Goal: Task Accomplishment & Management: Complete application form

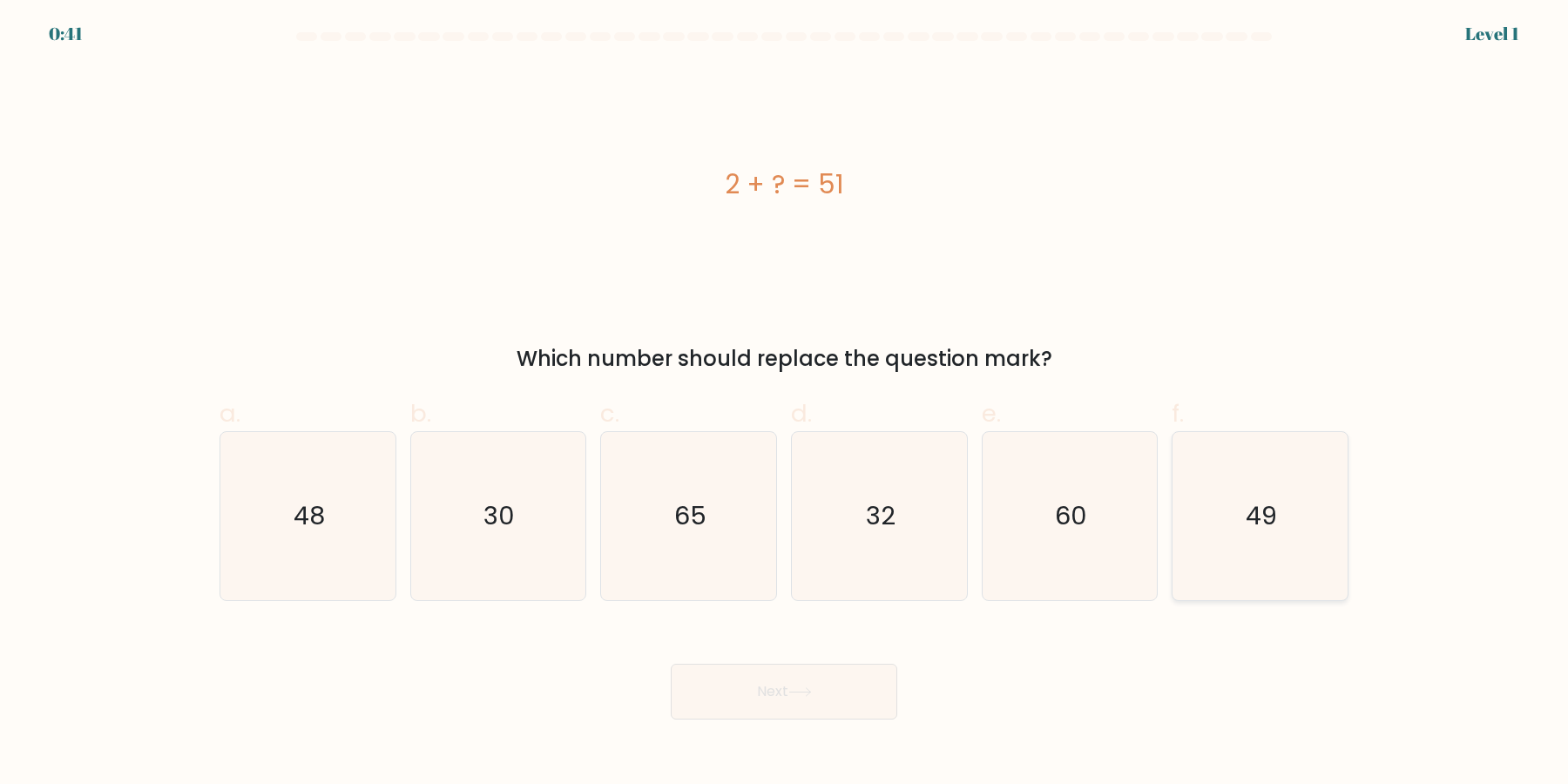
drag, startPoint x: 1241, startPoint y: 546, endPoint x: 1154, endPoint y: 576, distance: 92.0
click at [1241, 546] on icon "49" at bounding box center [1260, 516] width 168 height 168
click at [785, 403] on input "f. 49" at bounding box center [784, 398] width 1 height 12
radio input "true"
click at [780, 696] on button "Next" at bounding box center [784, 691] width 227 height 56
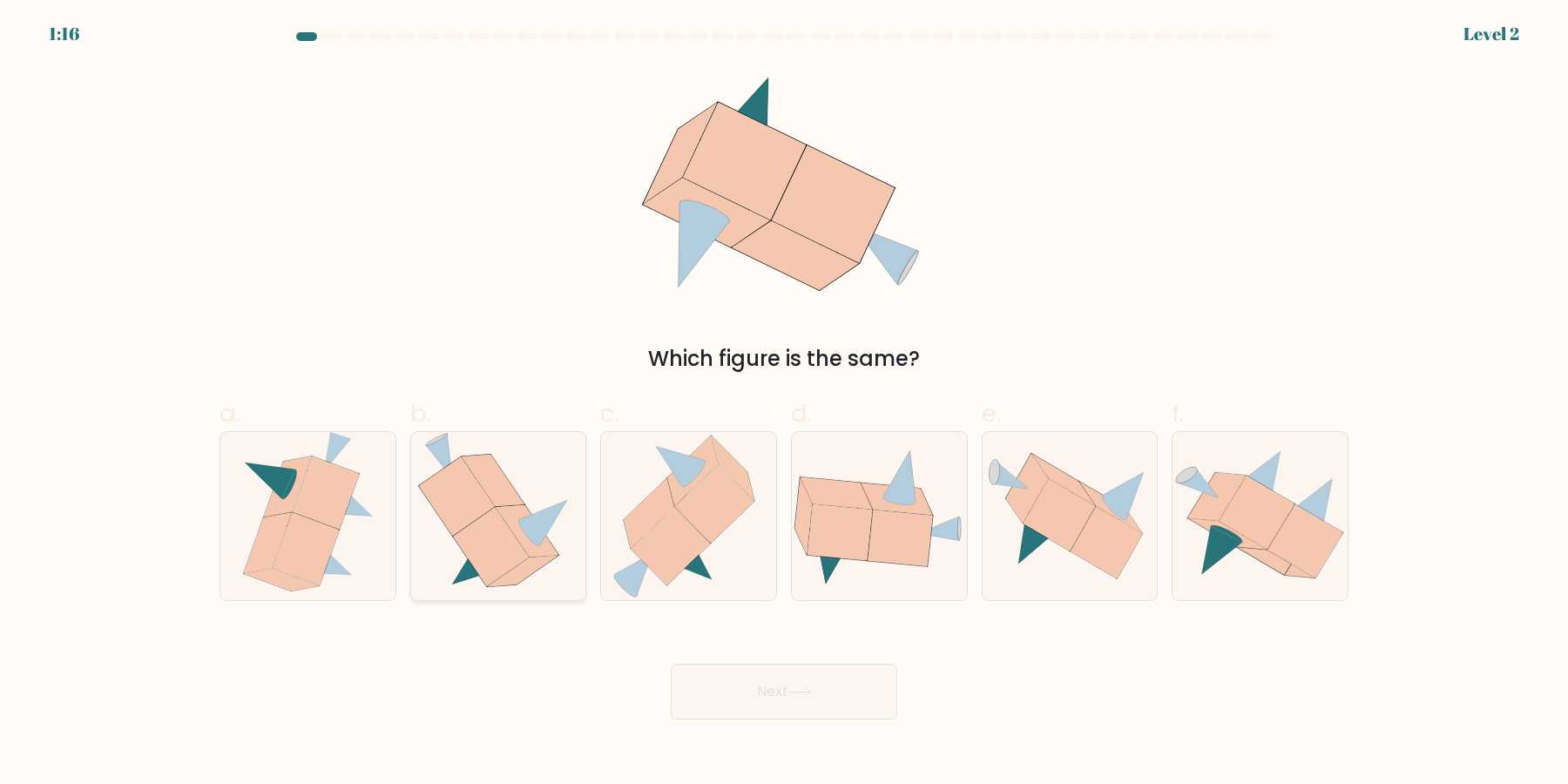
click at [467, 557] on icon at bounding box center [490, 547] width 77 height 80
click at [784, 403] on input "b." at bounding box center [784, 398] width 1 height 12
radio input "true"
click at [788, 701] on button "Next" at bounding box center [784, 691] width 227 height 56
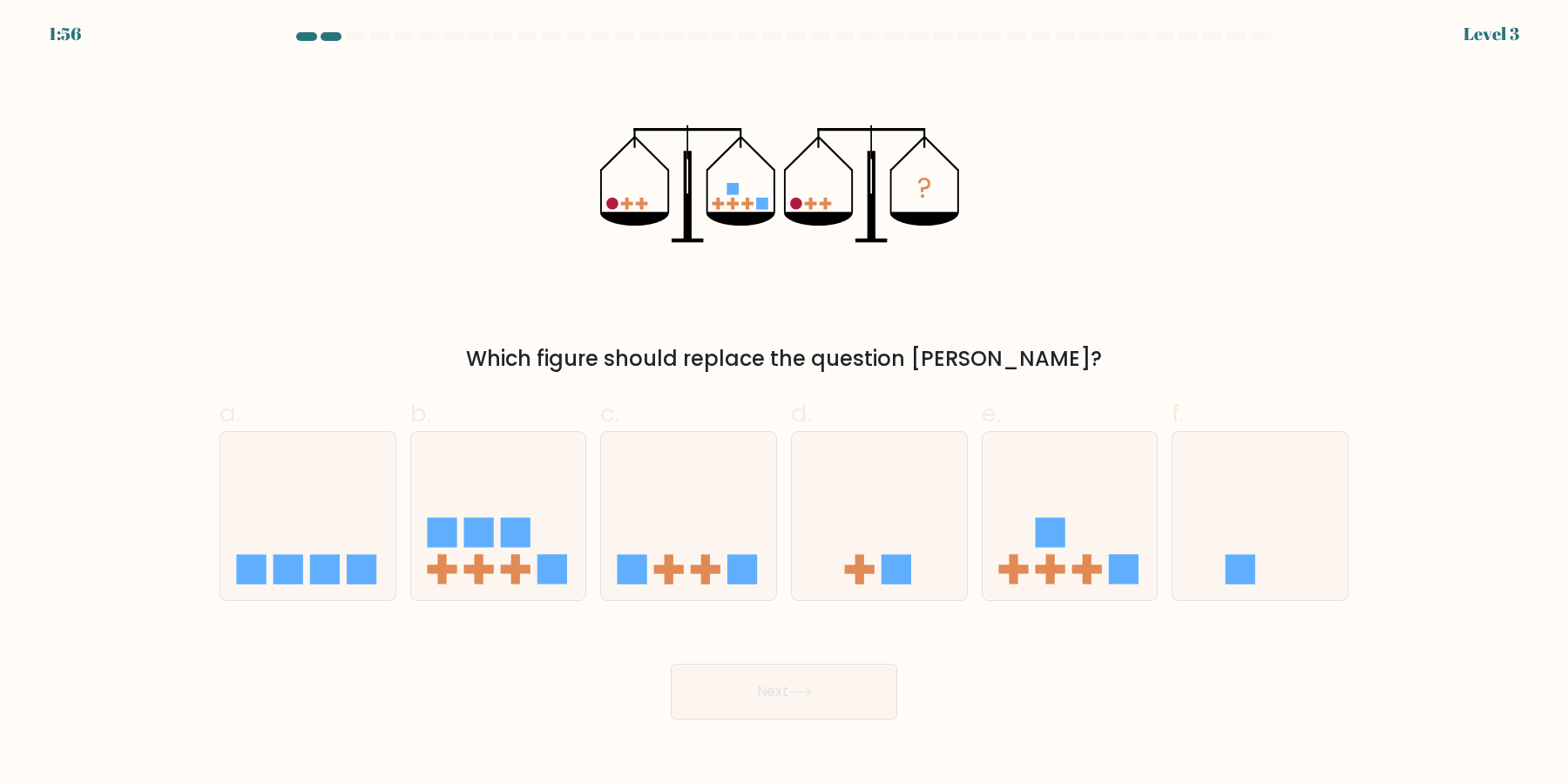
click at [1011, 586] on icon at bounding box center [1069, 516] width 175 height 144
click at [785, 403] on input "e." at bounding box center [784, 398] width 1 height 12
radio input "true"
click at [866, 691] on button "Next" at bounding box center [784, 691] width 227 height 56
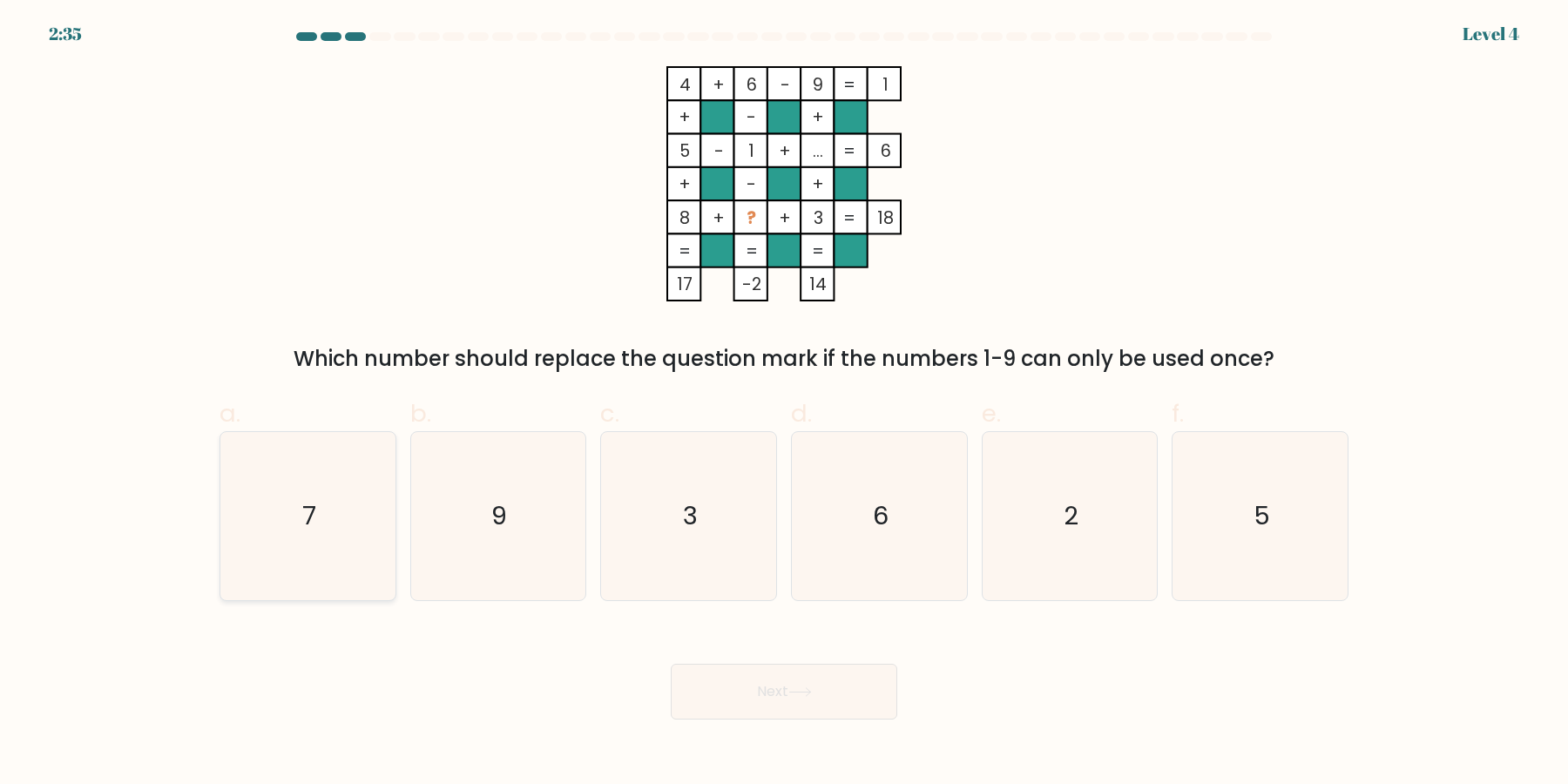
click at [359, 535] on icon "7" at bounding box center [308, 516] width 168 height 168
click at [784, 403] on input "a. 7" at bounding box center [784, 398] width 1 height 12
radio input "true"
click at [827, 695] on button "Next" at bounding box center [784, 691] width 227 height 56
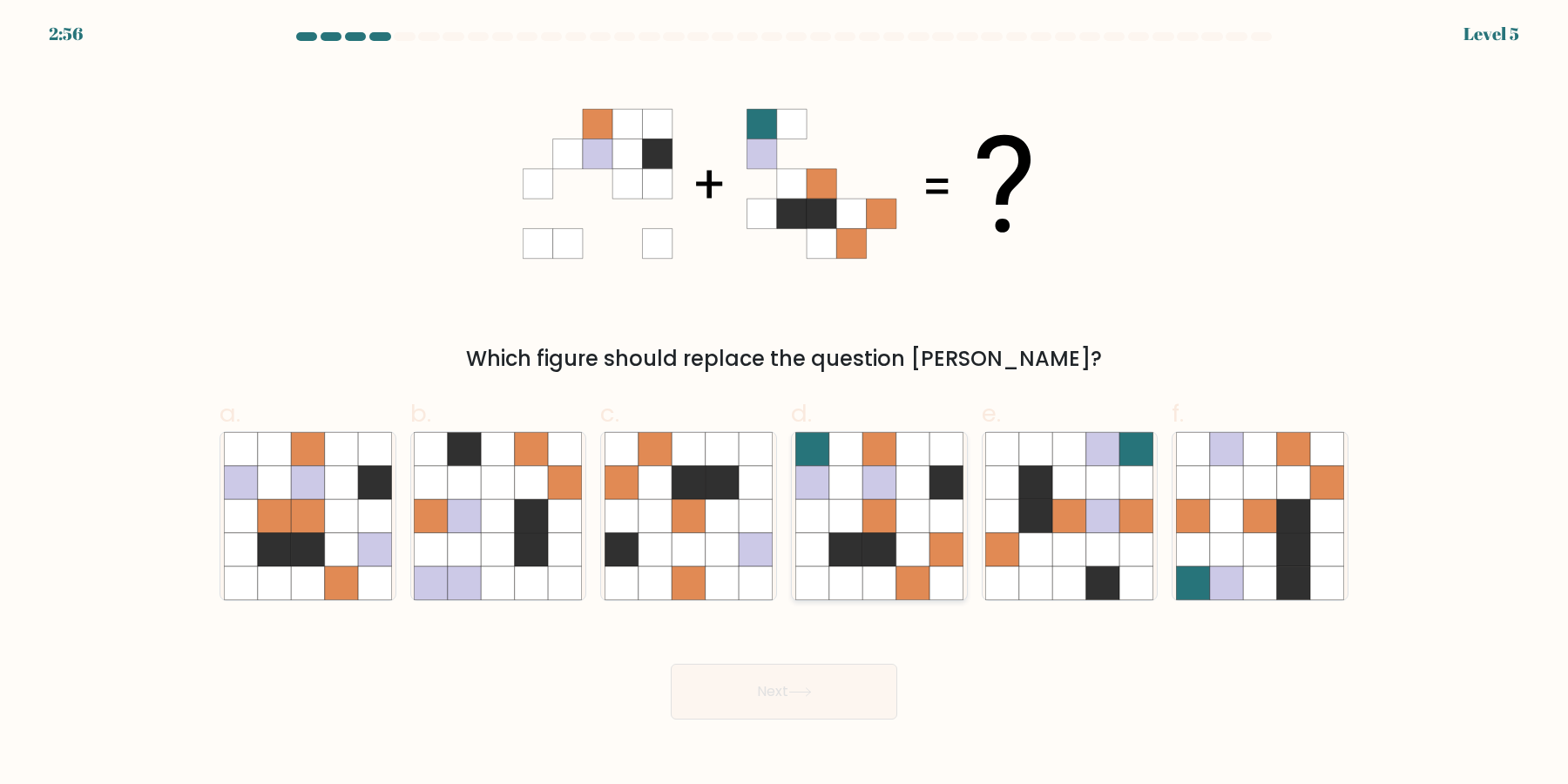
click at [901, 546] on icon at bounding box center [913, 550] width 33 height 33
click at [785, 403] on input "d." at bounding box center [784, 398] width 1 height 12
radio input "true"
click at [831, 683] on button "Next" at bounding box center [784, 691] width 227 height 56
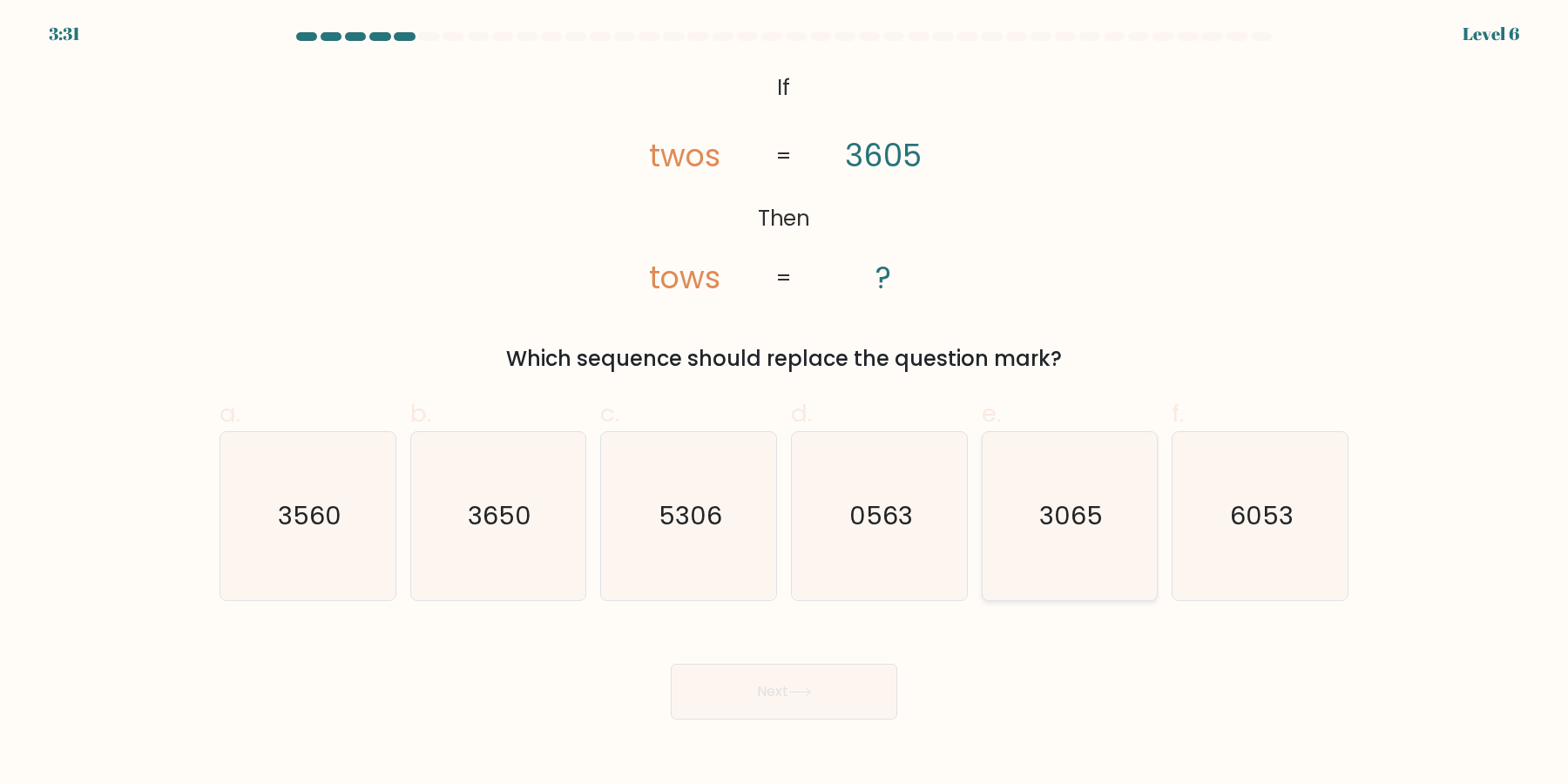
click at [1117, 502] on icon "3065" at bounding box center [1069, 516] width 168 height 168
click at [785, 403] on input "e. 3065" at bounding box center [784, 398] width 1 height 12
radio input "true"
click at [812, 690] on icon at bounding box center [800, 692] width 23 height 10
click at [1063, 561] on icon "3065" at bounding box center [1069, 516] width 166 height 166
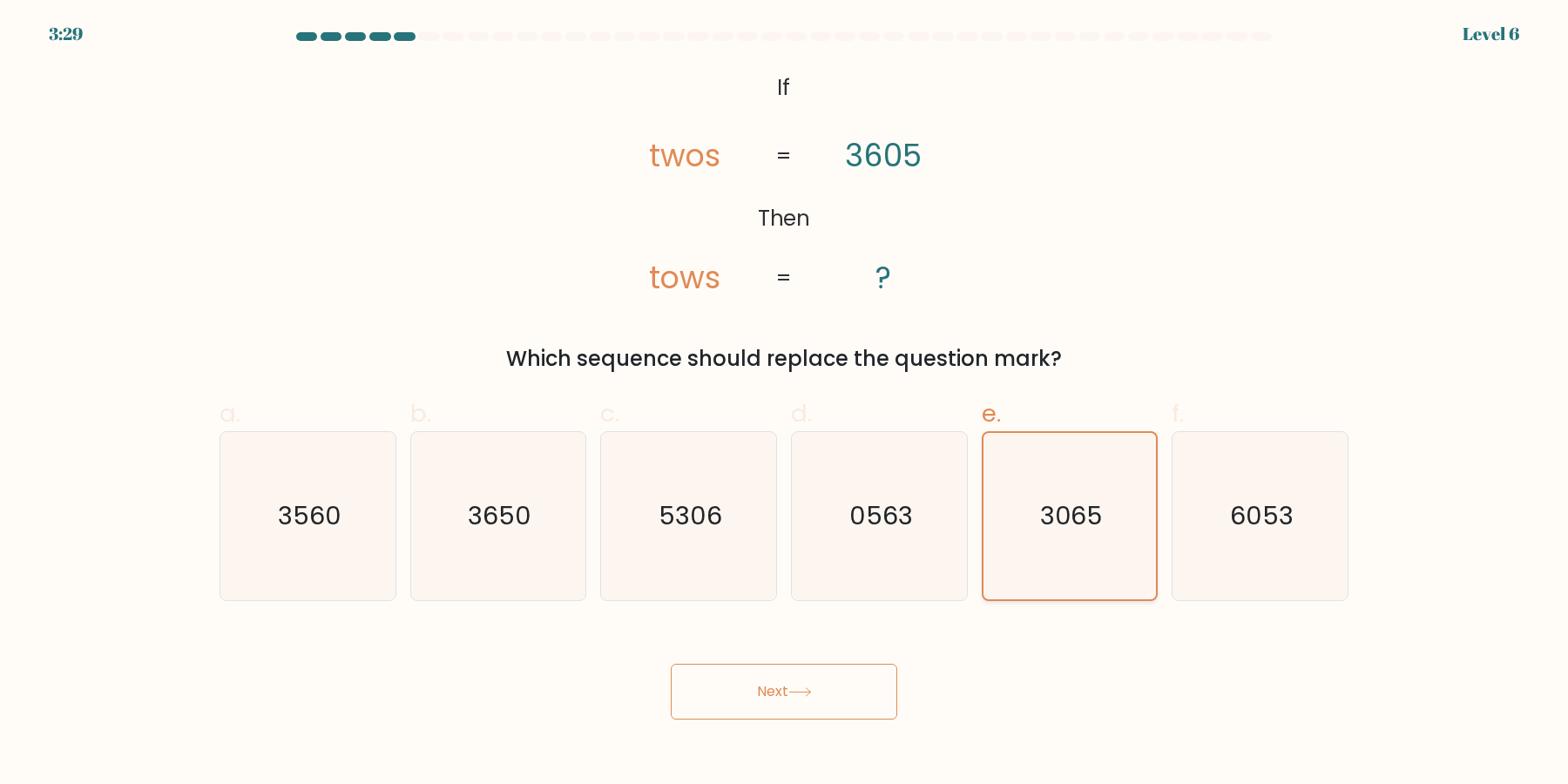
click at [785, 403] on input "e. 3065" at bounding box center [784, 398] width 1 height 12
click at [823, 686] on button "Next" at bounding box center [784, 691] width 227 height 56
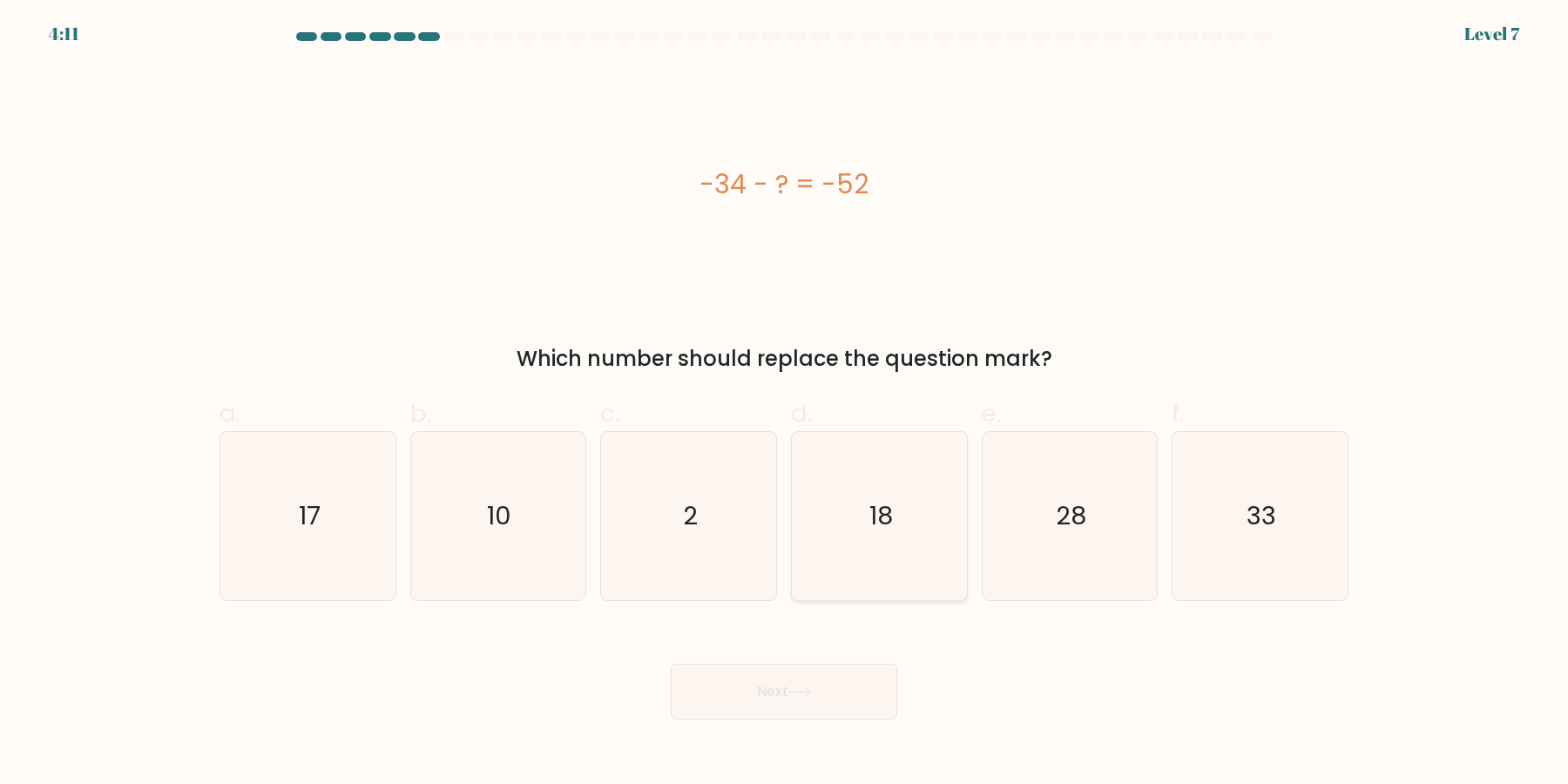
click at [951, 535] on icon "18" at bounding box center [880, 516] width 168 height 168
click at [785, 403] on input "d. 18" at bounding box center [784, 398] width 1 height 12
radio input "true"
click at [851, 681] on button "Next" at bounding box center [784, 691] width 227 height 56
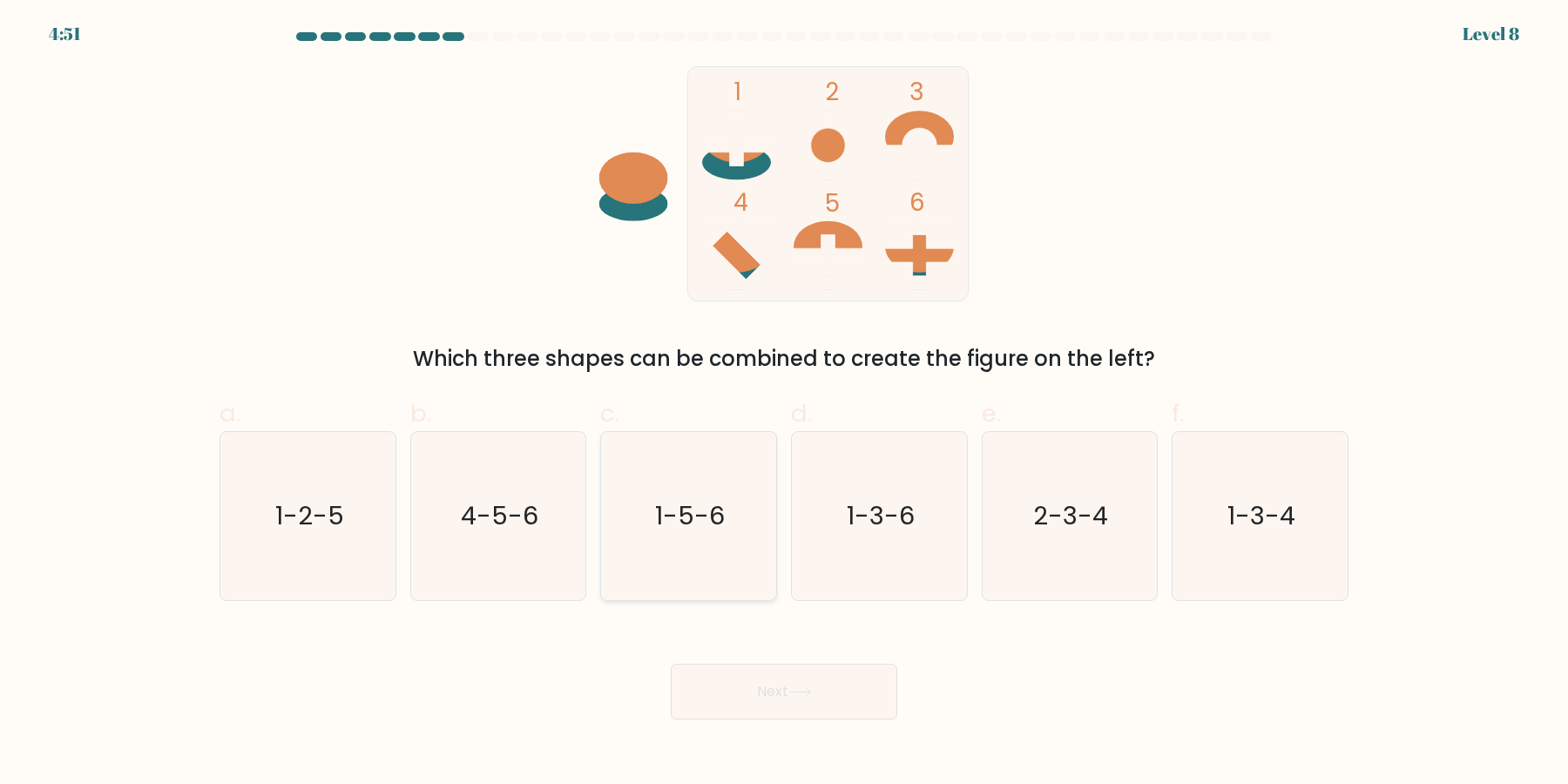
click at [639, 539] on icon "1-5-6" at bounding box center [688, 516] width 168 height 168
click at [784, 403] on input "c. 1-5-6" at bounding box center [784, 398] width 1 height 12
radio input "true"
click at [787, 703] on button "Next" at bounding box center [784, 691] width 227 height 56
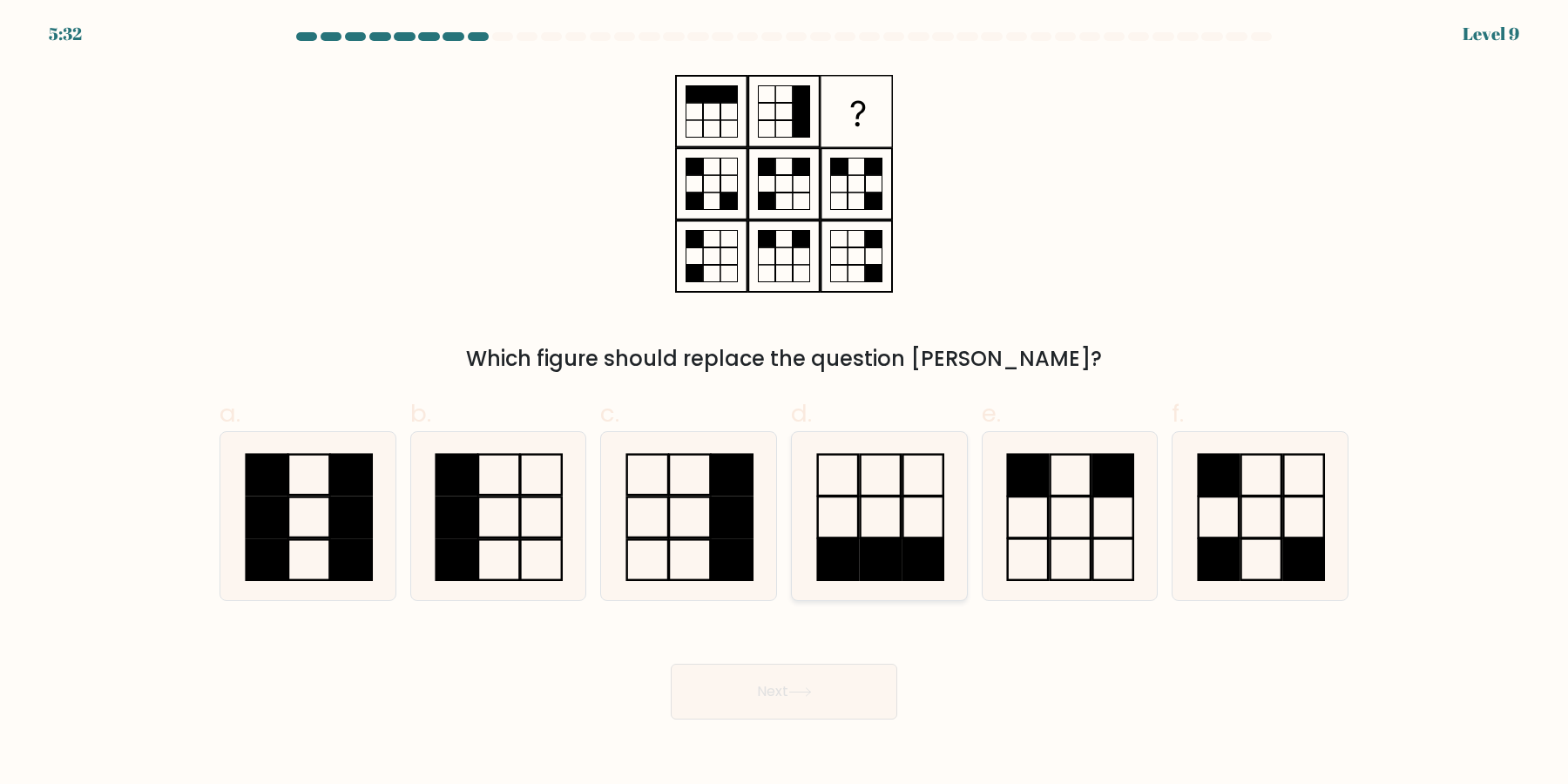
click at [834, 558] on rect at bounding box center [837, 559] width 40 height 41
click at [785, 403] on input "d." at bounding box center [784, 398] width 1 height 12
radio input "true"
click at [835, 672] on button "Next" at bounding box center [784, 691] width 227 height 56
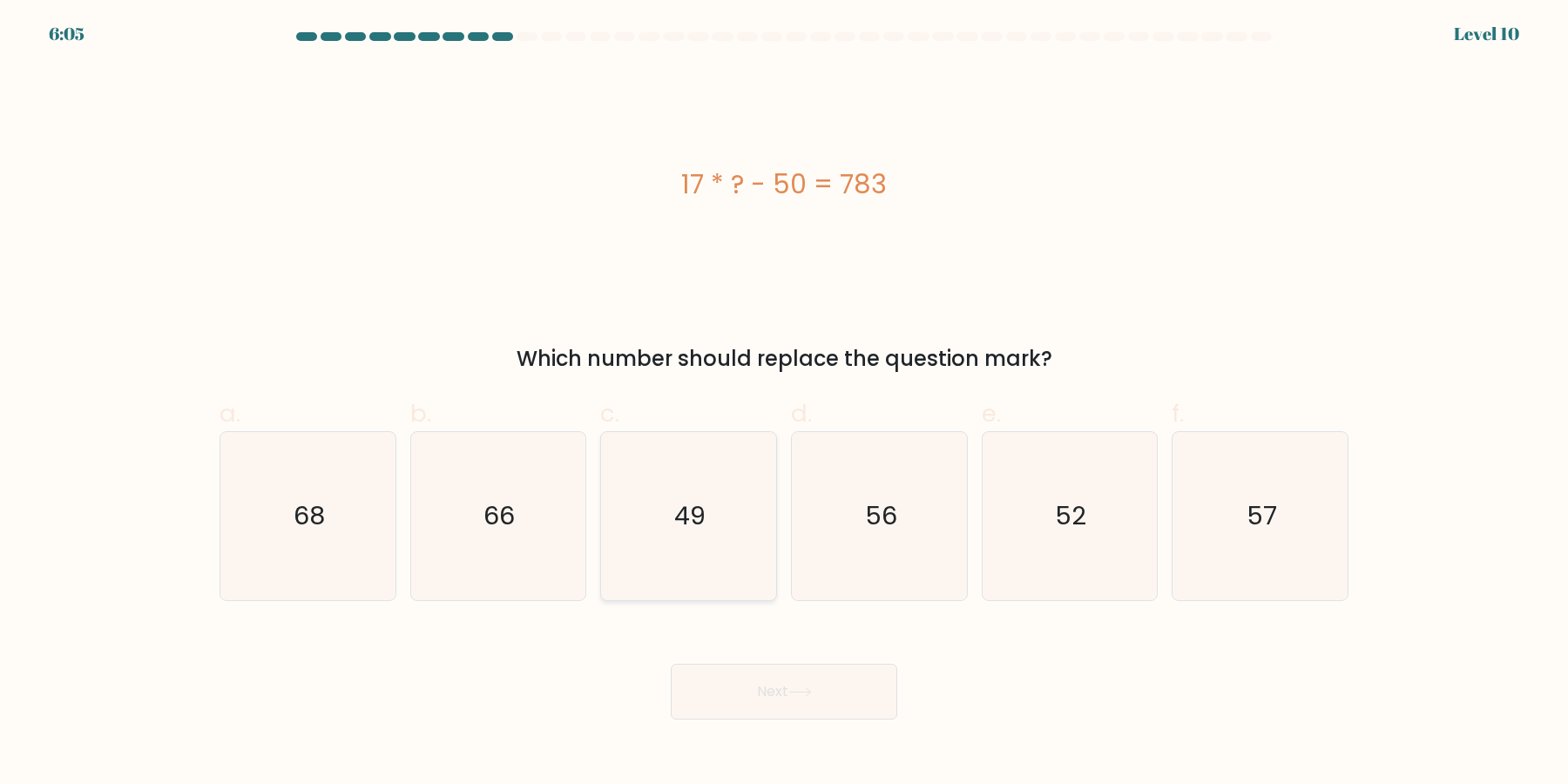
click at [690, 521] on text "49" at bounding box center [691, 516] width 31 height 35
click at [784, 403] on input "c. 49" at bounding box center [784, 398] width 1 height 12
radio input "true"
click at [745, 660] on div "Next" at bounding box center [784, 671] width 1150 height 98
click at [777, 683] on button "Next" at bounding box center [784, 691] width 227 height 56
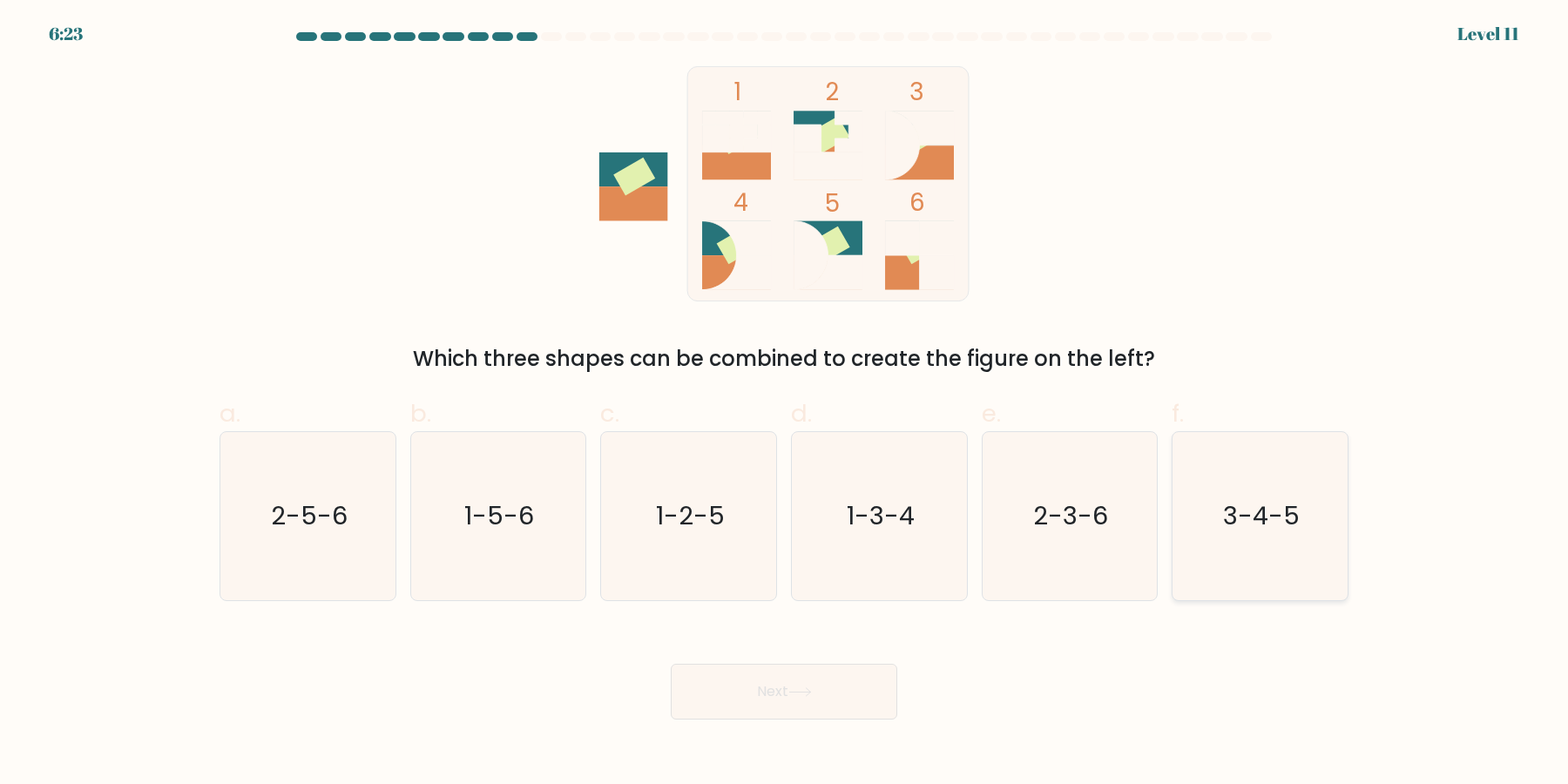
click at [1275, 554] on icon "3-4-5" at bounding box center [1260, 516] width 168 height 168
click at [785, 403] on input "f. 3-4-5" at bounding box center [784, 398] width 1 height 12
radio input "true"
click at [857, 699] on button "Next" at bounding box center [784, 691] width 227 height 56
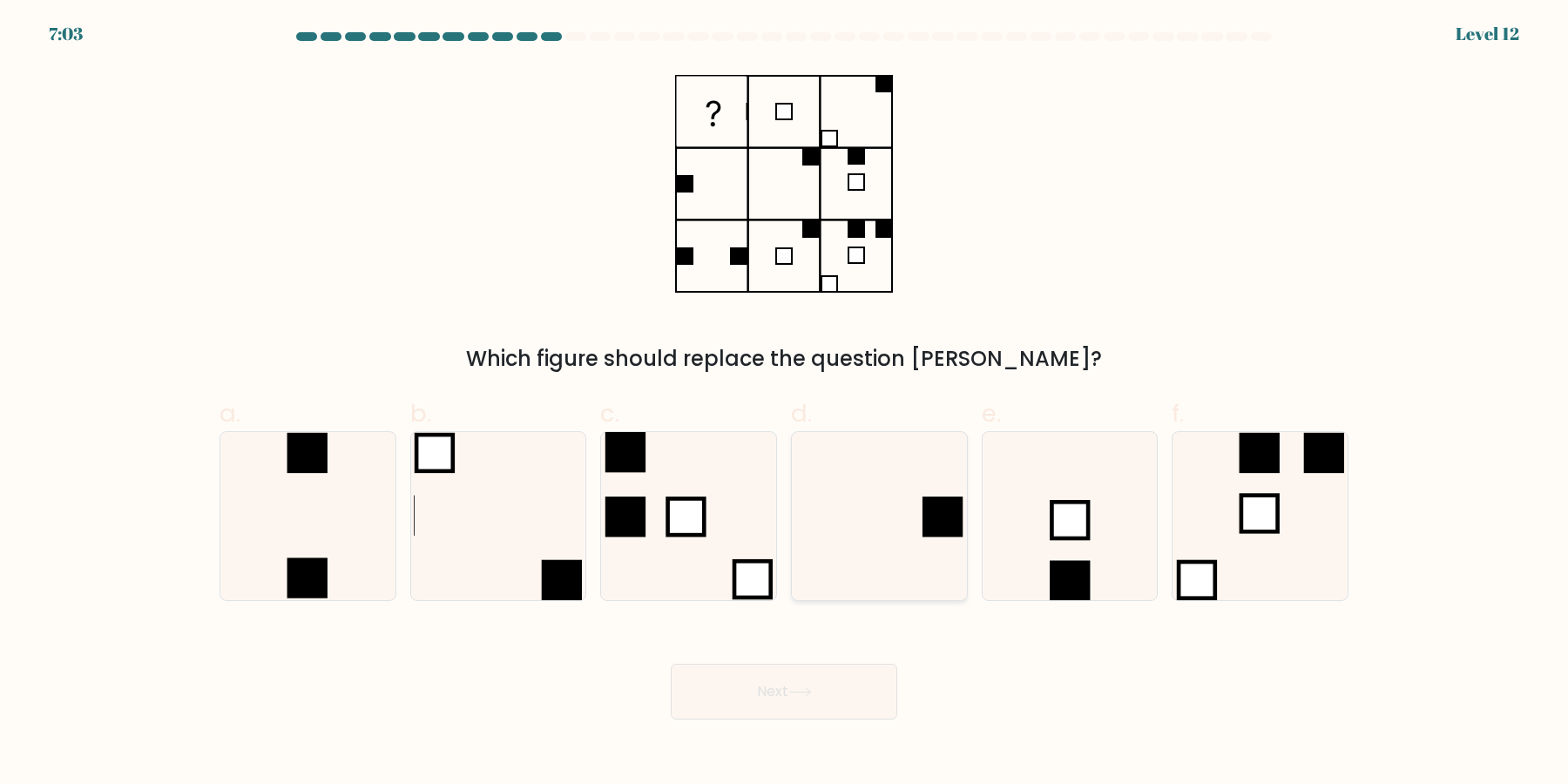
click at [806, 518] on icon at bounding box center [880, 516] width 168 height 168
click at [785, 403] on input "d." at bounding box center [784, 398] width 1 height 12
radio input "true"
click at [828, 708] on button "Next" at bounding box center [784, 691] width 227 height 56
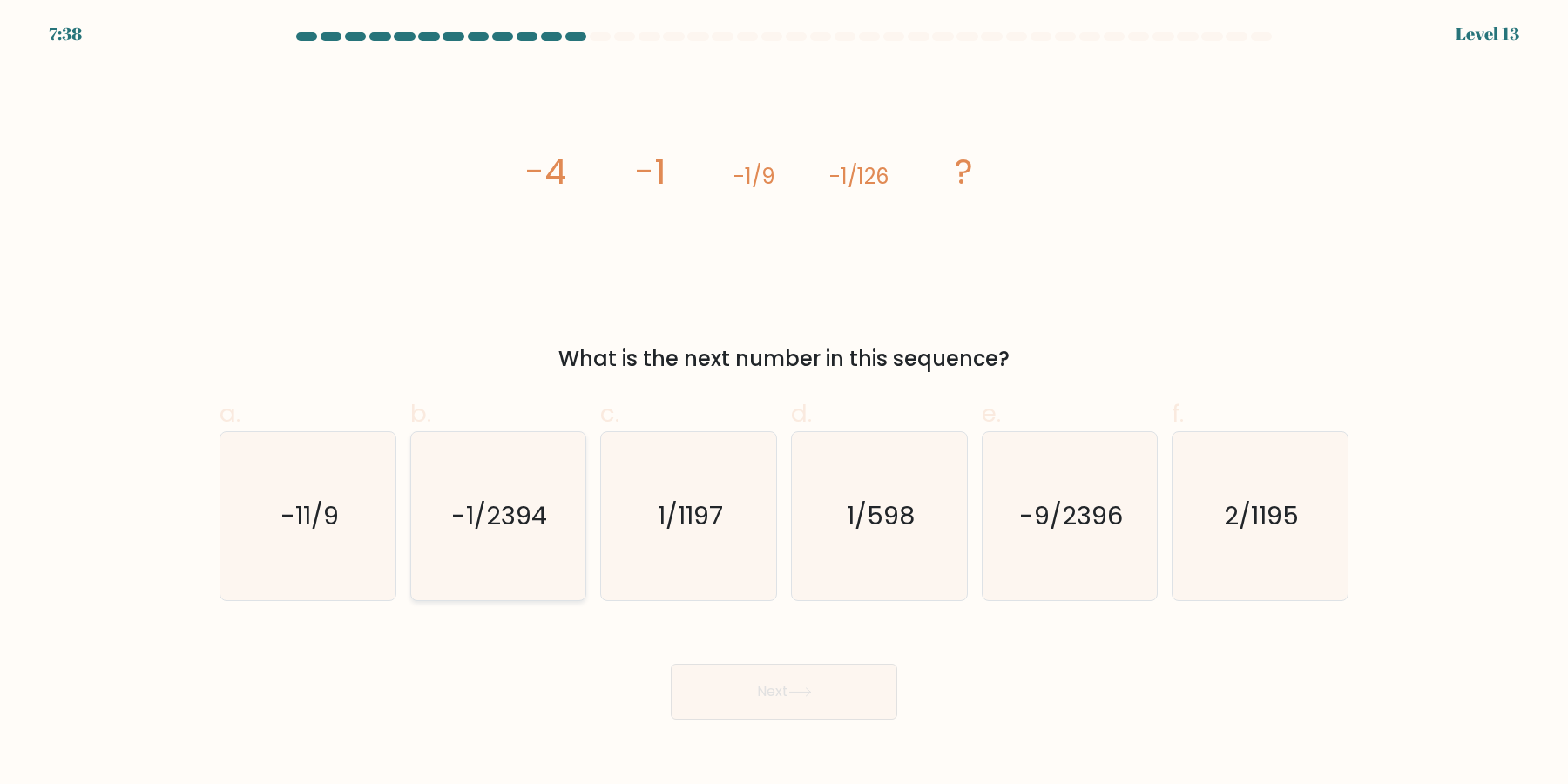
click at [458, 592] on icon "-1/2394" at bounding box center [498, 516] width 168 height 168
click at [784, 403] on input "b. -1/2394" at bounding box center [784, 398] width 1 height 12
radio input "true"
click at [787, 689] on button "Next" at bounding box center [784, 691] width 227 height 56
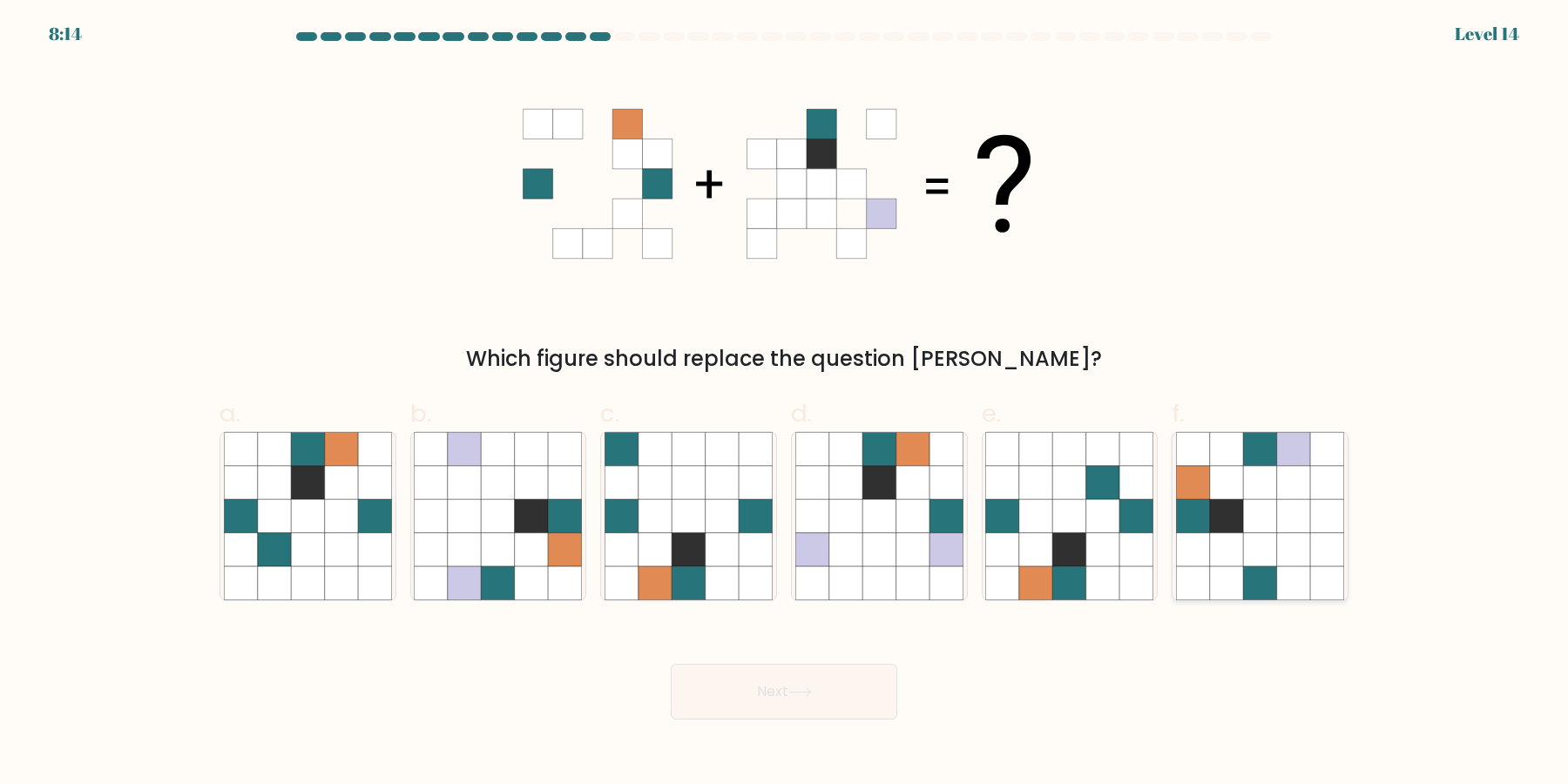
click at [1244, 560] on icon at bounding box center [1259, 550] width 33 height 33
click at [785, 403] on input "f." at bounding box center [784, 398] width 1 height 12
radio input "true"
click at [854, 699] on button "Next" at bounding box center [784, 691] width 227 height 56
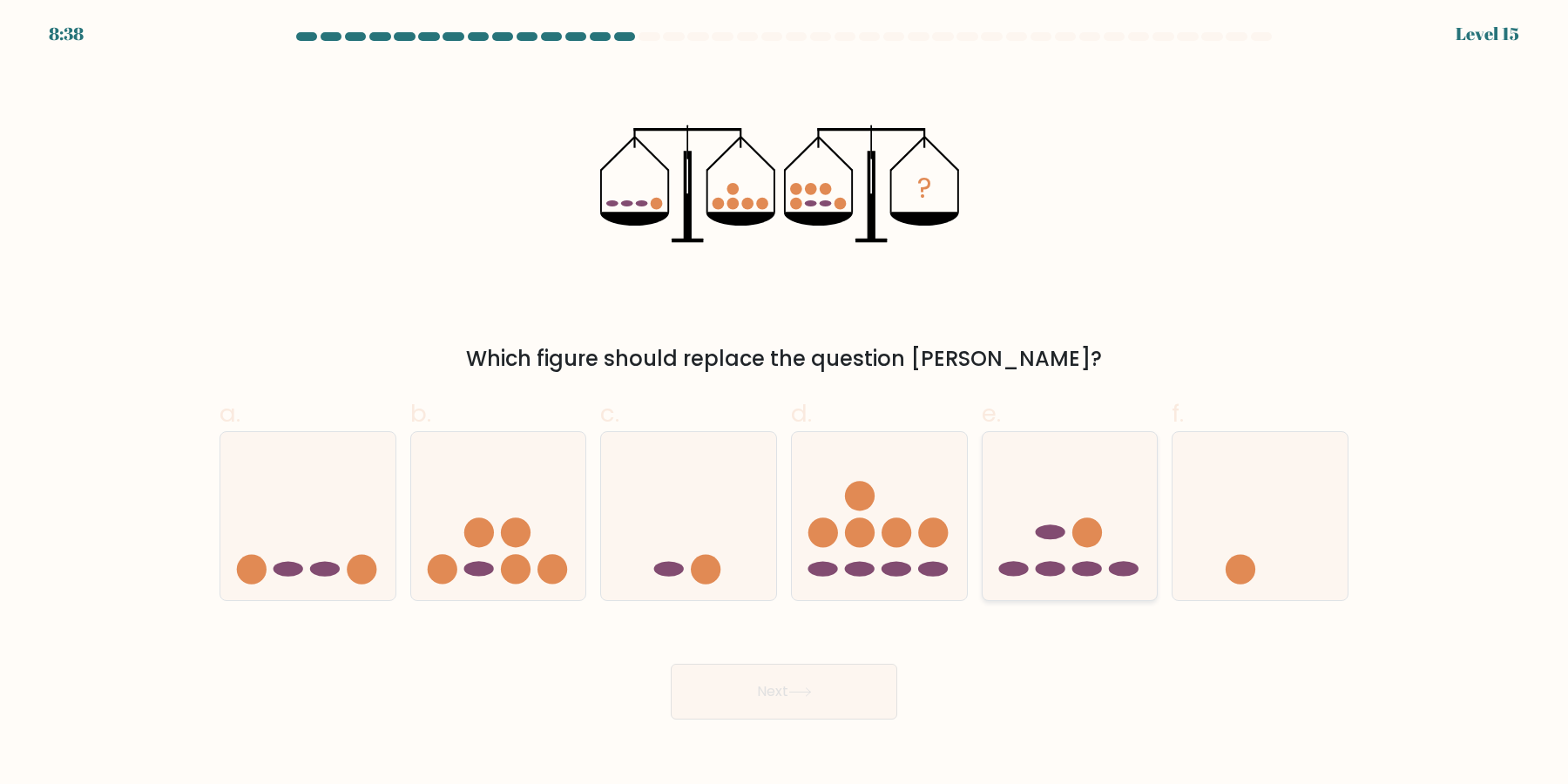
click at [1088, 548] on icon at bounding box center [1069, 516] width 175 height 144
click at [785, 403] on input "e." at bounding box center [784, 398] width 1 height 12
radio input "true"
click at [796, 692] on icon at bounding box center [799, 692] width 21 height 8
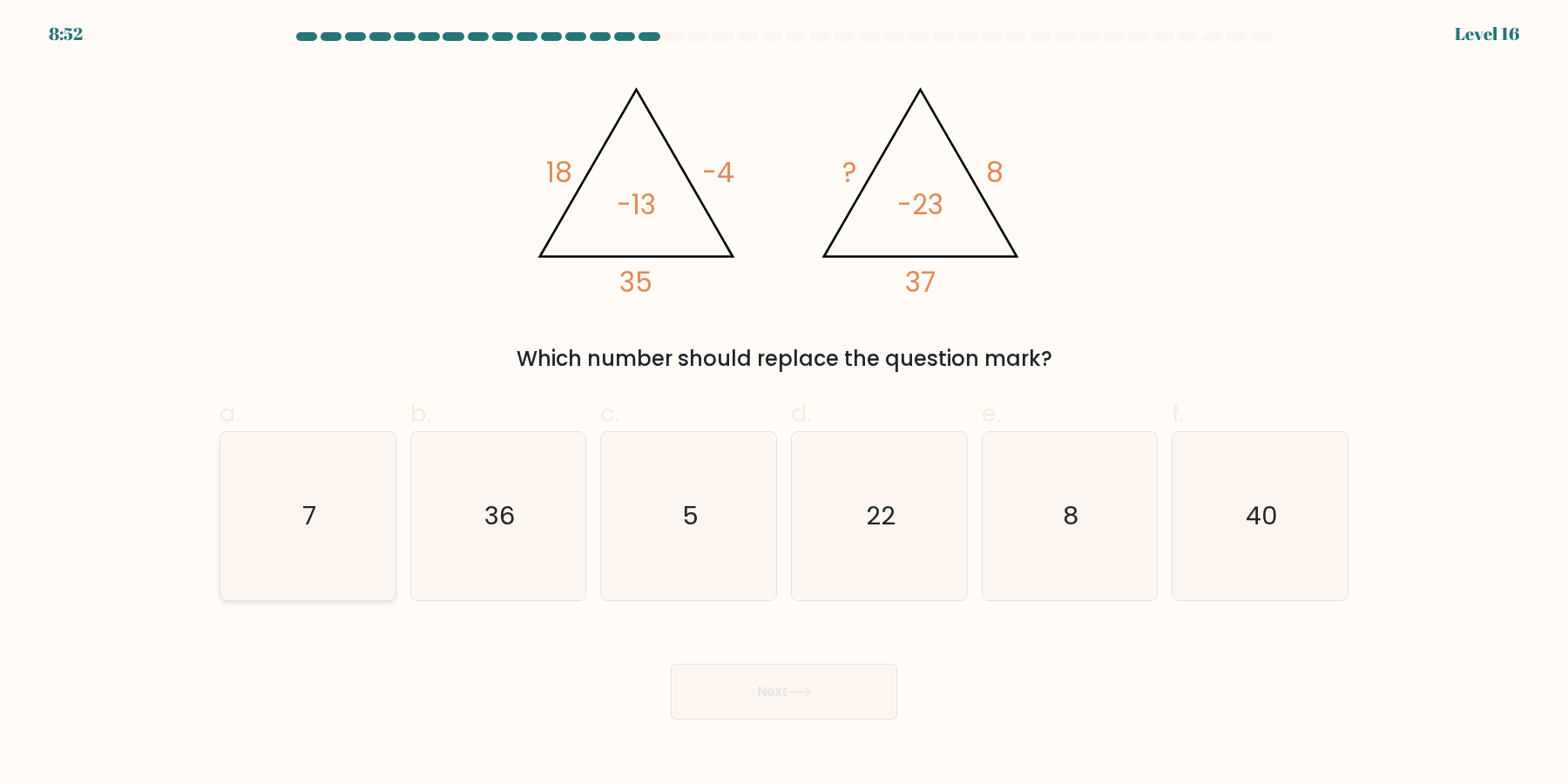
click at [327, 533] on icon "7" at bounding box center [308, 516] width 168 height 168
click at [784, 403] on input "a. 7" at bounding box center [784, 398] width 1 height 12
radio input "true"
click at [650, 536] on icon "5" at bounding box center [688, 516] width 168 height 168
click at [784, 403] on input "c. 5" at bounding box center [784, 398] width 1 height 12
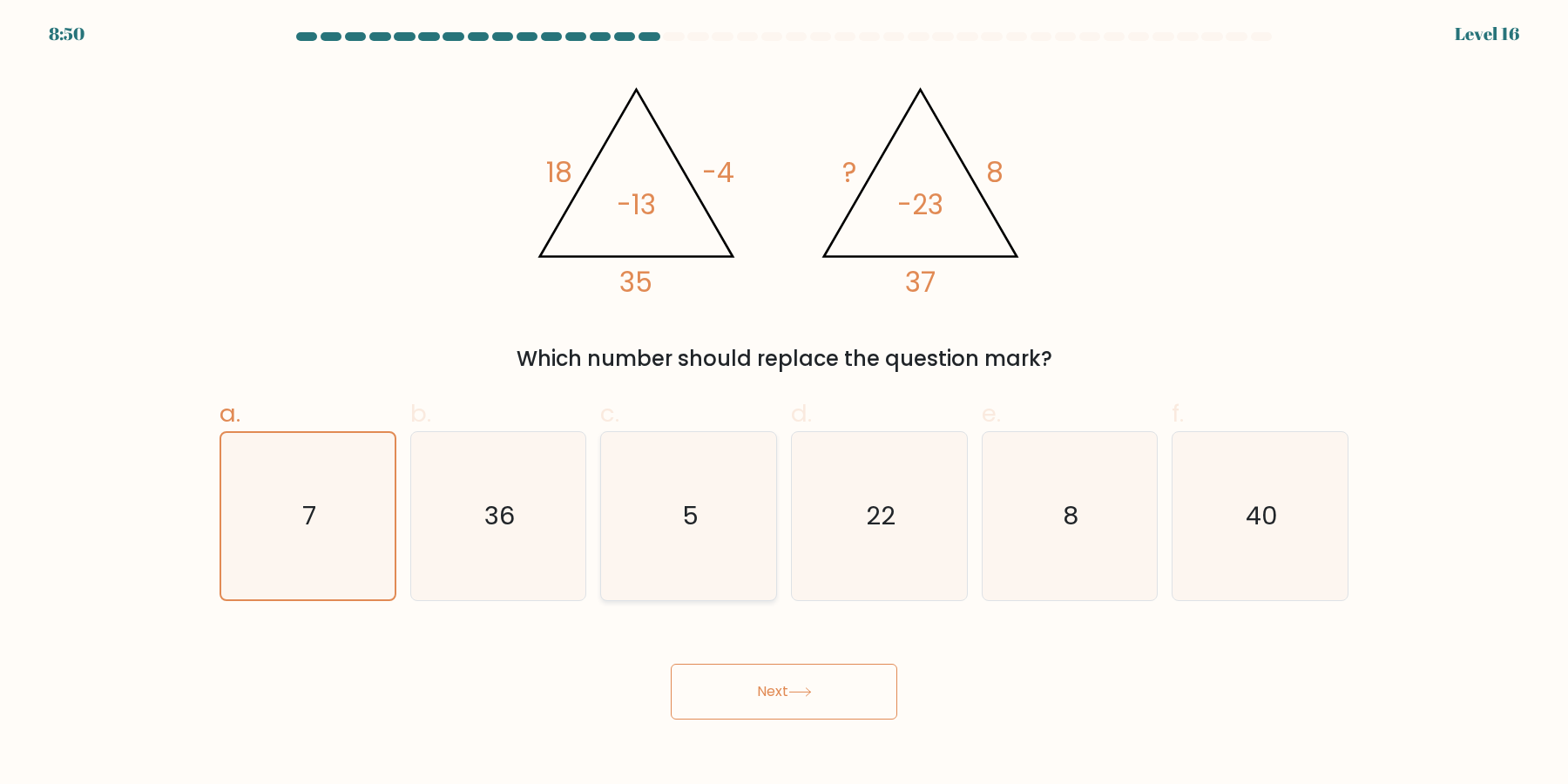
radio input "true"
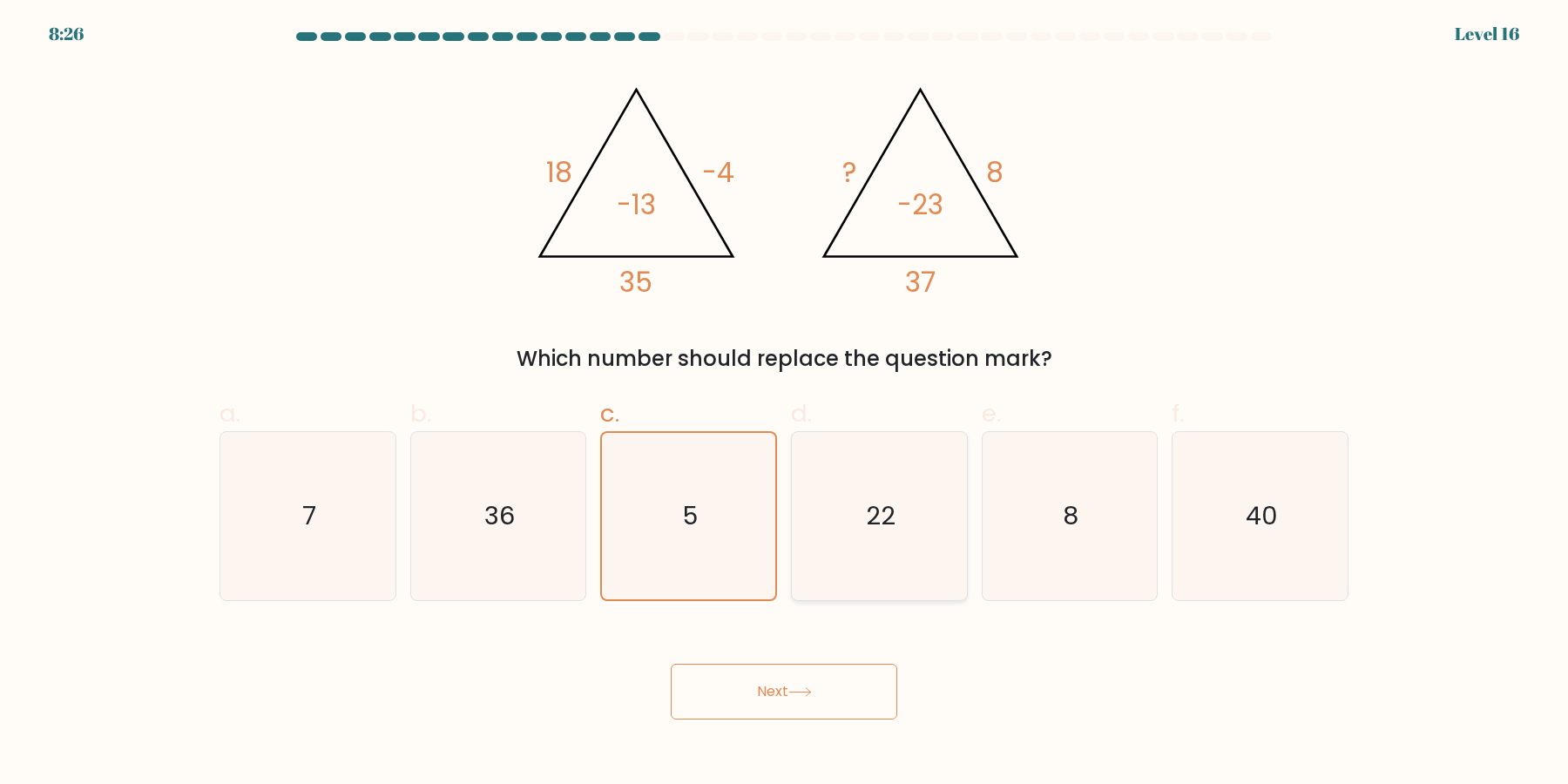
click at [901, 522] on icon "22" at bounding box center [880, 516] width 168 height 168
click at [785, 403] on input "d. 22" at bounding box center [784, 398] width 1 height 12
radio input "true"
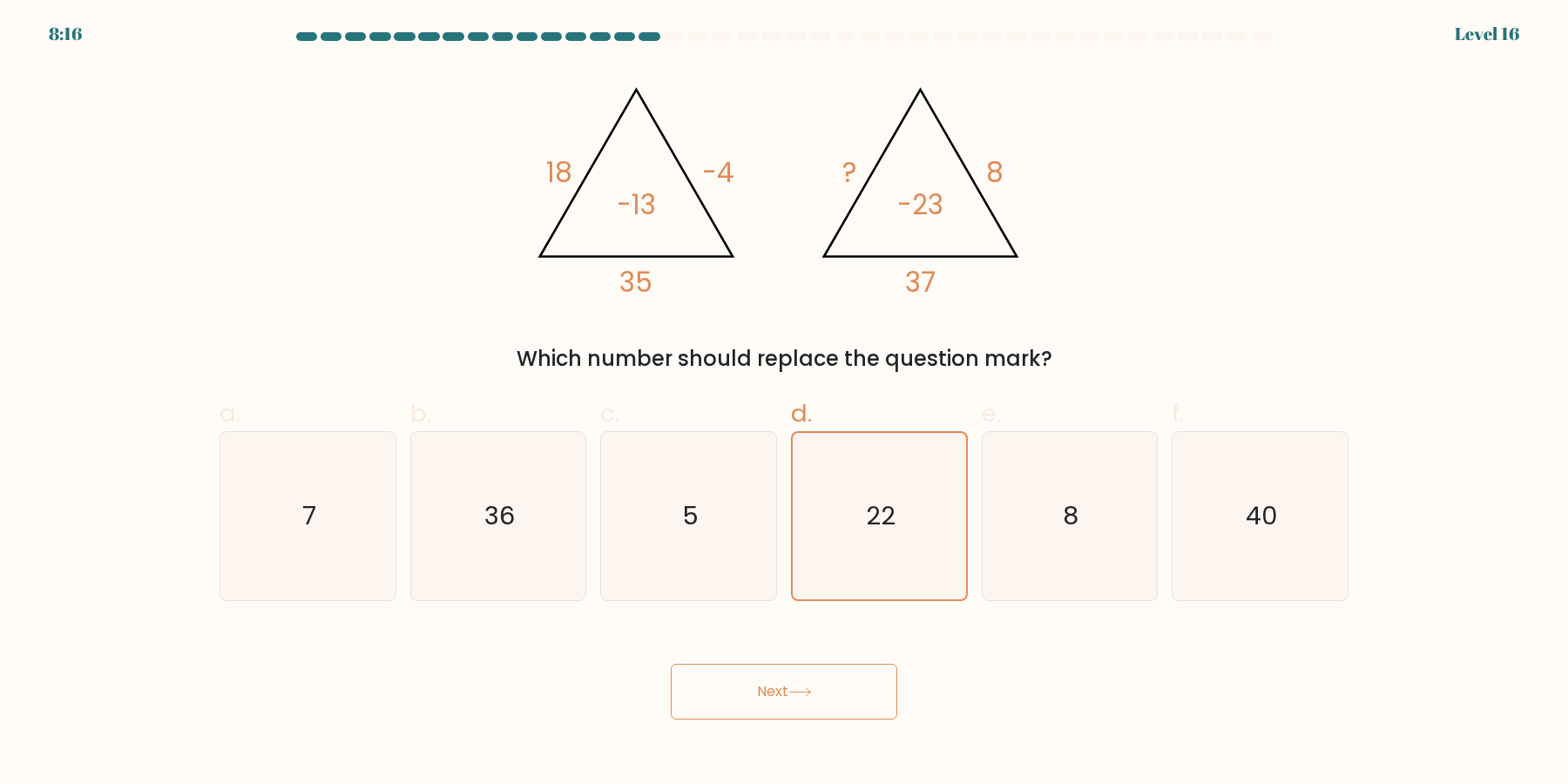
click at [830, 679] on button "Next" at bounding box center [784, 691] width 227 height 56
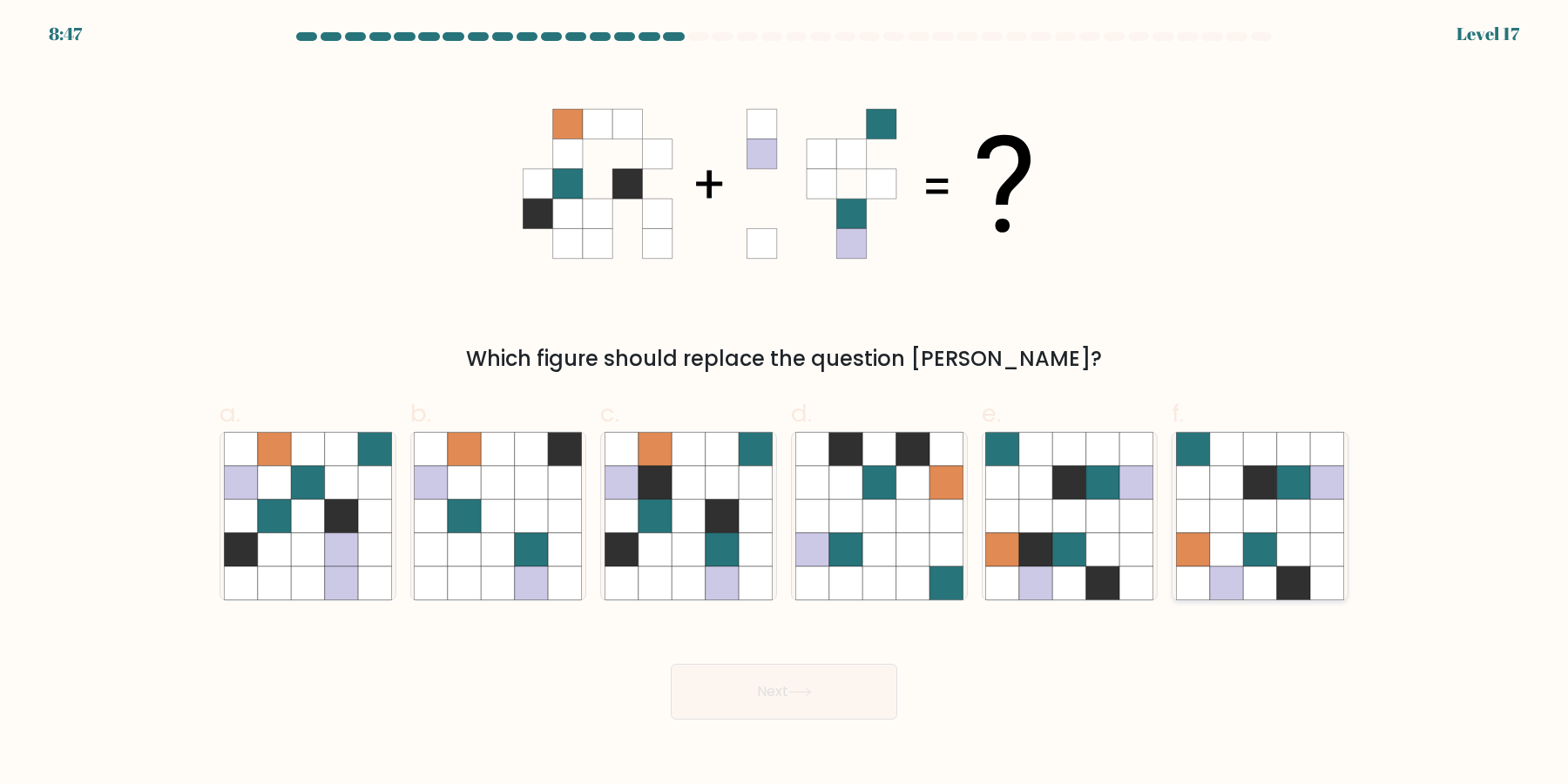
click at [1275, 548] on icon at bounding box center [1259, 550] width 33 height 33
click at [785, 403] on input "f." at bounding box center [784, 398] width 1 height 12
radio input "true"
click at [835, 710] on button "Next" at bounding box center [784, 691] width 227 height 56
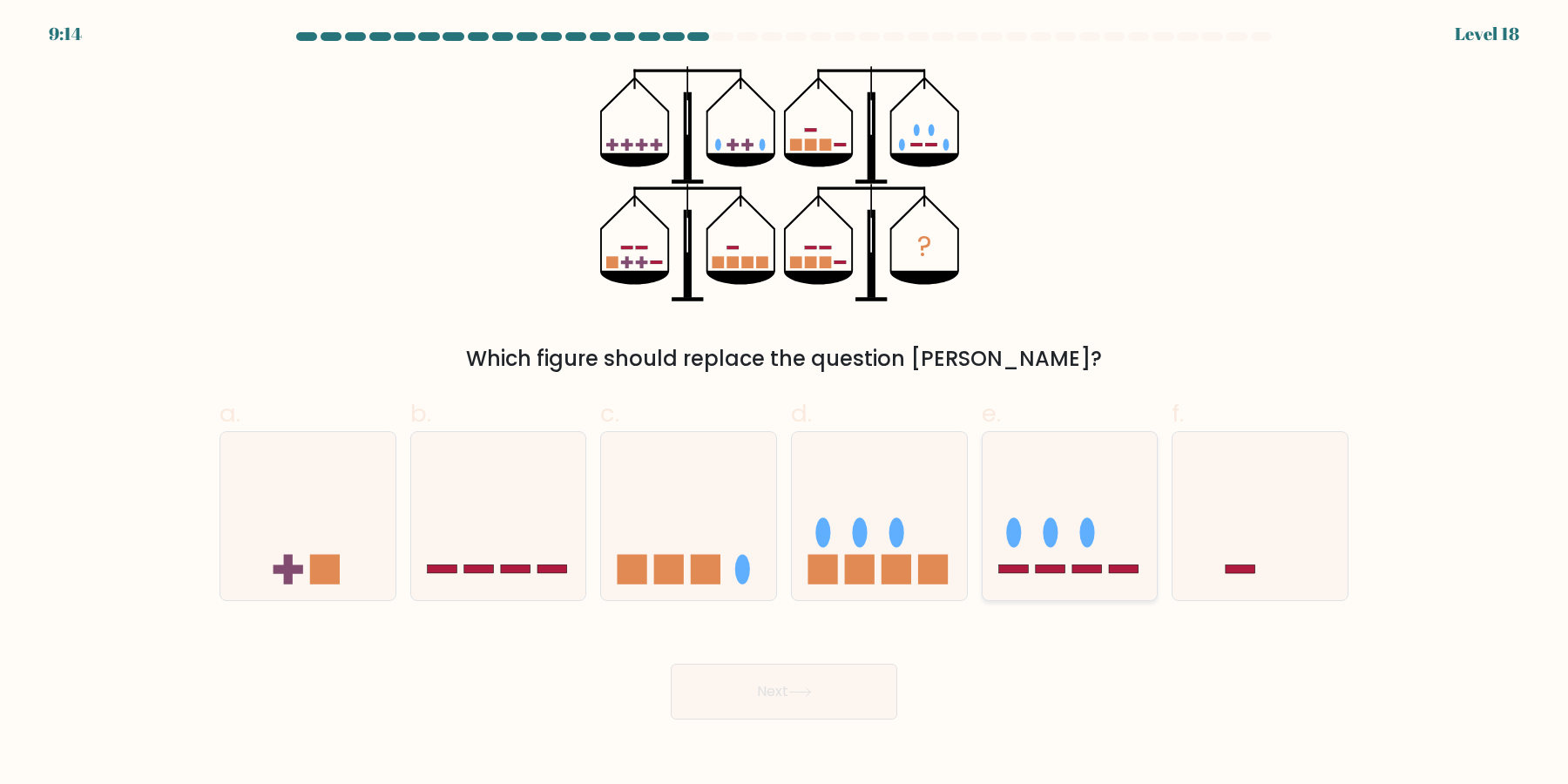
click at [1091, 491] on icon at bounding box center [1069, 516] width 175 height 144
click at [785, 403] on input "e." at bounding box center [784, 398] width 1 height 12
radio input "true"
click at [858, 707] on button "Next" at bounding box center [784, 691] width 227 height 56
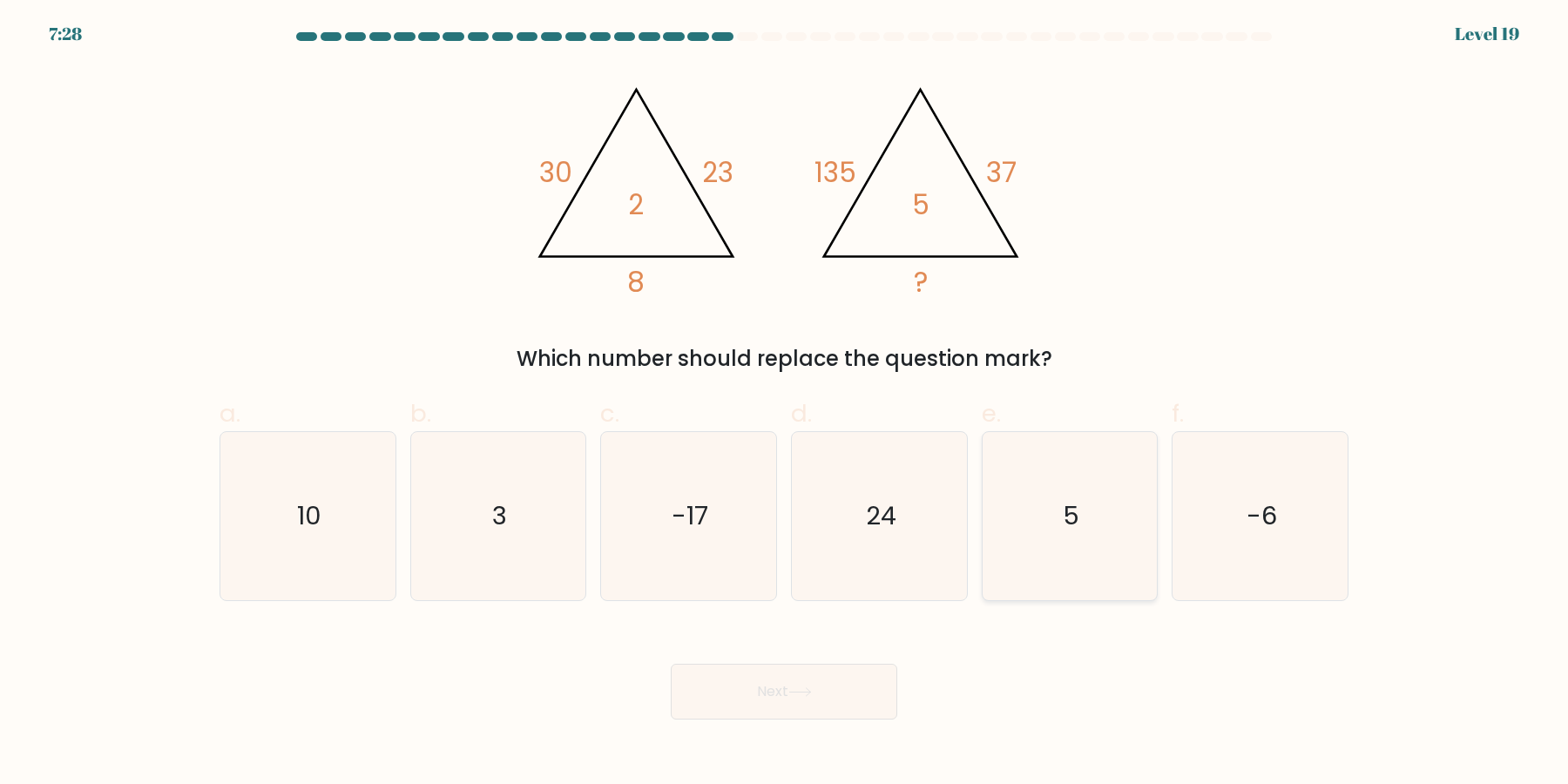
click at [1075, 558] on icon "5" at bounding box center [1069, 516] width 168 height 168
click at [785, 403] on input "e. 5" at bounding box center [784, 398] width 1 height 12
radio input "true"
click at [508, 520] on icon "3" at bounding box center [498, 516] width 168 height 168
click at [784, 403] on input "b. 3" at bounding box center [784, 398] width 1 height 12
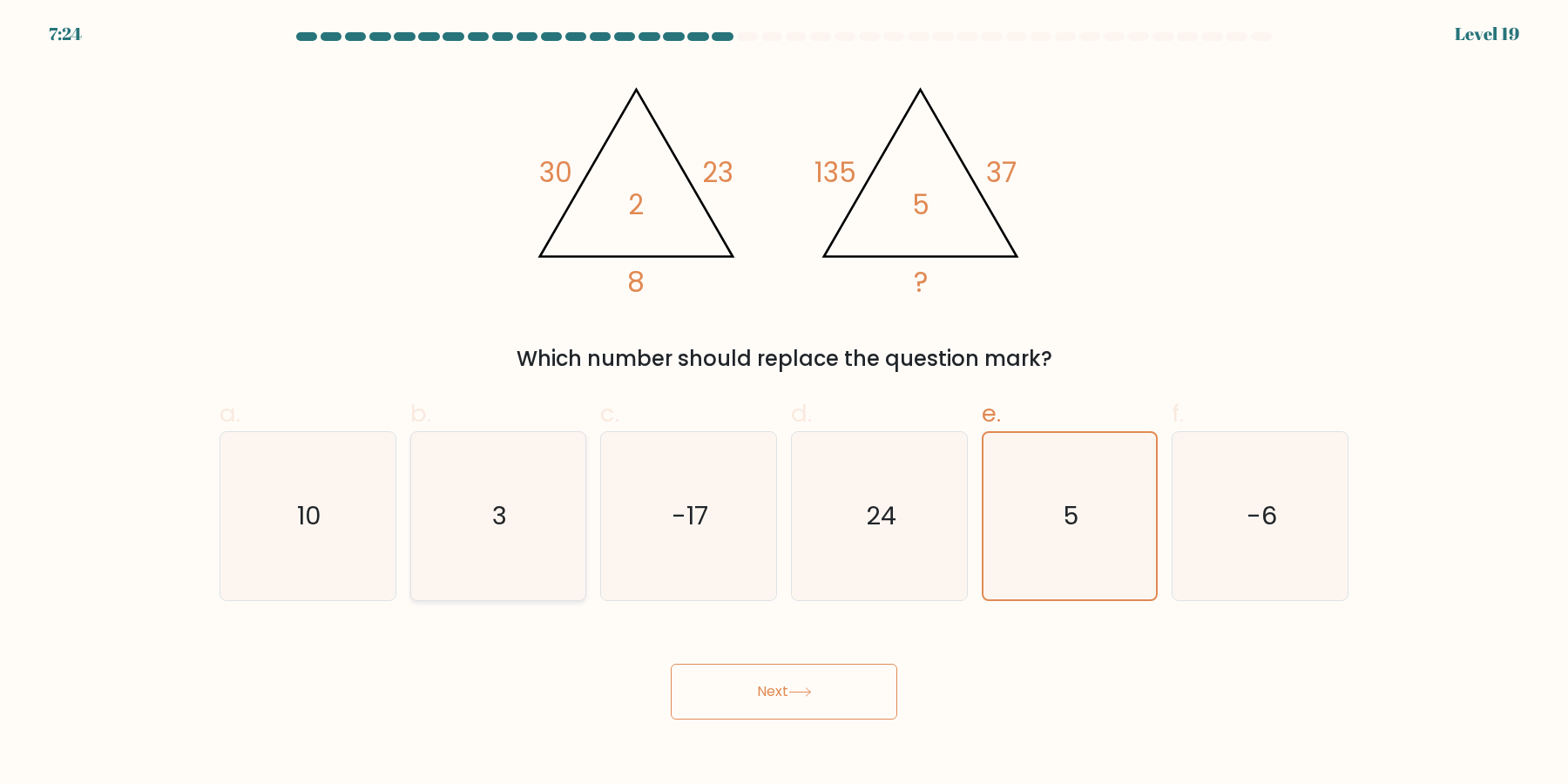
radio input "true"
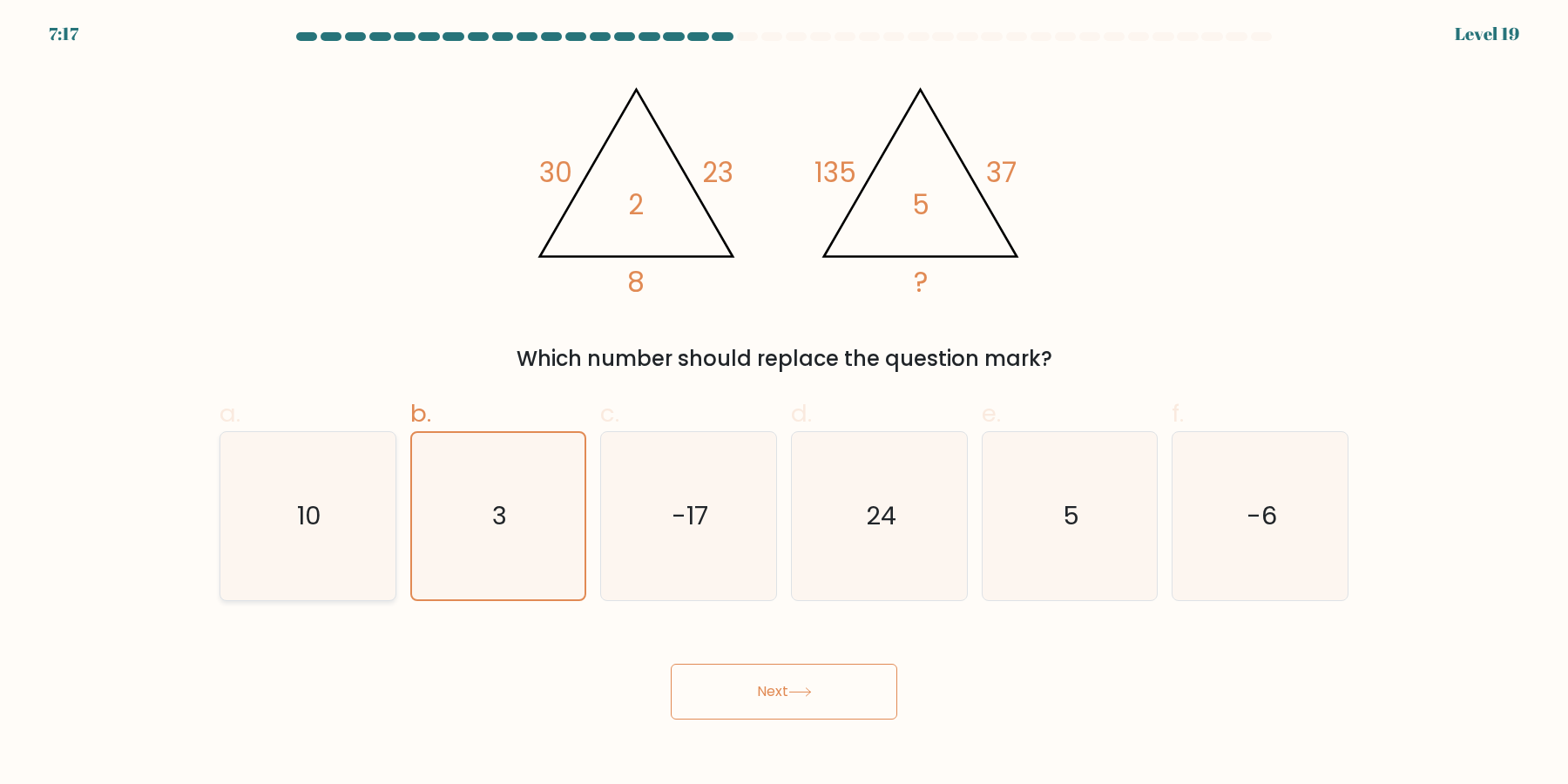
click at [310, 474] on icon "10" at bounding box center [308, 516] width 168 height 168
click at [784, 403] on input "a. 10" at bounding box center [784, 398] width 1 height 12
radio input "true"
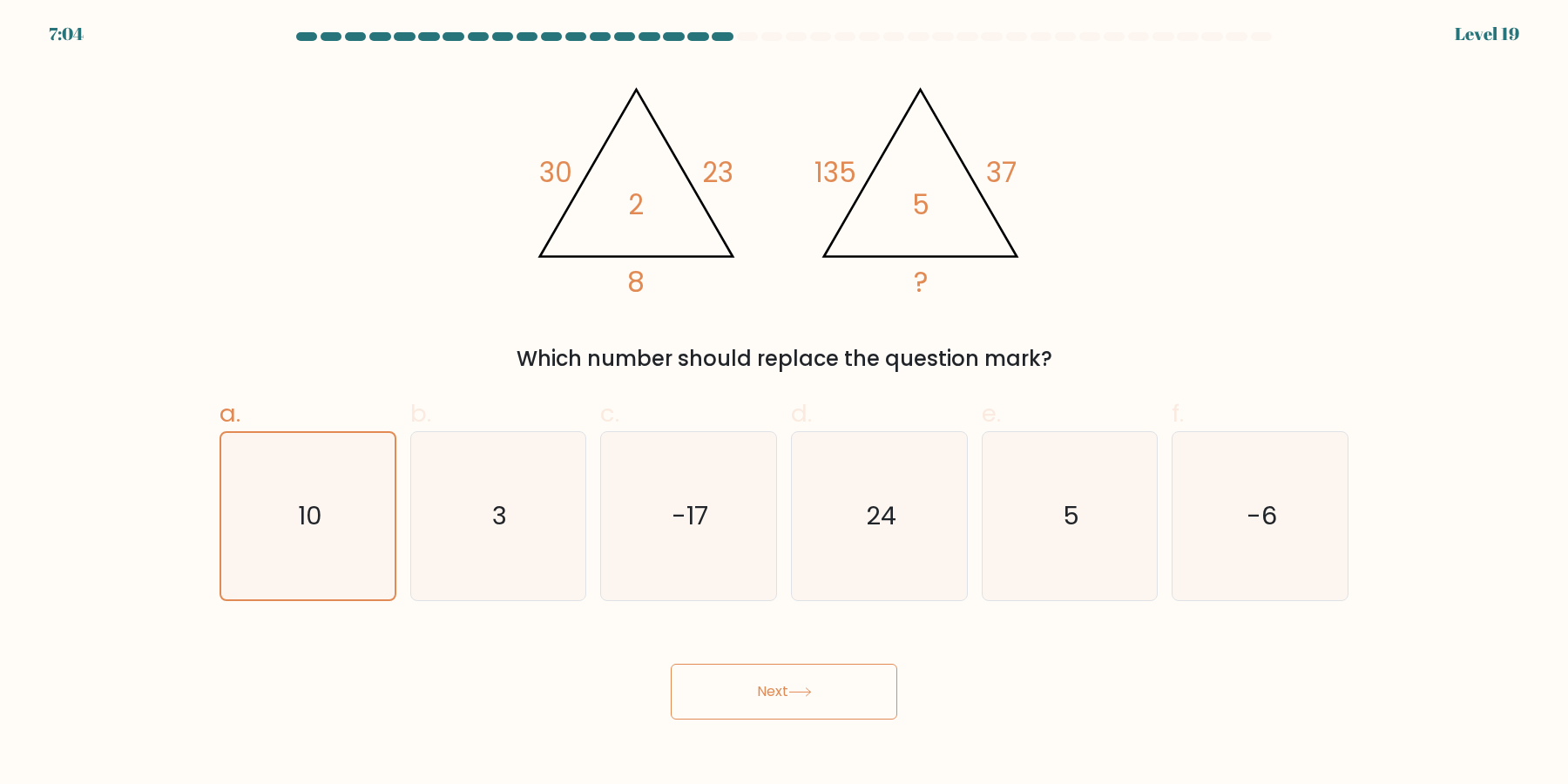
click at [708, 683] on button "Next" at bounding box center [784, 691] width 227 height 56
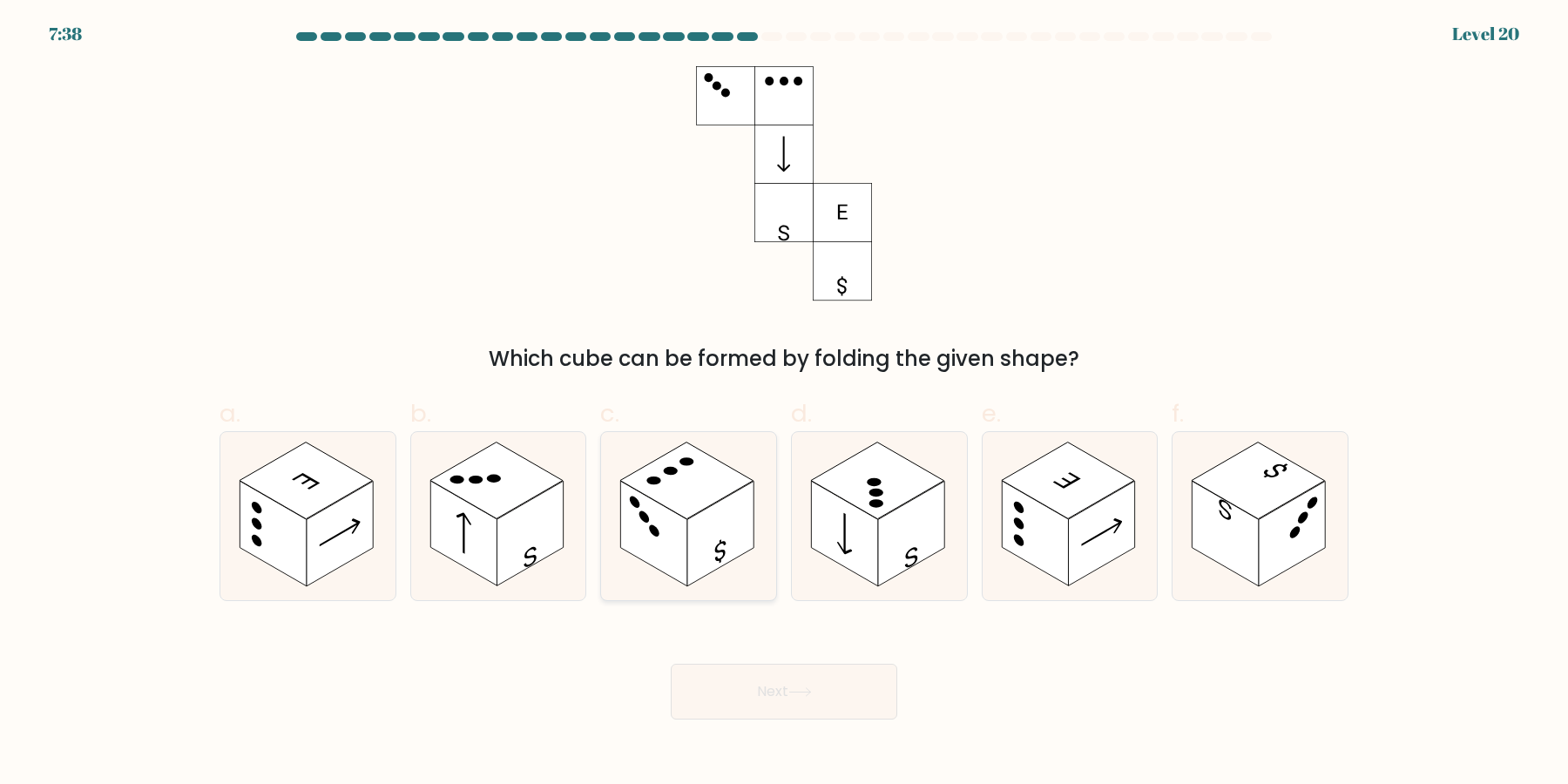
click at [675, 532] on rect at bounding box center [654, 534] width 66 height 105
click at [784, 403] on input "c." at bounding box center [784, 398] width 1 height 12
radio input "true"
click at [728, 693] on button "Next" at bounding box center [784, 691] width 227 height 56
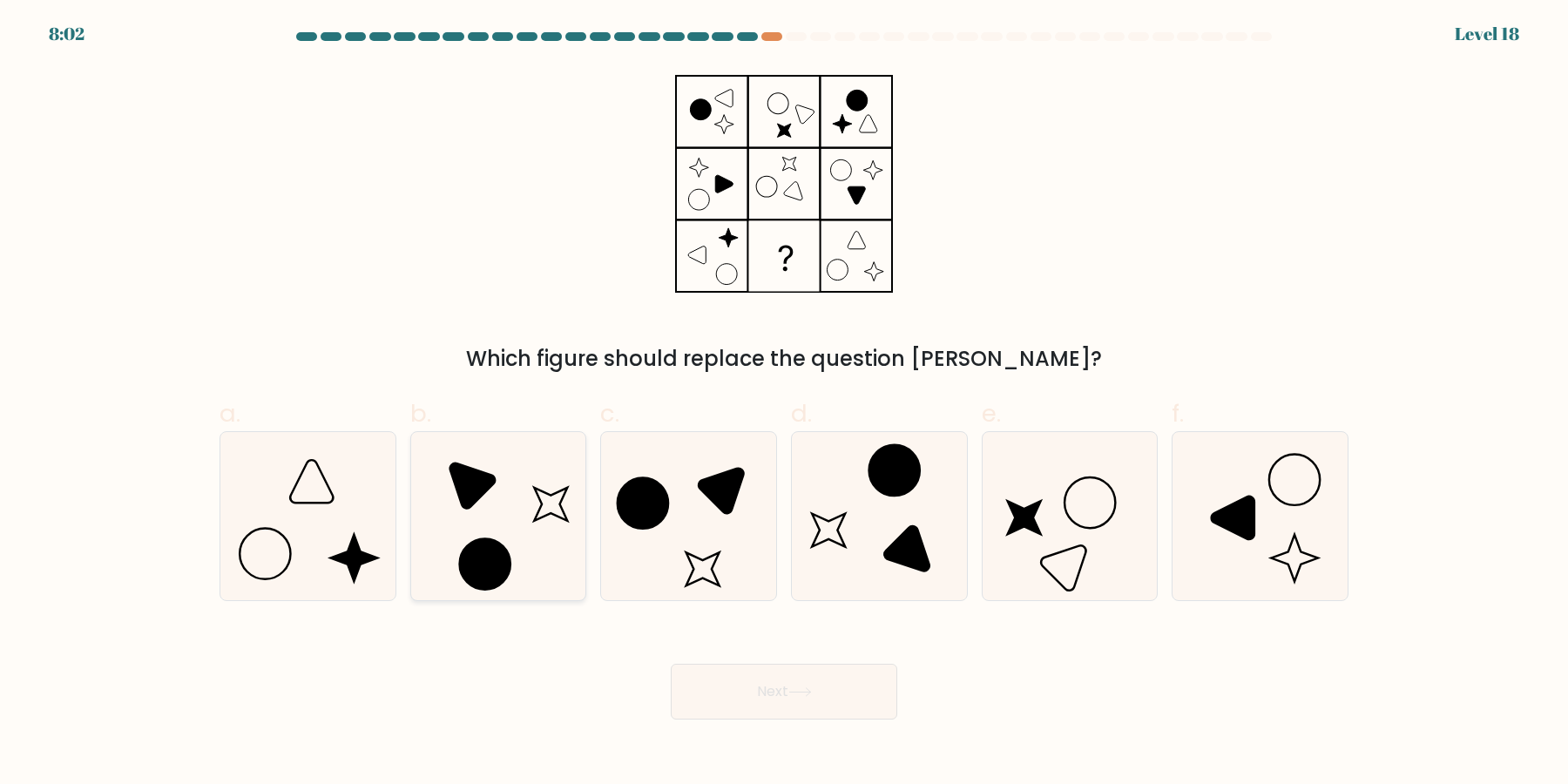
click at [501, 558] on circle at bounding box center [484, 564] width 71 height 71
click at [784, 403] on input "b." at bounding box center [784, 398] width 1 height 12
radio input "true"
click at [841, 714] on button "Next" at bounding box center [784, 691] width 227 height 56
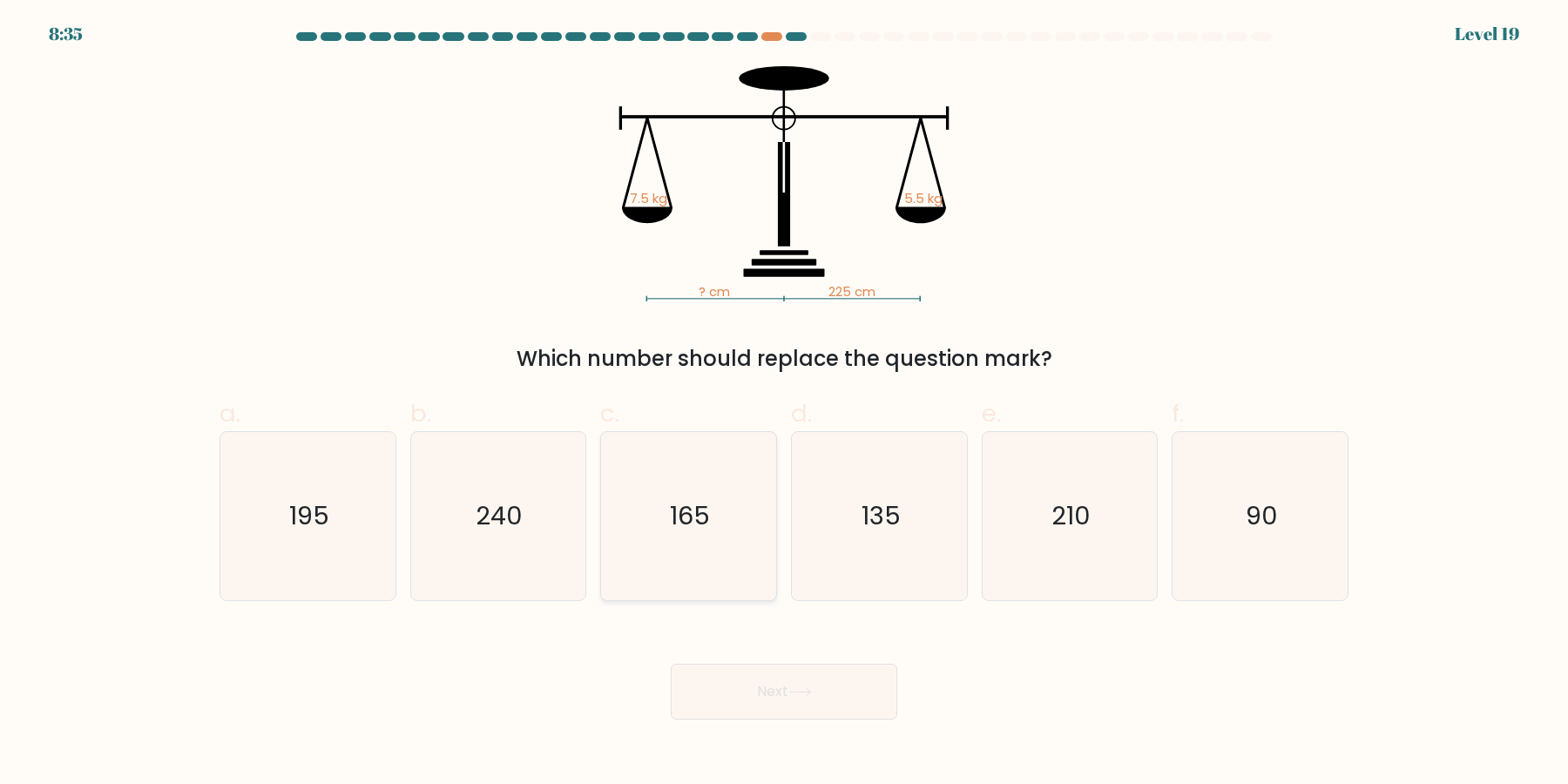
click at [747, 516] on icon "165" at bounding box center [688, 516] width 168 height 168
click at [784, 403] on input "c. 165" at bounding box center [784, 398] width 1 height 12
radio input "true"
click at [818, 703] on button "Next" at bounding box center [784, 691] width 227 height 56
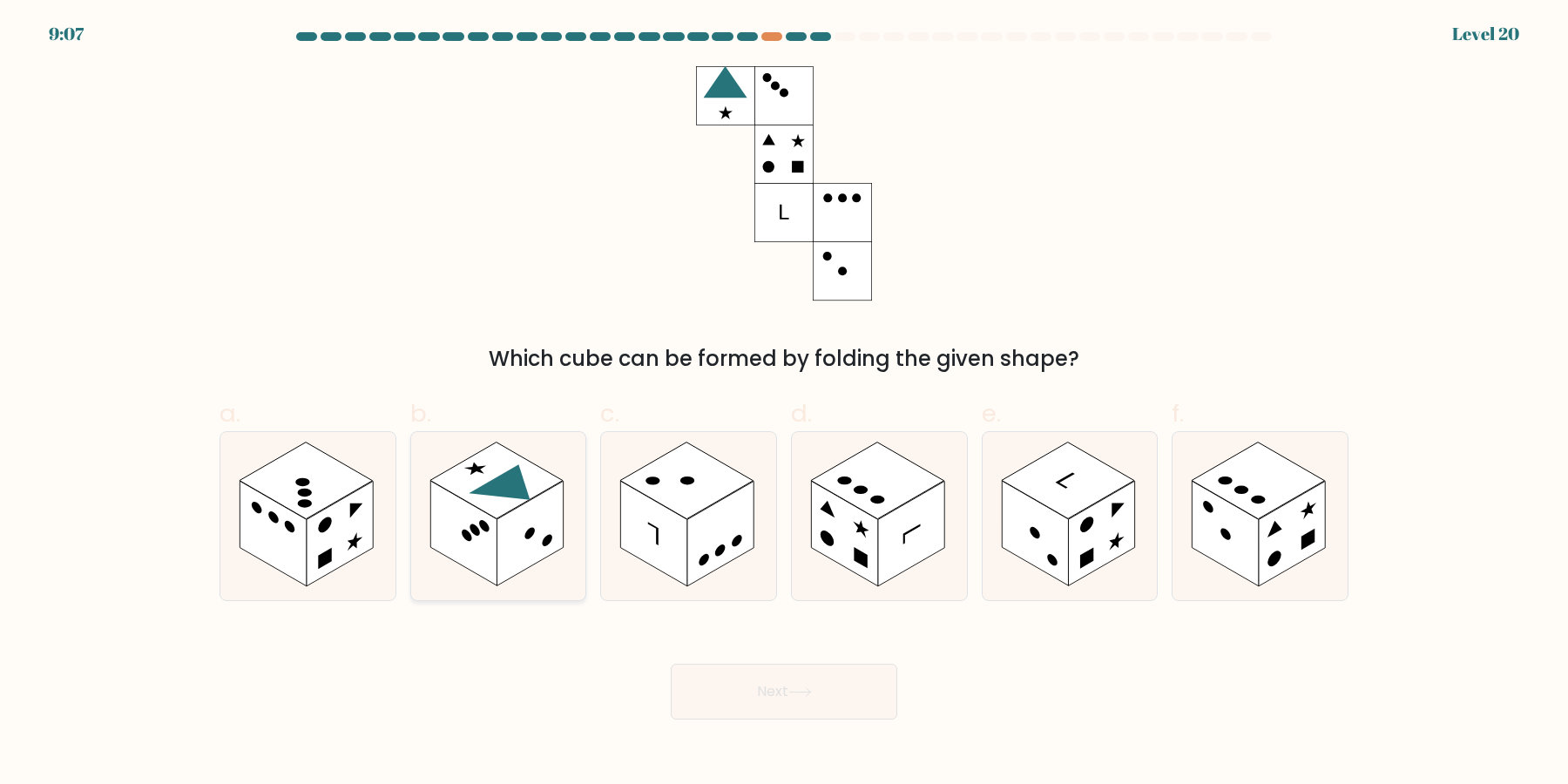
click at [508, 523] on rect at bounding box center [530, 534] width 66 height 105
click at [784, 403] on input "b." at bounding box center [784, 398] width 1 height 12
radio input "true"
click at [763, 697] on button "Next" at bounding box center [784, 691] width 227 height 56
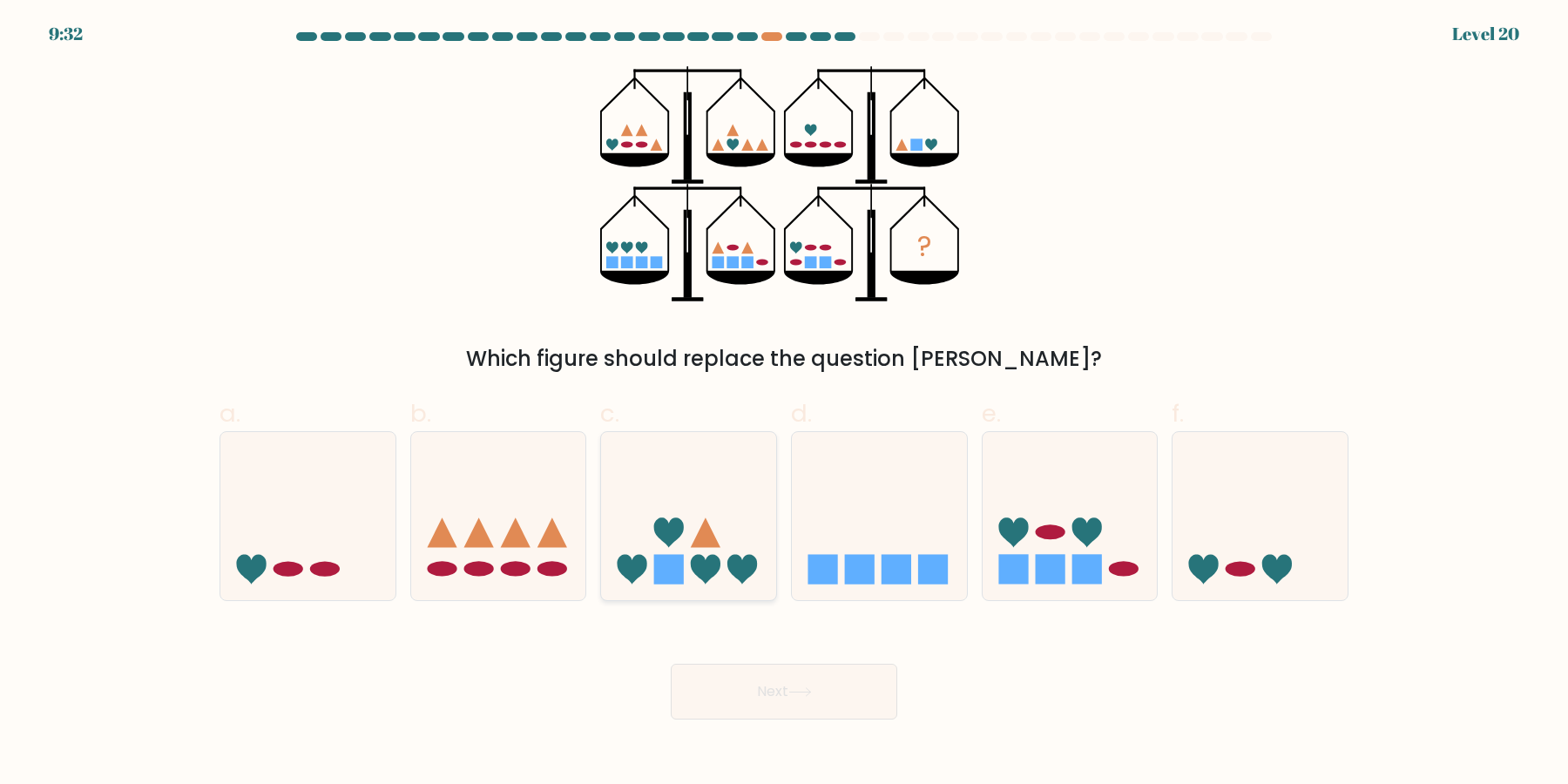
click at [695, 519] on icon at bounding box center [688, 516] width 175 height 144
click at [784, 403] on input "c." at bounding box center [784, 398] width 1 height 12
radio input "true"
click at [694, 506] on icon at bounding box center [689, 516] width 174 height 144
click at [784, 403] on input "c." at bounding box center [784, 398] width 1 height 12
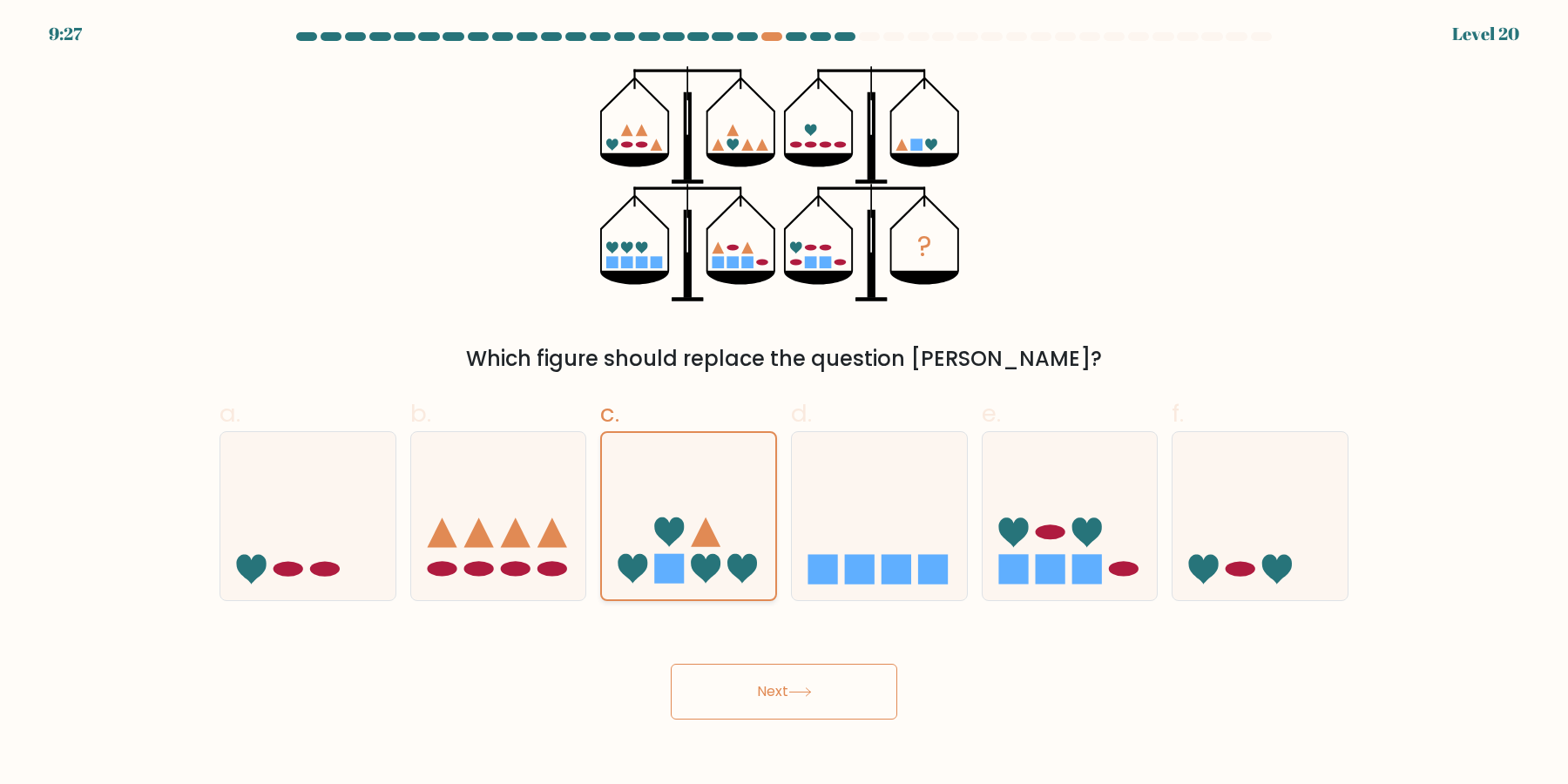
click at [693, 485] on icon at bounding box center [689, 516] width 174 height 144
click at [784, 403] on input "c." at bounding box center [784, 398] width 1 height 12
click at [737, 684] on button "Next" at bounding box center [784, 691] width 227 height 56
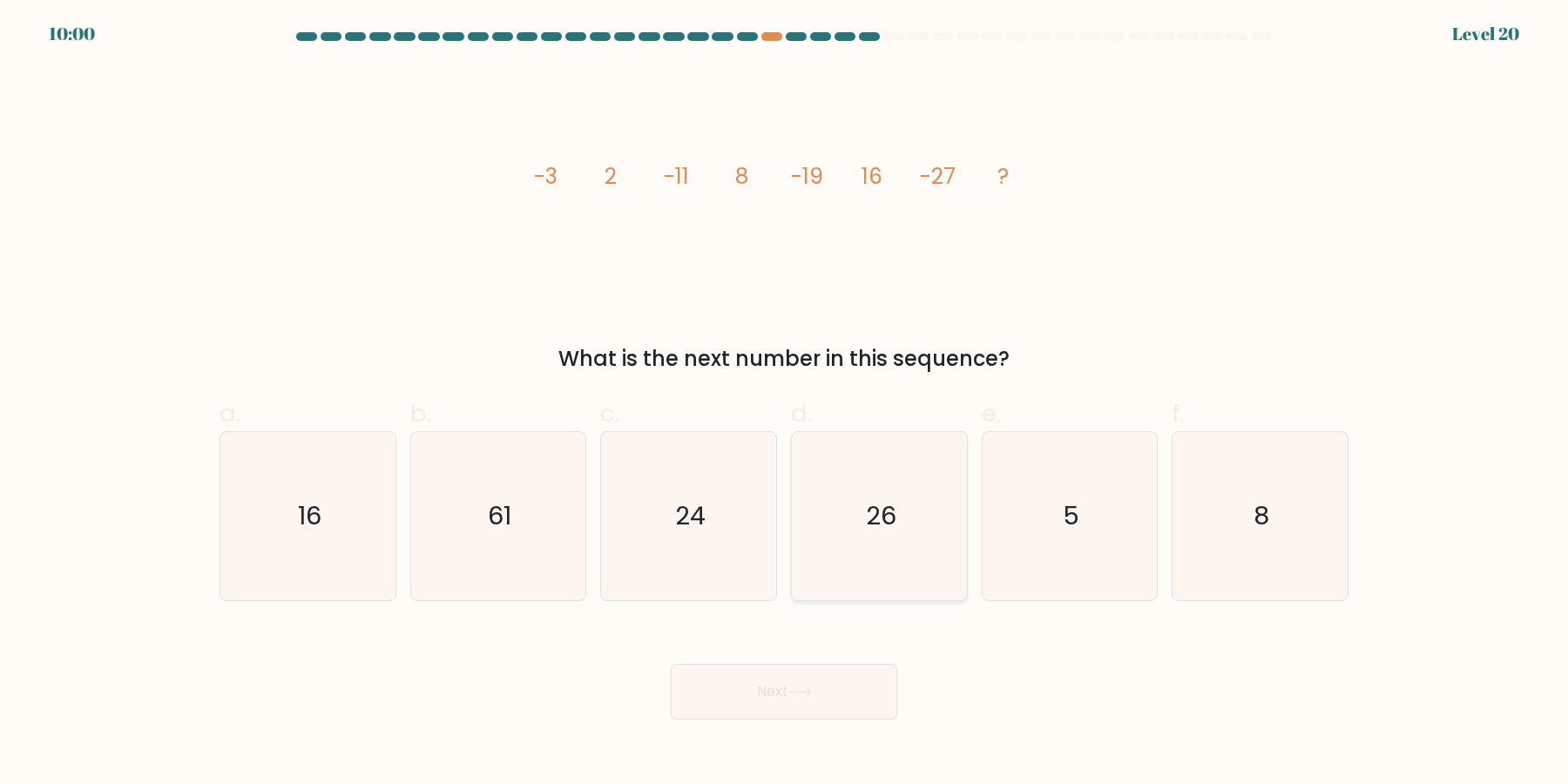
click at [874, 436] on icon "26" at bounding box center [880, 516] width 168 height 168
click at [785, 403] on input "d. 26" at bounding box center [784, 398] width 1 height 12
radio input "true"
click at [869, 684] on button "Next" at bounding box center [784, 691] width 227 height 56
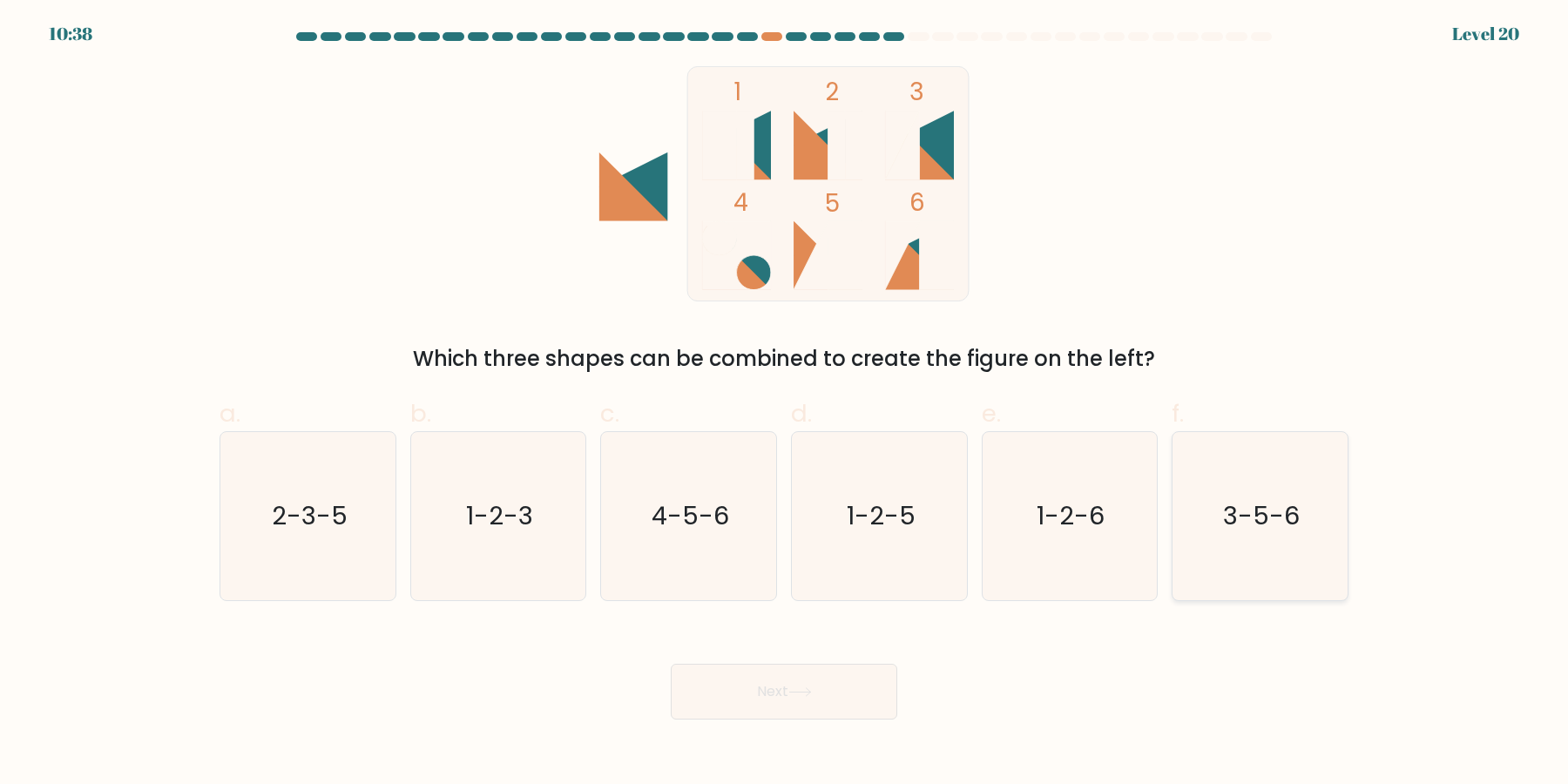
click at [1269, 524] on icon "3-5-6" at bounding box center [1260, 516] width 168 height 168
click at [785, 403] on input "f. 3-5-6" at bounding box center [784, 398] width 1 height 12
radio input "true"
click at [833, 705] on button "Next" at bounding box center [784, 691] width 227 height 56
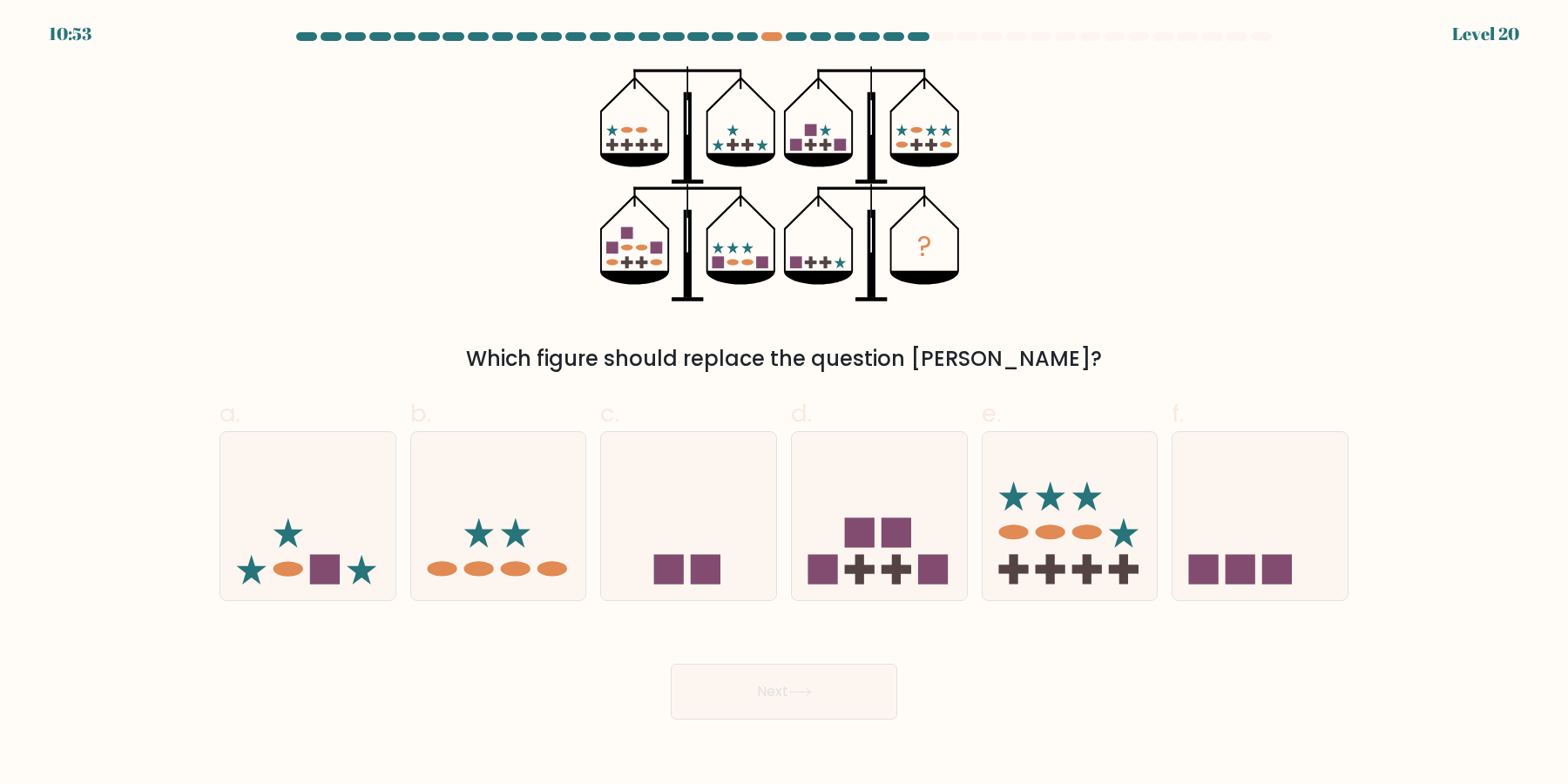
click at [772, 49] on form at bounding box center [784, 376] width 1568 height 687
click at [771, 45] on div at bounding box center [784, 40] width 1150 height 16
click at [767, 42] on div at bounding box center [784, 40] width 1150 height 16
click at [769, 35] on div at bounding box center [771, 36] width 21 height 9
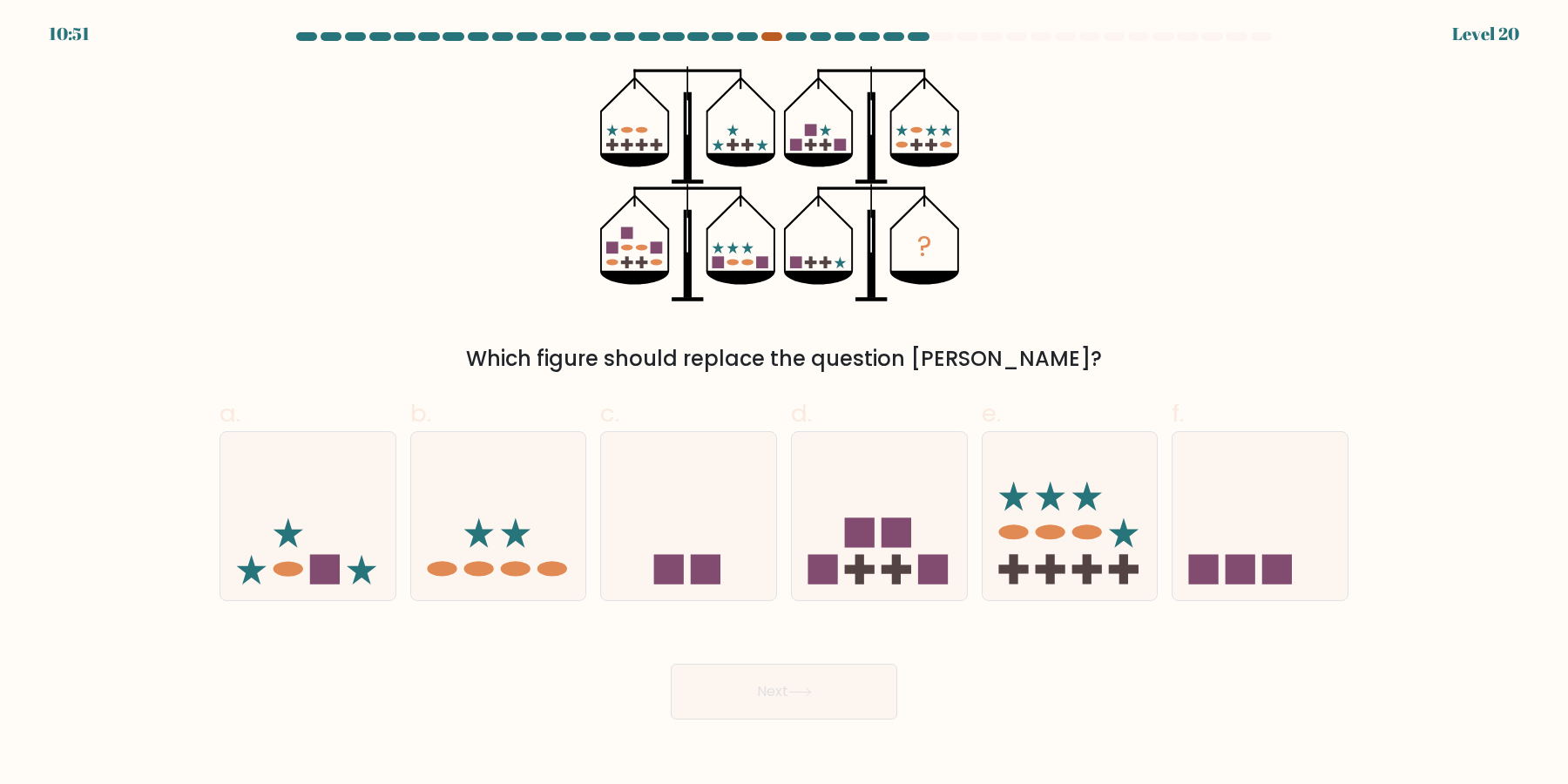
click at [769, 35] on div at bounding box center [771, 36] width 21 height 9
click at [772, 28] on div "10:49 Level 20" at bounding box center [784, 23] width 1568 height 47
click at [1258, 515] on icon at bounding box center [1259, 516] width 175 height 144
click at [785, 403] on input "f." at bounding box center [784, 398] width 1 height 12
radio input "true"
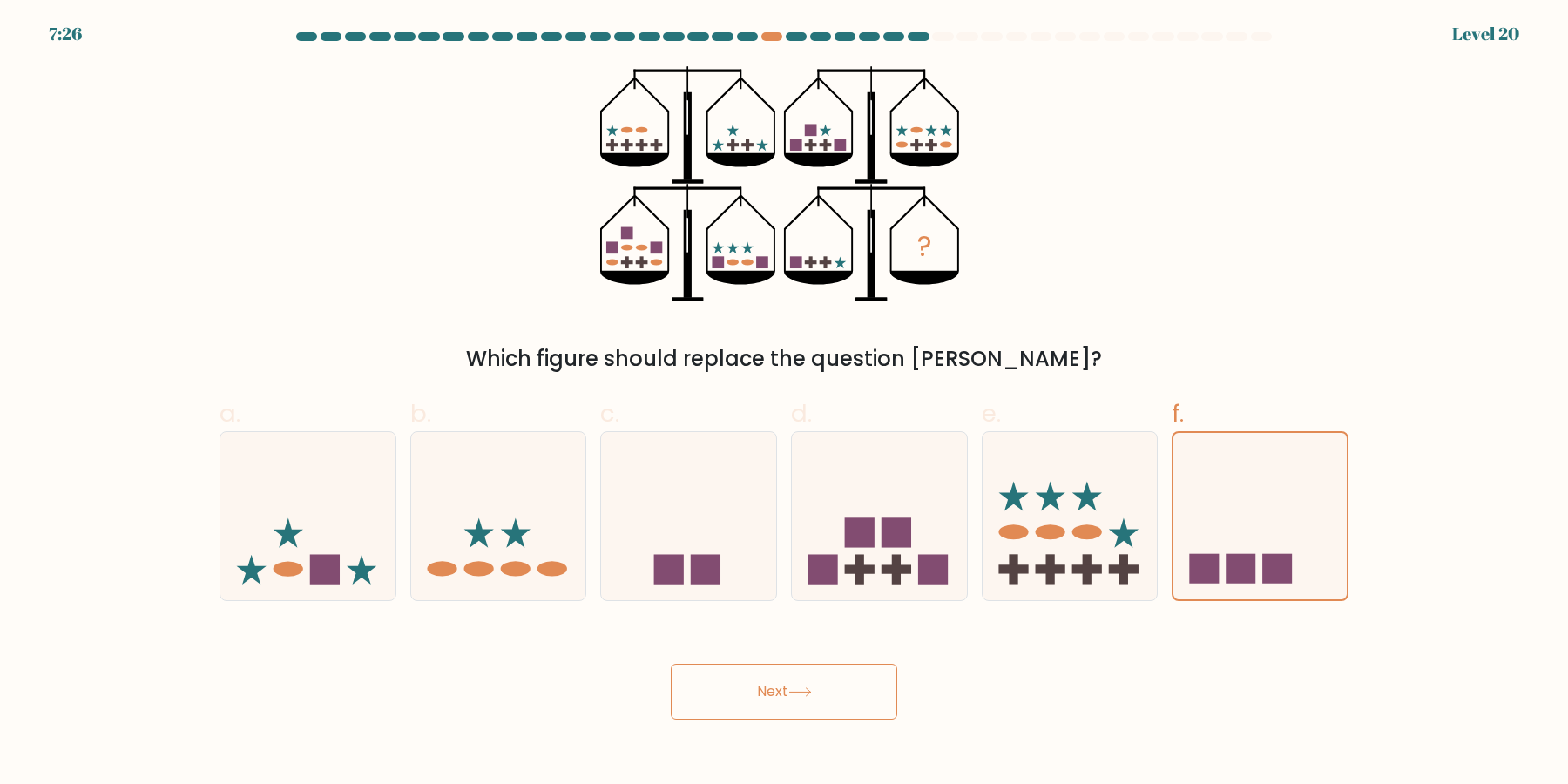
click at [778, 708] on button "Next" at bounding box center [784, 691] width 227 height 56
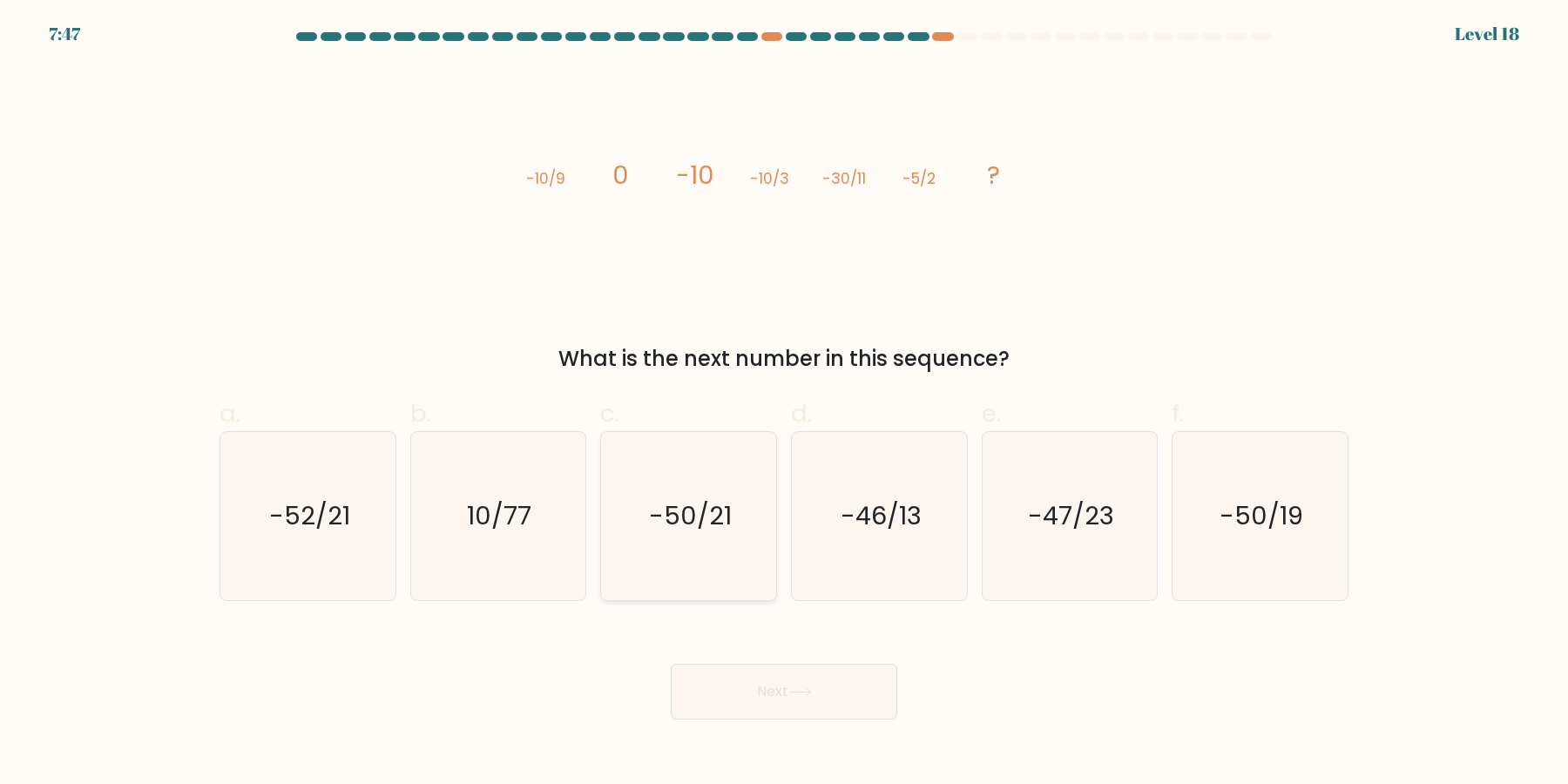
click at [699, 532] on icon "-50/21" at bounding box center [688, 516] width 168 height 168
click at [784, 403] on input "c. -50/21" at bounding box center [784, 398] width 1 height 12
radio input "true"
click at [848, 685] on button "Next" at bounding box center [784, 691] width 227 height 56
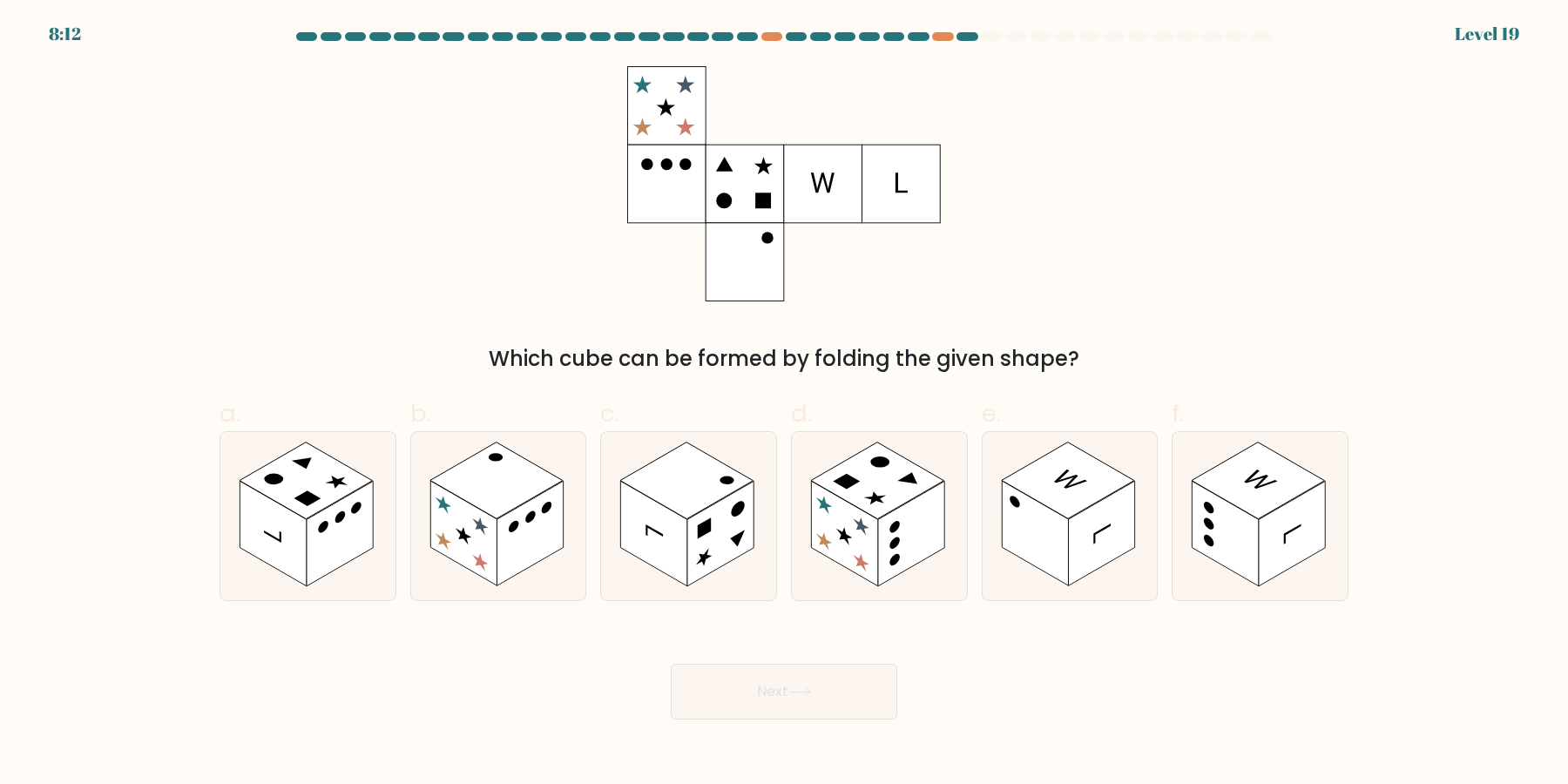
click at [769, 41] on div at bounding box center [784, 40] width 1150 height 16
click at [938, 36] on div at bounding box center [942, 36] width 21 height 9
click at [708, 538] on rect at bounding box center [721, 534] width 66 height 105
click at [784, 403] on input "c." at bounding box center [784, 398] width 1 height 12
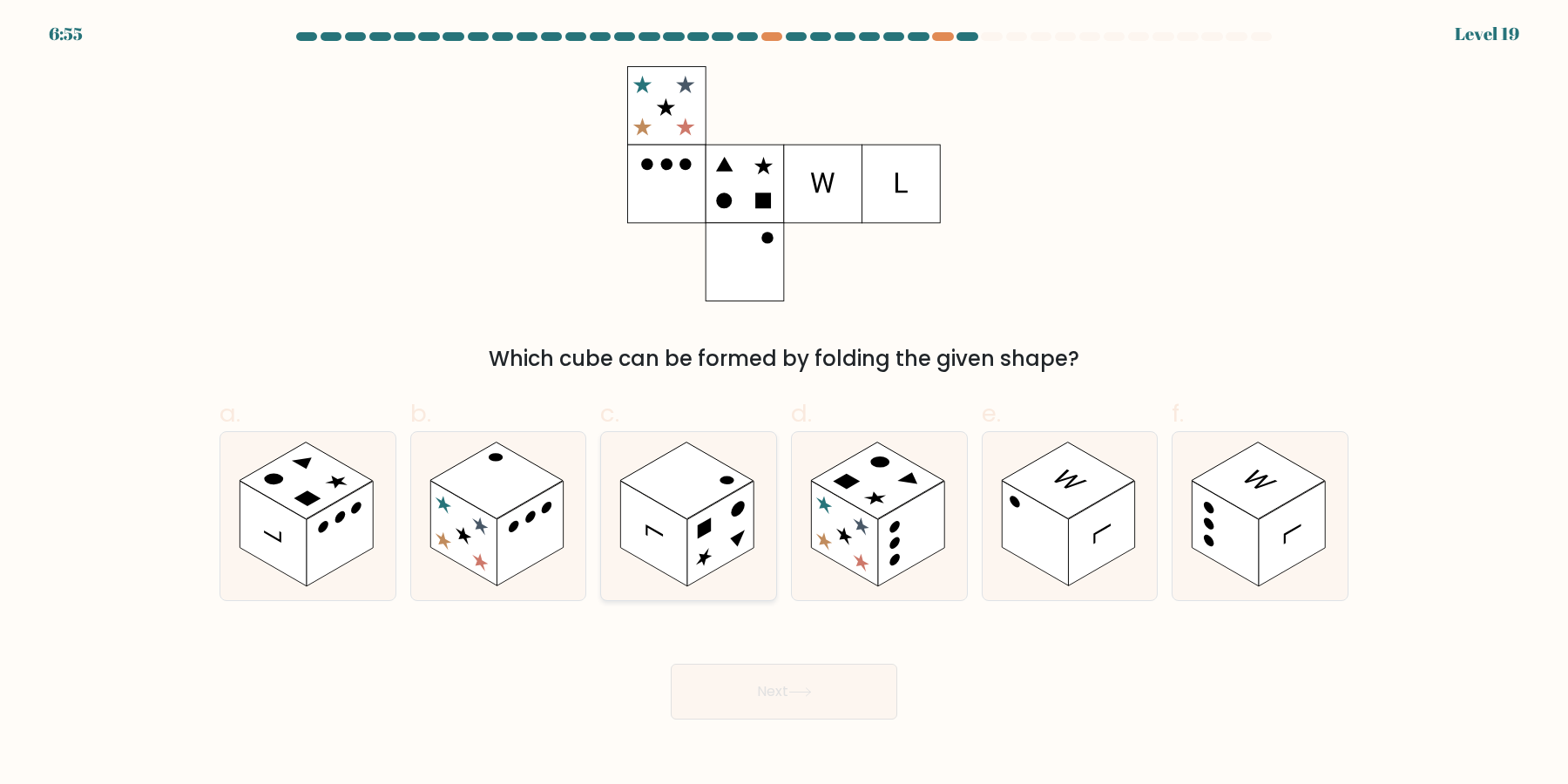
radio input "true"
click at [847, 724] on body "6:41 Level 19" at bounding box center [784, 392] width 1568 height 784
click at [850, 697] on button "Next" at bounding box center [784, 691] width 227 height 56
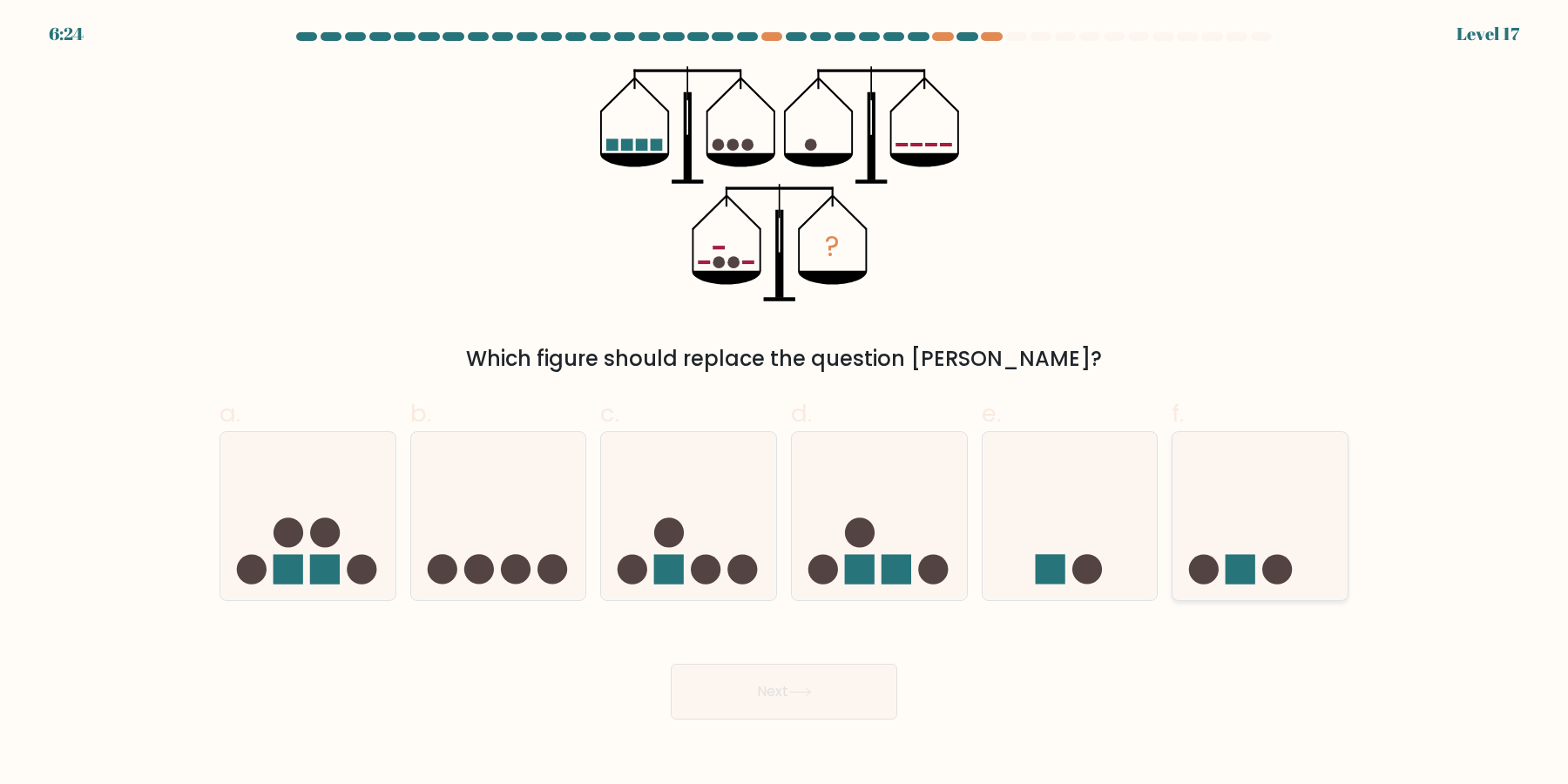
click at [1290, 535] on icon at bounding box center [1259, 516] width 175 height 144
click at [785, 403] on input "f." at bounding box center [784, 398] width 1 height 12
radio input "true"
click at [829, 690] on button "Next" at bounding box center [784, 691] width 227 height 56
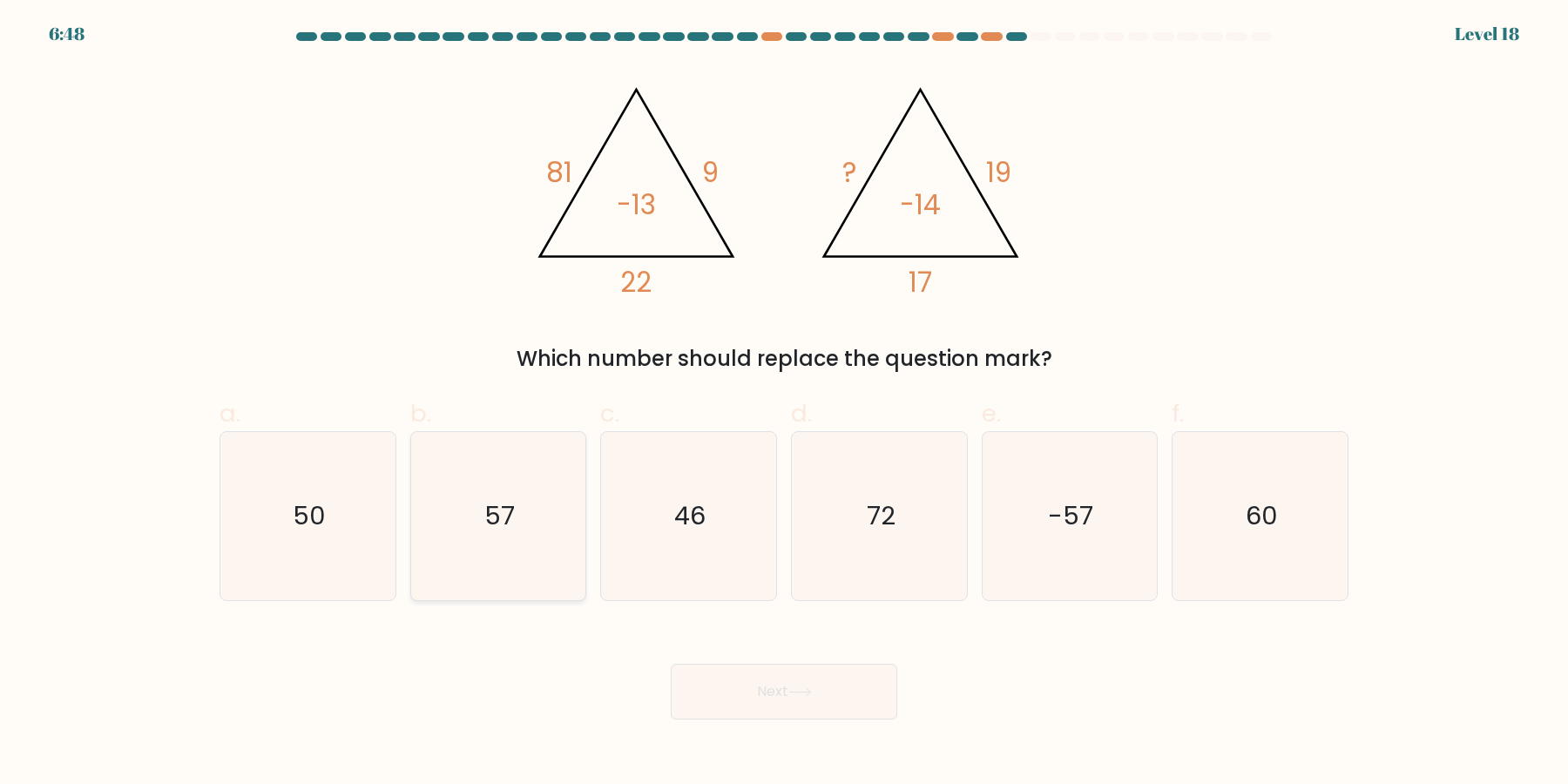
click at [484, 546] on icon "57" at bounding box center [498, 516] width 168 height 168
click at [784, 403] on input "b. 57" at bounding box center [784, 398] width 1 height 12
radio input "true"
click at [771, 705] on button "Next" at bounding box center [784, 691] width 227 height 56
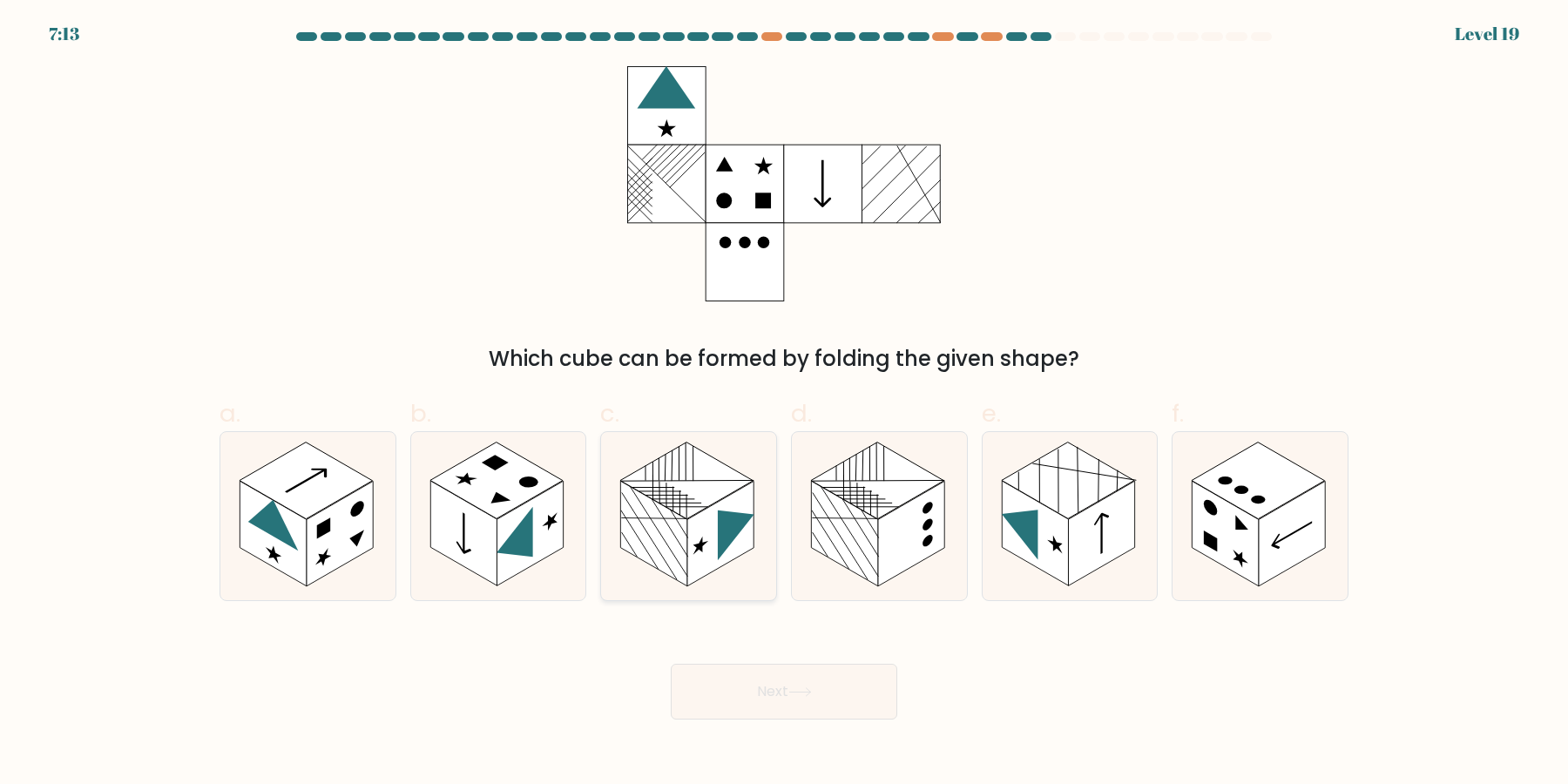
click at [708, 545] on rect at bounding box center [721, 534] width 66 height 105
click at [784, 403] on input "c." at bounding box center [784, 398] width 1 height 12
radio input "true"
drag, startPoint x: 868, startPoint y: 557, endPoint x: 891, endPoint y: 562, distance: 23.5
click at [870, 555] on rect at bounding box center [845, 534] width 66 height 105
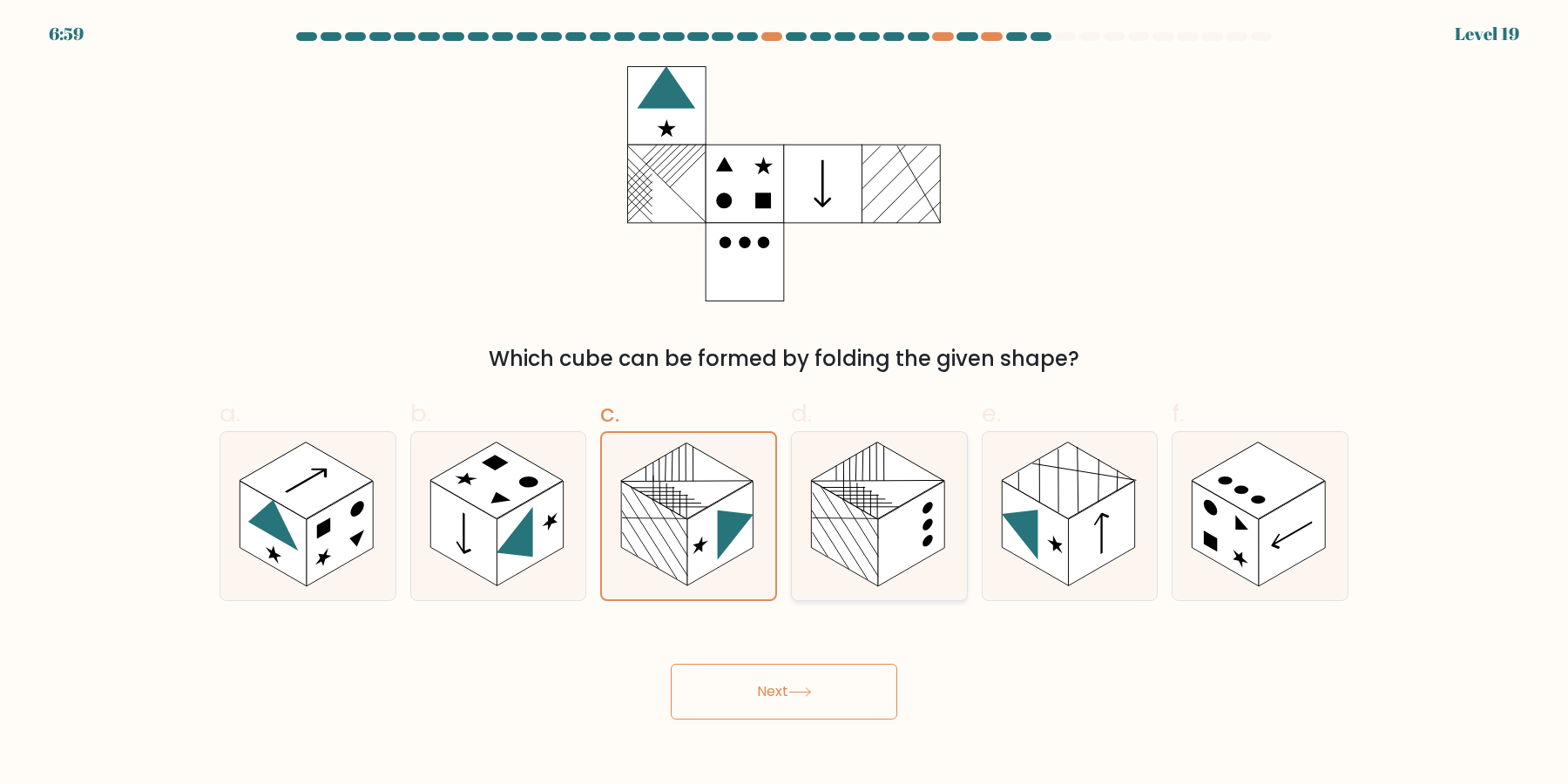
click at [901, 488] on rect at bounding box center [878, 480] width 134 height 77
click at [785, 403] on input "d." at bounding box center [784, 398] width 1 height 12
radio input "true"
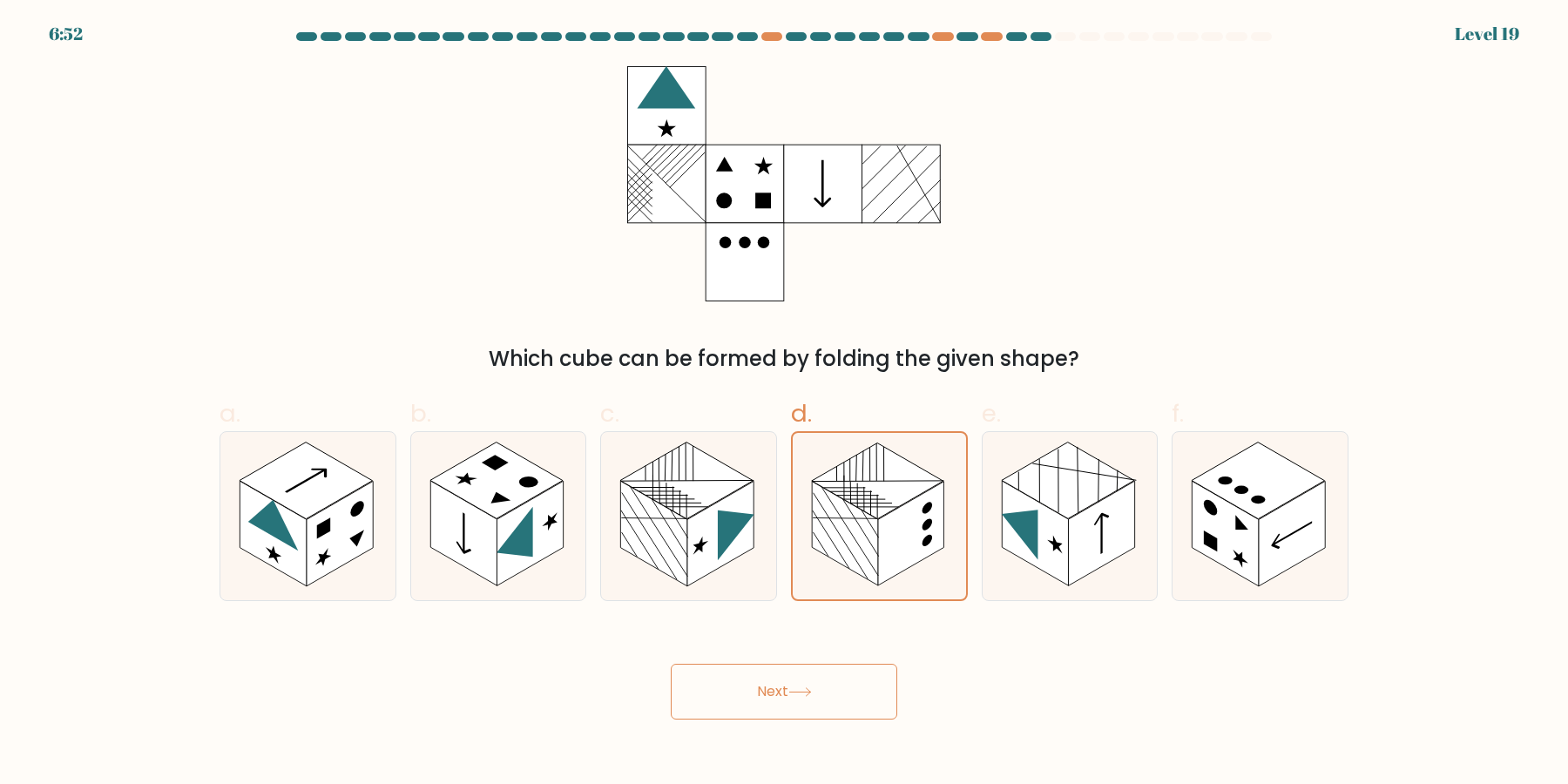
click at [878, 699] on button "Next" at bounding box center [784, 691] width 227 height 56
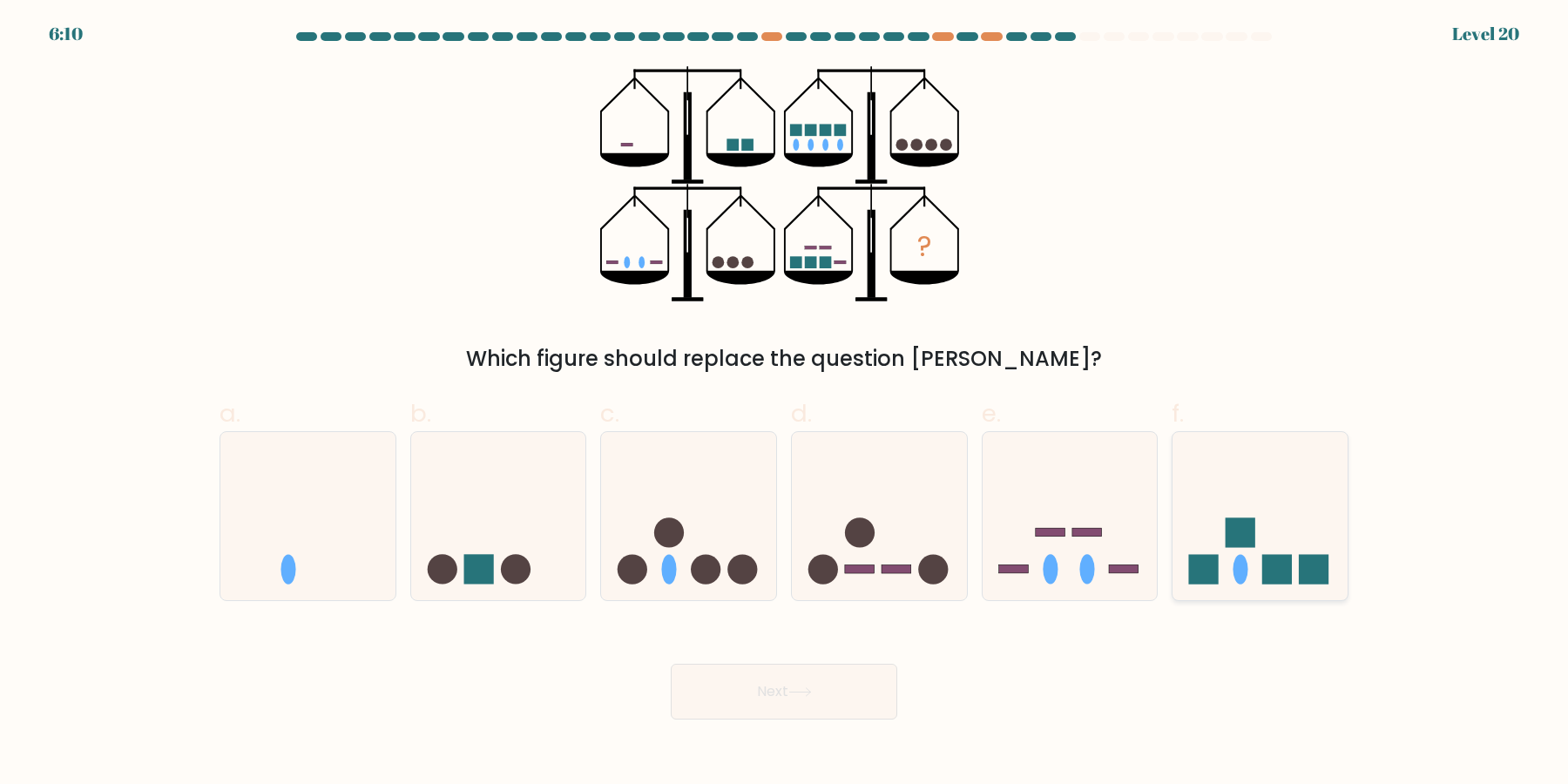
click at [1319, 559] on rect at bounding box center [1313, 568] width 29 height 29
click at [785, 403] on input "f." at bounding box center [784, 398] width 1 height 12
radio input "true"
click at [809, 720] on button "Next" at bounding box center [784, 691] width 227 height 56
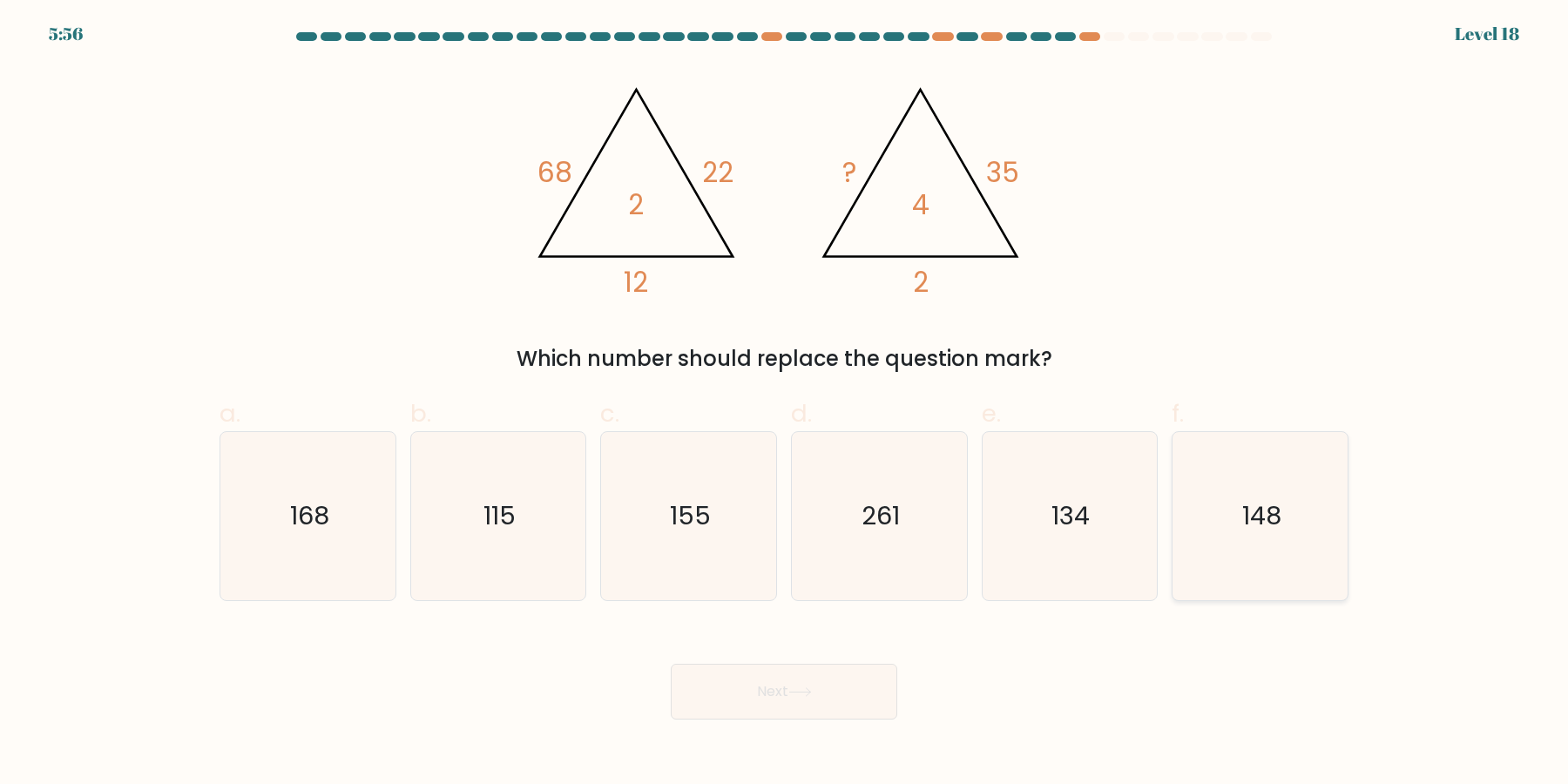
click at [1231, 487] on icon "148" at bounding box center [1260, 516] width 168 height 168
click at [785, 403] on input "f. 148" at bounding box center [784, 398] width 1 height 12
radio input "true"
click at [829, 705] on button "Next" at bounding box center [784, 691] width 227 height 56
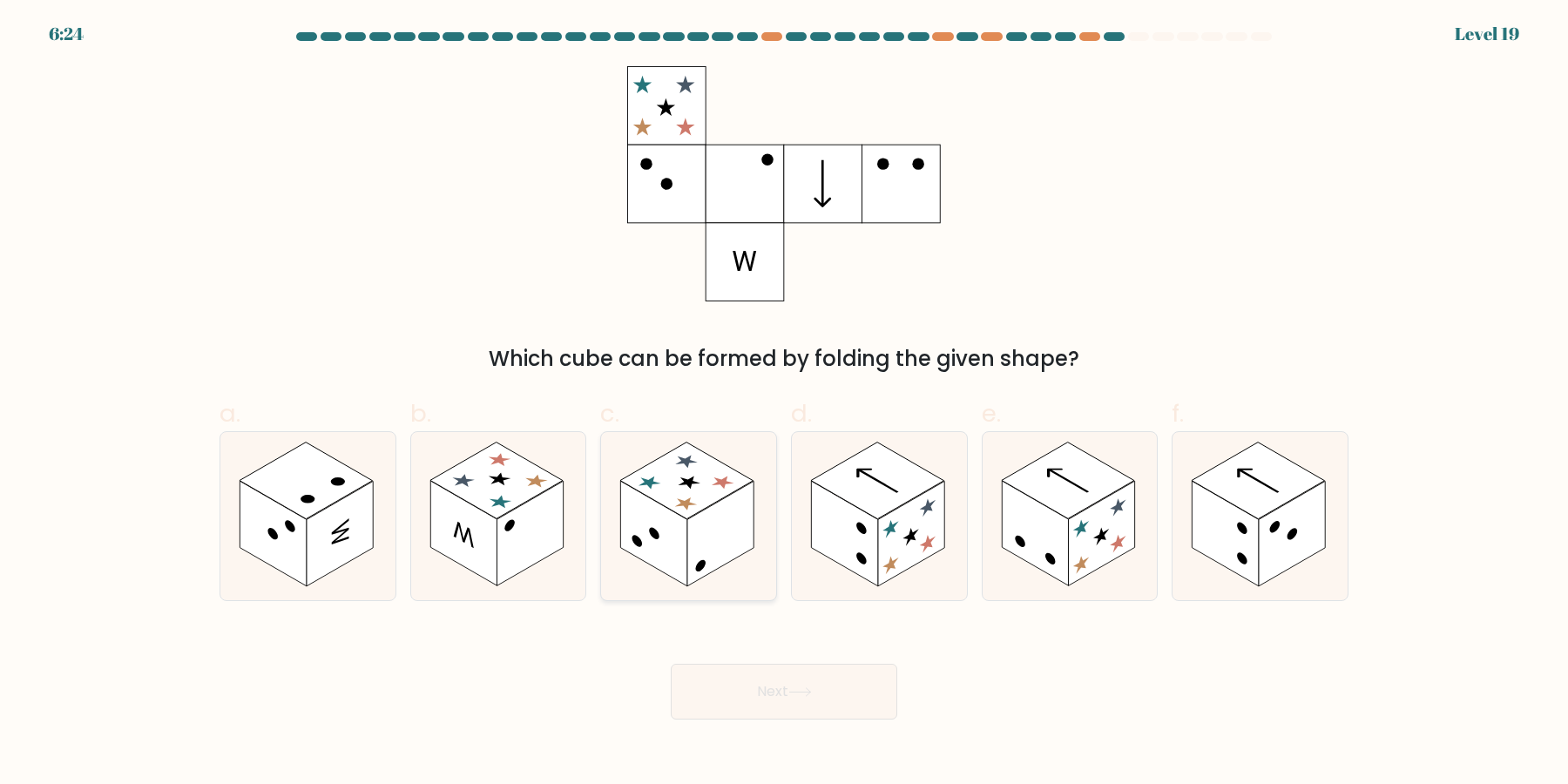
click at [719, 566] on rect at bounding box center [721, 534] width 66 height 105
click at [784, 403] on input "c." at bounding box center [784, 398] width 1 height 12
radio input "true"
click at [700, 699] on button "Next" at bounding box center [784, 691] width 227 height 56
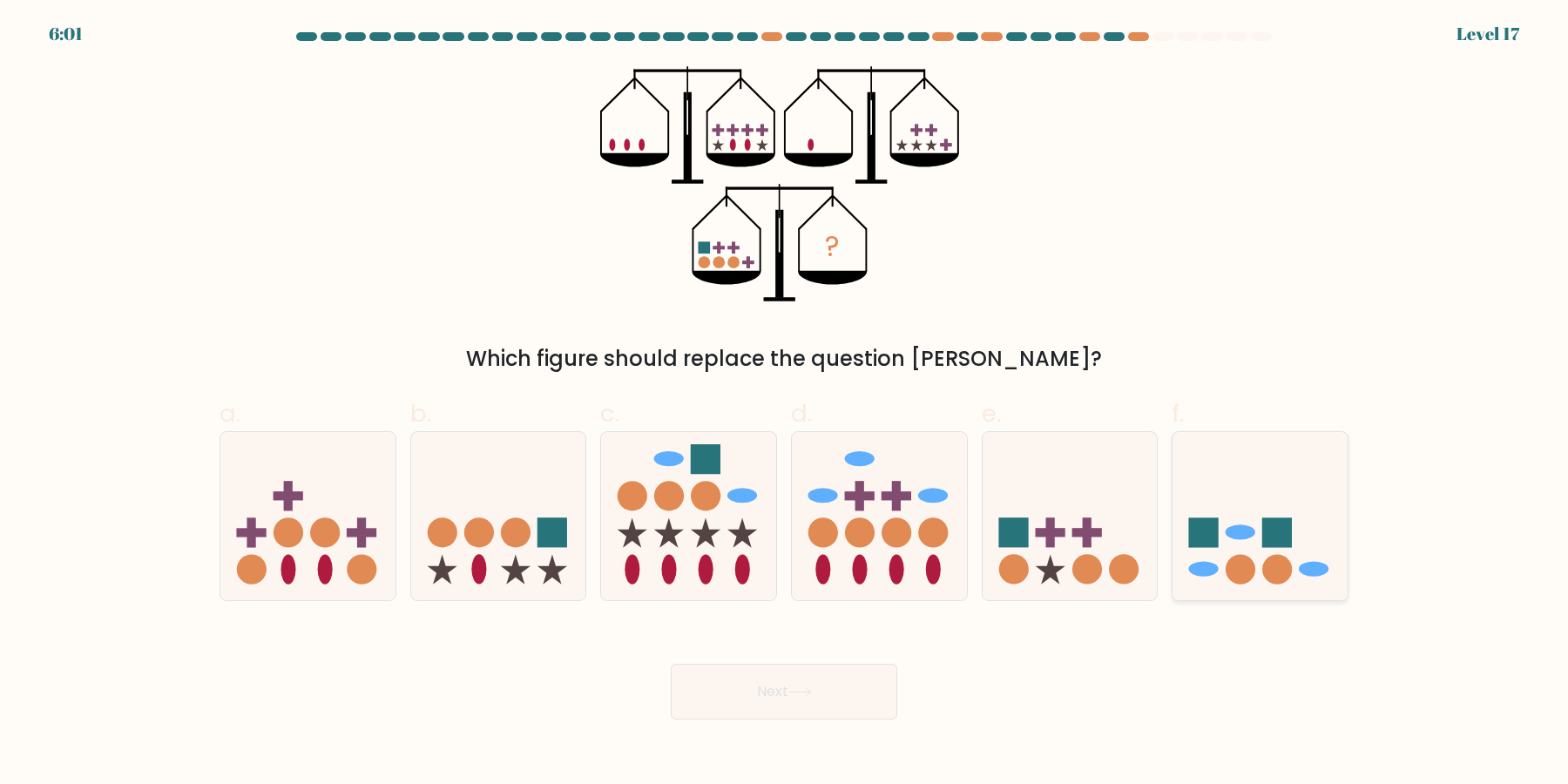
click at [1262, 553] on icon at bounding box center [1259, 516] width 175 height 144
click at [785, 403] on input "f." at bounding box center [784, 398] width 1 height 12
radio input "true"
click at [1027, 578] on icon at bounding box center [1069, 516] width 175 height 144
click at [785, 403] on input "e." at bounding box center [784, 398] width 1 height 12
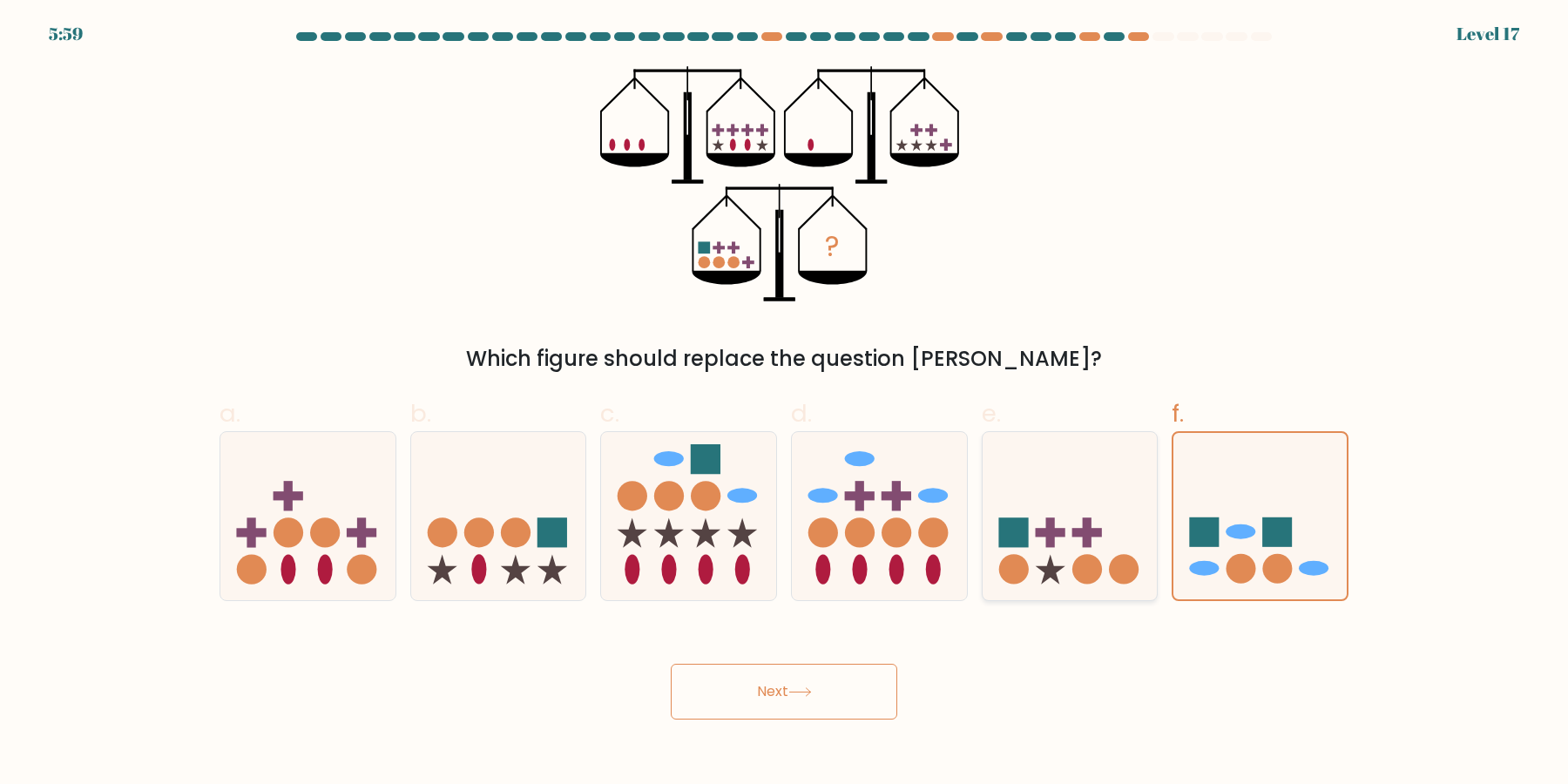
radio input "true"
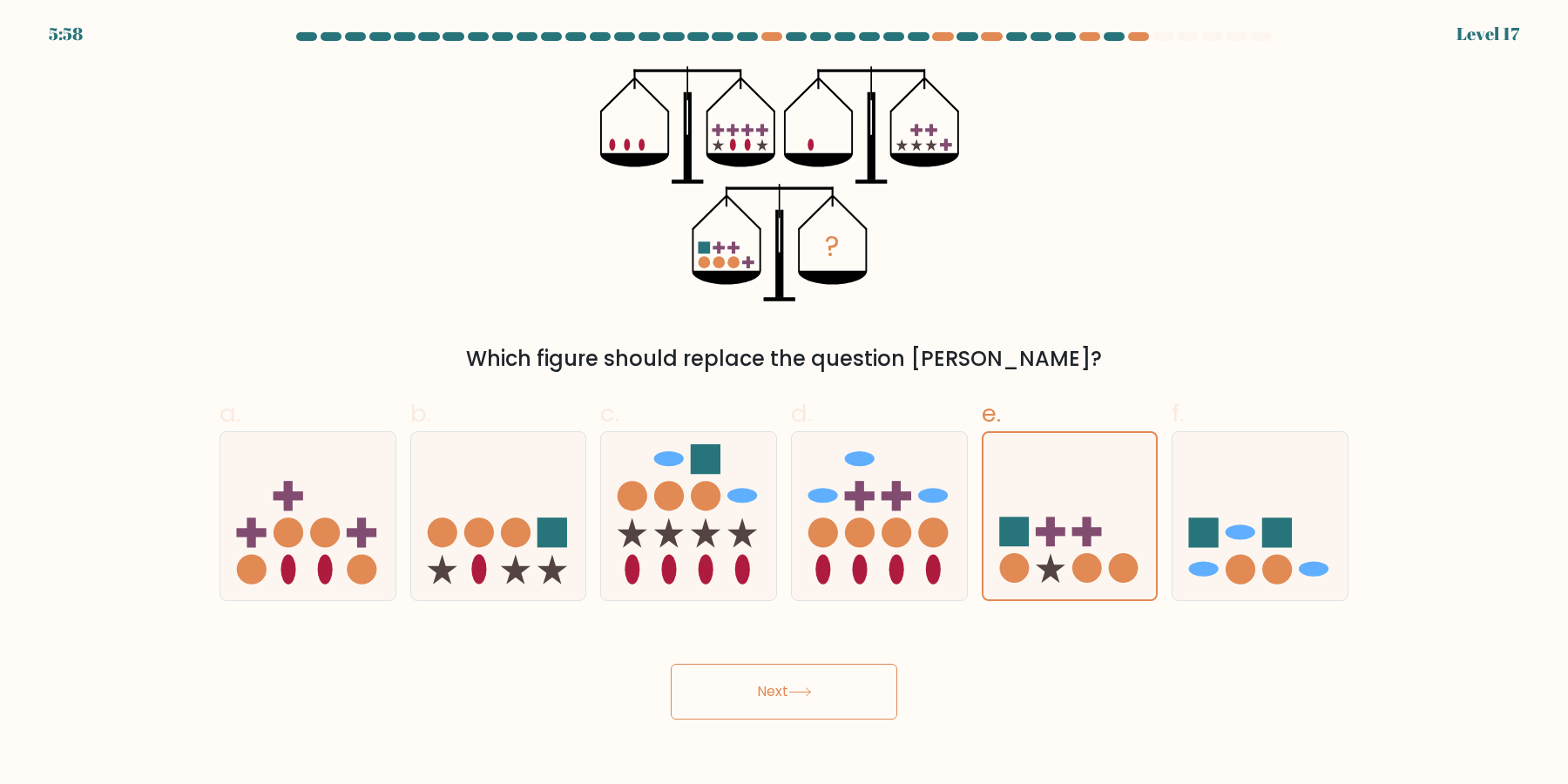
click at [856, 687] on button "Next" at bounding box center [784, 691] width 227 height 56
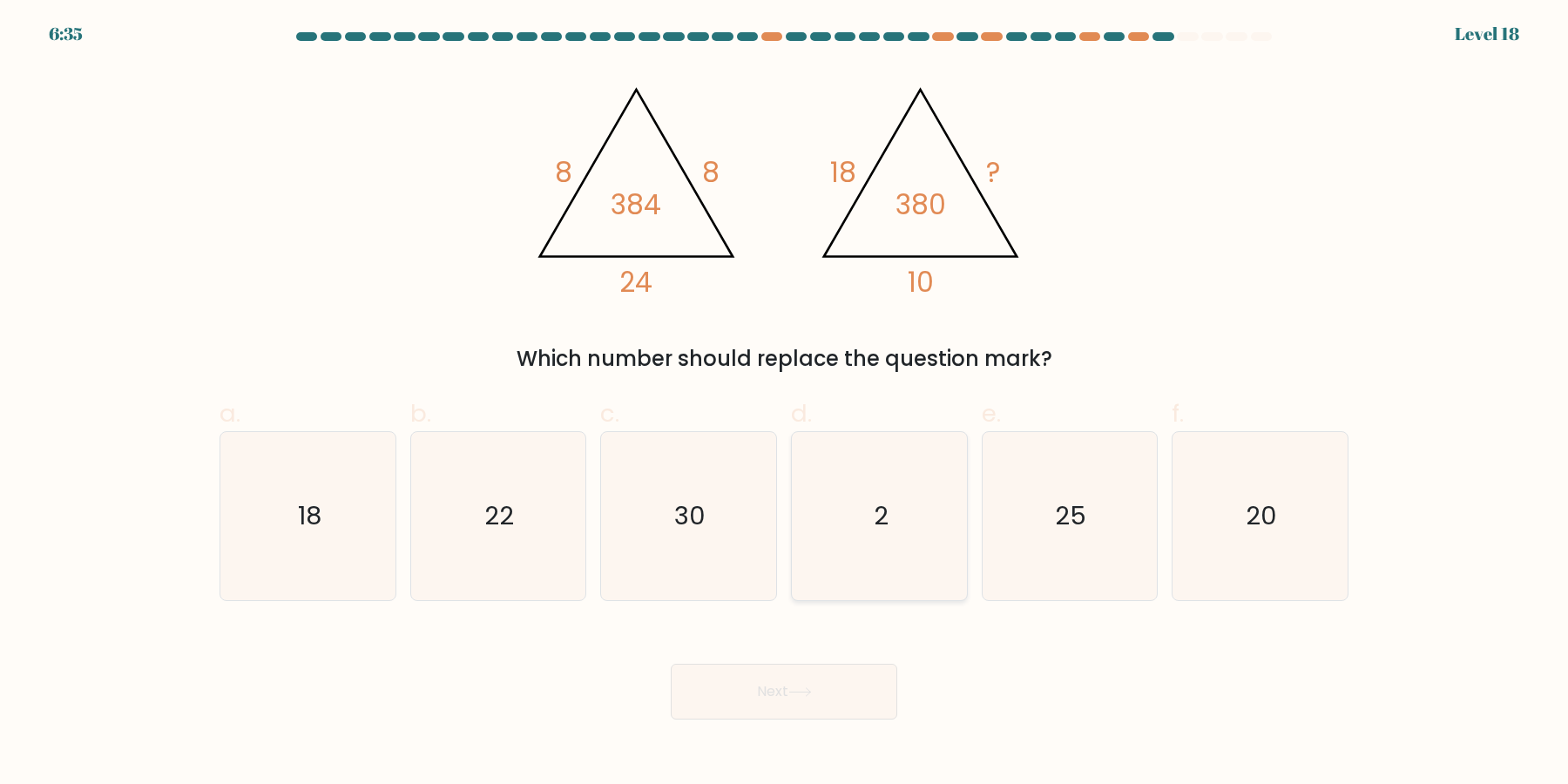
click at [919, 513] on icon "2" at bounding box center [880, 516] width 168 height 168
click at [785, 403] on input "d. 2" at bounding box center [784, 398] width 1 height 12
radio input "true"
click at [1224, 565] on icon "20" at bounding box center [1260, 516] width 168 height 168
click at [785, 403] on input "f. 20" at bounding box center [784, 398] width 1 height 12
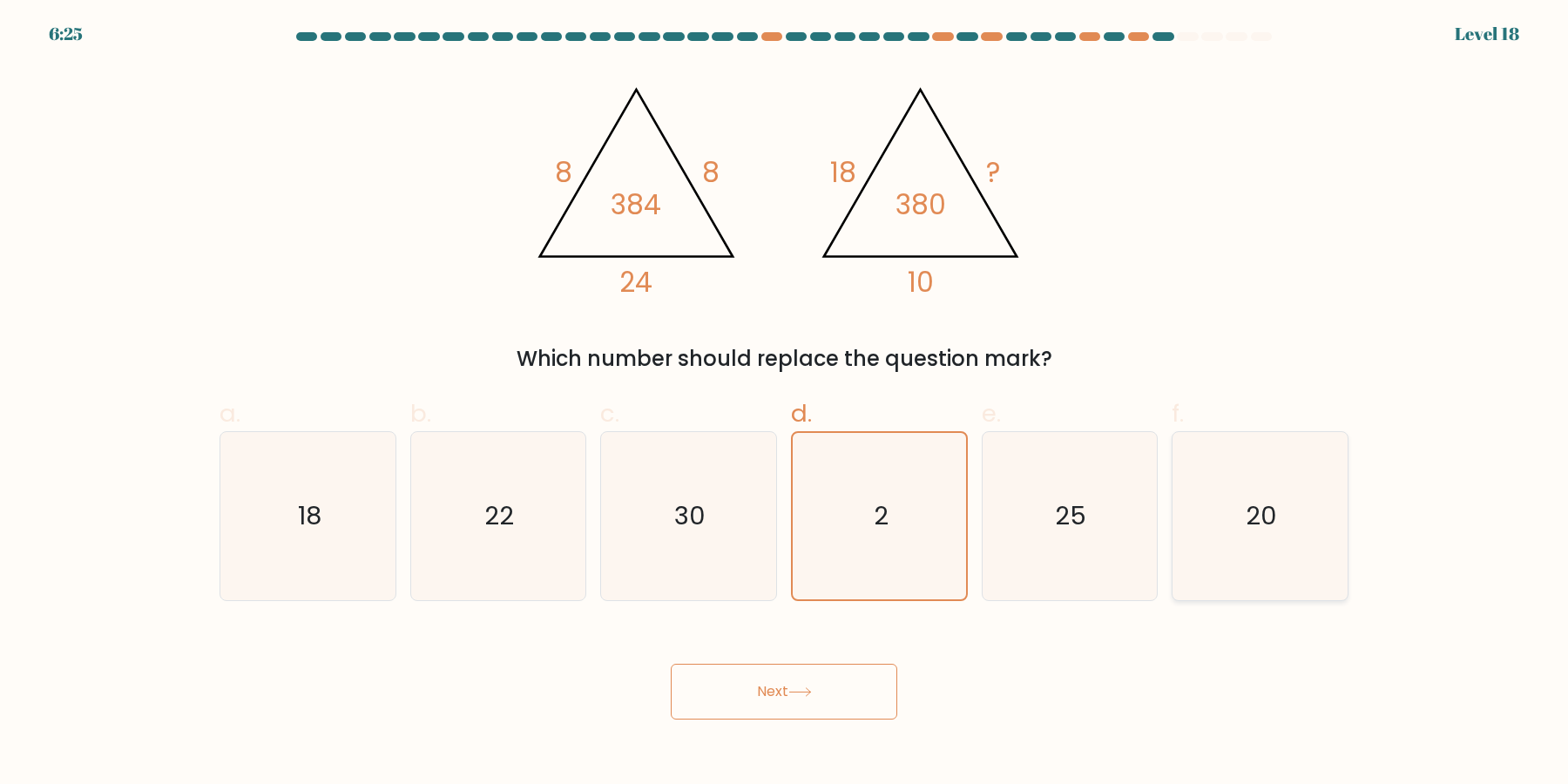
radio input "true"
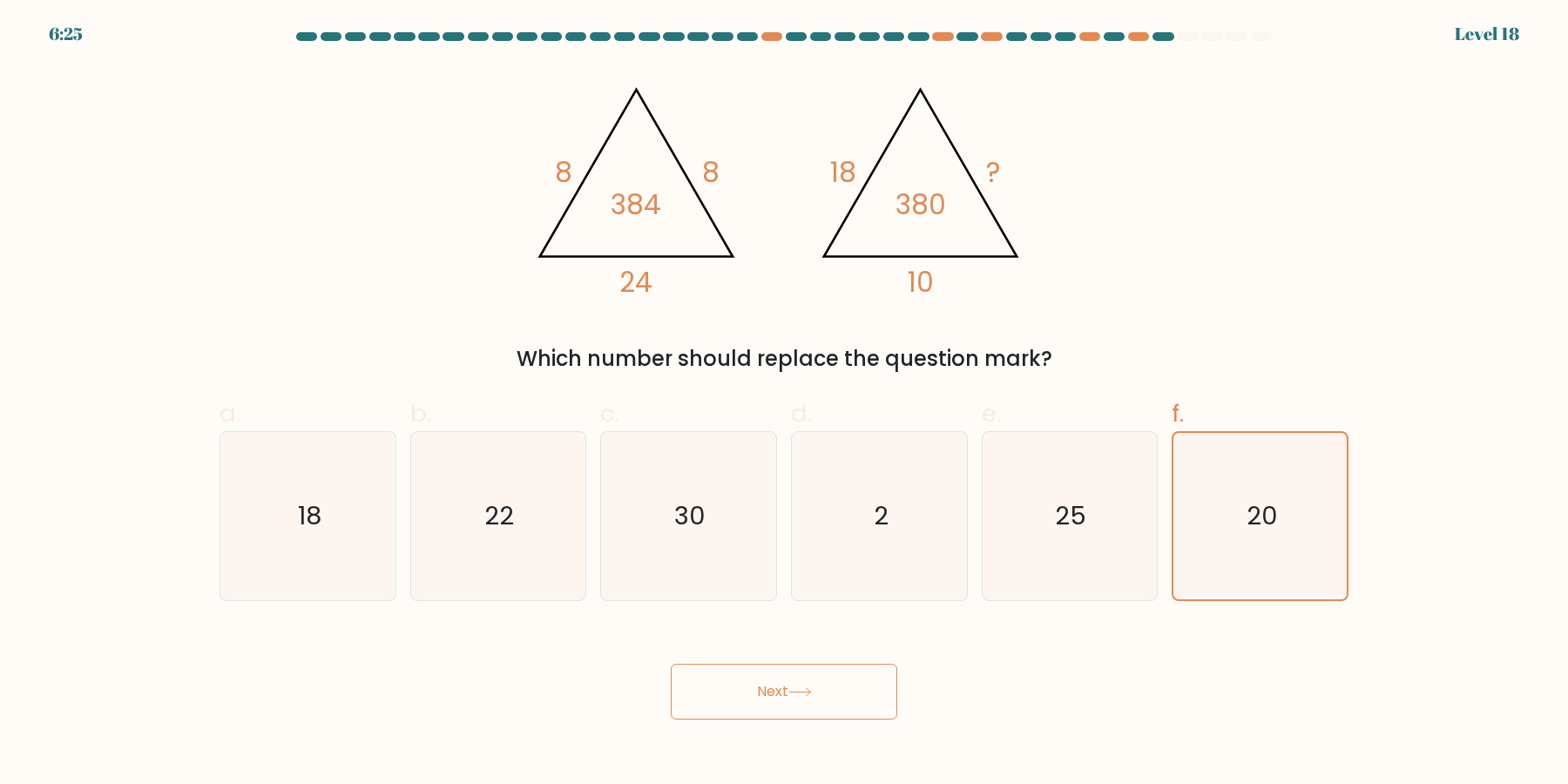
click at [797, 706] on button "Next" at bounding box center [784, 691] width 227 height 56
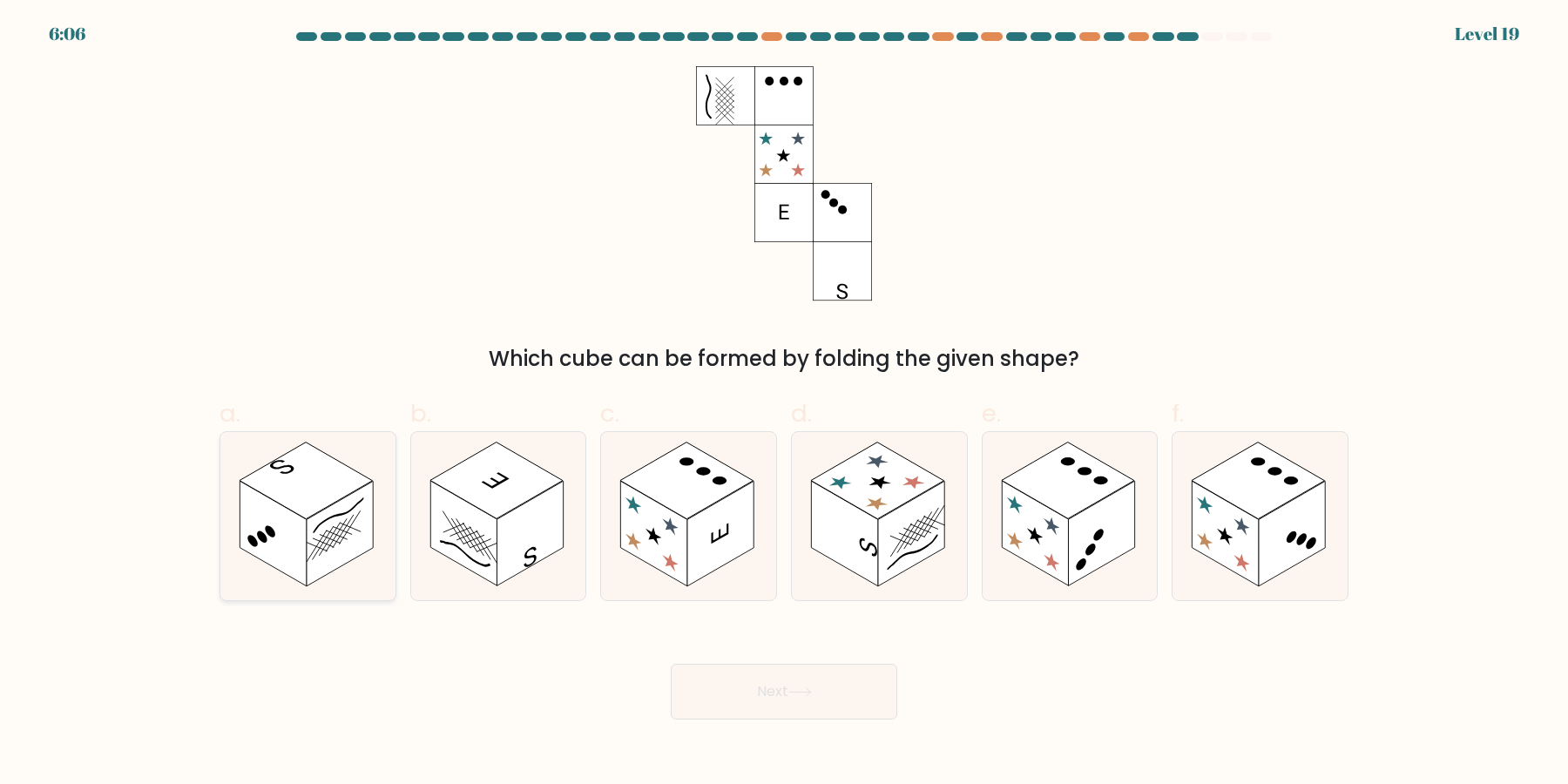
click at [338, 558] on rect at bounding box center [340, 534] width 66 height 105
click at [784, 403] on input "a." at bounding box center [784, 398] width 1 height 12
radio input "true"
click at [825, 709] on button "Next" at bounding box center [784, 691] width 227 height 56
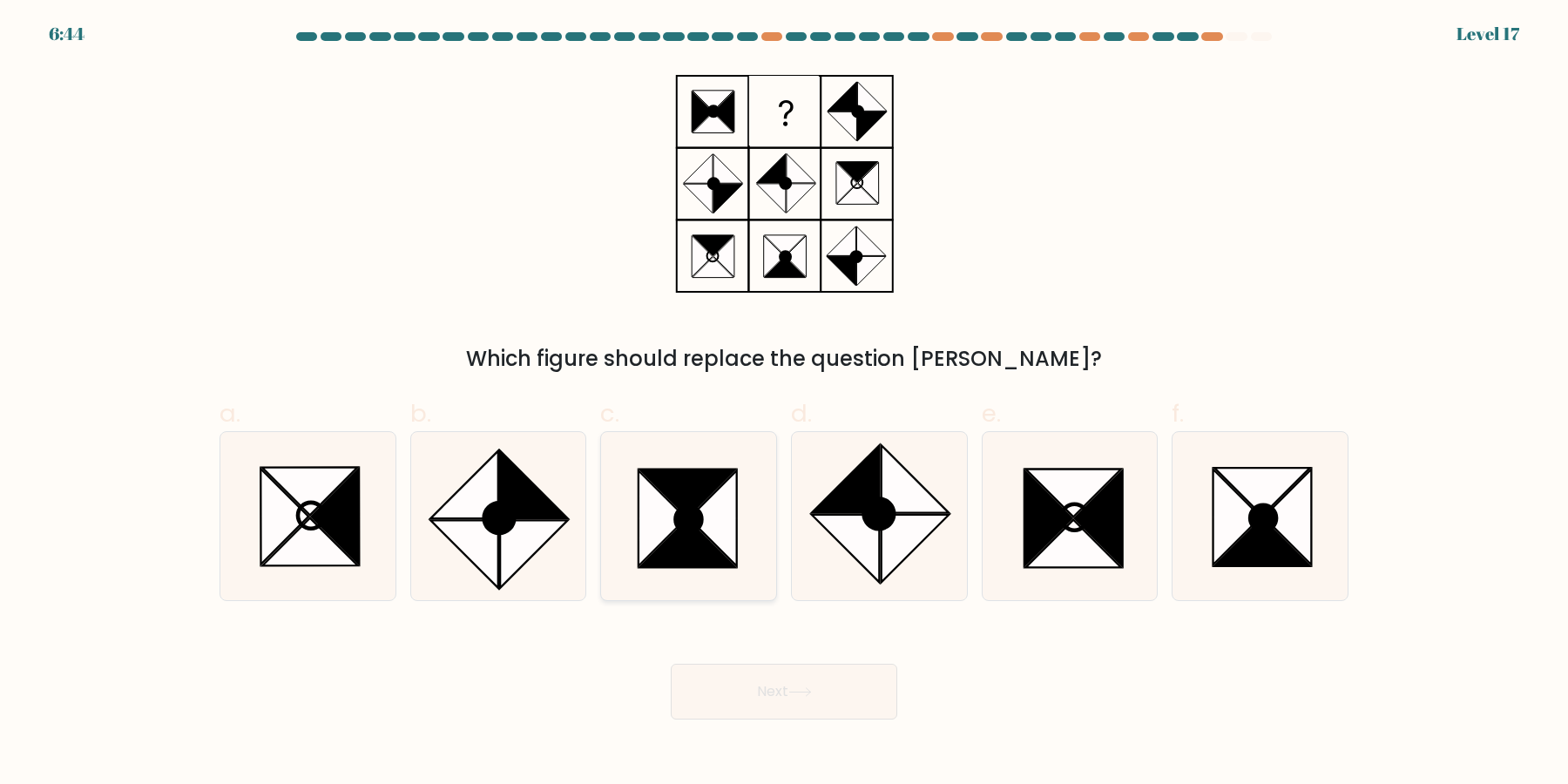
click at [694, 521] on icon at bounding box center [688, 519] width 26 height 26
click at [784, 403] on input "c." at bounding box center [784, 398] width 1 height 12
radio input "true"
click at [797, 690] on icon at bounding box center [800, 692] width 23 height 10
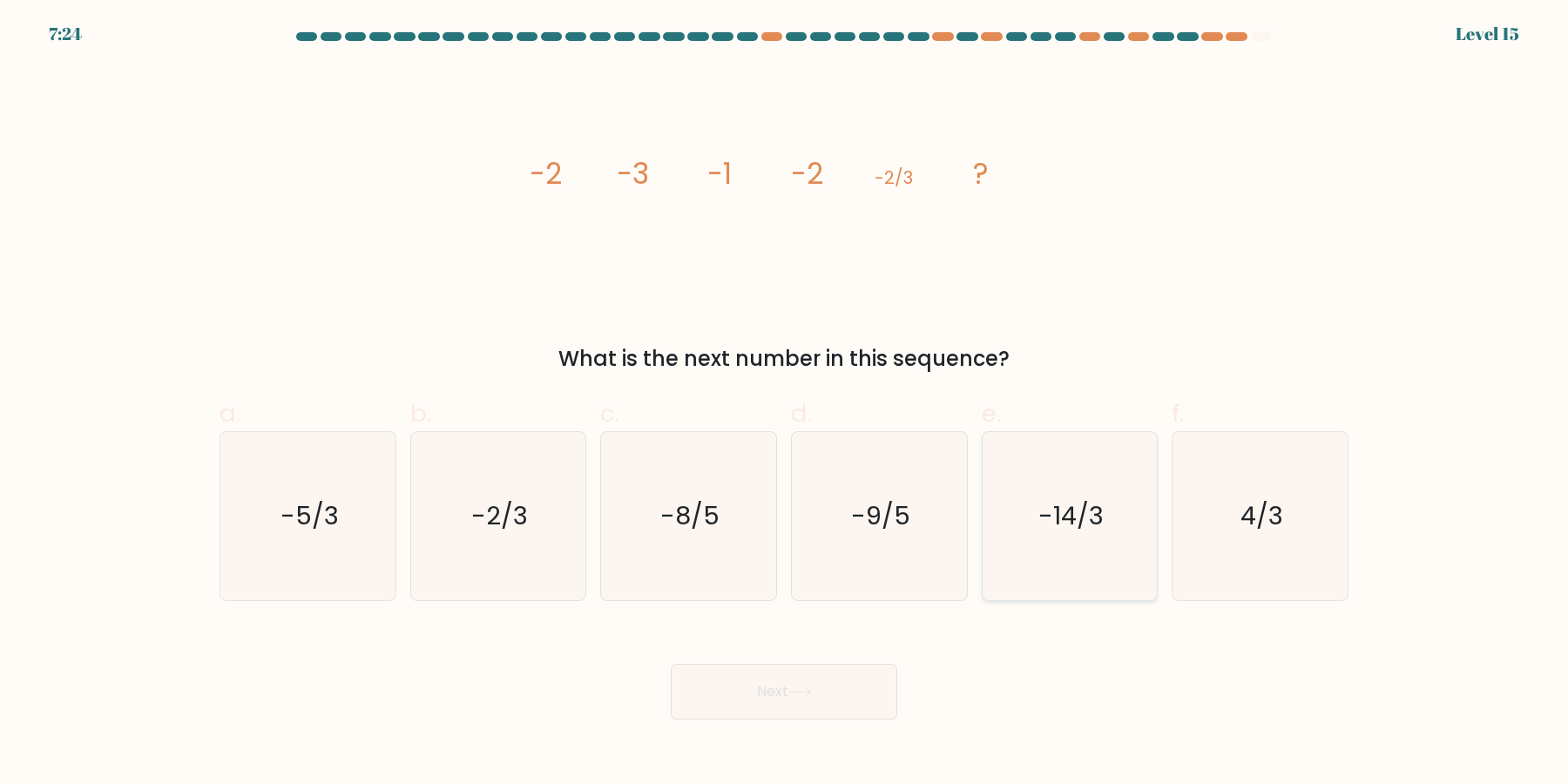
click at [1069, 507] on text "-14/3" at bounding box center [1071, 516] width 65 height 35
click at [785, 403] on input "e. -14/3" at bounding box center [784, 398] width 1 height 12
radio input "true"
click at [801, 695] on icon at bounding box center [800, 692] width 23 height 10
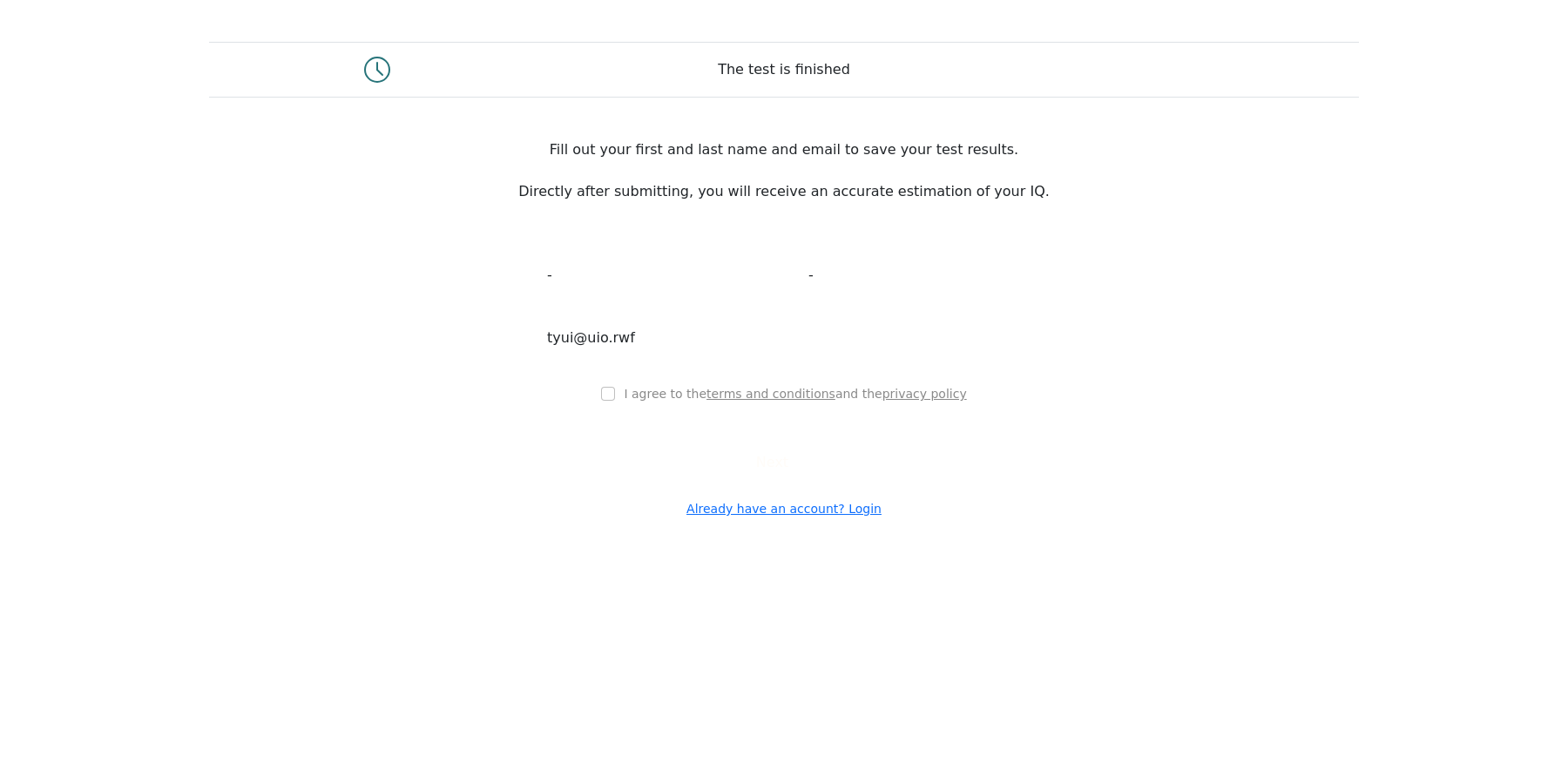
type input "tyui@uio.rwf"
click at [616, 397] on div "I agree to the terms and conditions and the privacy policy" at bounding box center [783, 393] width 522 height 21
click at [616, 394] on div "I agree to the terms and conditions and the privacy policy" at bounding box center [783, 393] width 522 height 21
click at [615, 397] on input "checkbox" at bounding box center [608, 393] width 14 height 14
checkbox input "true"
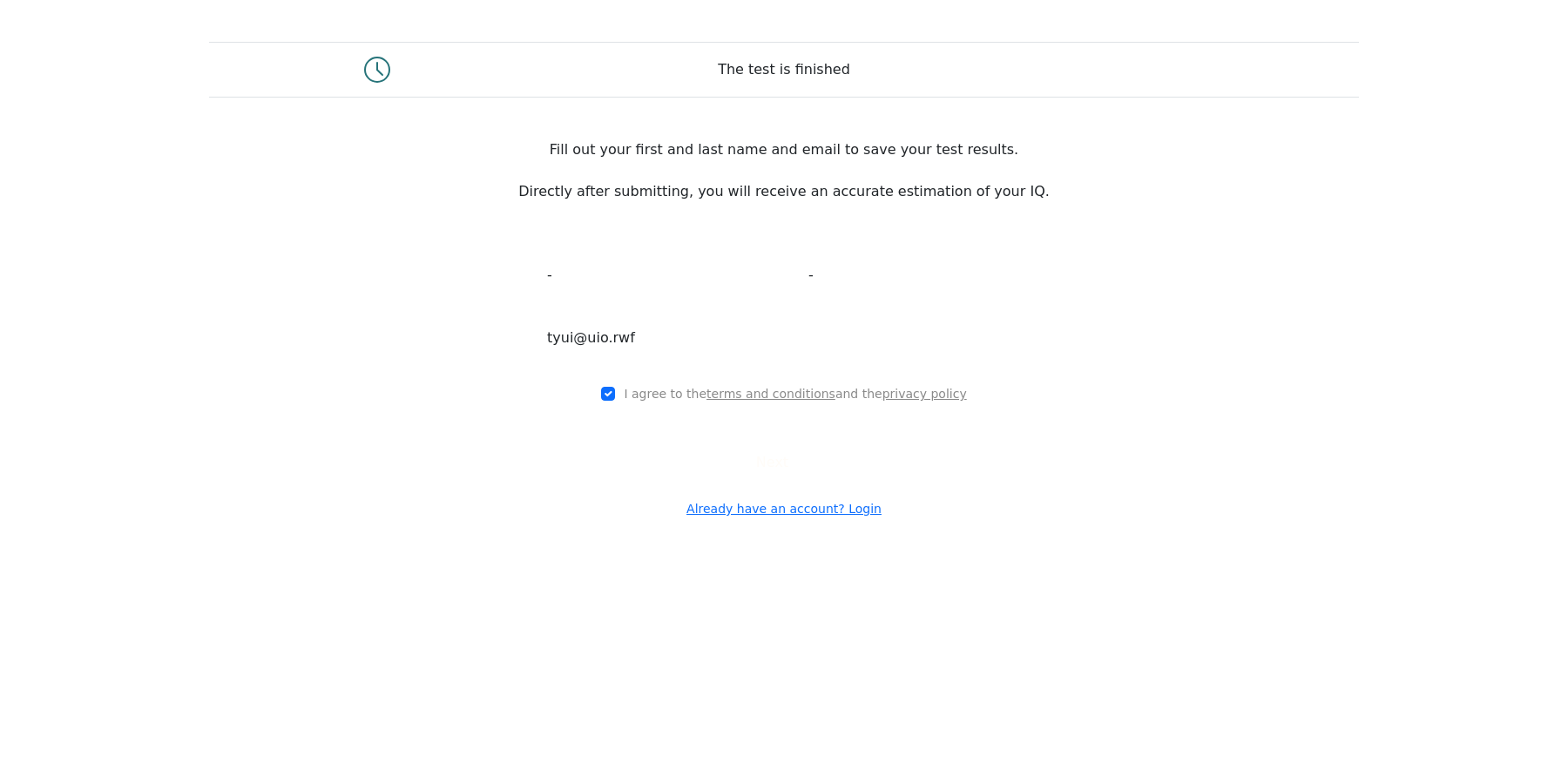
click at [745, 467] on button "Next" at bounding box center [784, 463] width 78 height 33
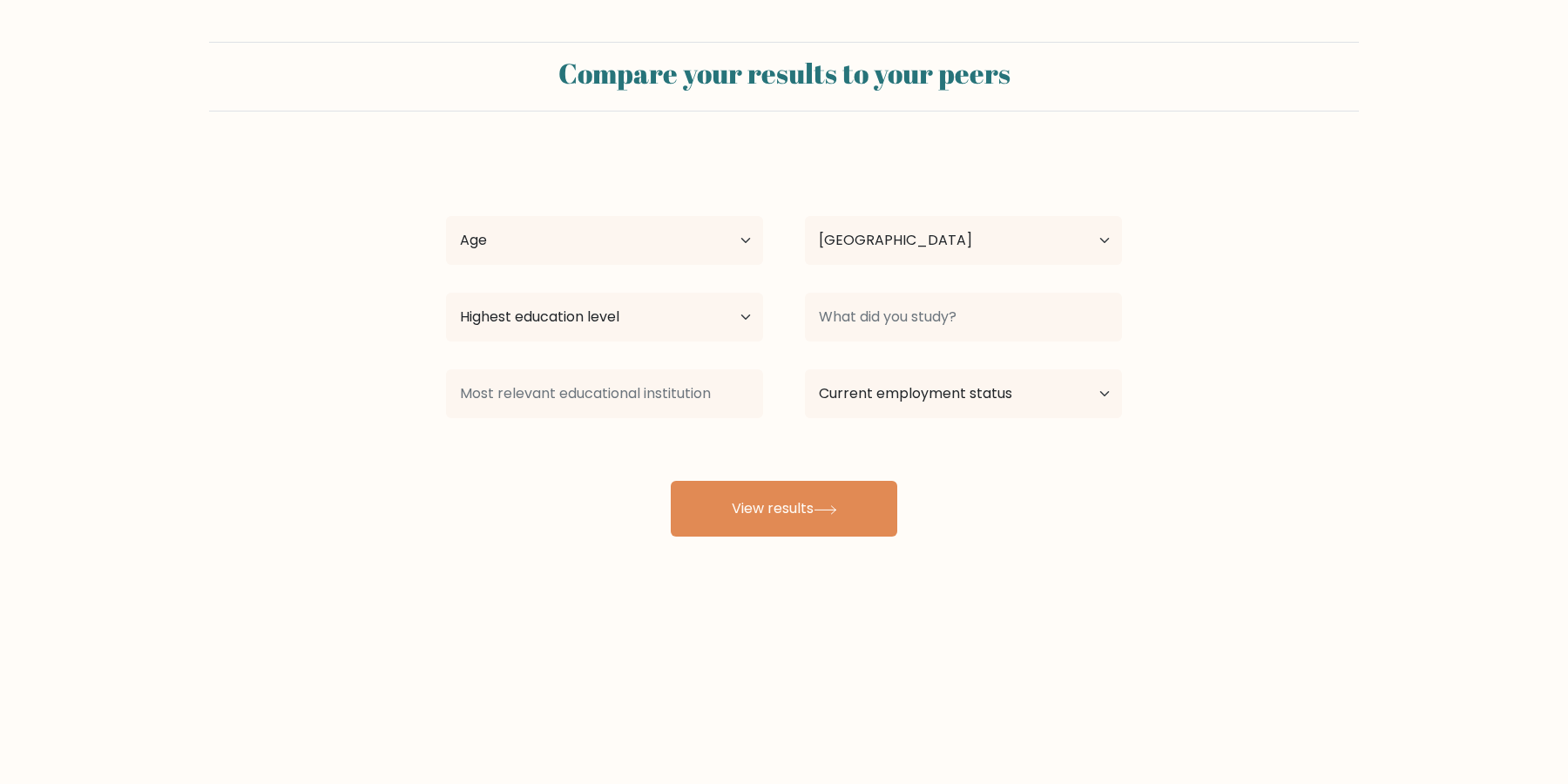
select select "US"
click at [641, 269] on div "Age Under 18 years old 18-24 years old 25-34 years old 35-44 years old 45-54 ye…" at bounding box center [604, 240] width 359 height 62
select select "65_plus"
click option "65 years old and above" at bounding box center [0, 0] width 0 height 0
select select "no_schooling"
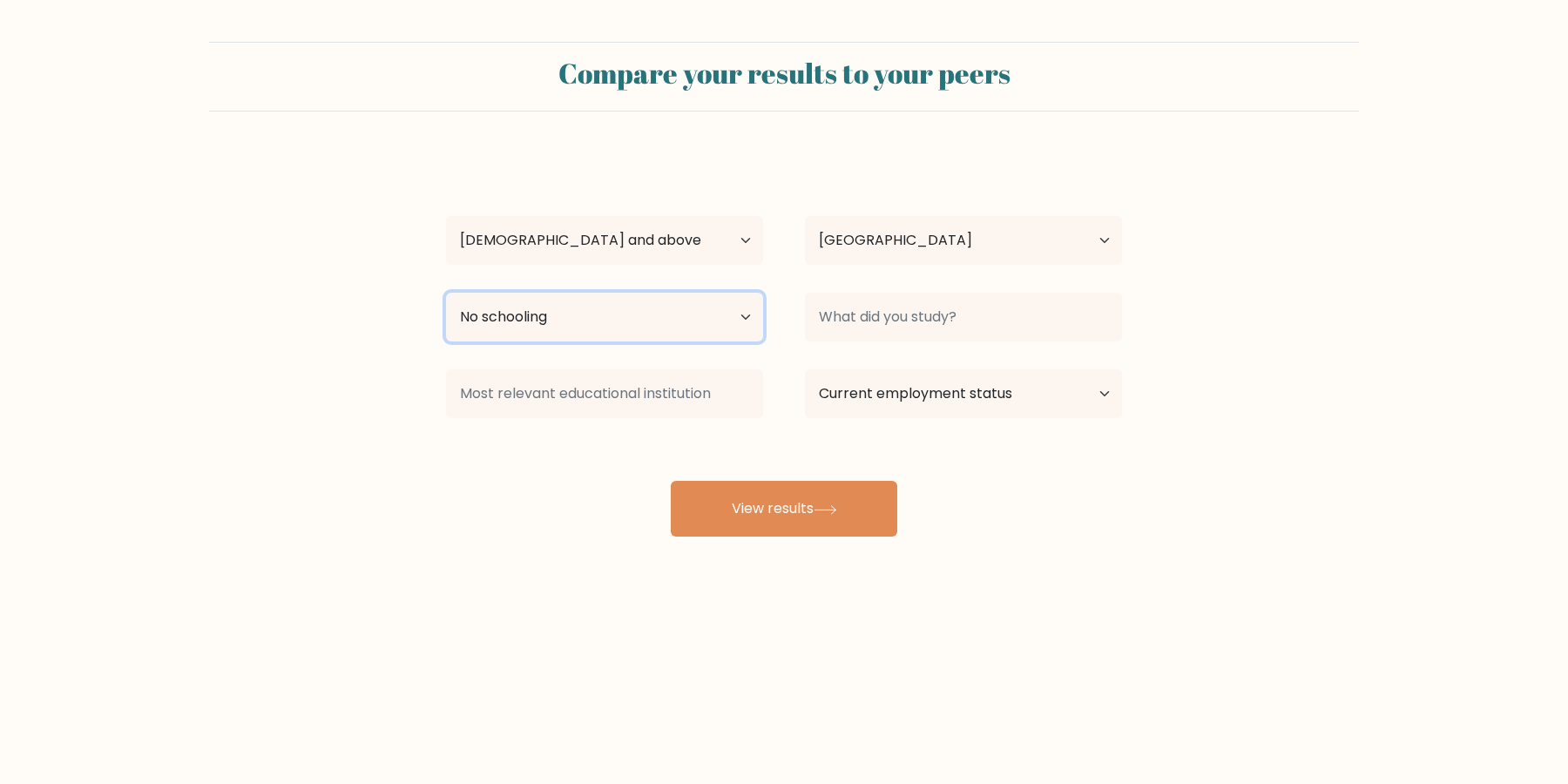
click option "No schooling" at bounding box center [0, 0] width 0 height 0
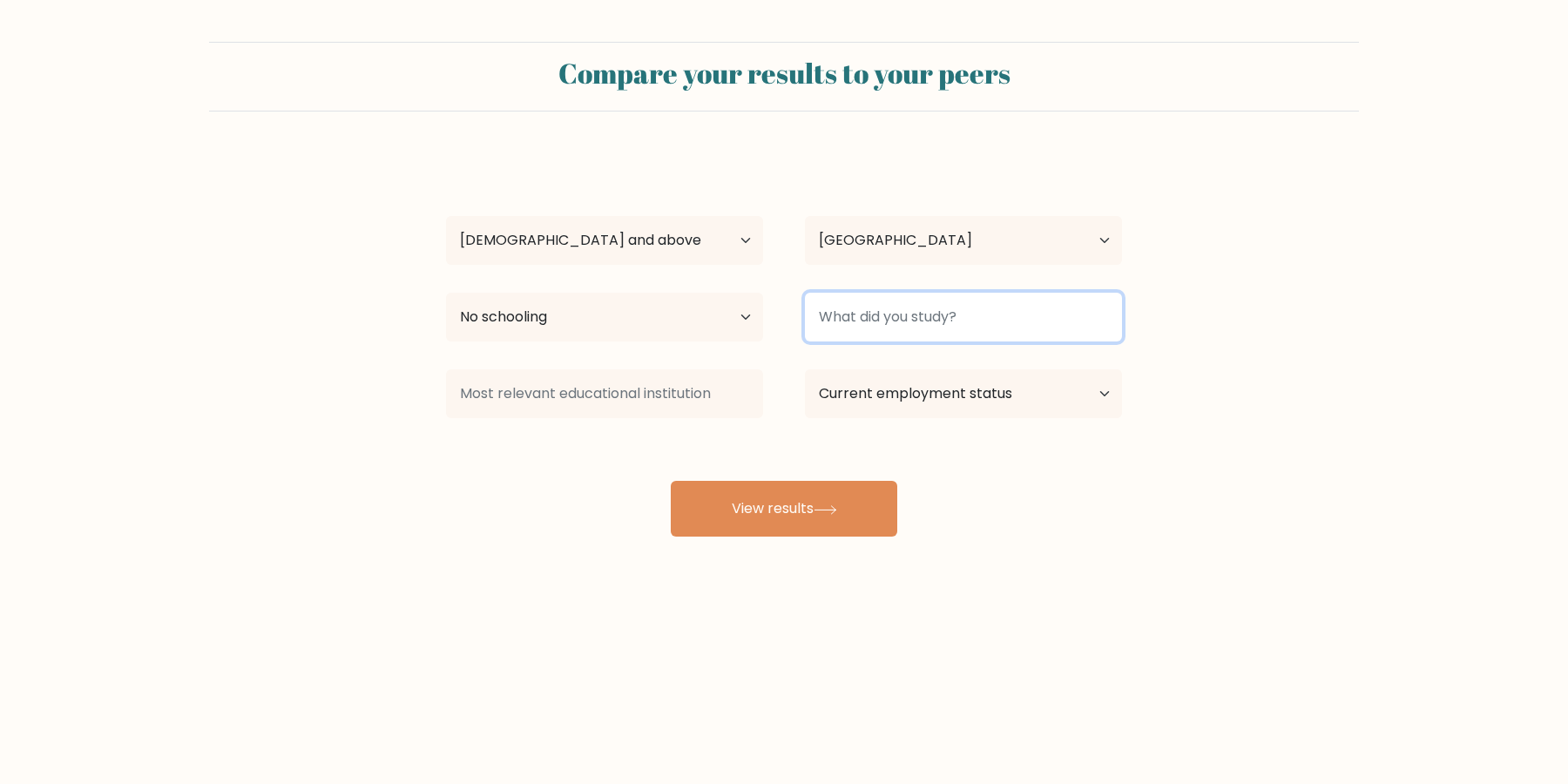
click at [895, 341] on input at bounding box center [963, 317] width 317 height 49
click at [902, 328] on input at bounding box center [963, 317] width 317 height 49
type input "-"
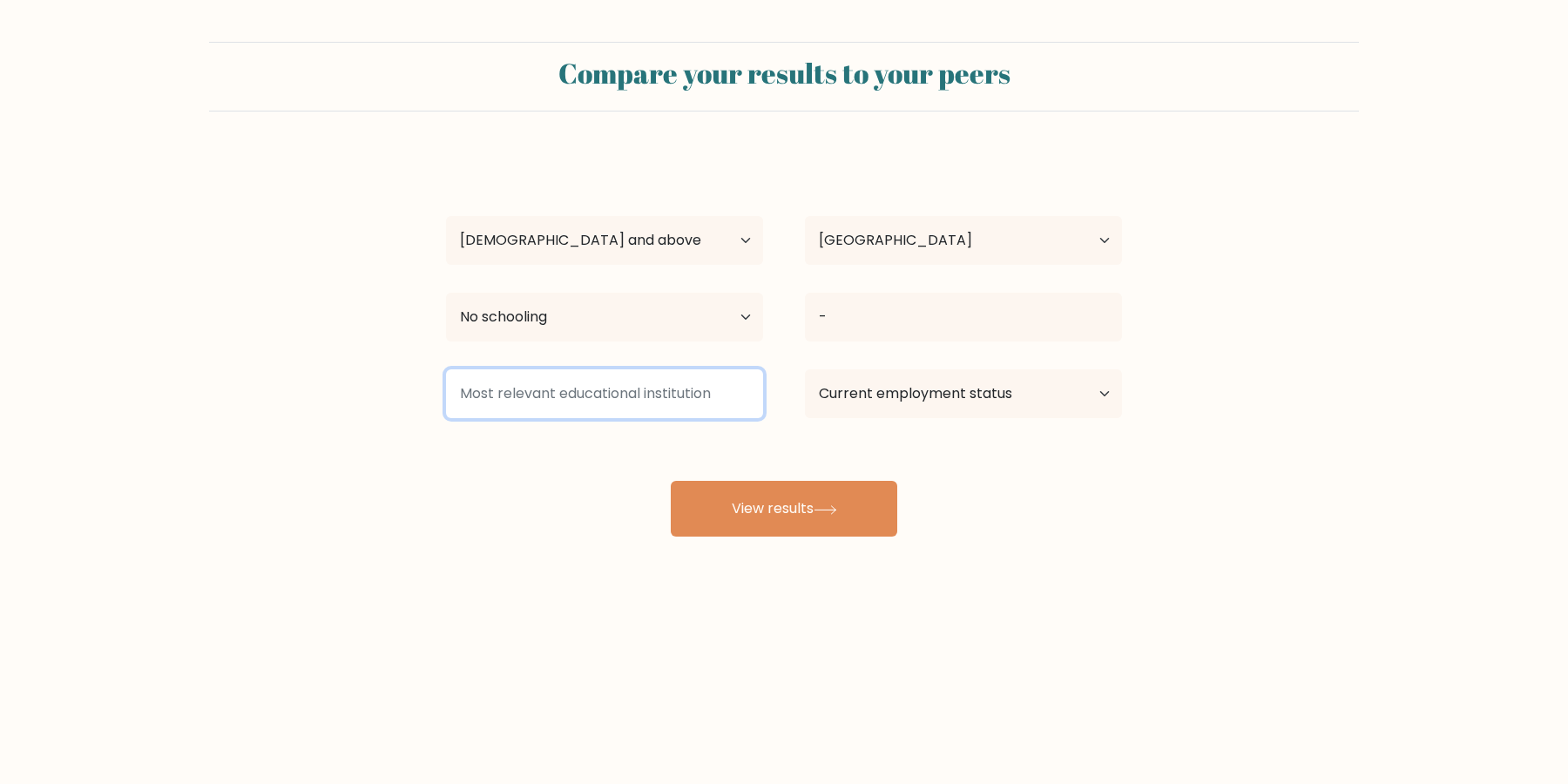
click at [721, 389] on input at bounding box center [604, 393] width 317 height 49
type input "-"
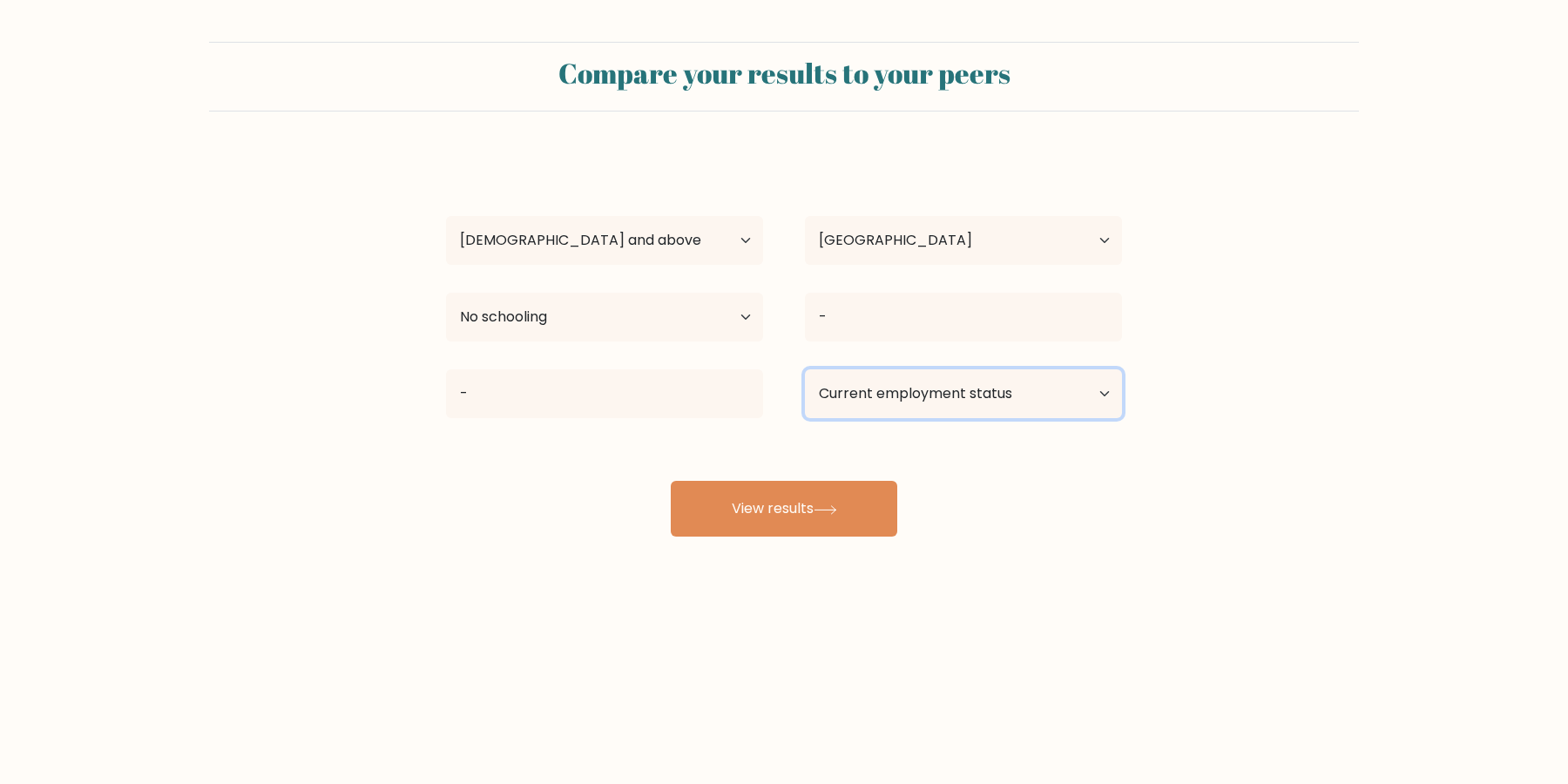
click at [921, 396] on select "Current employment status Employed Student Retired Other / prefer not to answer" at bounding box center [963, 393] width 317 height 49
select select "other"
click option "Other / prefer not to answer" at bounding box center [0, 0] width 0 height 0
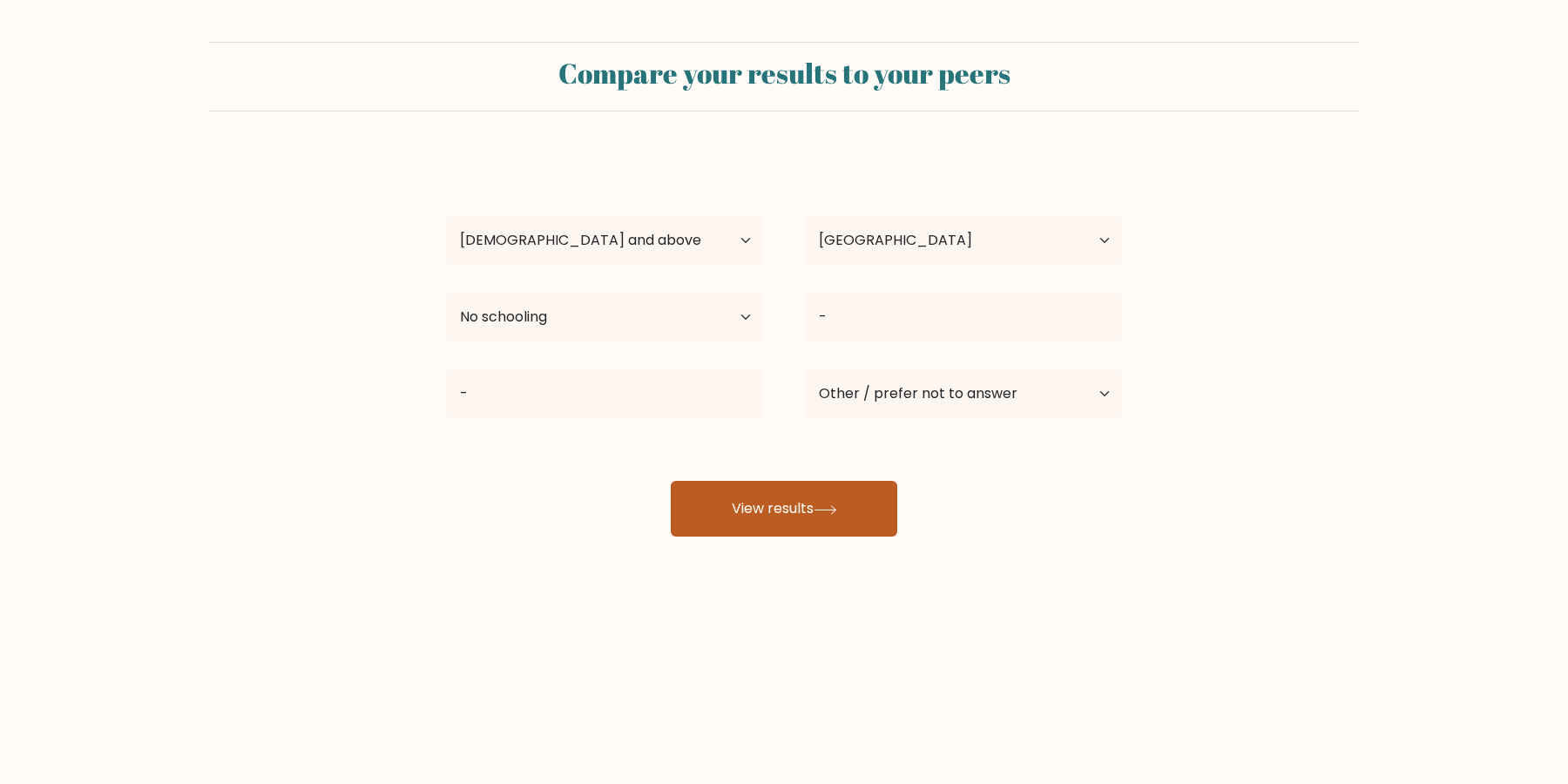
click at [810, 502] on button "View results" at bounding box center [784, 509] width 227 height 56
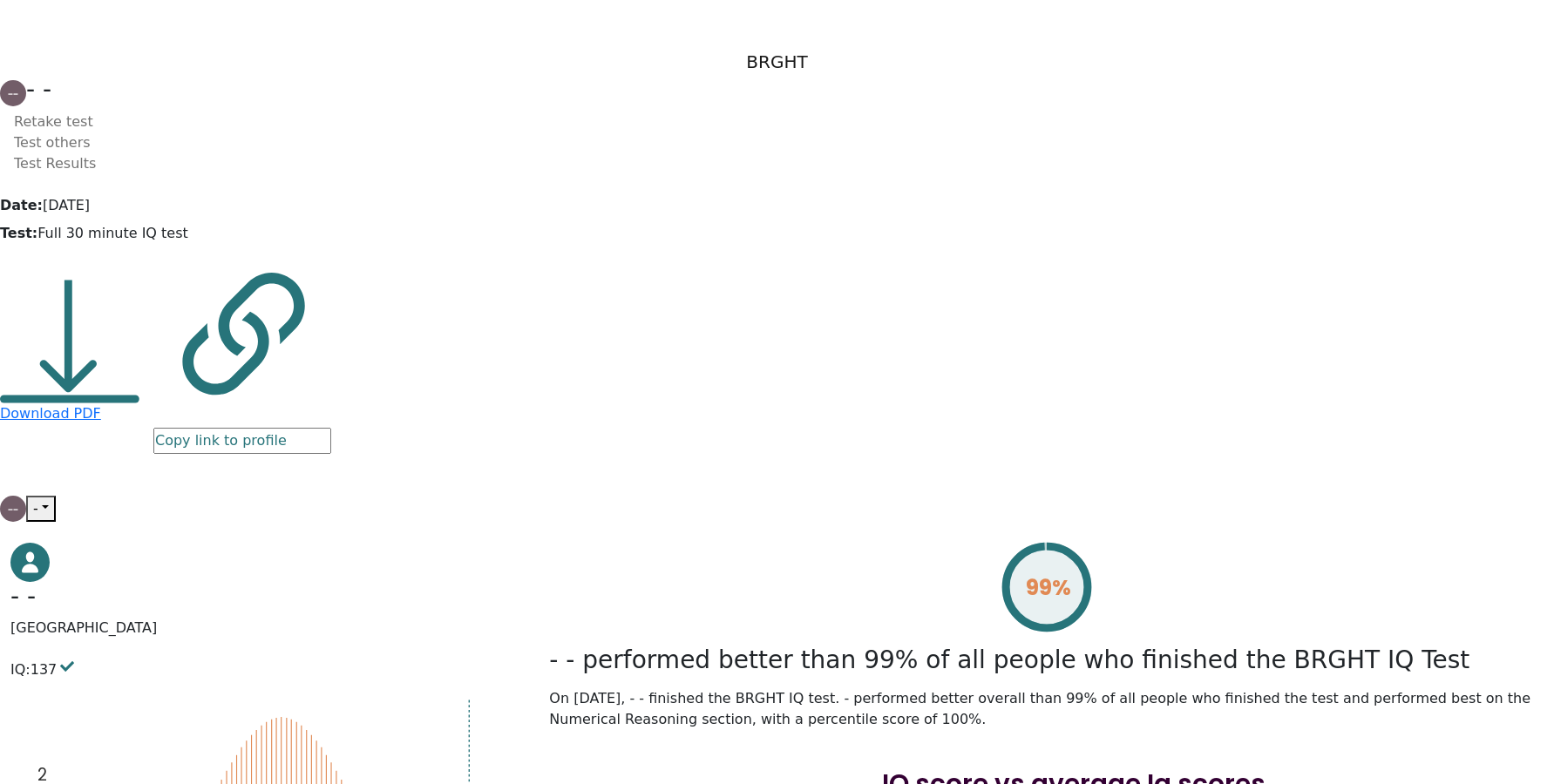
click at [56, 496] on button "-" at bounding box center [41, 509] width 29 height 26
click at [174, 642] on link "Logout" at bounding box center [104, 661] width 142 height 38
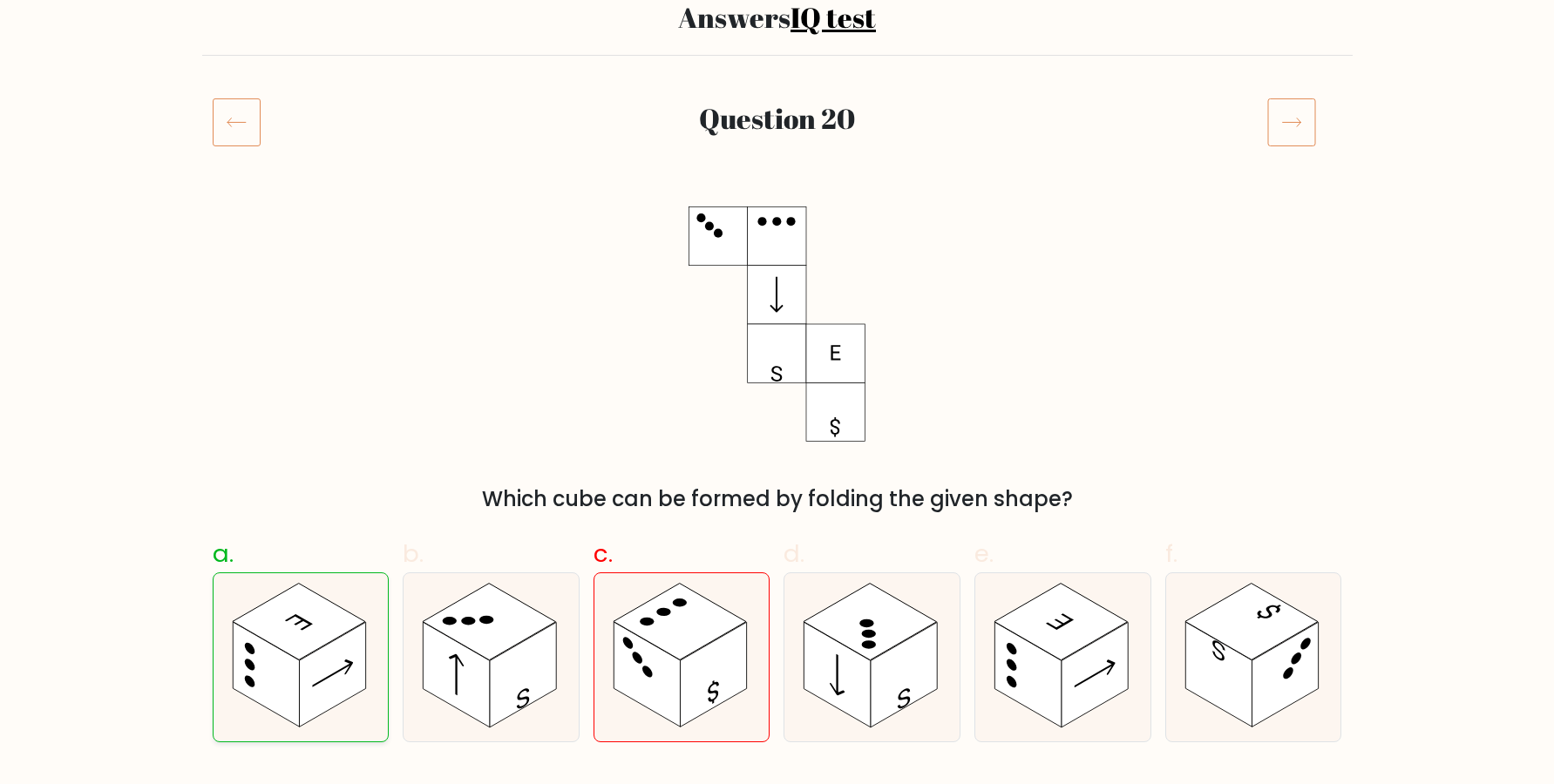
scroll to position [118, 0]
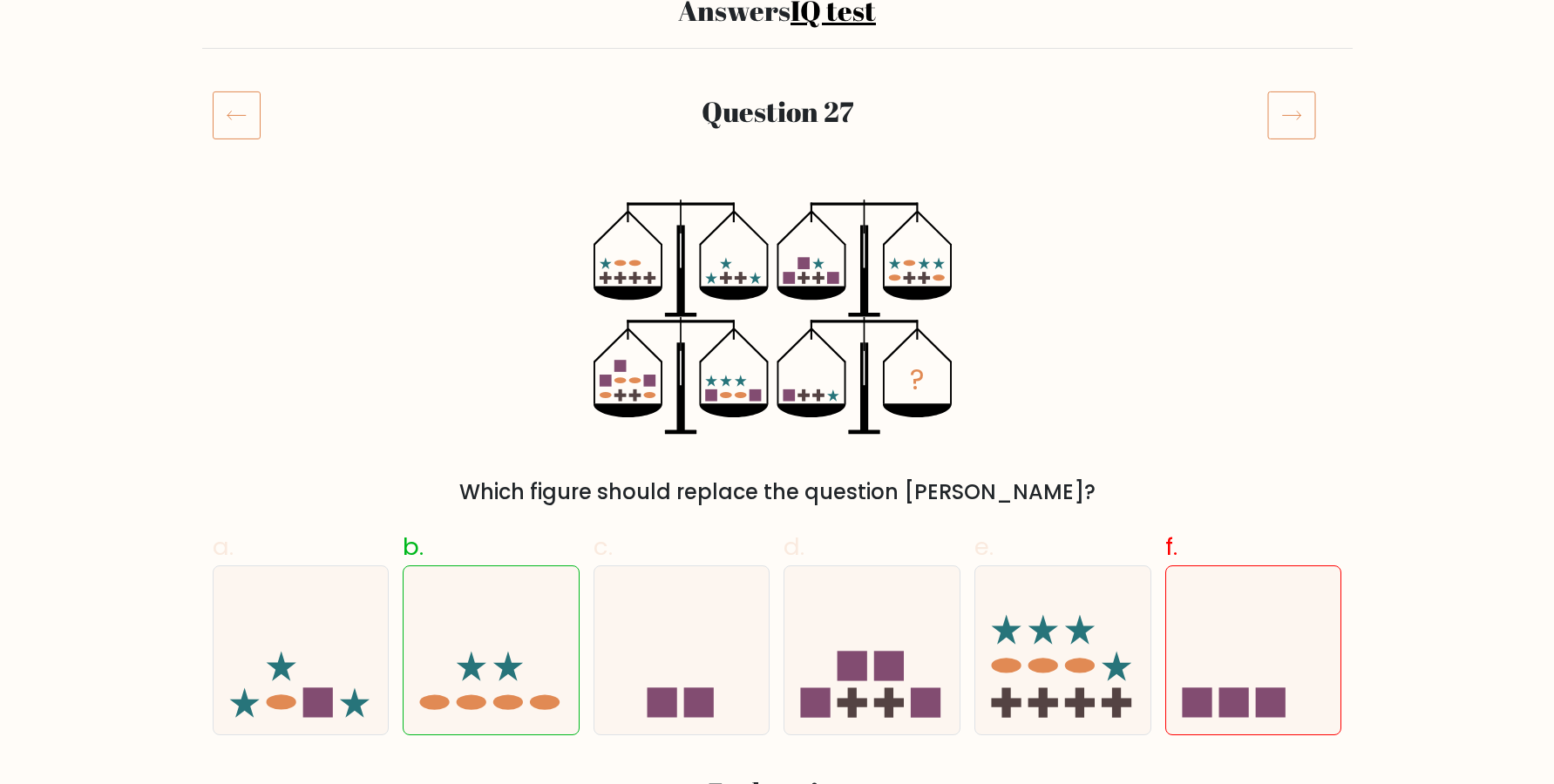
scroll to position [237, 0]
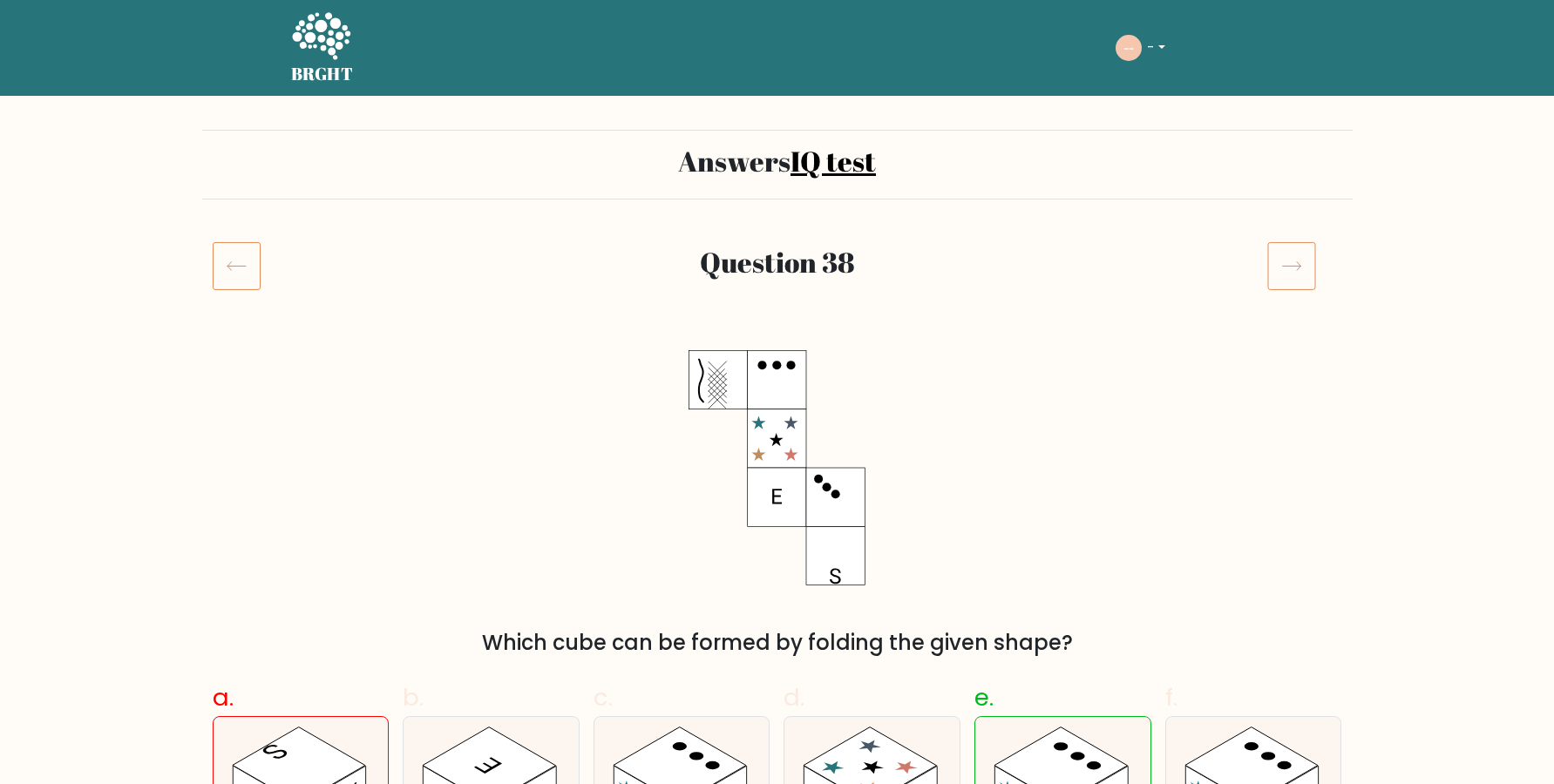
scroll to position [237, 0]
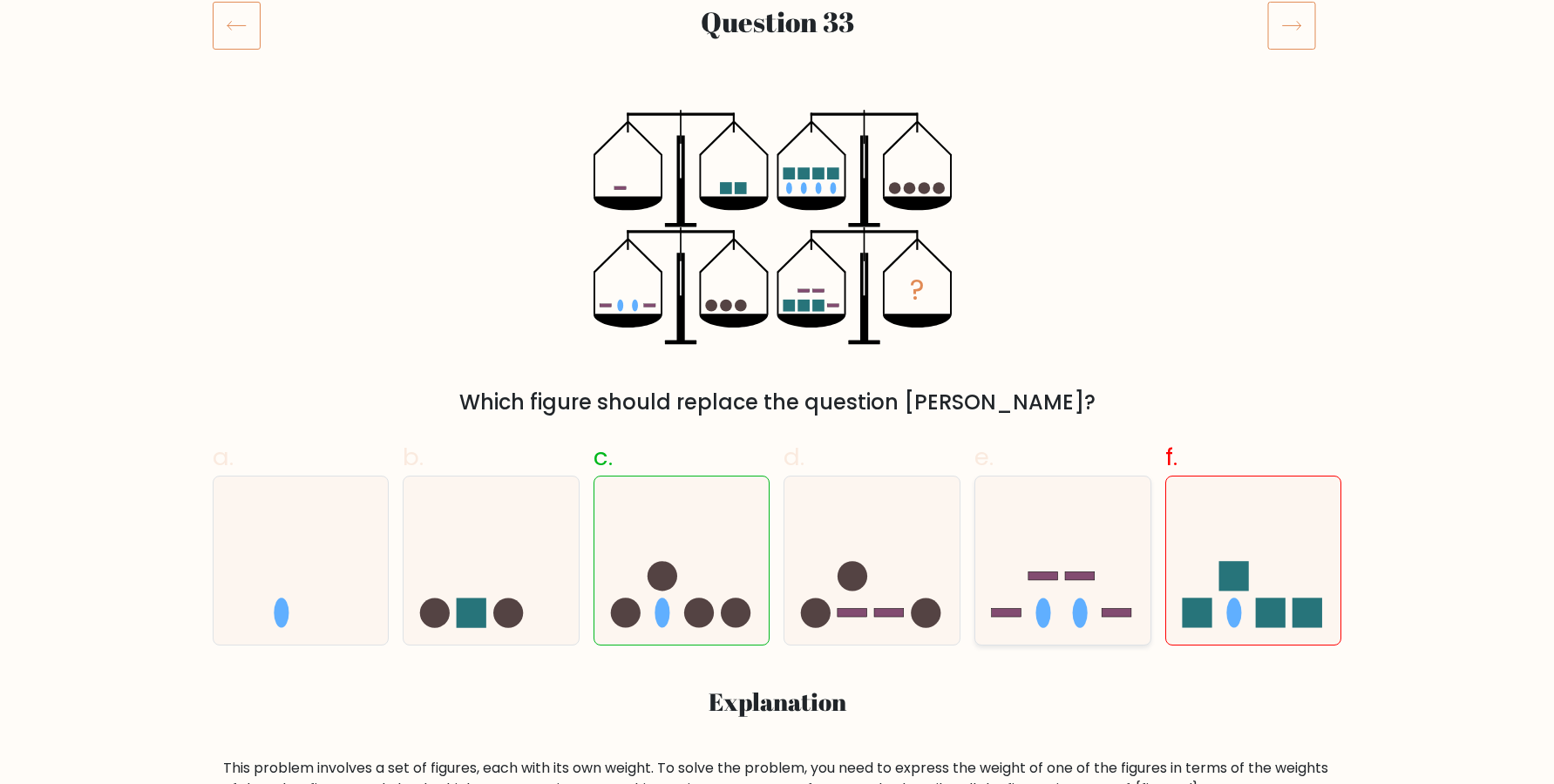
scroll to position [237, 0]
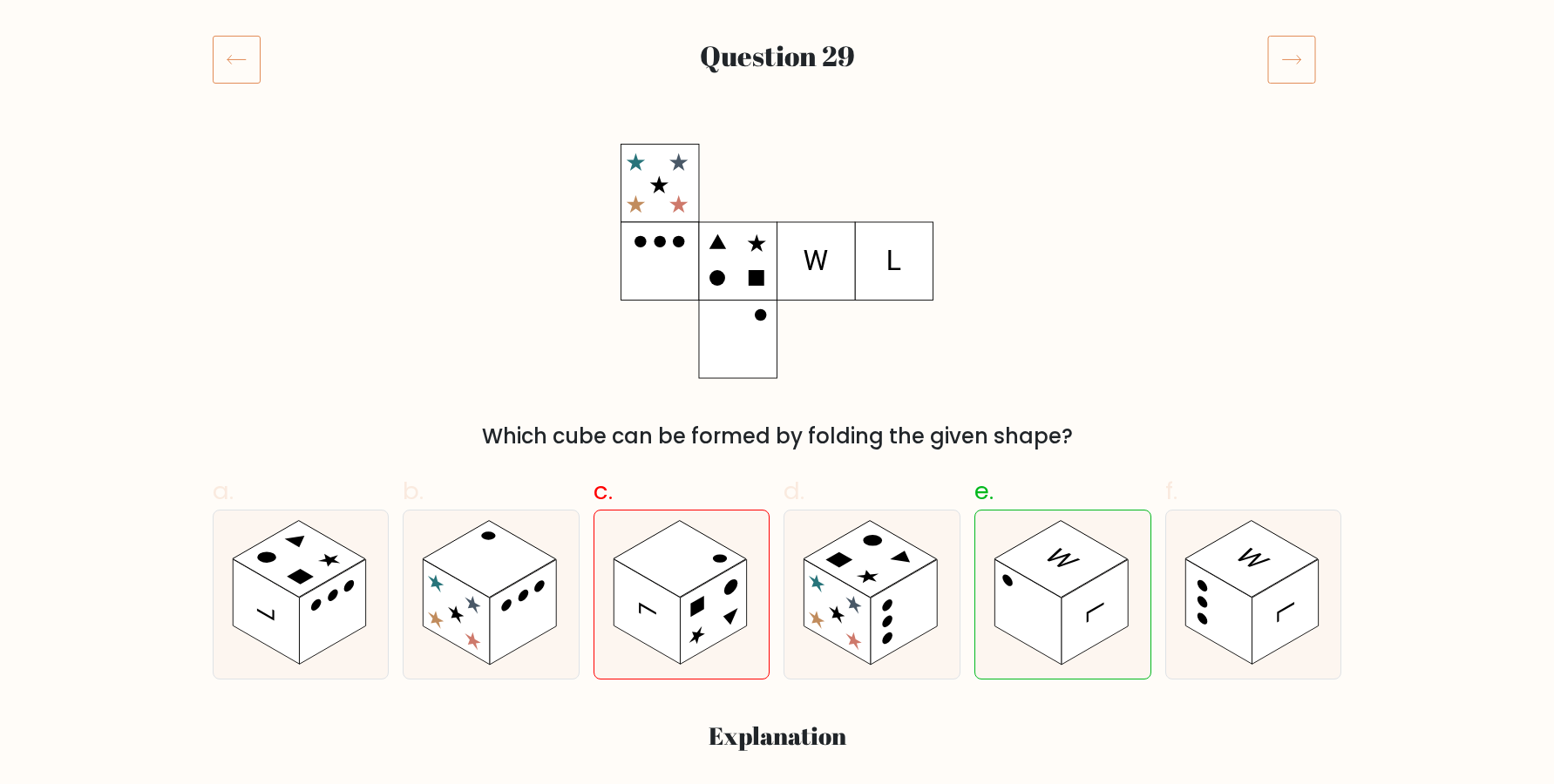
scroll to position [237, 0]
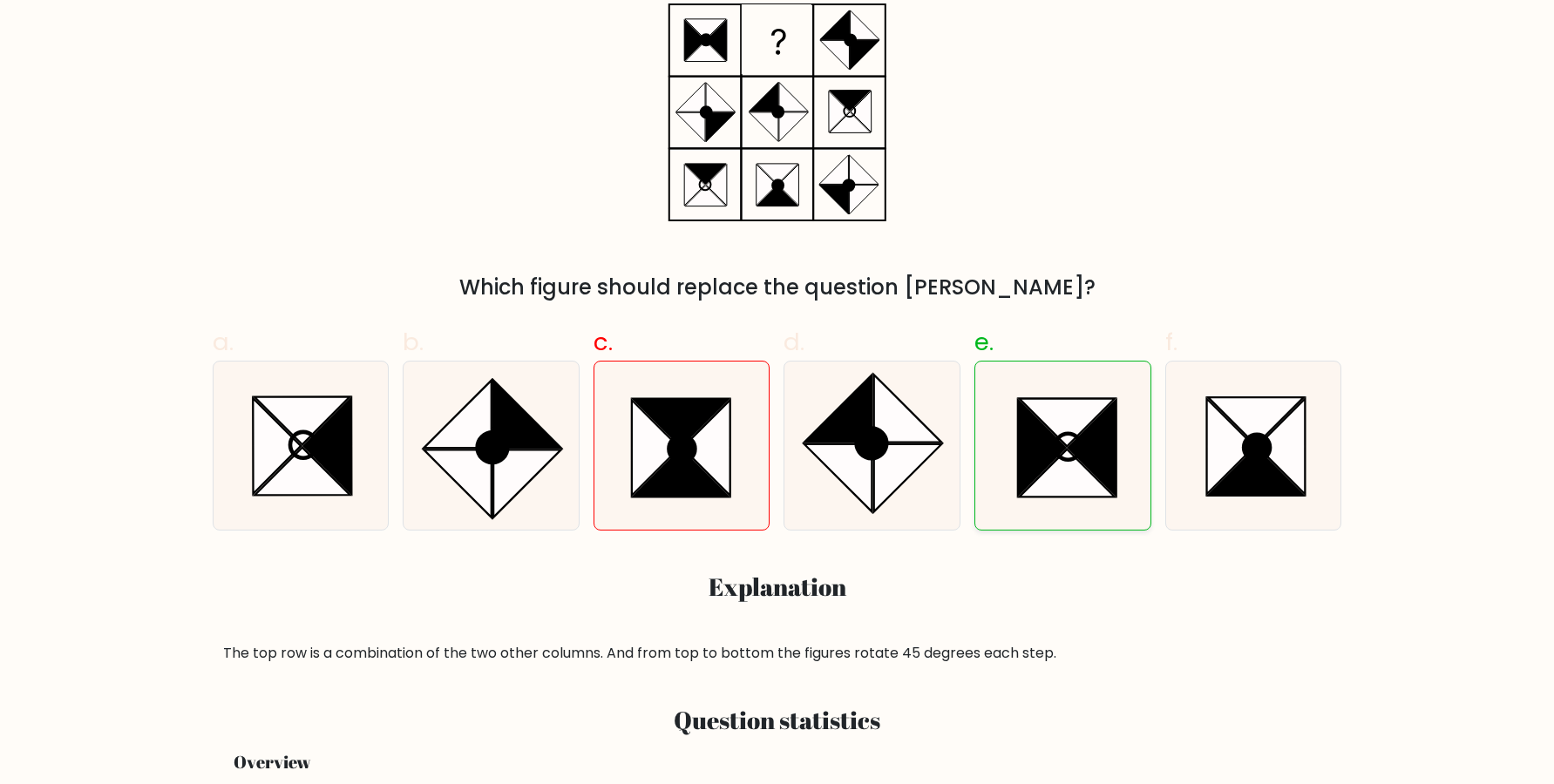
scroll to position [237, 0]
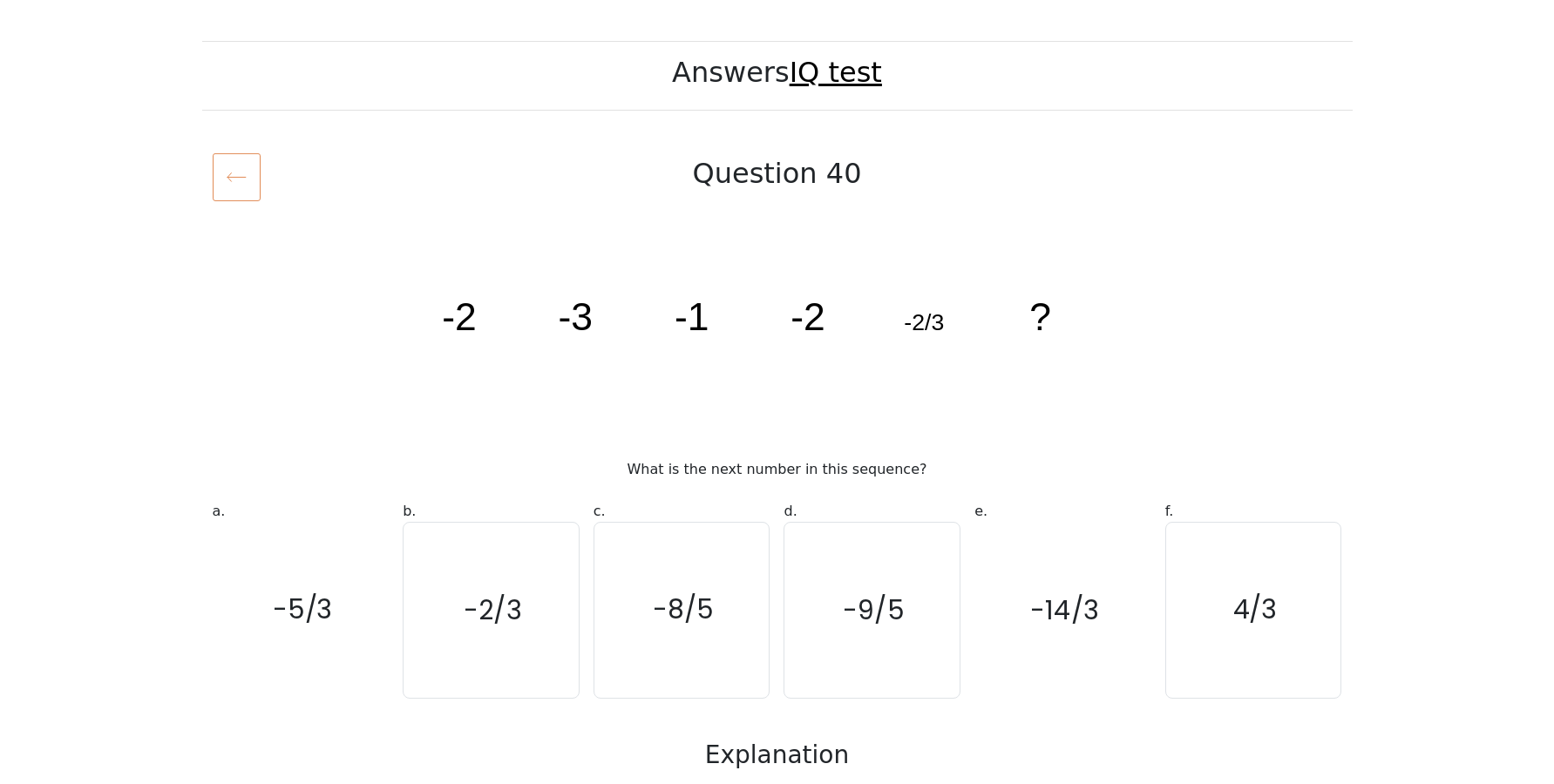
scroll to position [237, 0]
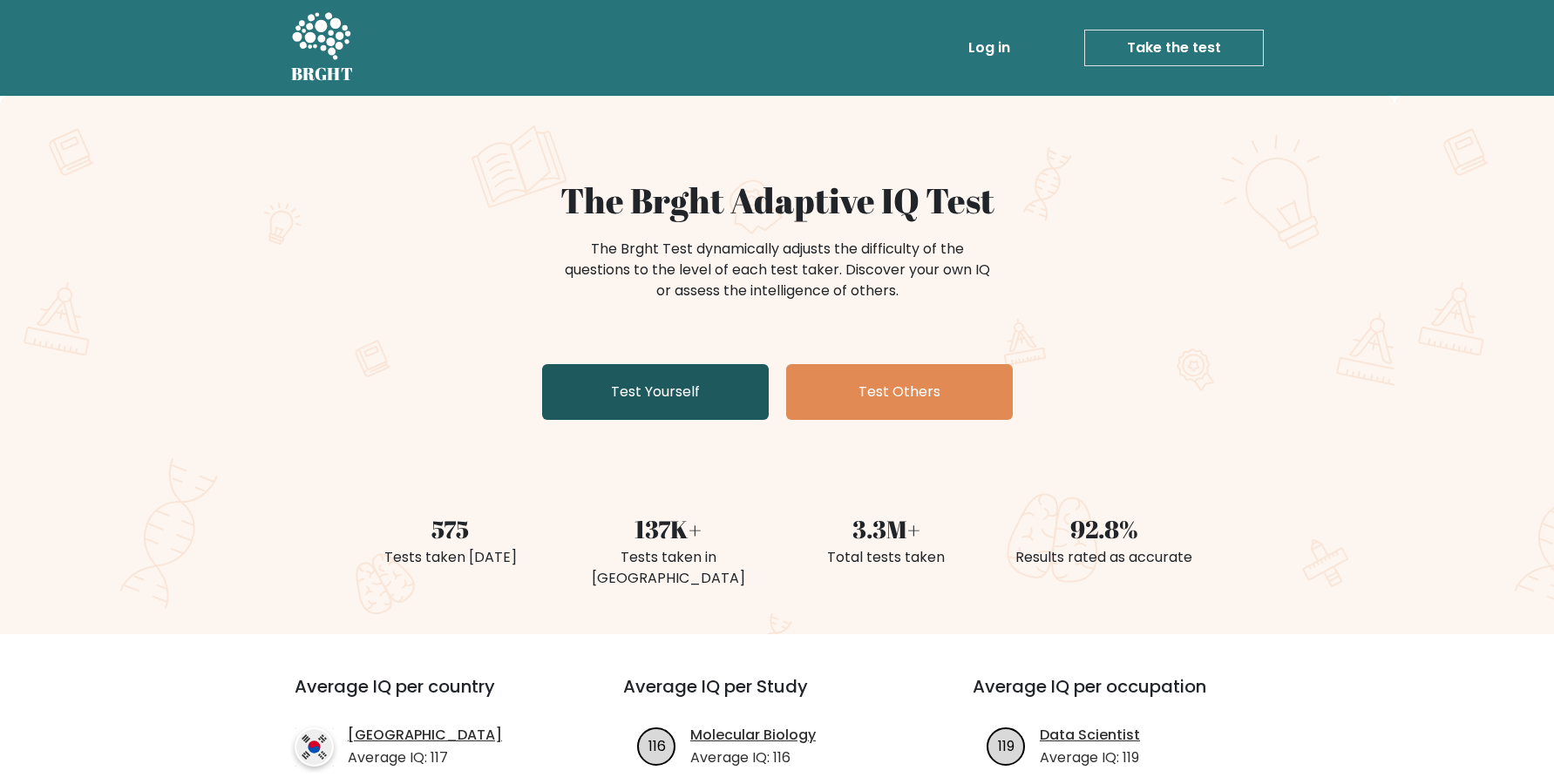
click at [636, 392] on link "Test Yourself" at bounding box center [655, 392] width 227 height 56
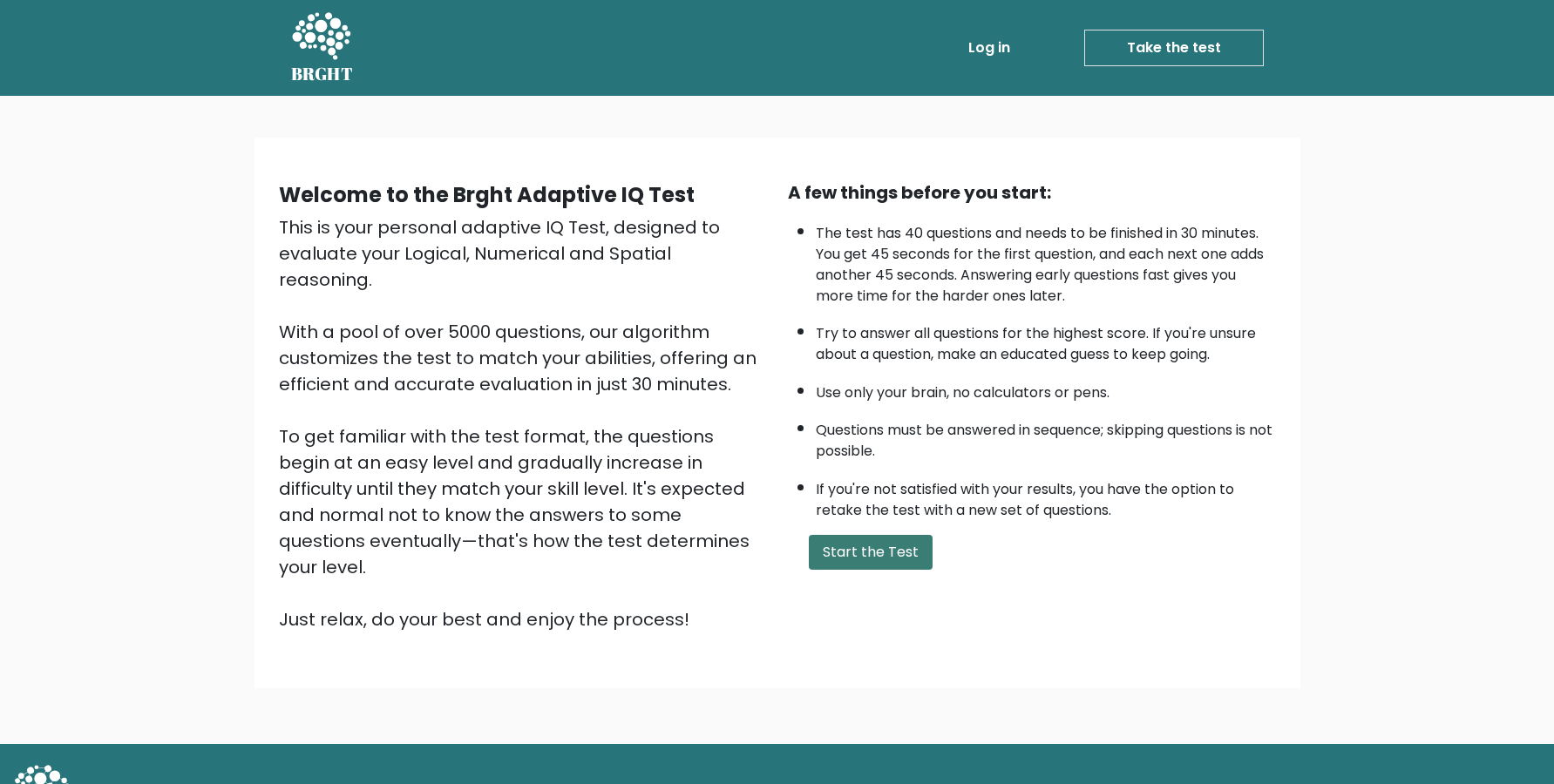
click at [846, 566] on button "Start the Test" at bounding box center [870, 553] width 124 height 35
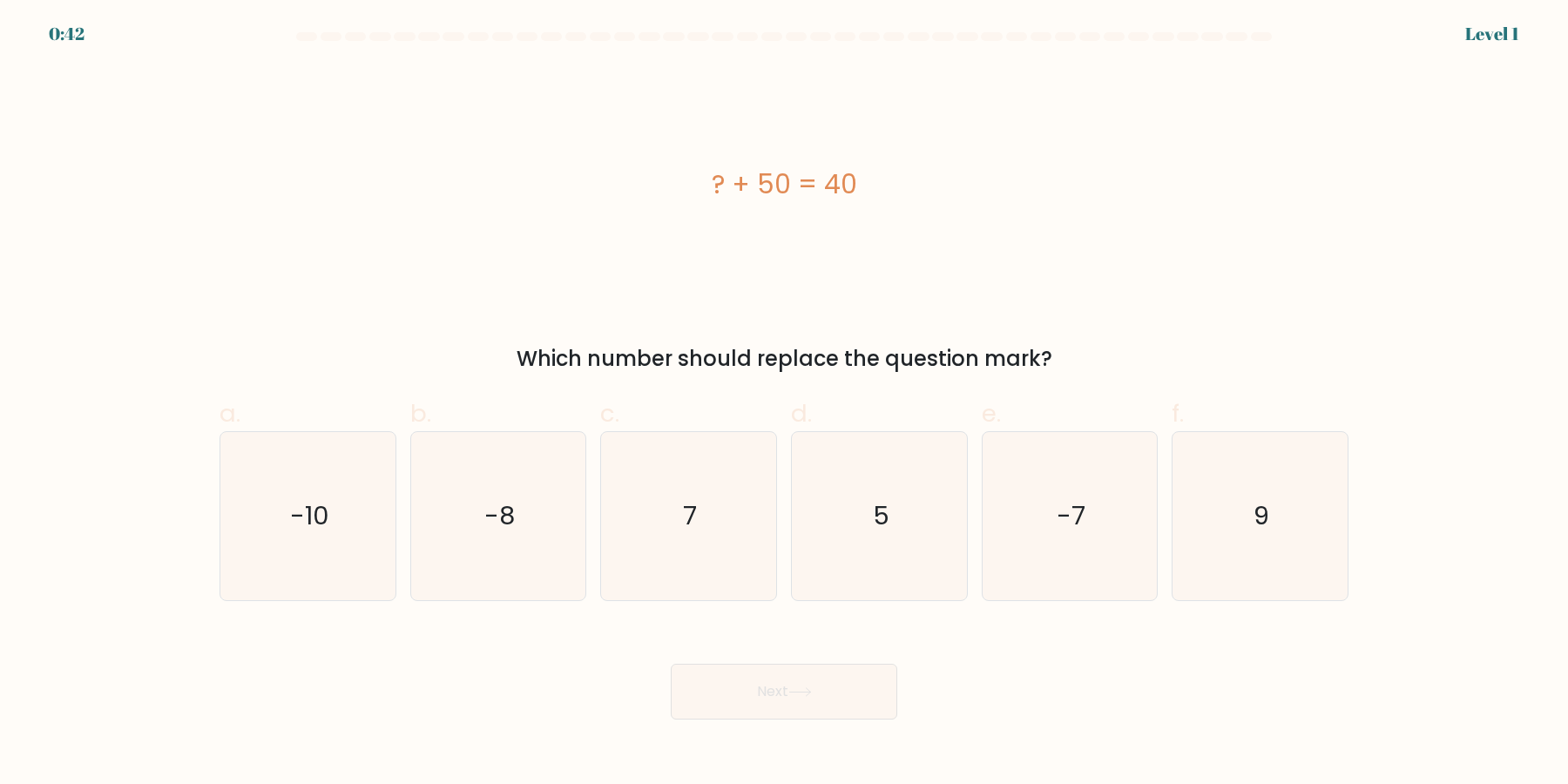
click at [303, 517] on text "-10" at bounding box center [309, 516] width 39 height 35
click at [784, 403] on input "a. -10" at bounding box center [784, 398] width 1 height 12
radio input "true"
click at [746, 681] on button "Next" at bounding box center [784, 691] width 227 height 56
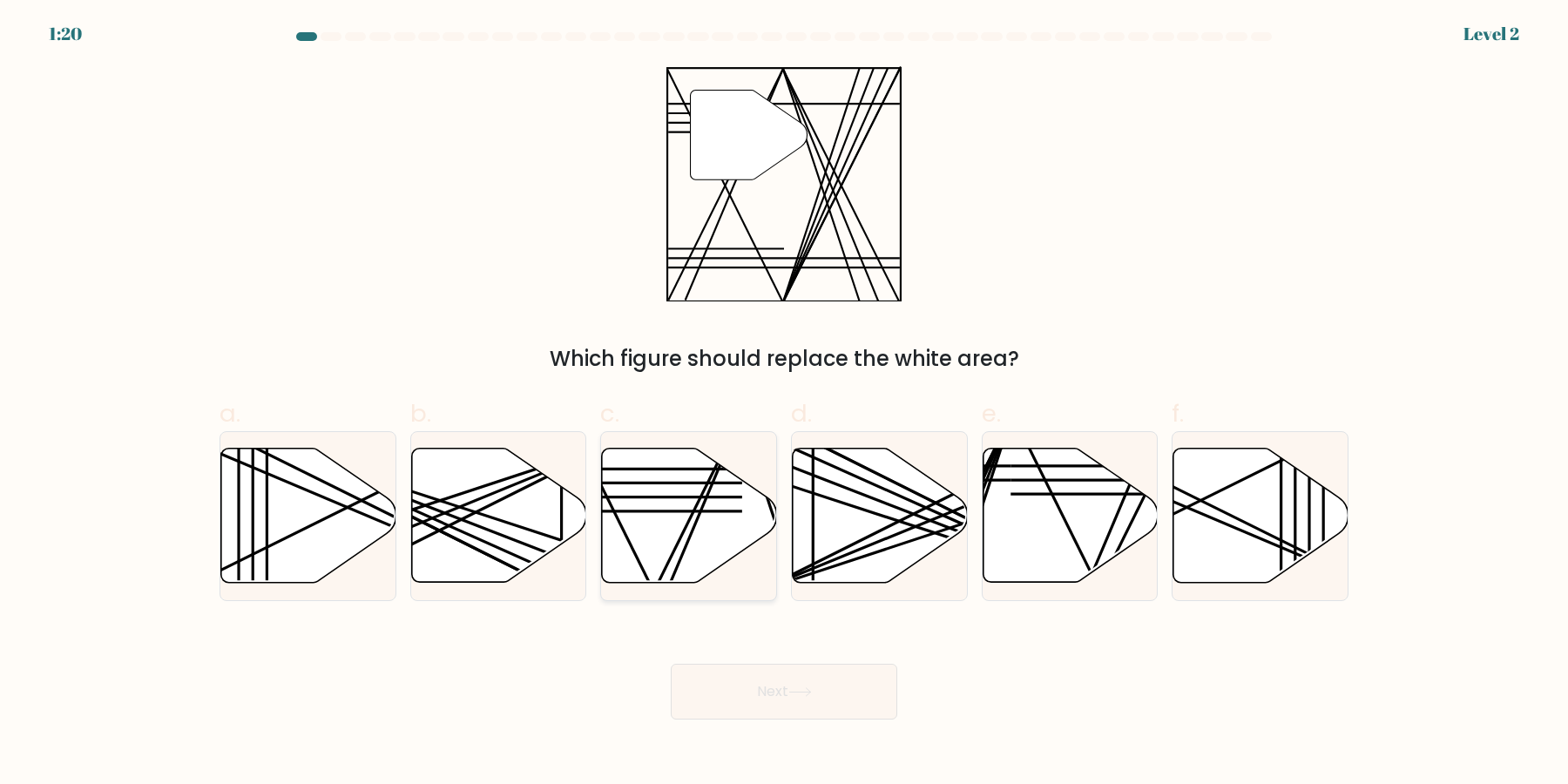
click at [665, 529] on icon at bounding box center [689, 516] width 175 height 134
click at [784, 403] on input "c." at bounding box center [784, 398] width 1 height 12
radio input "true"
click at [740, 689] on button "Next" at bounding box center [784, 691] width 227 height 56
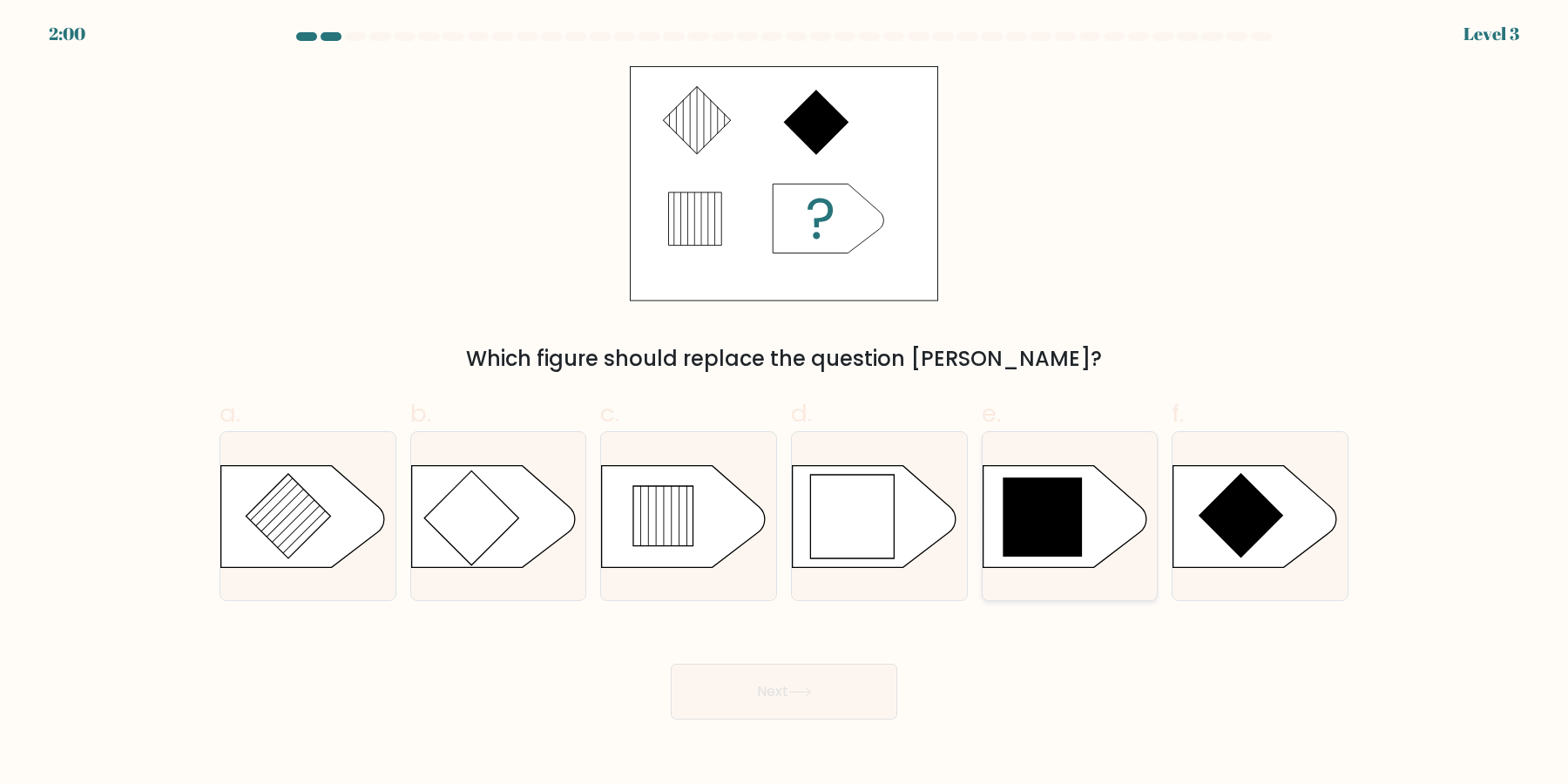
click at [1035, 556] on icon at bounding box center [1042, 516] width 79 height 79
click at [785, 403] on input "e." at bounding box center [784, 398] width 1 height 12
radio input "true"
click at [866, 669] on button "Next" at bounding box center [784, 691] width 227 height 56
click at [850, 710] on button "Next" at bounding box center [784, 691] width 227 height 56
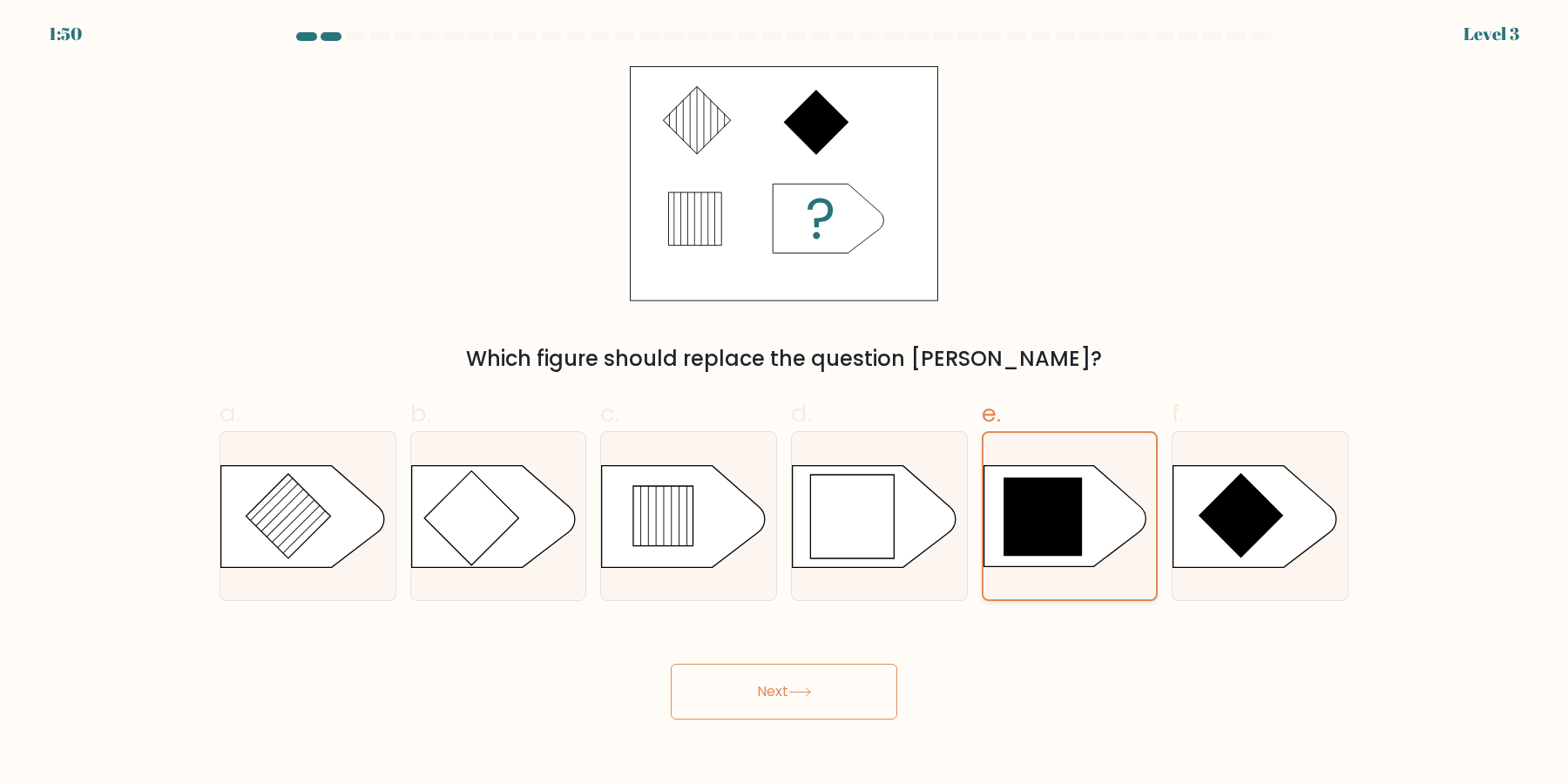
click at [1030, 491] on icon at bounding box center [1043, 516] width 78 height 78
click at [785, 403] on input "e." at bounding box center [784, 398] width 1 height 12
click at [837, 683] on button "Next" at bounding box center [784, 691] width 227 height 56
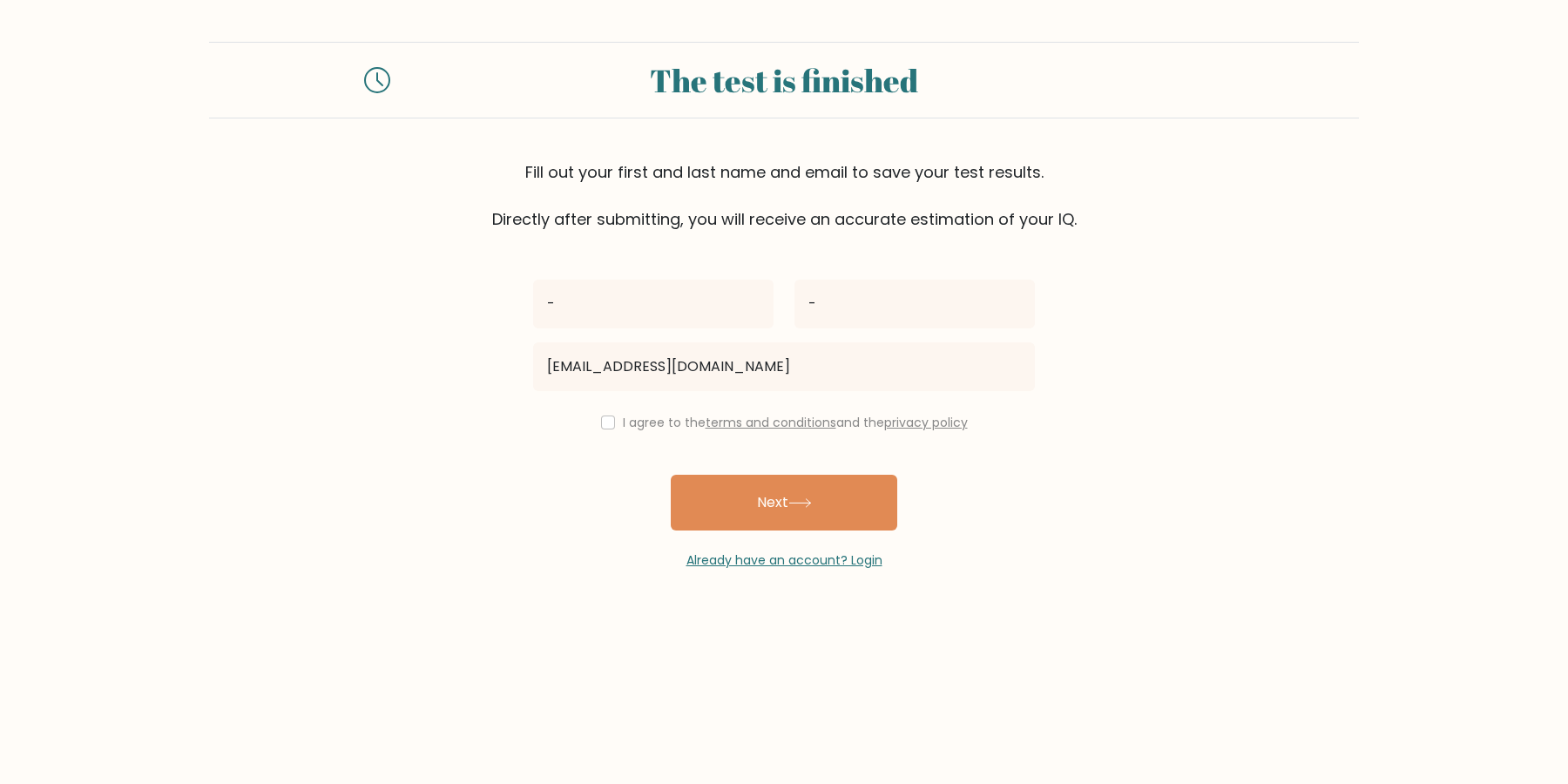
type input "[EMAIL_ADDRESS][DOMAIN_NAME]"
click at [615, 425] on input "checkbox" at bounding box center [608, 423] width 14 height 14
checkbox input "true"
click at [725, 497] on button "Next" at bounding box center [784, 502] width 227 height 56
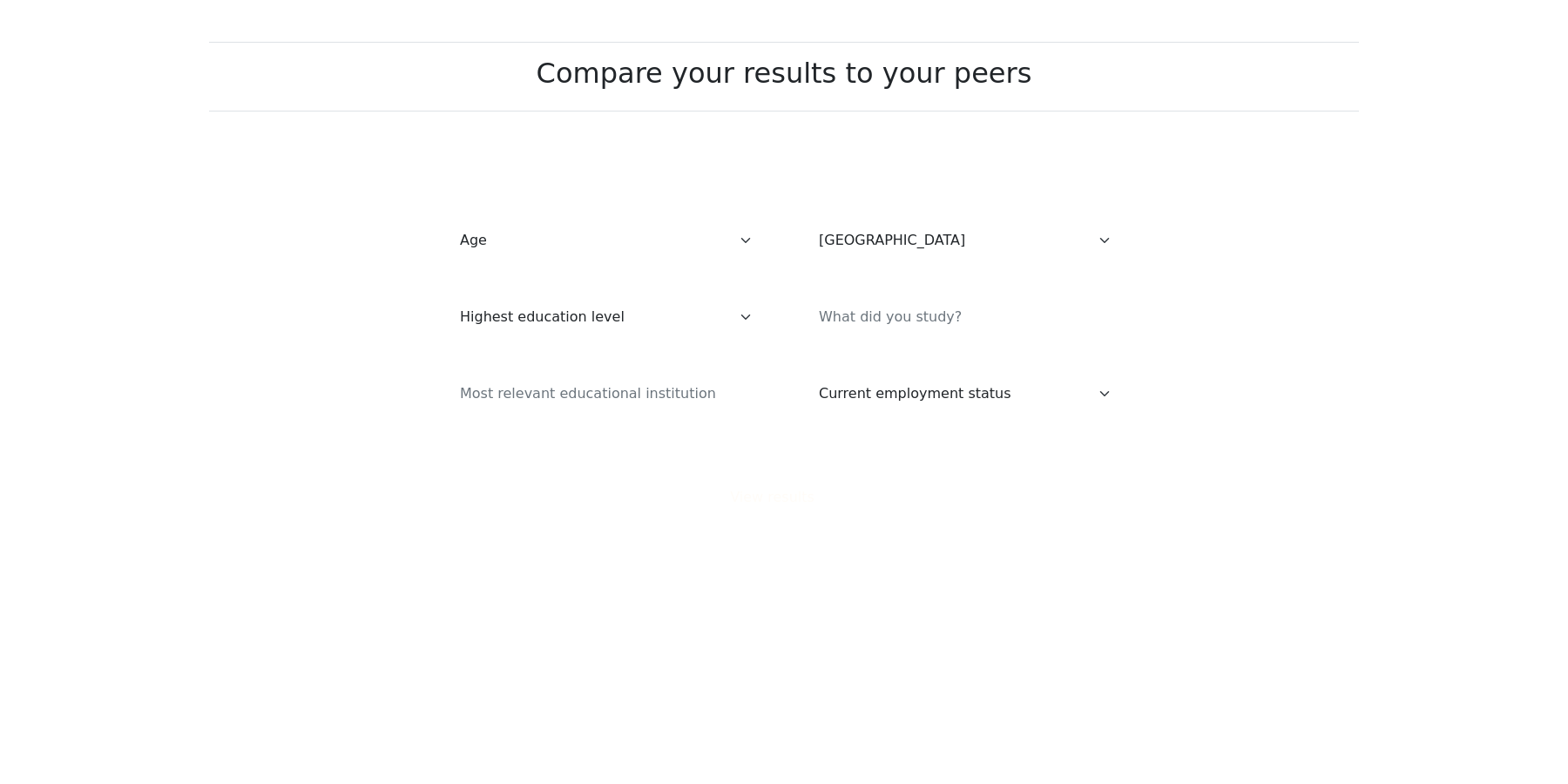
select select "US"
select select "65_plus"
click option "[DEMOGRAPHIC_DATA] and above" at bounding box center [0, 0] width 0 height 0
select select "no_schooling"
click option "No schooling" at bounding box center [0, 0] width 0 height 0
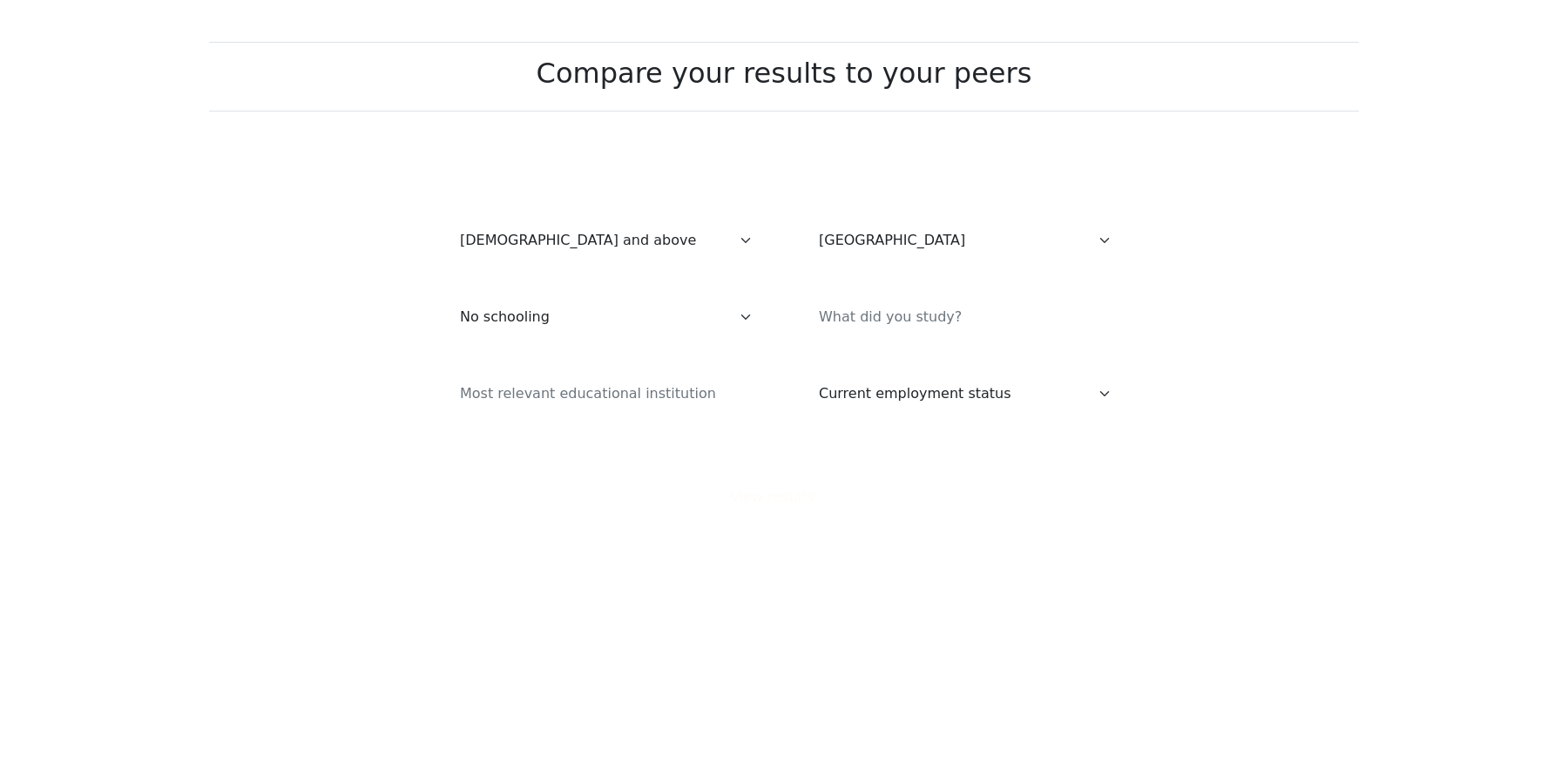
click at [936, 347] on div at bounding box center [964, 317] width 359 height 62
click at [934, 333] on input at bounding box center [963, 317] width 317 height 49
type input "-"
click at [737, 390] on input at bounding box center [604, 393] width 317 height 49
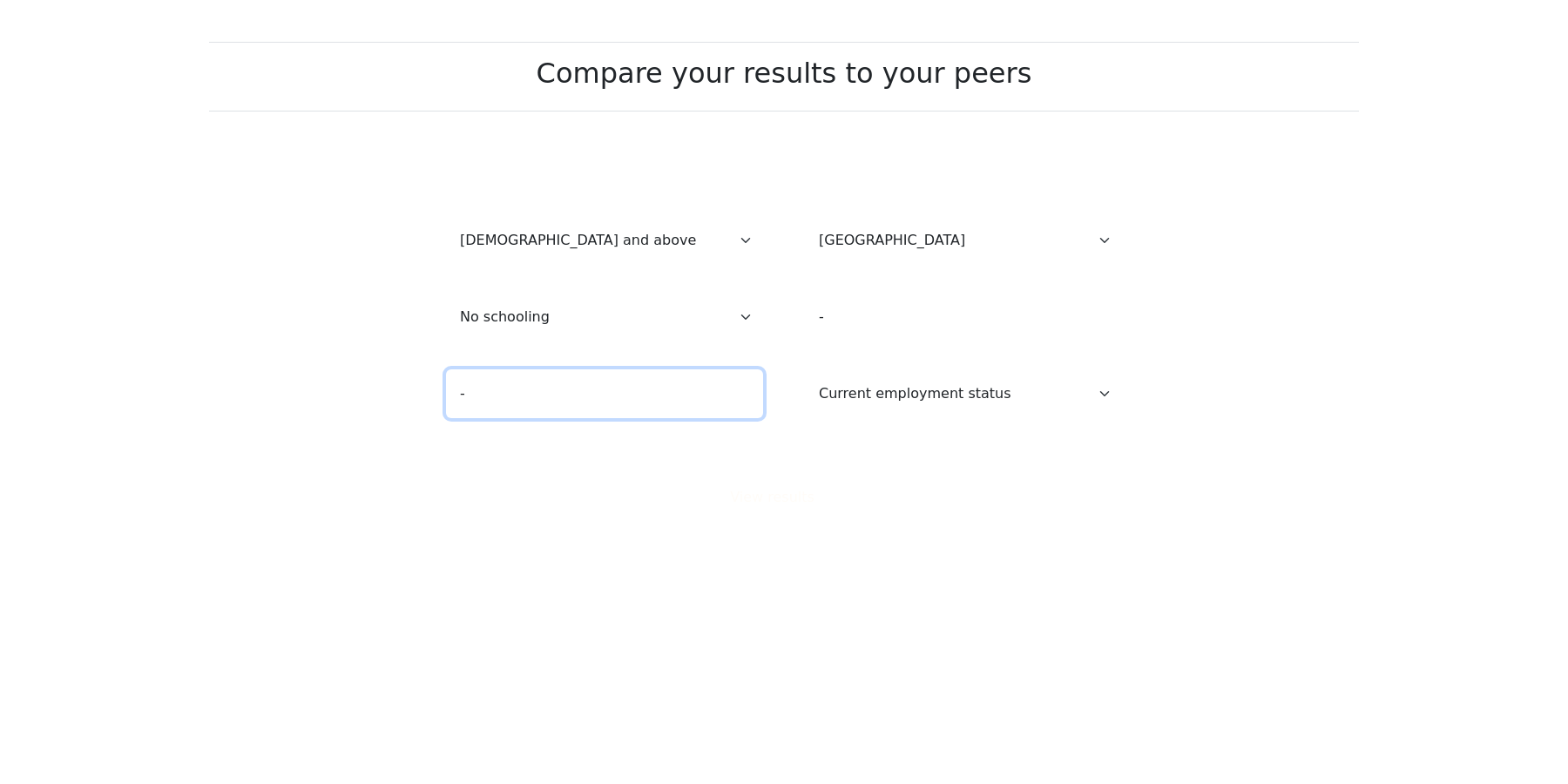
type input "-"
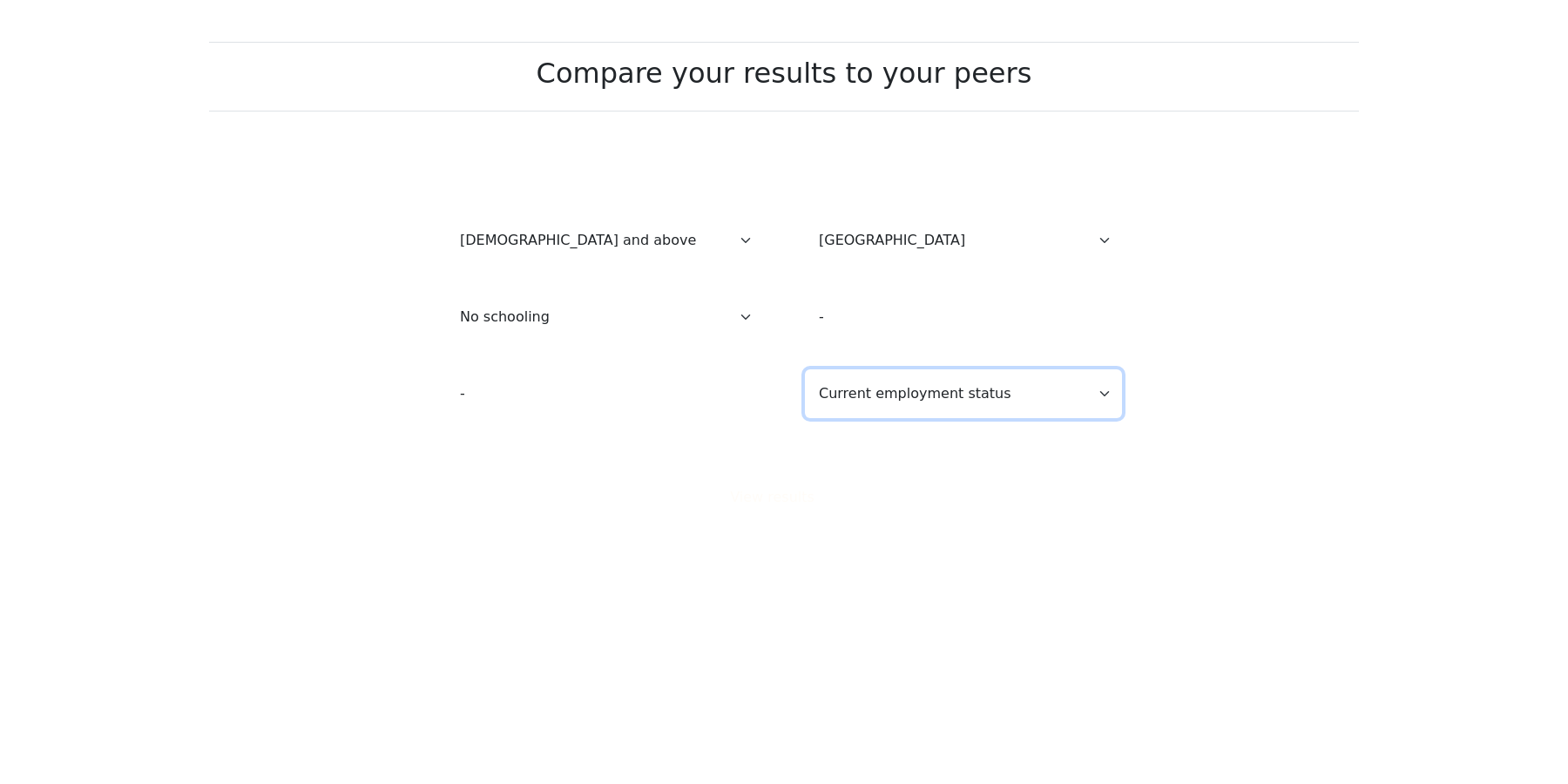
select select "other"
click option "Other / prefer not to answer" at bounding box center [0, 0] width 0 height 0
click at [806, 498] on button "View results" at bounding box center [784, 498] width 131 height 33
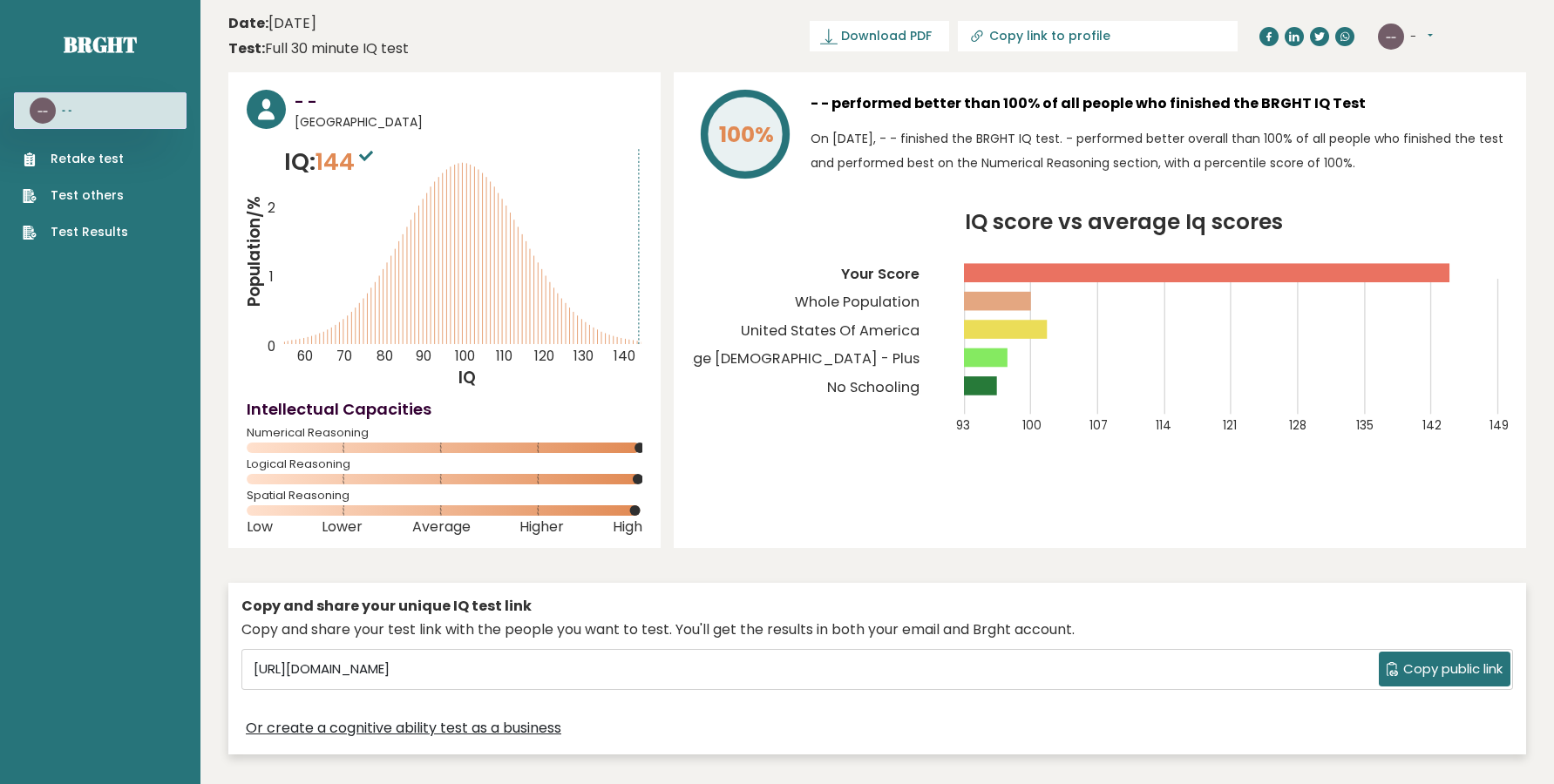
click at [1430, 35] on button "-" at bounding box center [1421, 37] width 22 height 18
click at [1437, 136] on link "Logout" at bounding box center [1455, 136] width 89 height 24
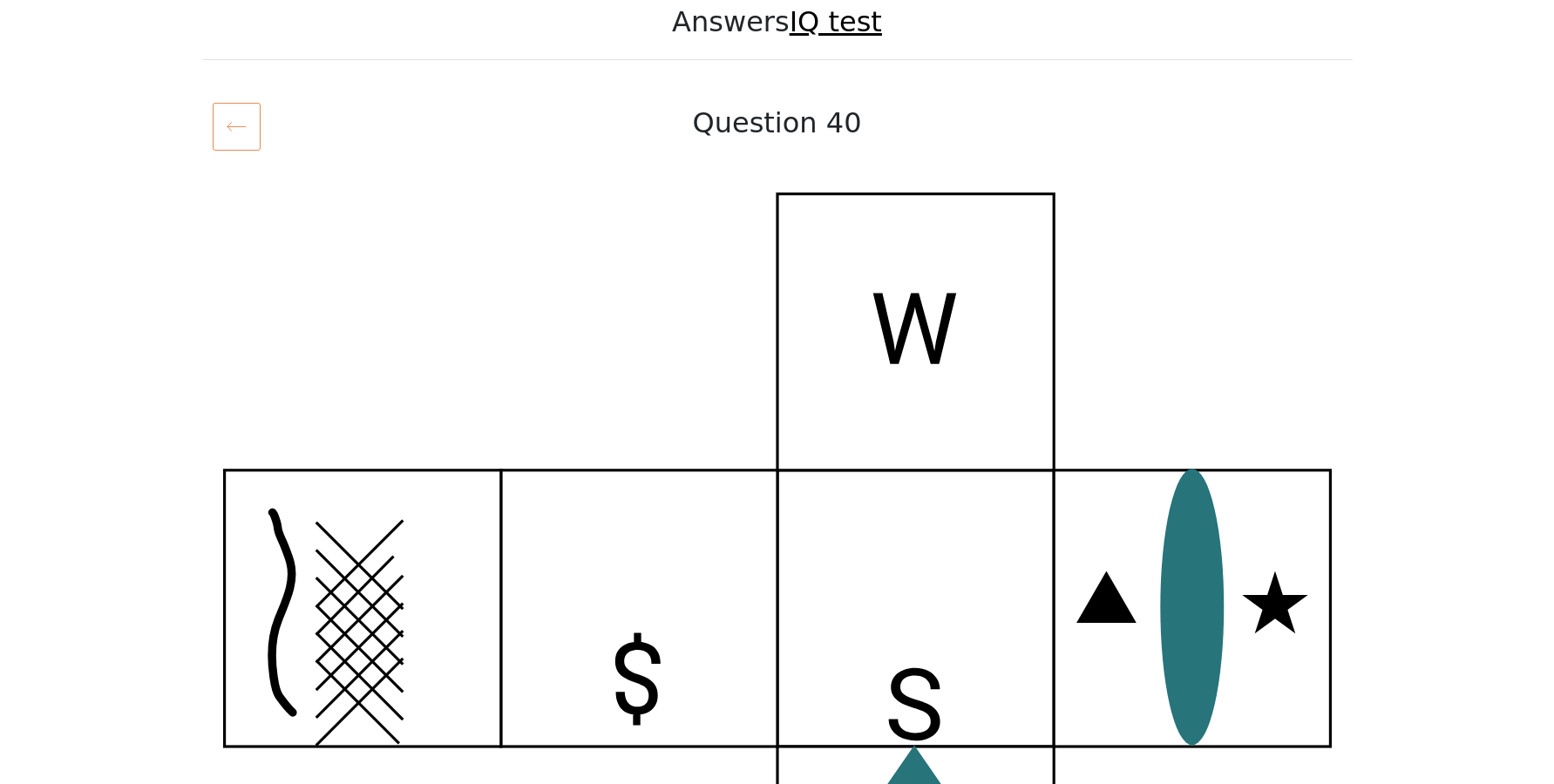
scroll to position [118, 0]
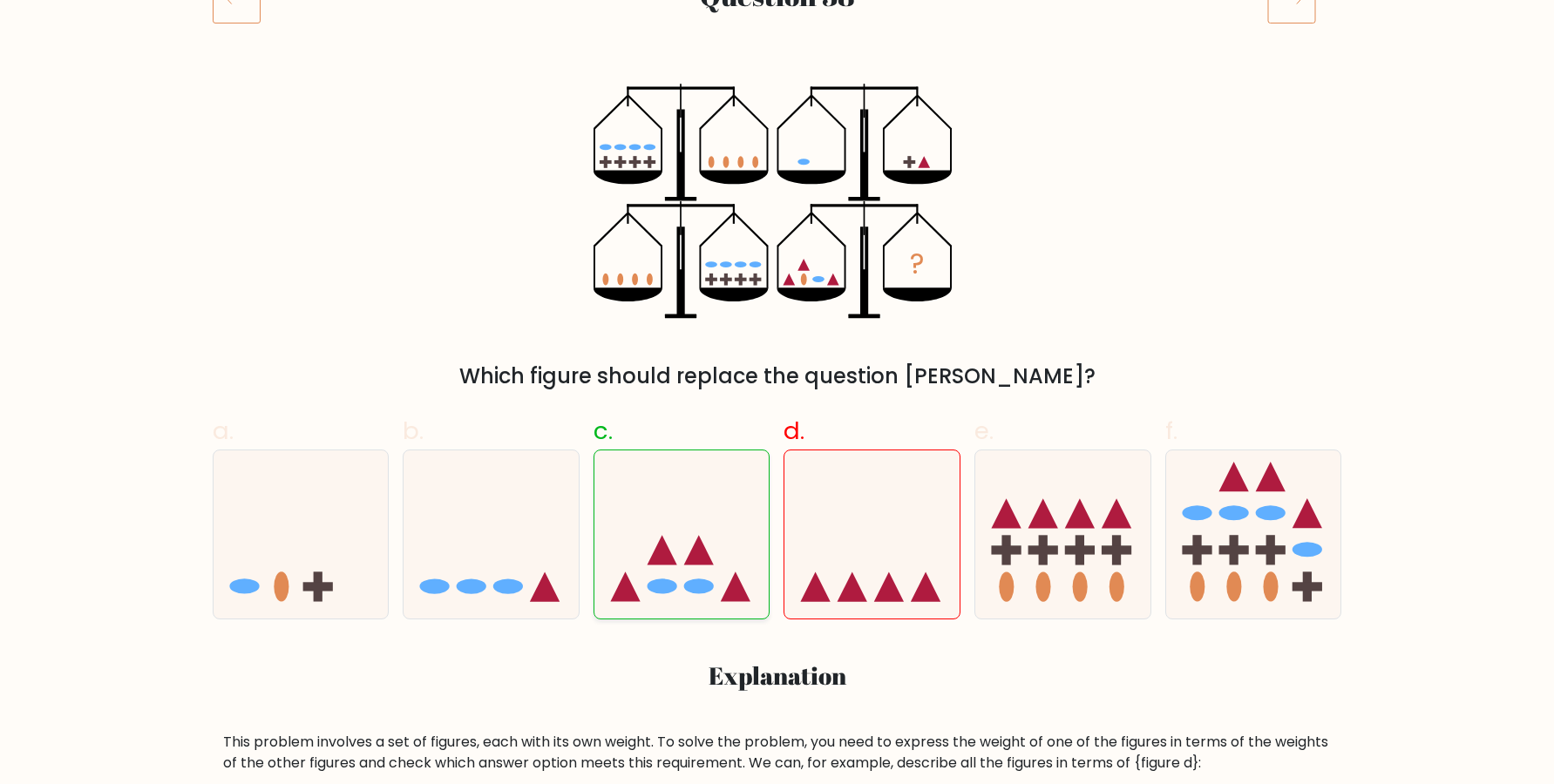
scroll to position [237, 0]
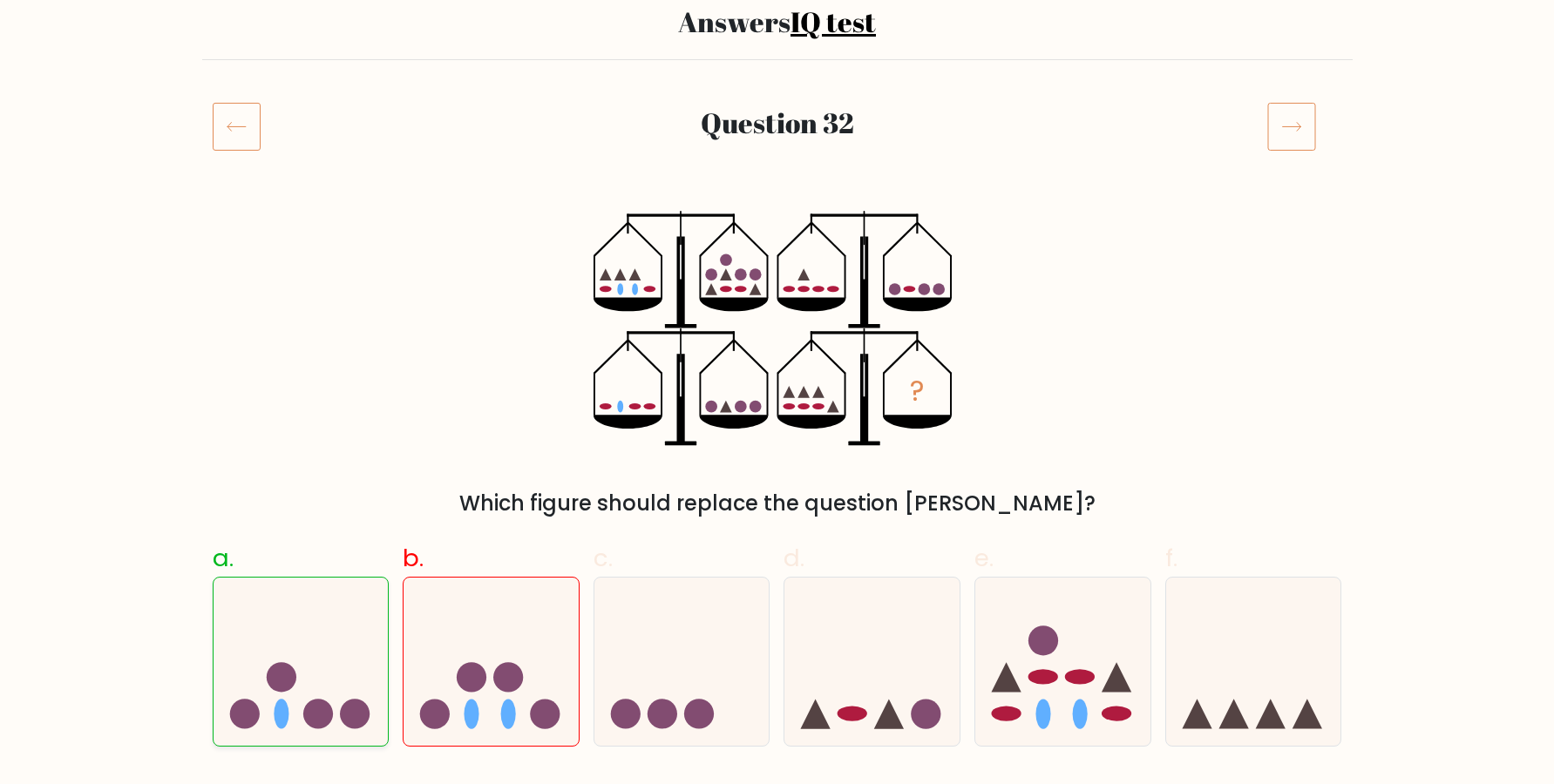
scroll to position [118, 0]
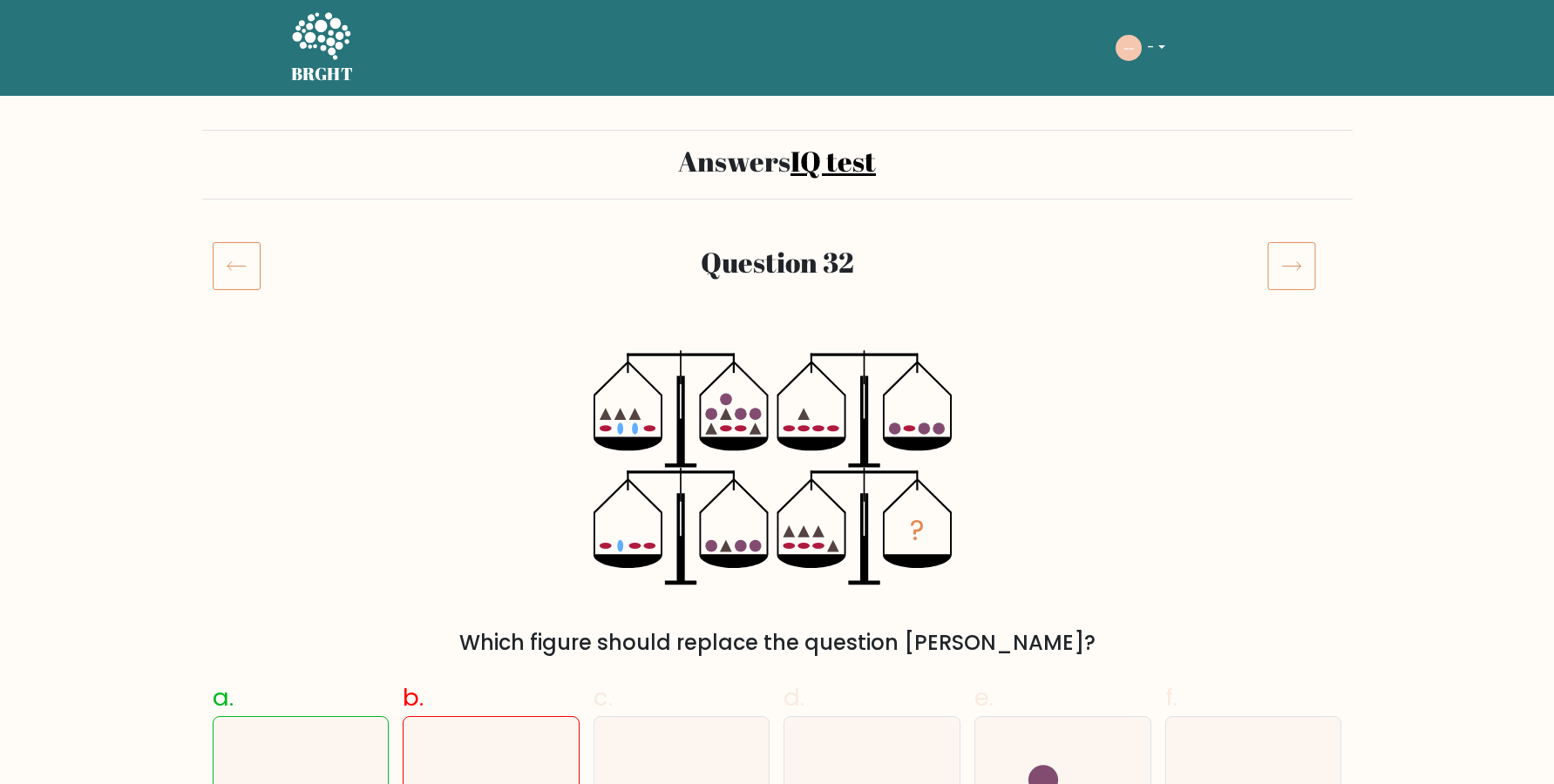
scroll to position [459, 0]
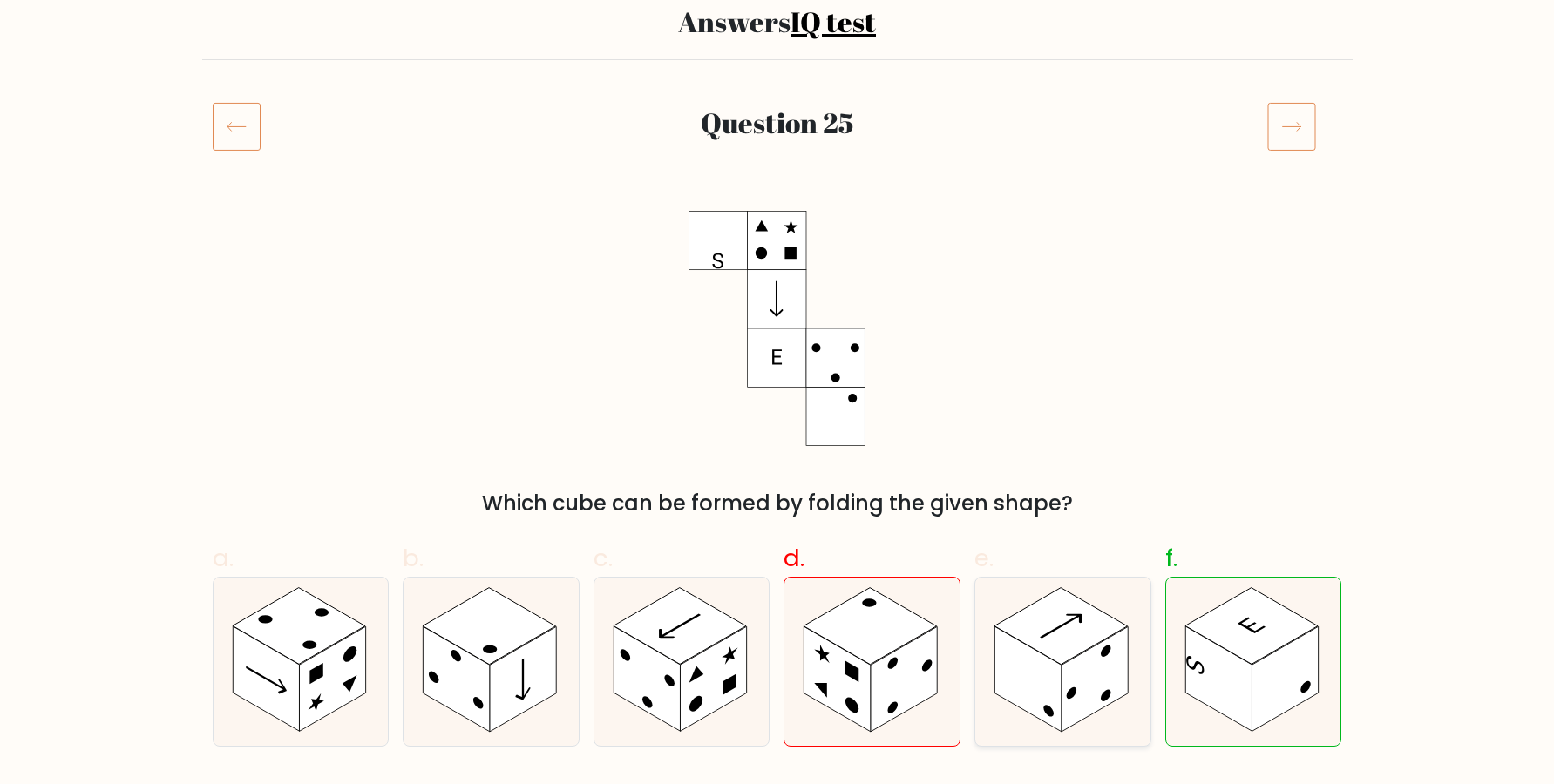
scroll to position [103, 0]
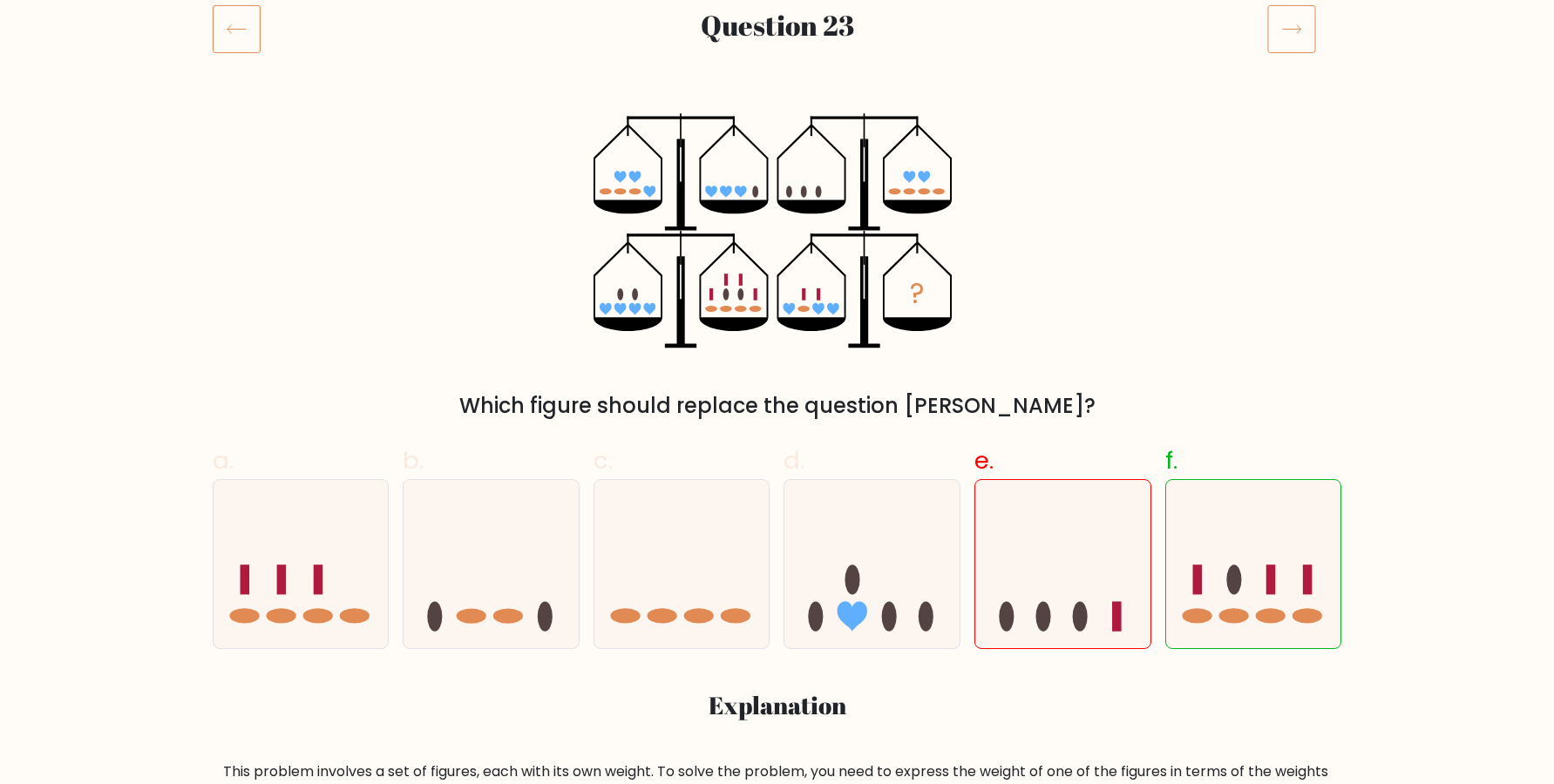
scroll to position [118, 0]
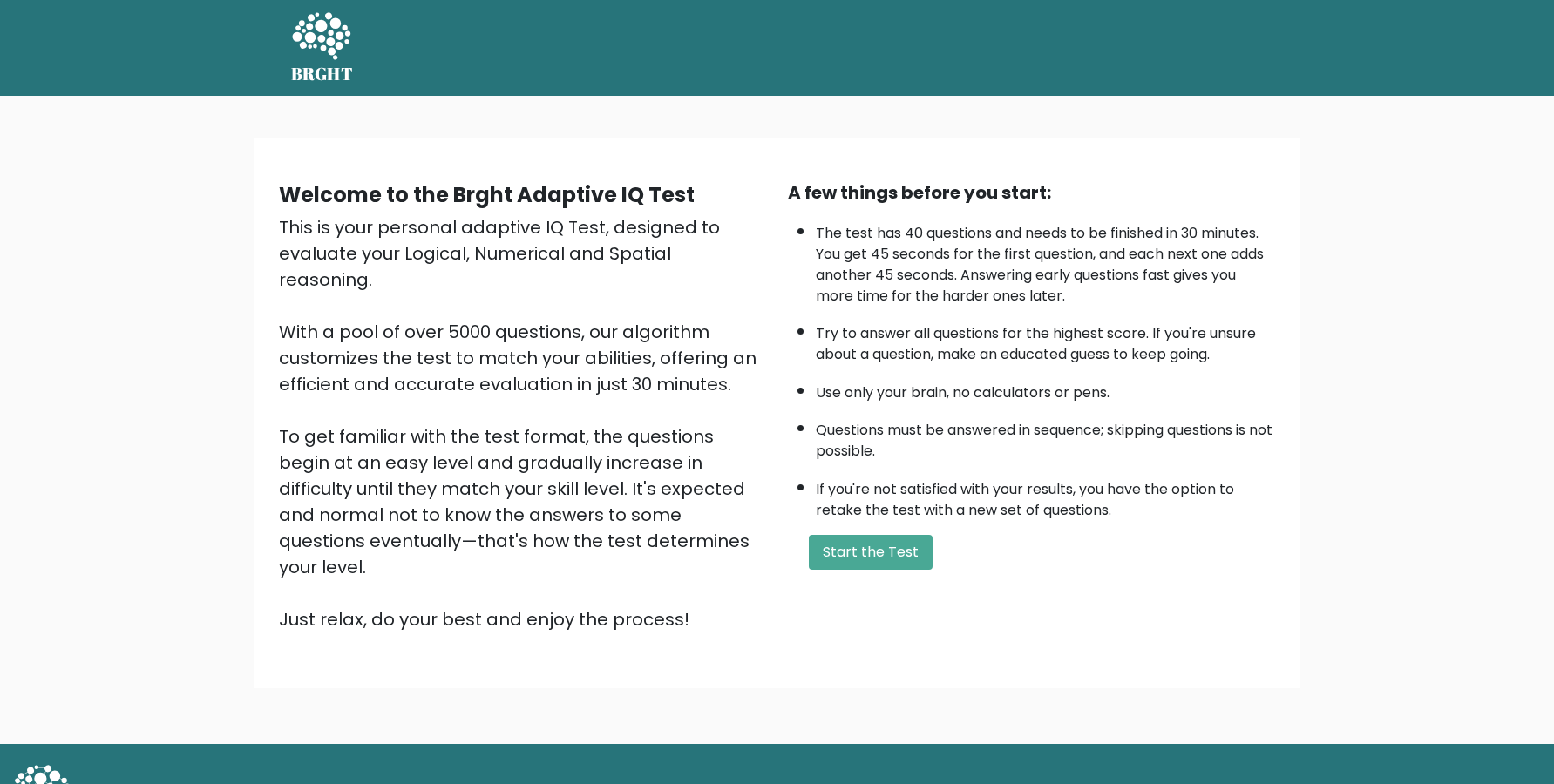
click at [893, 570] on button "Start the Test" at bounding box center [870, 553] width 124 height 35
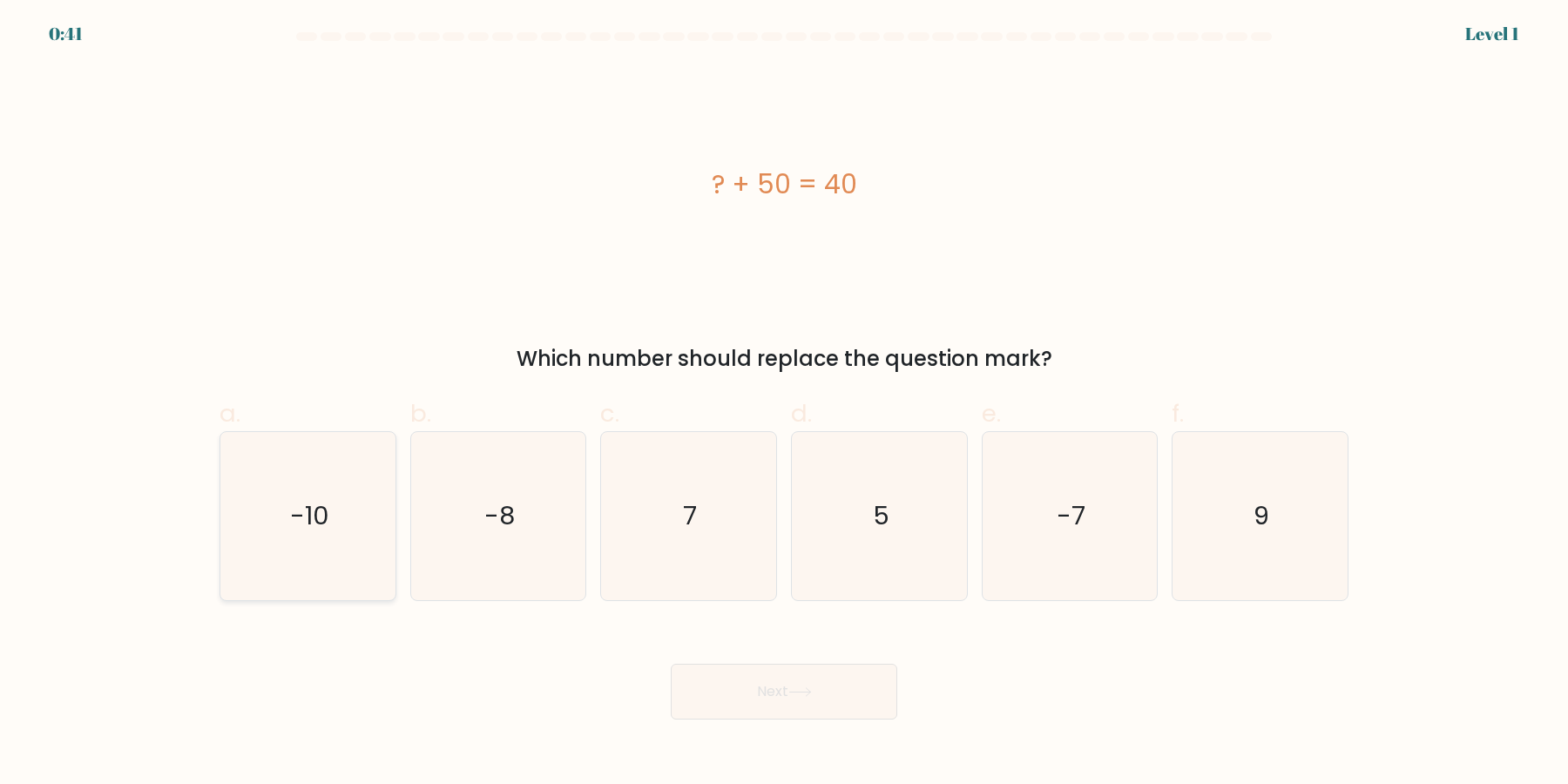
click at [321, 516] on text "-10" at bounding box center [309, 516] width 39 height 35
click at [784, 403] on input "a. -10" at bounding box center [784, 398] width 1 height 12
radio input "true"
click at [856, 681] on button "Next" at bounding box center [784, 691] width 227 height 56
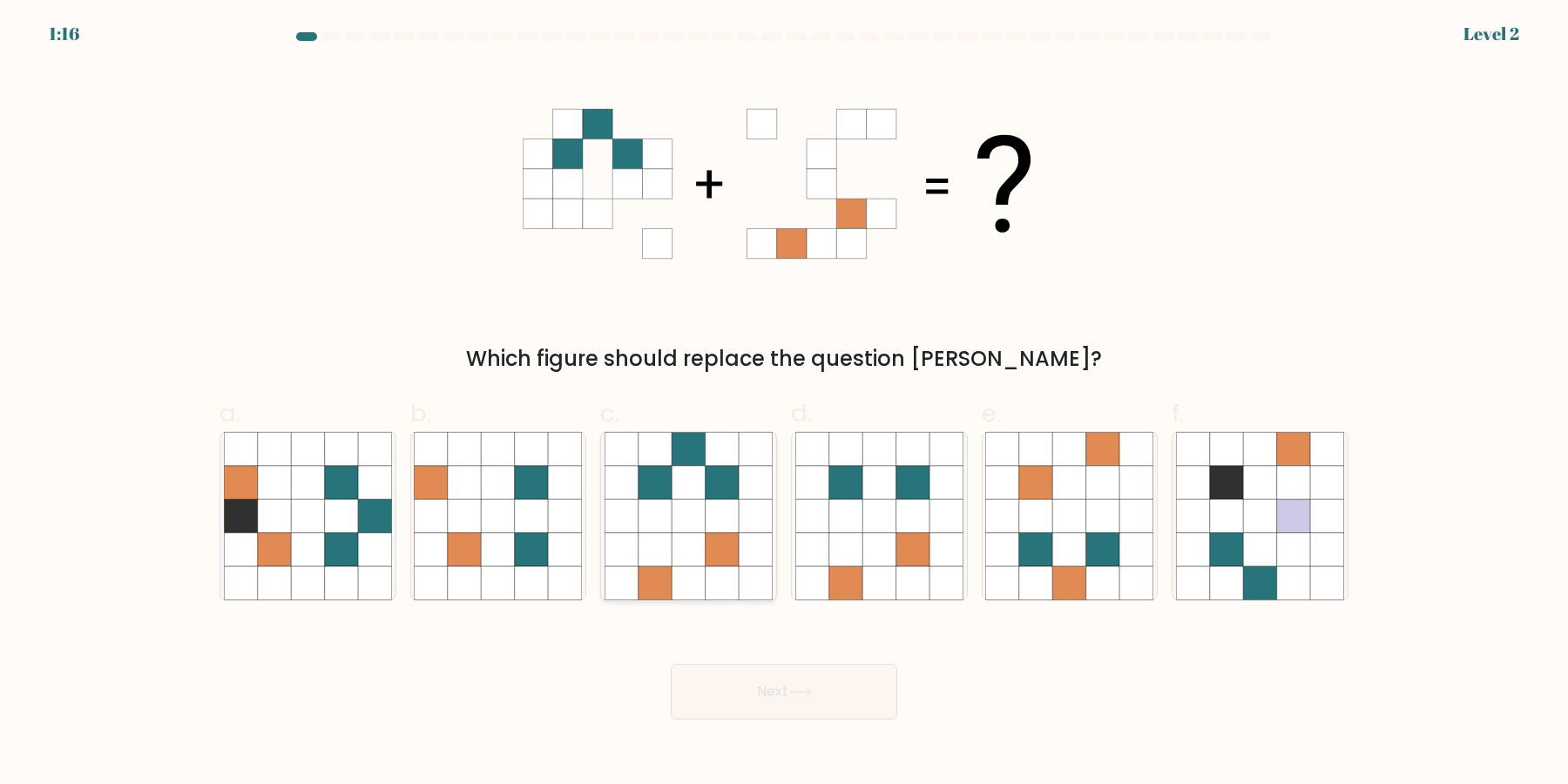
click at [731, 541] on icon at bounding box center [722, 550] width 33 height 33
click at [784, 403] on input "c." at bounding box center [784, 398] width 1 height 12
radio input "true"
click at [805, 689] on icon at bounding box center [800, 692] width 23 height 10
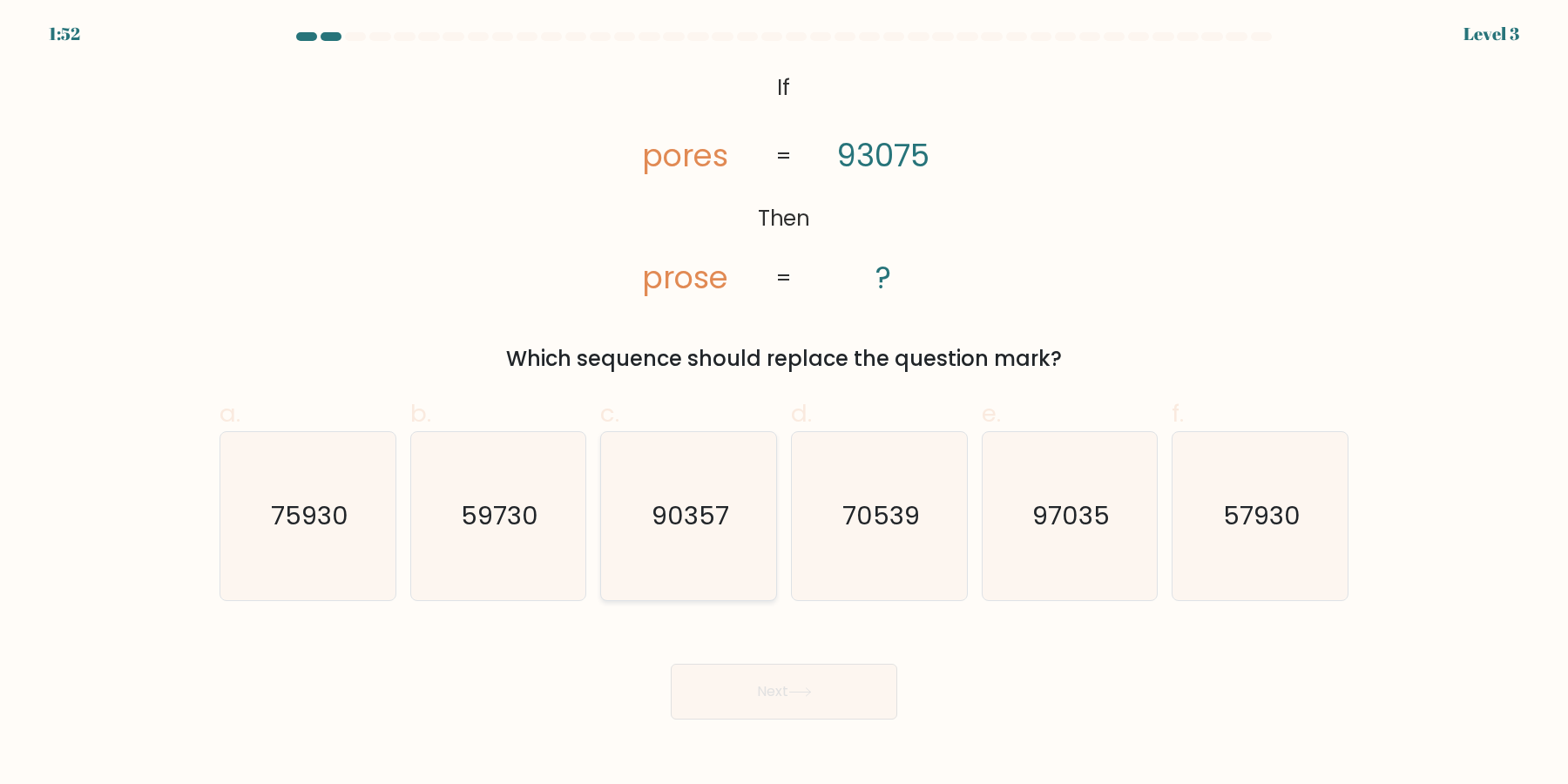
click at [703, 549] on icon "90357" at bounding box center [688, 516] width 168 height 168
click at [784, 403] on input "c. 90357" at bounding box center [784, 398] width 1 height 12
radio input "true"
click at [763, 691] on button "Next" at bounding box center [784, 691] width 227 height 56
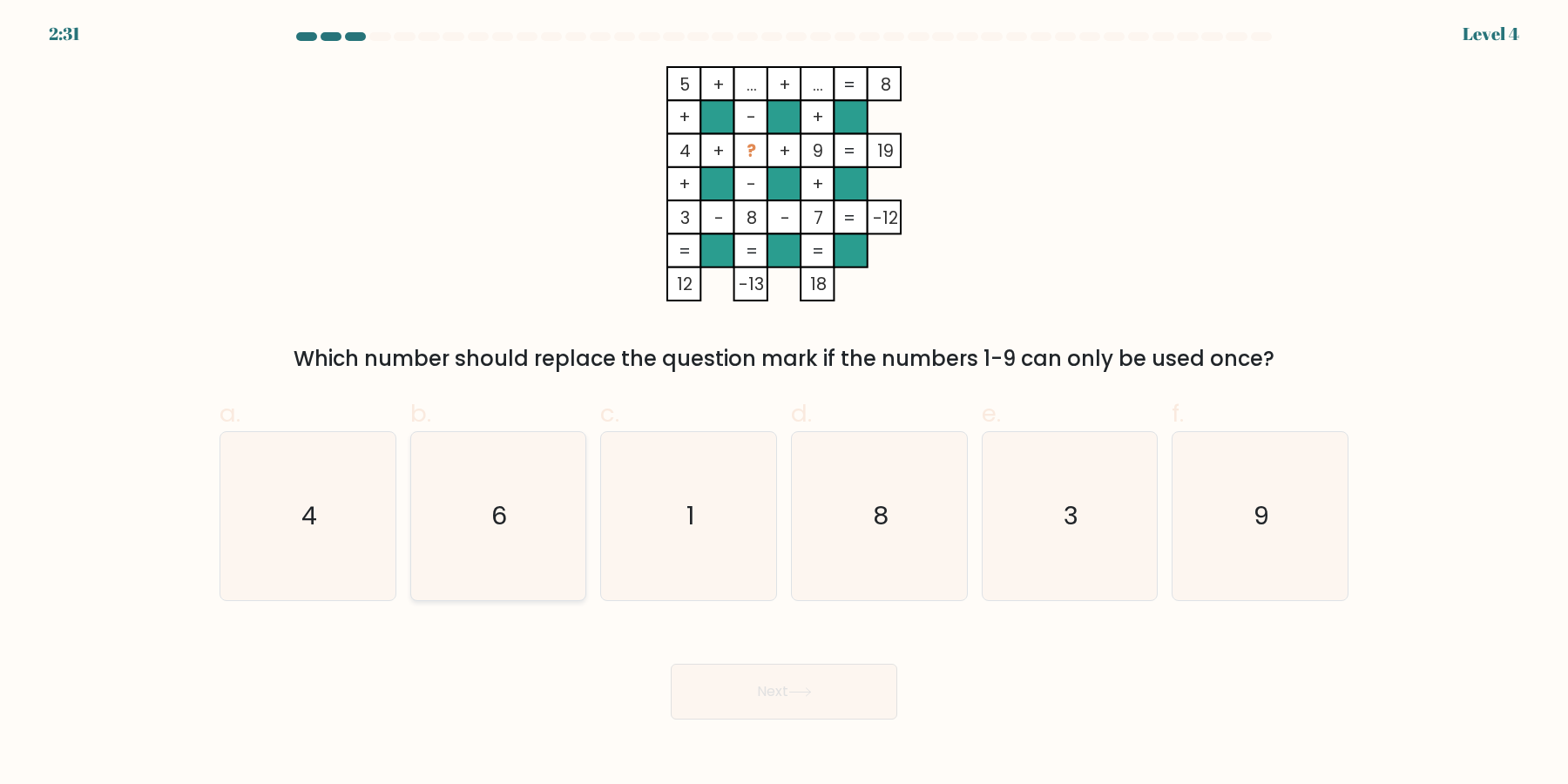
click at [547, 554] on icon "6" at bounding box center [498, 516] width 168 height 168
click at [784, 403] on input "b. 6" at bounding box center [784, 398] width 1 height 12
radio input "true"
click at [765, 702] on button "Next" at bounding box center [784, 691] width 227 height 56
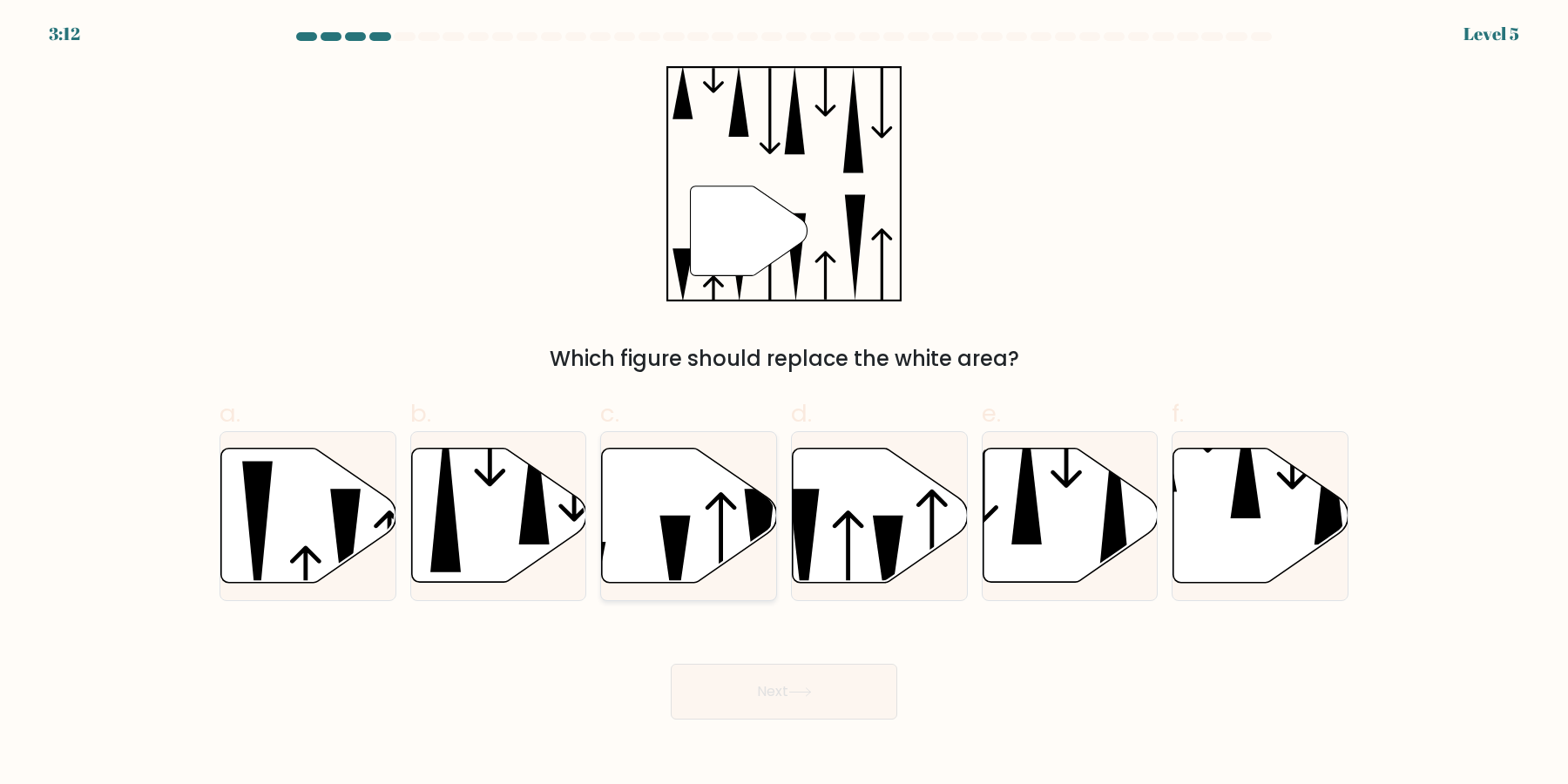
click at [707, 543] on icon at bounding box center [689, 516] width 175 height 134
click at [784, 403] on input "c." at bounding box center [784, 398] width 1 height 12
radio input "true"
click at [742, 701] on button "Next" at bounding box center [784, 691] width 227 height 56
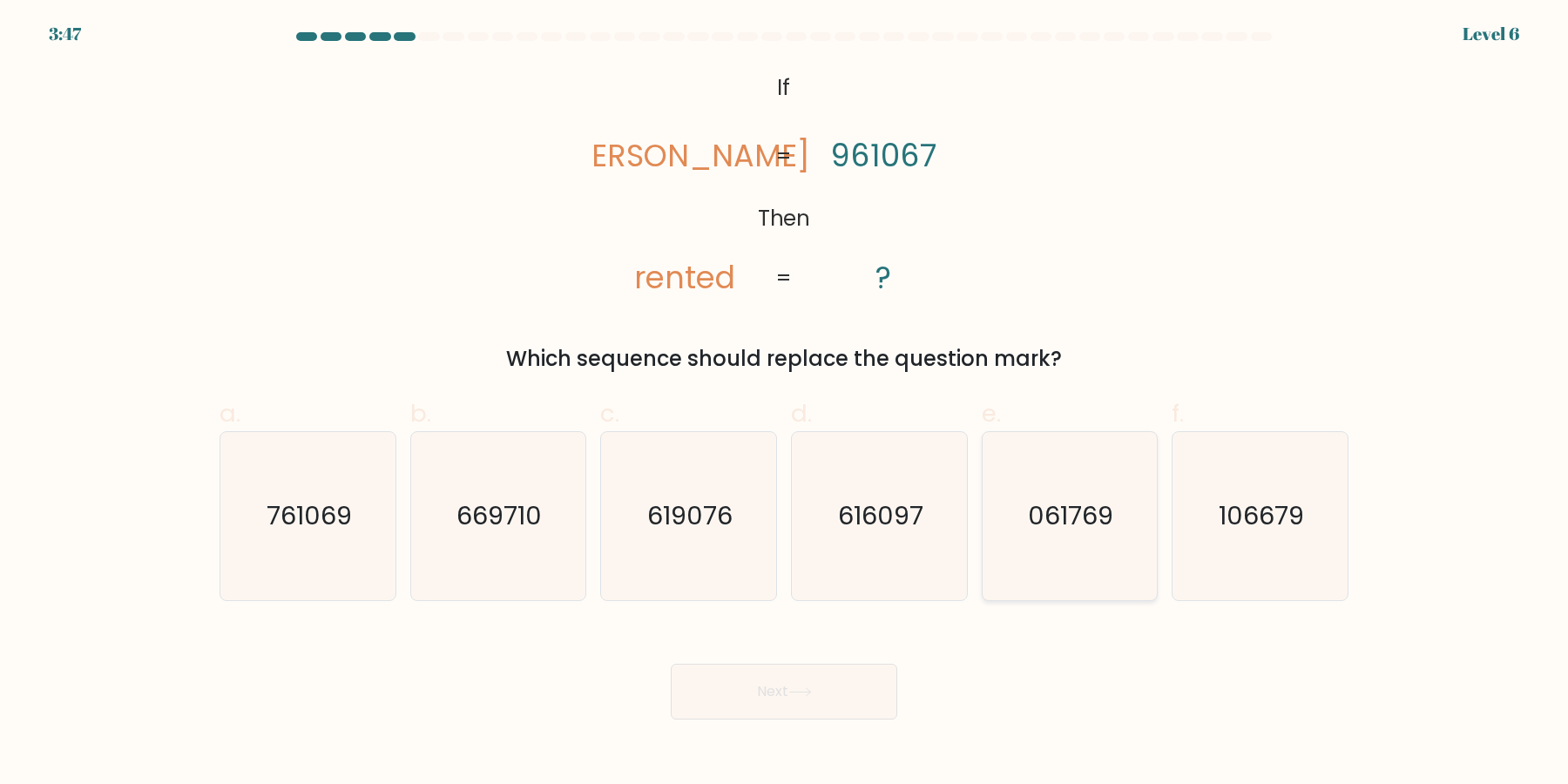
click at [1084, 550] on icon "061769" at bounding box center [1069, 516] width 168 height 168
click at [785, 403] on input "e. 061769" at bounding box center [784, 398] width 1 height 12
radio input "true"
click at [353, 529] on icon "761069" at bounding box center [308, 516] width 168 height 168
click at [784, 403] on input "a. 761069" at bounding box center [784, 398] width 1 height 12
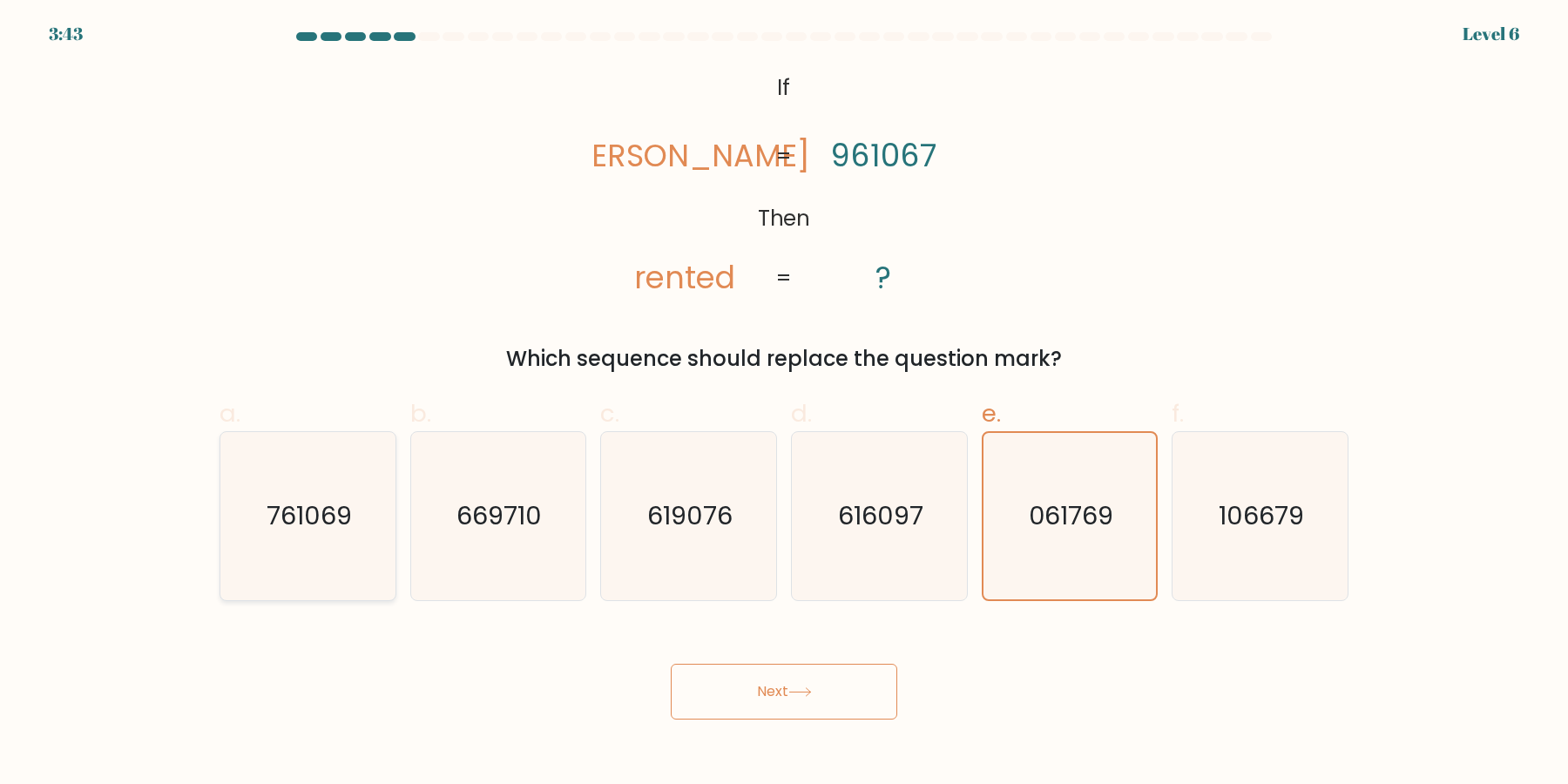
radio input "true"
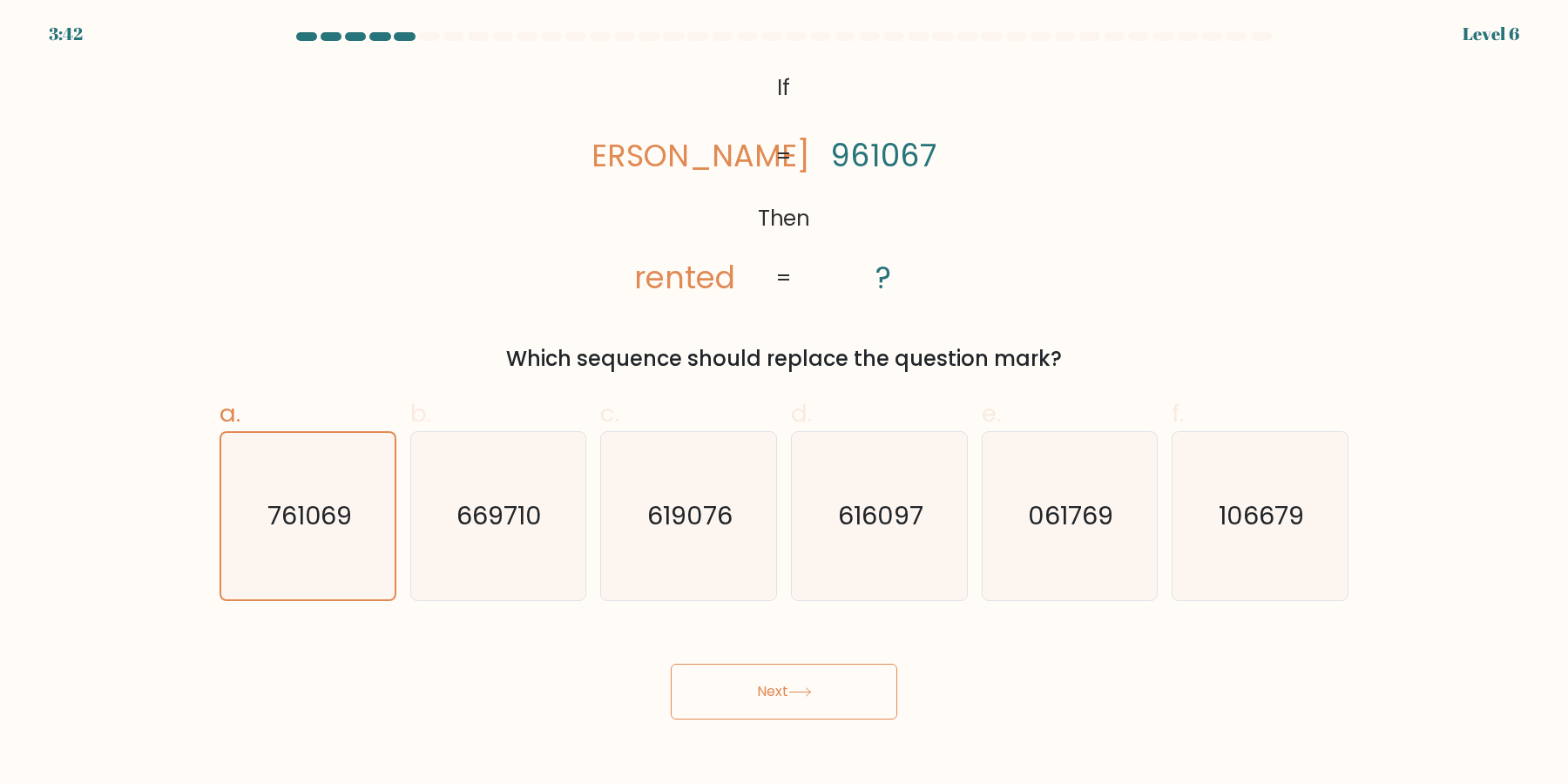
click at [736, 685] on button "Next" at bounding box center [784, 691] width 227 height 56
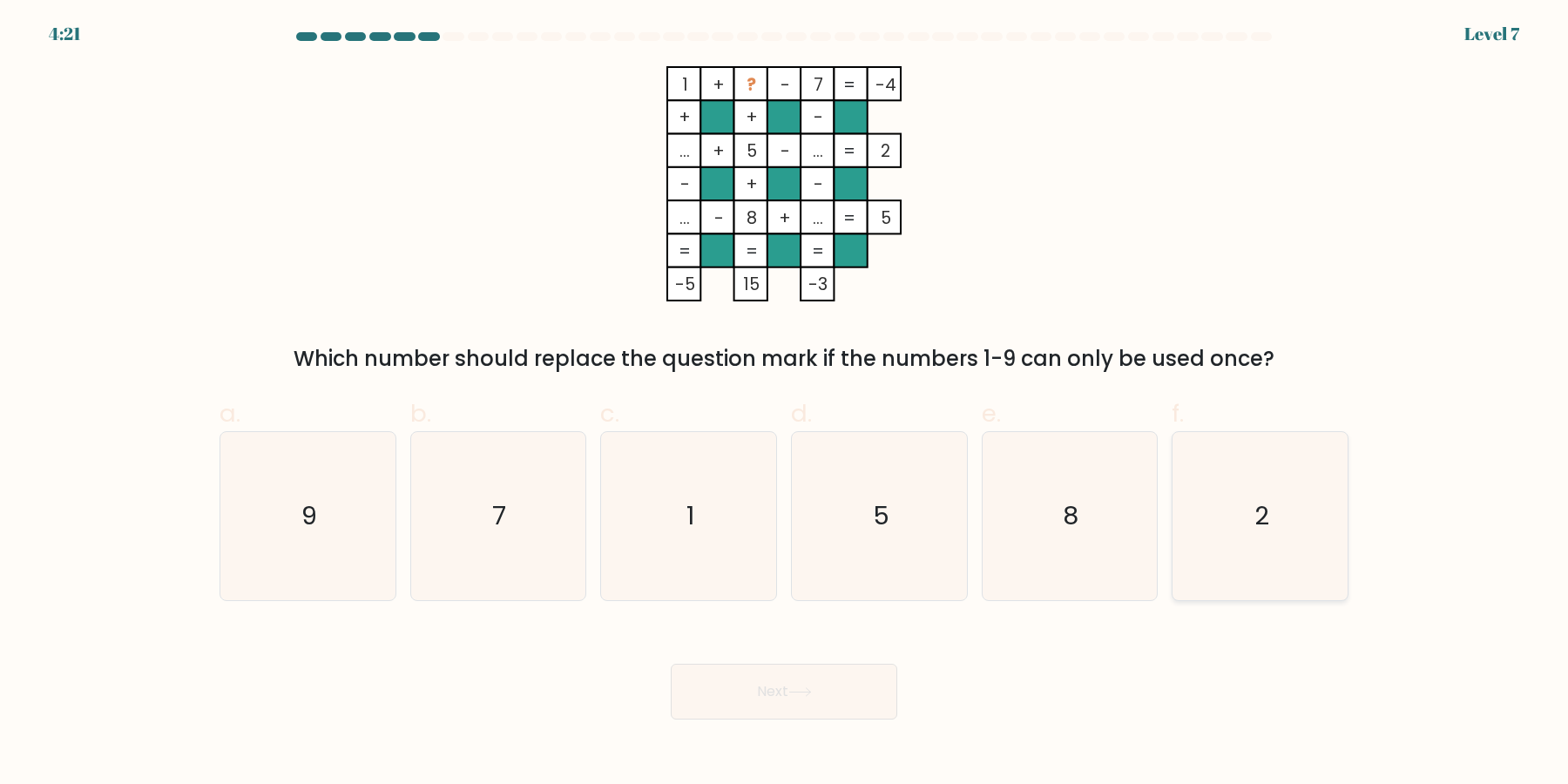
click at [1241, 519] on icon "2" at bounding box center [1260, 516] width 168 height 168
click at [785, 403] on input "f. 2" at bounding box center [784, 398] width 1 height 12
radio input "true"
click at [865, 691] on button "Next" at bounding box center [784, 691] width 227 height 56
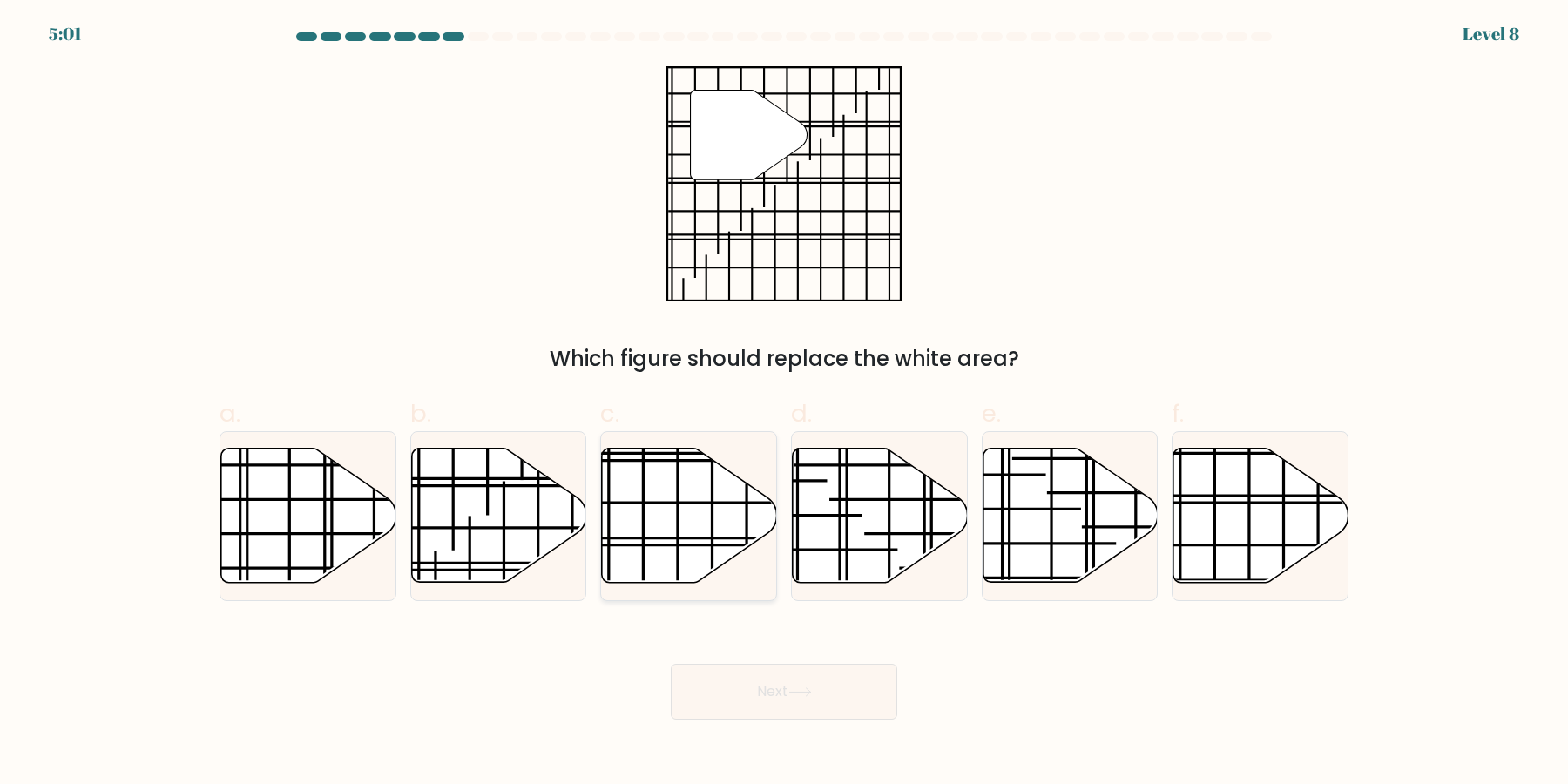
click at [690, 555] on icon at bounding box center [689, 516] width 175 height 134
click at [784, 403] on input "c." at bounding box center [784, 398] width 1 height 12
radio input "true"
click at [526, 502] on icon at bounding box center [498, 516] width 175 height 134
click at [784, 403] on input "b." at bounding box center [784, 398] width 1 height 12
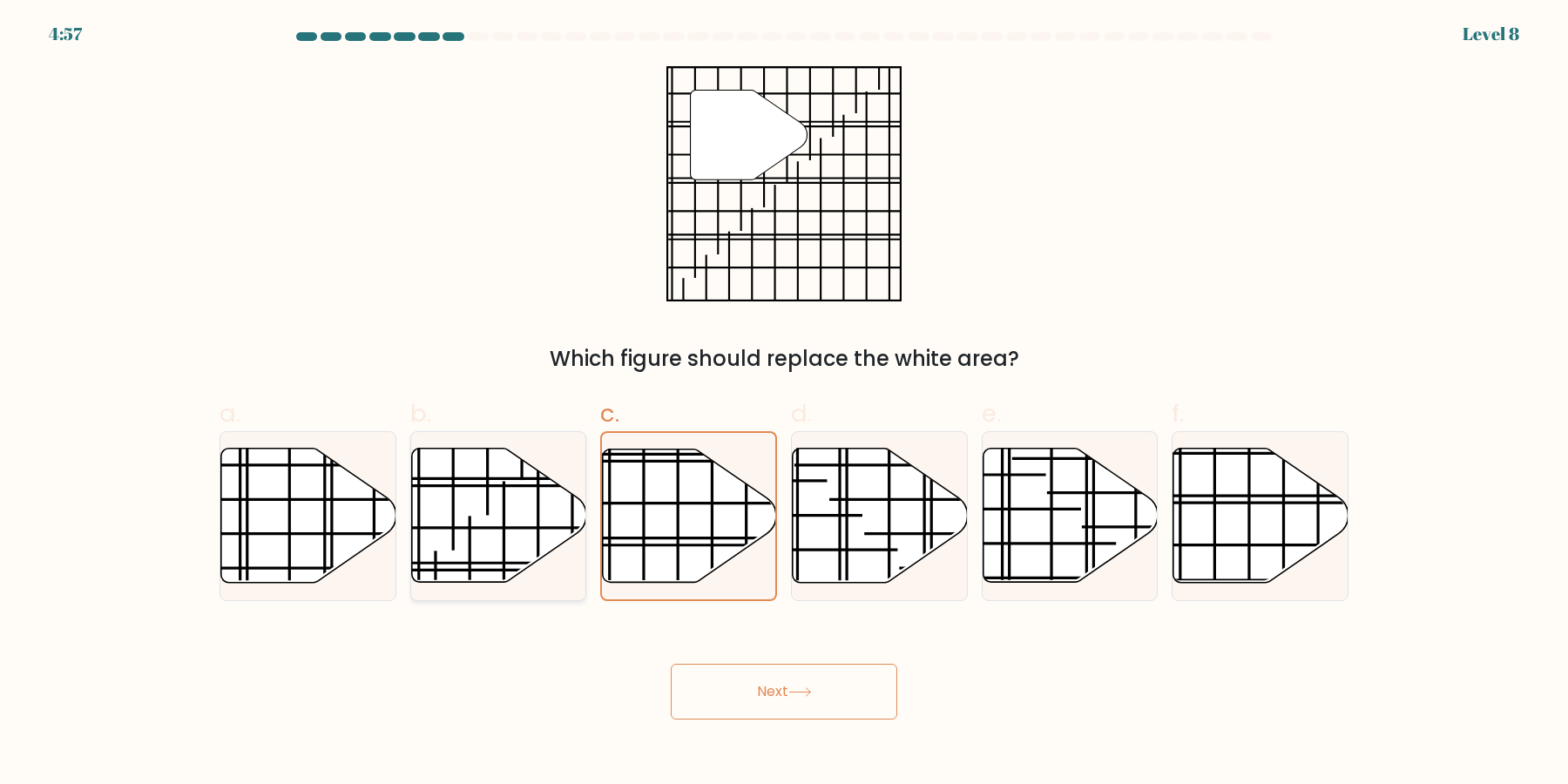
radio input "true"
click at [367, 529] on icon at bounding box center [309, 516] width 175 height 134
click at [784, 403] on input "a." at bounding box center [784, 398] width 1 height 12
radio input "true"
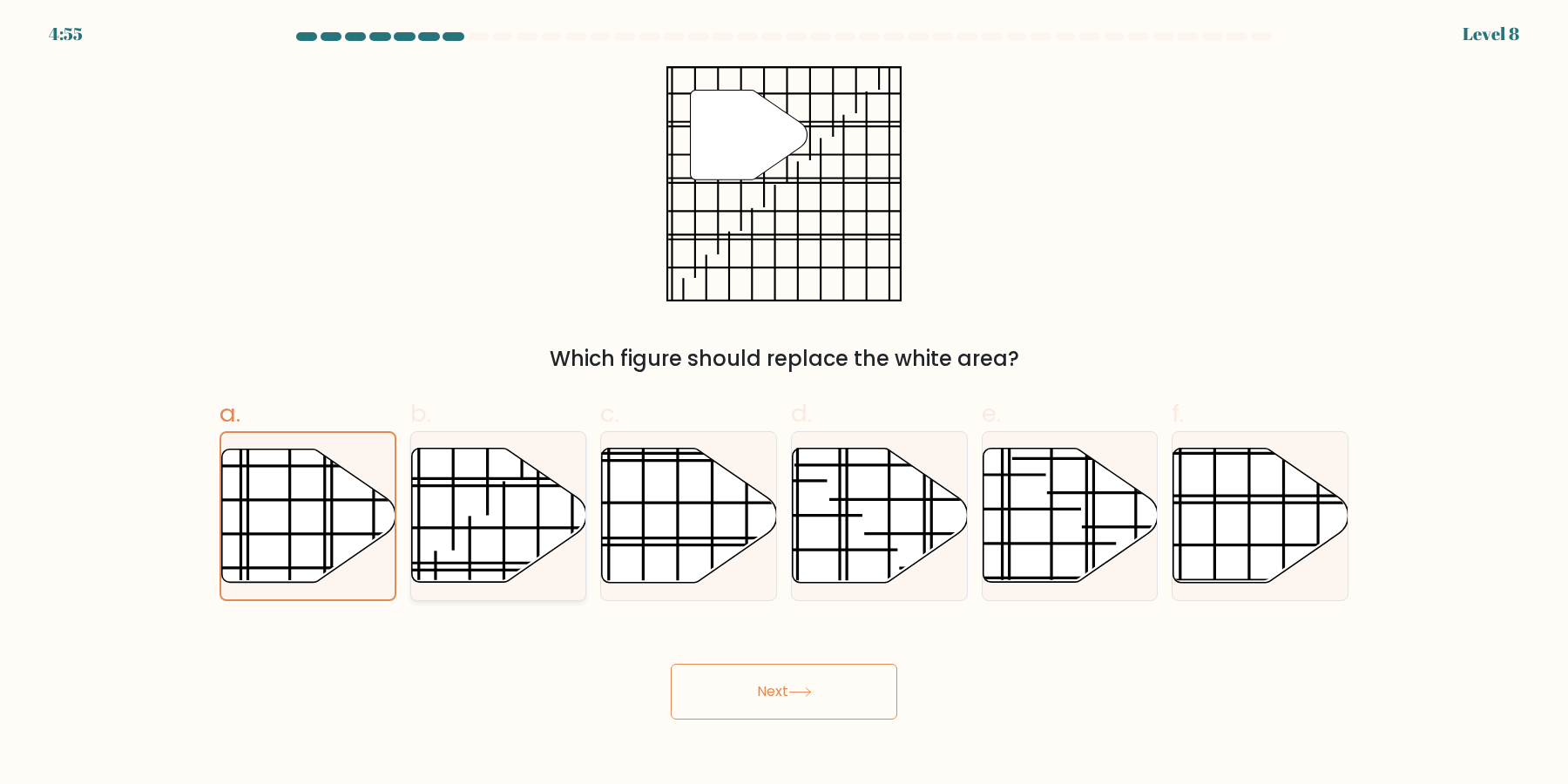
click at [537, 531] on icon at bounding box center [498, 516] width 175 height 134
click at [784, 403] on input "b." at bounding box center [784, 398] width 1 height 12
radio input "true"
click at [1045, 498] on icon at bounding box center [1069, 516] width 175 height 134
click at [785, 403] on input "e." at bounding box center [784, 398] width 1 height 12
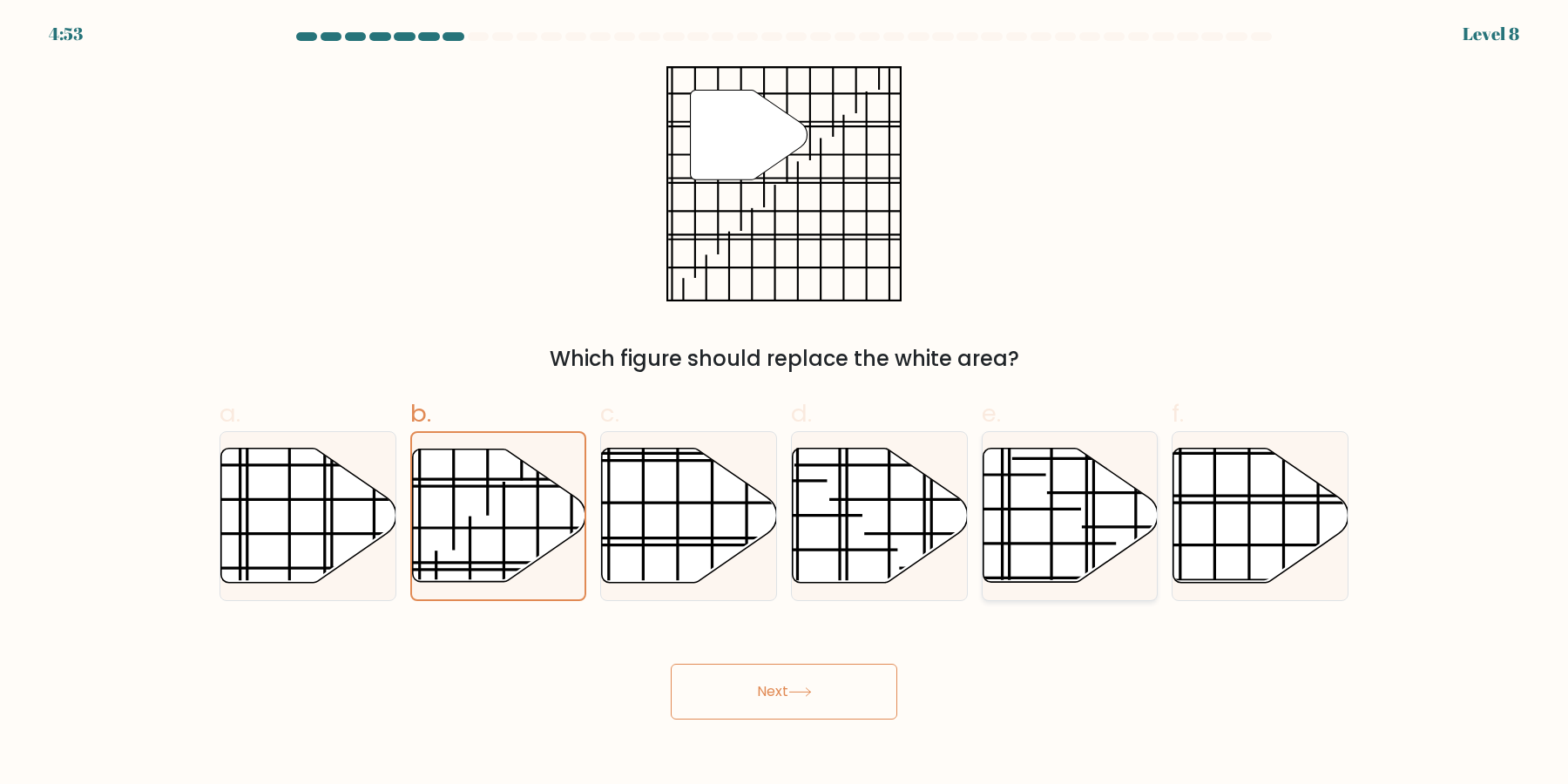
radio input "true"
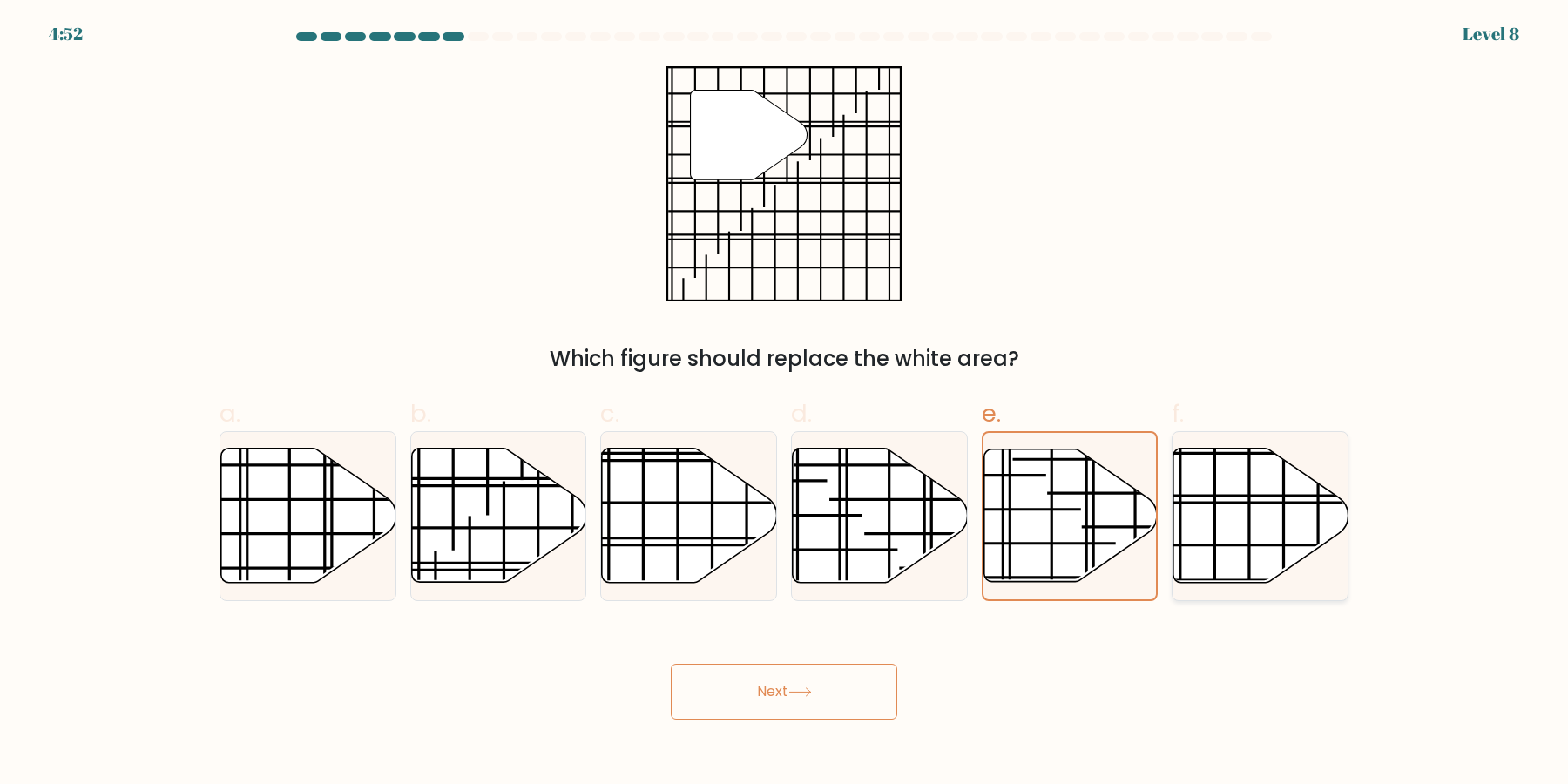
click at [1249, 533] on line at bounding box center [1249, 536] width 0 height 247
click at [785, 403] on input "f." at bounding box center [784, 398] width 1 height 12
radio input "true"
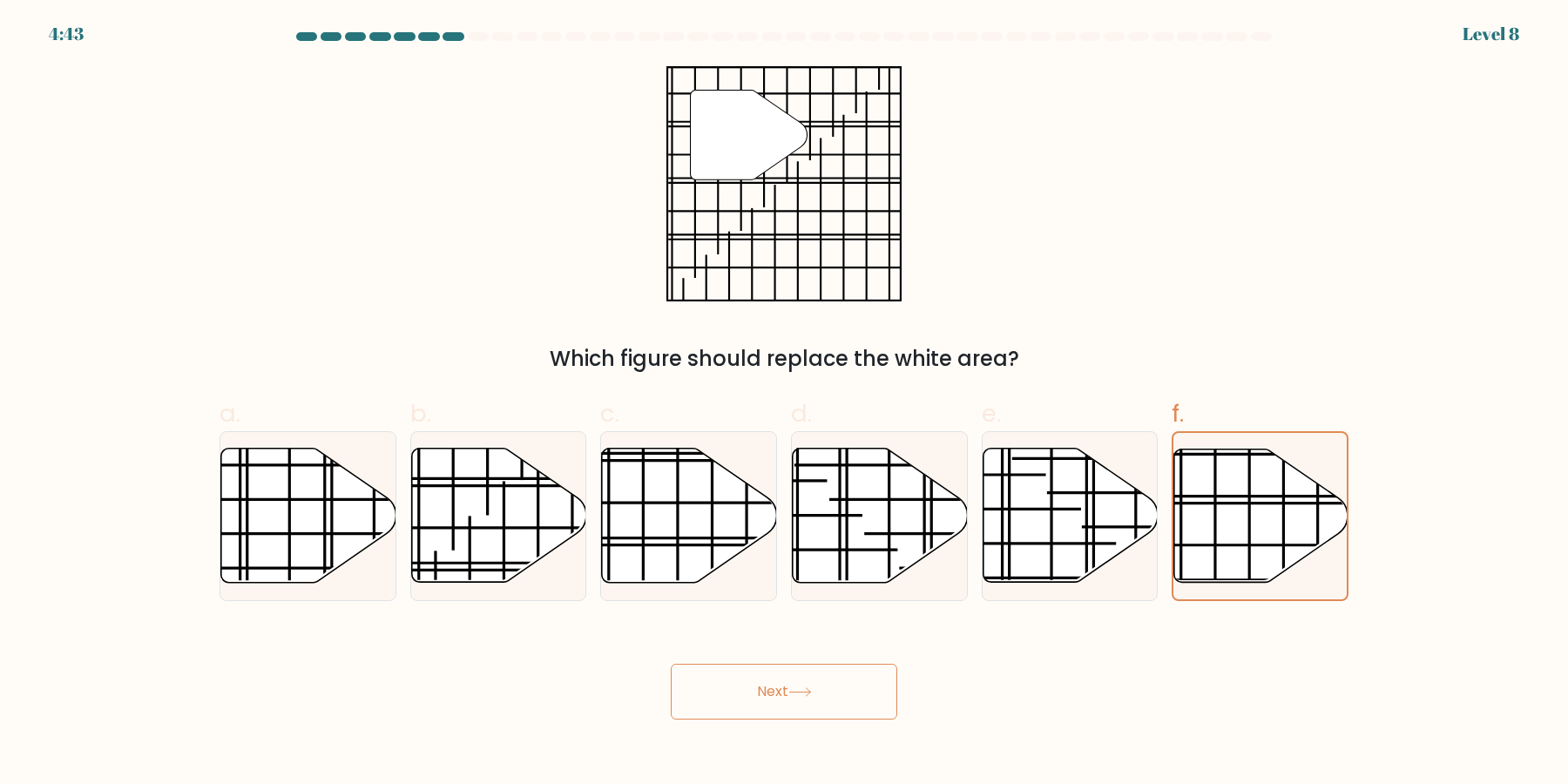
click at [823, 705] on button "Next" at bounding box center [784, 691] width 227 height 56
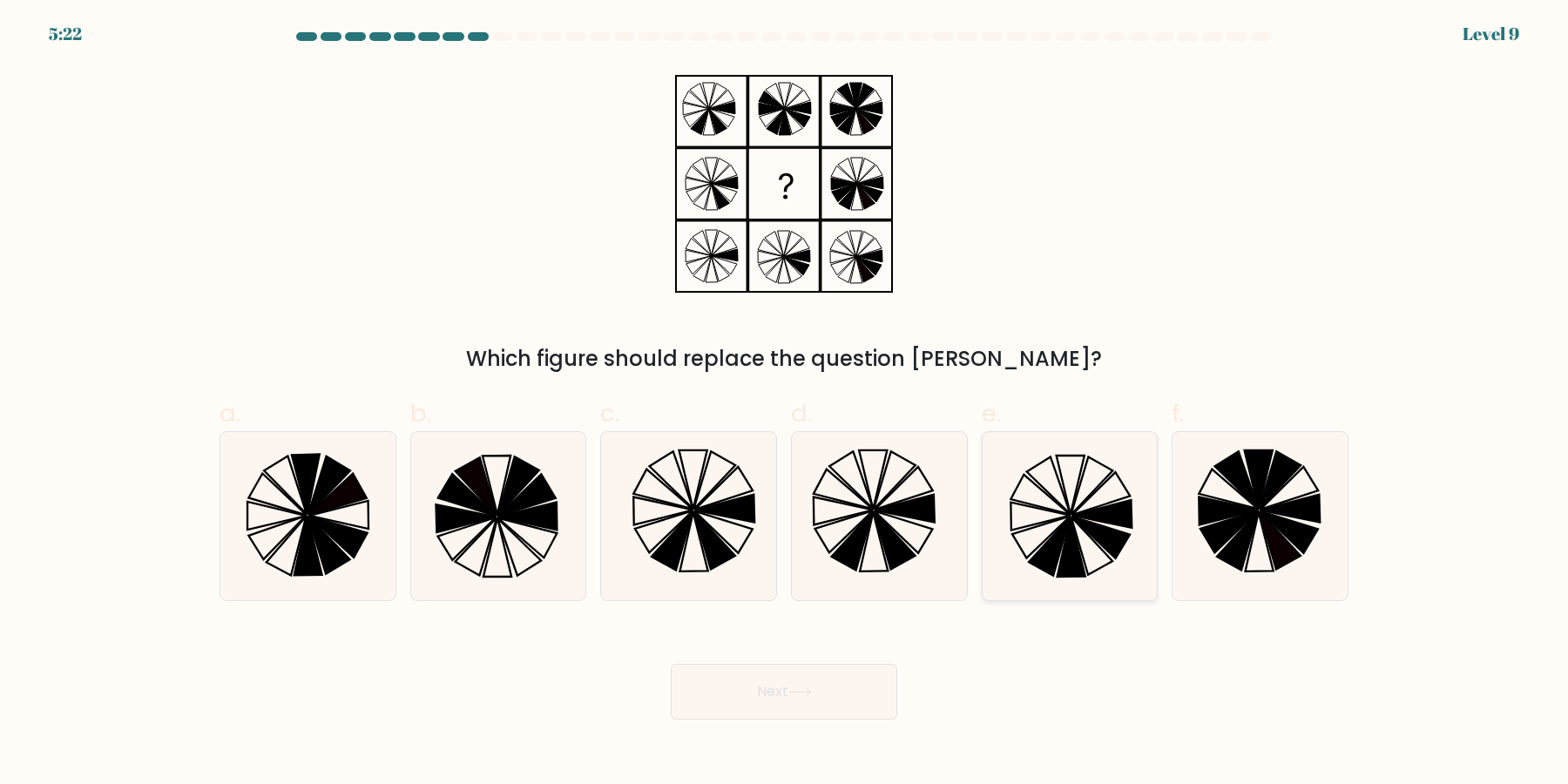
click at [1055, 552] on icon at bounding box center [1050, 547] width 41 height 59
click at [785, 403] on input "e." at bounding box center [784, 398] width 1 height 12
radio input "true"
click at [809, 697] on icon at bounding box center [800, 692] width 23 height 10
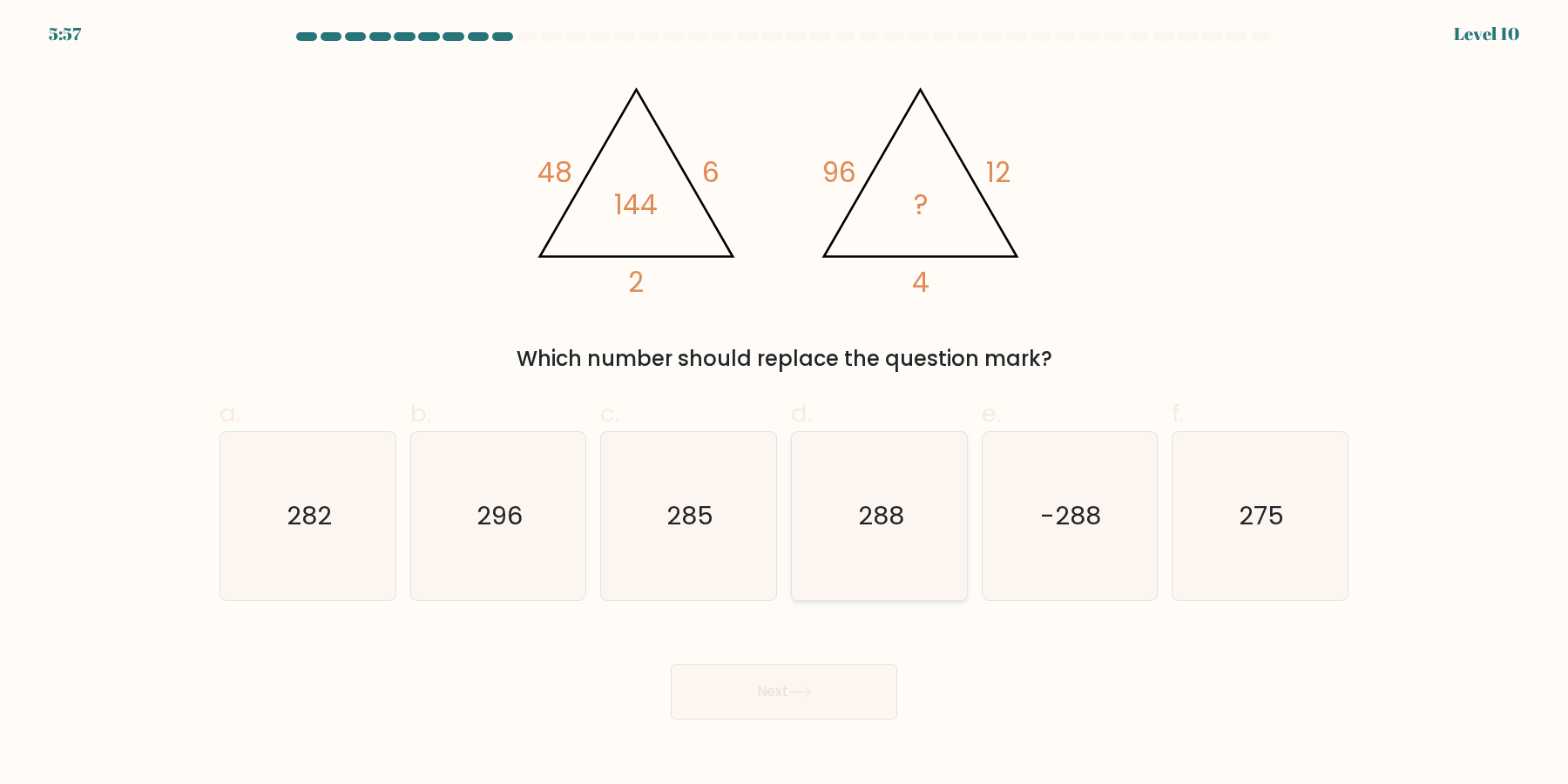
click at [893, 523] on icon "288" at bounding box center [880, 516] width 168 height 168
click at [785, 403] on input "d. 288" at bounding box center [784, 398] width 1 height 12
radio input "true"
click at [826, 691] on button "Next" at bounding box center [784, 691] width 227 height 56
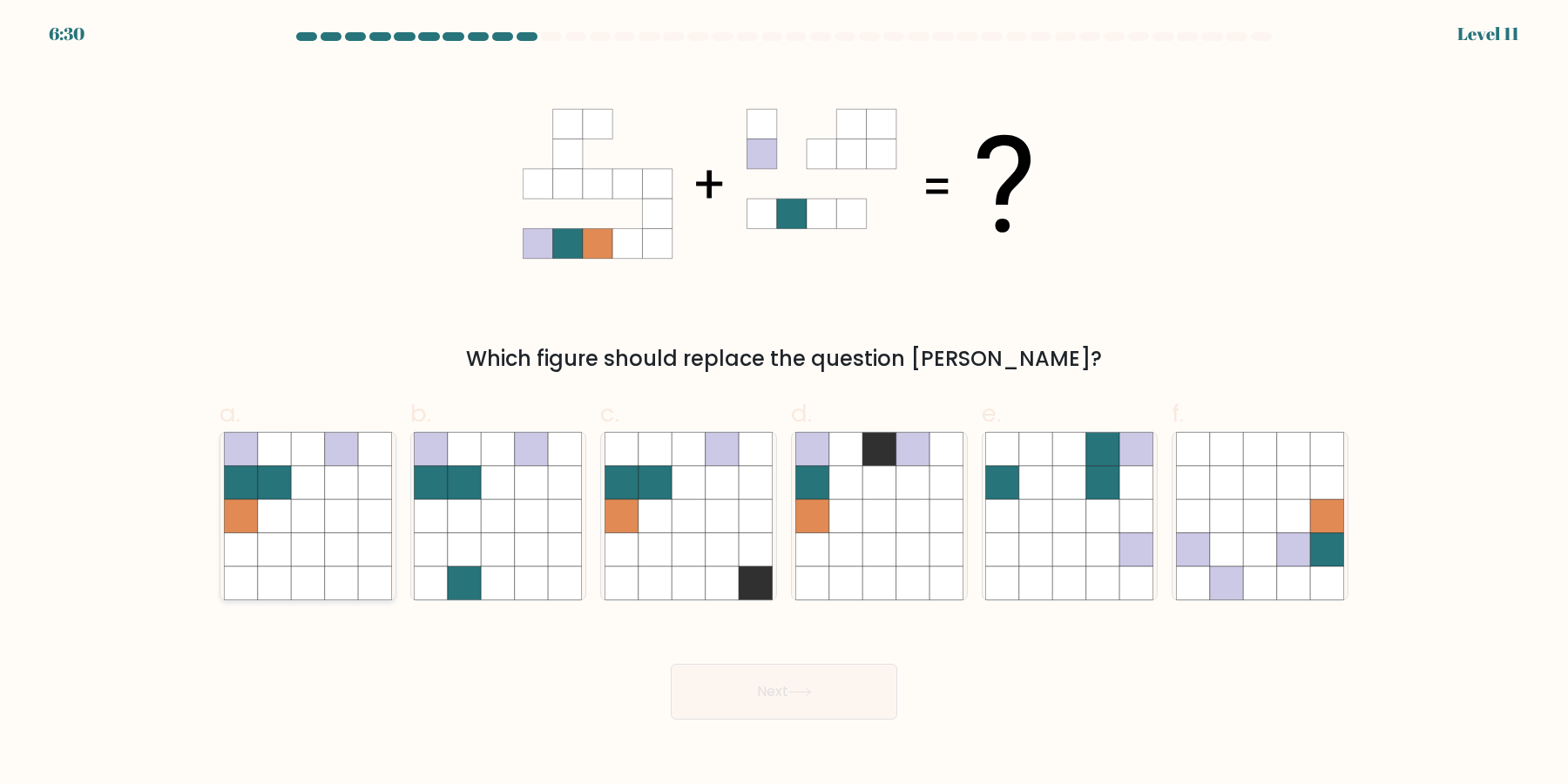
click at [350, 553] on icon at bounding box center [342, 550] width 33 height 33
click at [784, 403] on input "a." at bounding box center [784, 398] width 1 height 12
radio input "true"
click at [829, 696] on button "Next" at bounding box center [784, 691] width 227 height 56
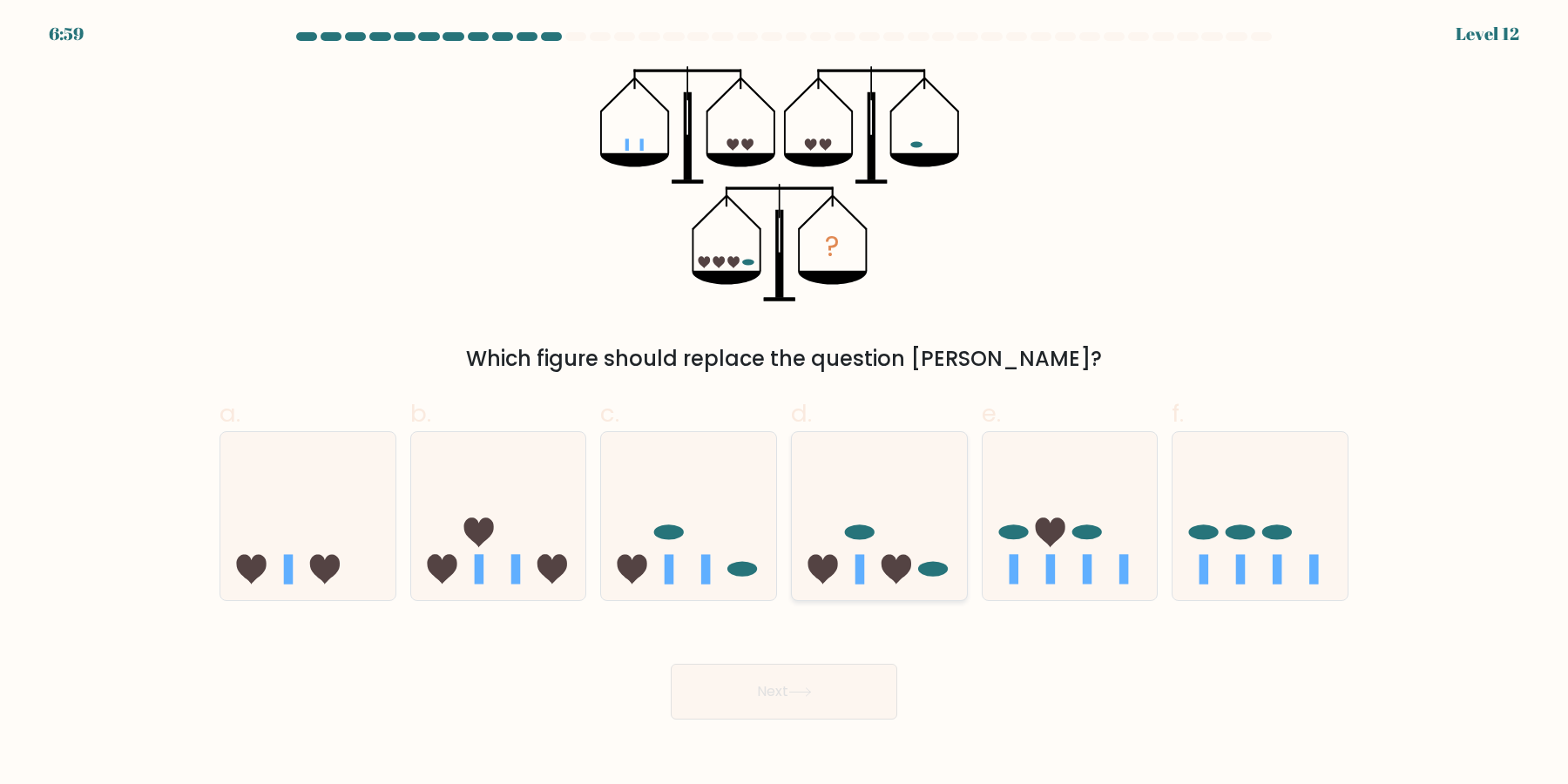
click at [906, 516] on icon at bounding box center [879, 516] width 175 height 144
click at [785, 403] on input "d." at bounding box center [784, 398] width 1 height 12
radio input "true"
click at [516, 521] on icon at bounding box center [498, 516] width 175 height 144
click at [784, 403] on input "b." at bounding box center [784, 398] width 1 height 12
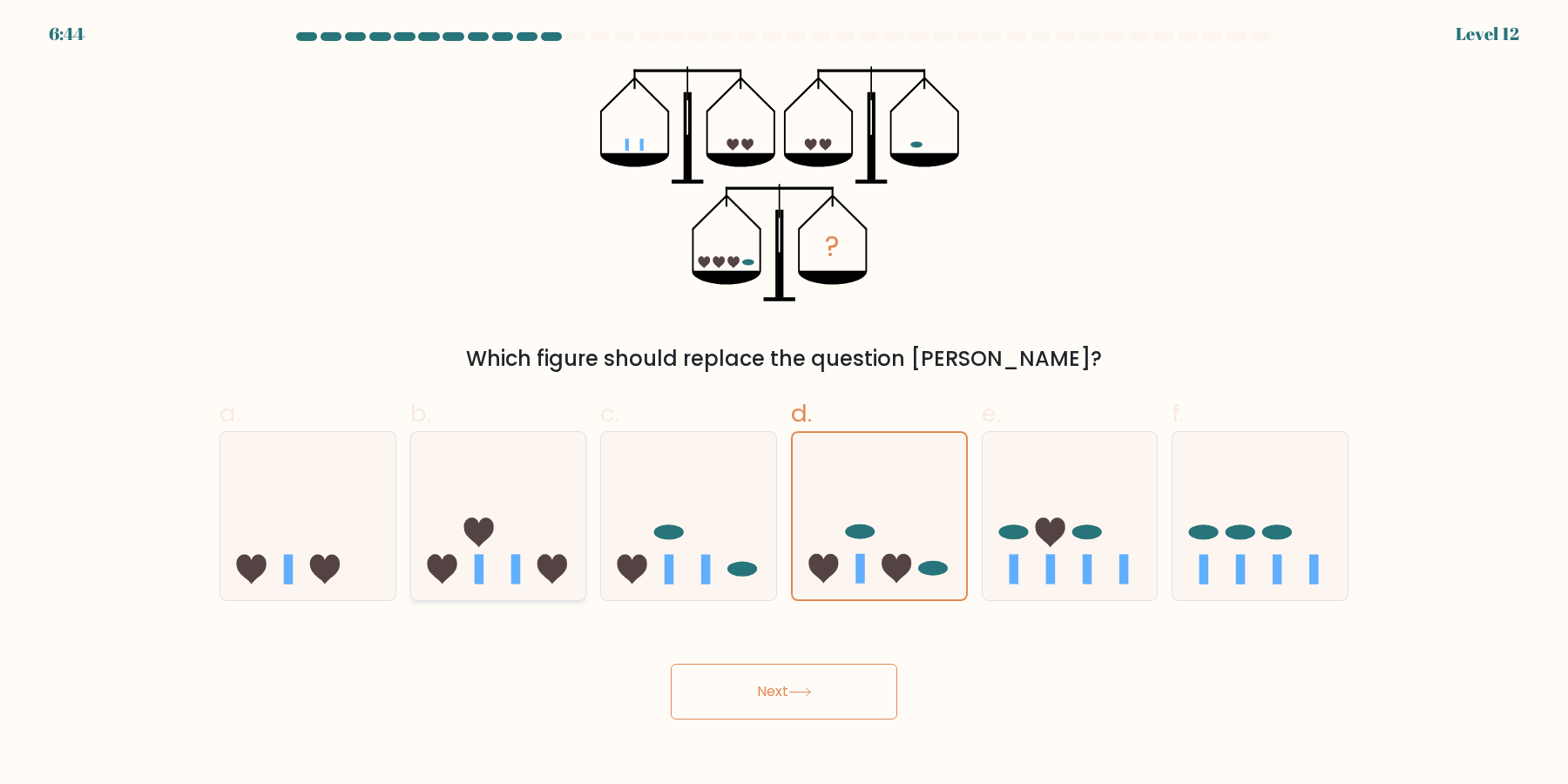
radio input "true"
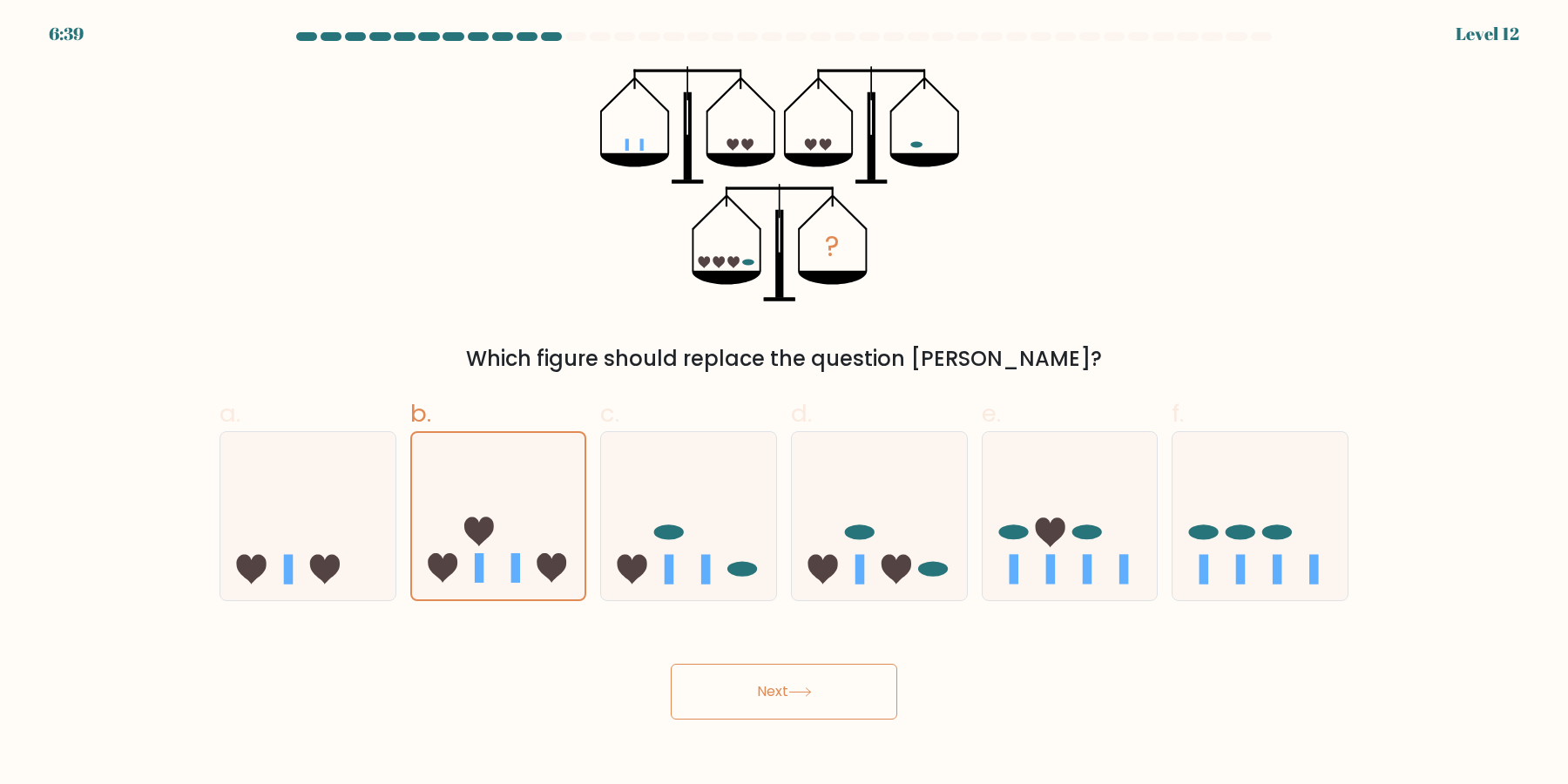
click at [716, 711] on button "Next" at bounding box center [784, 691] width 227 height 56
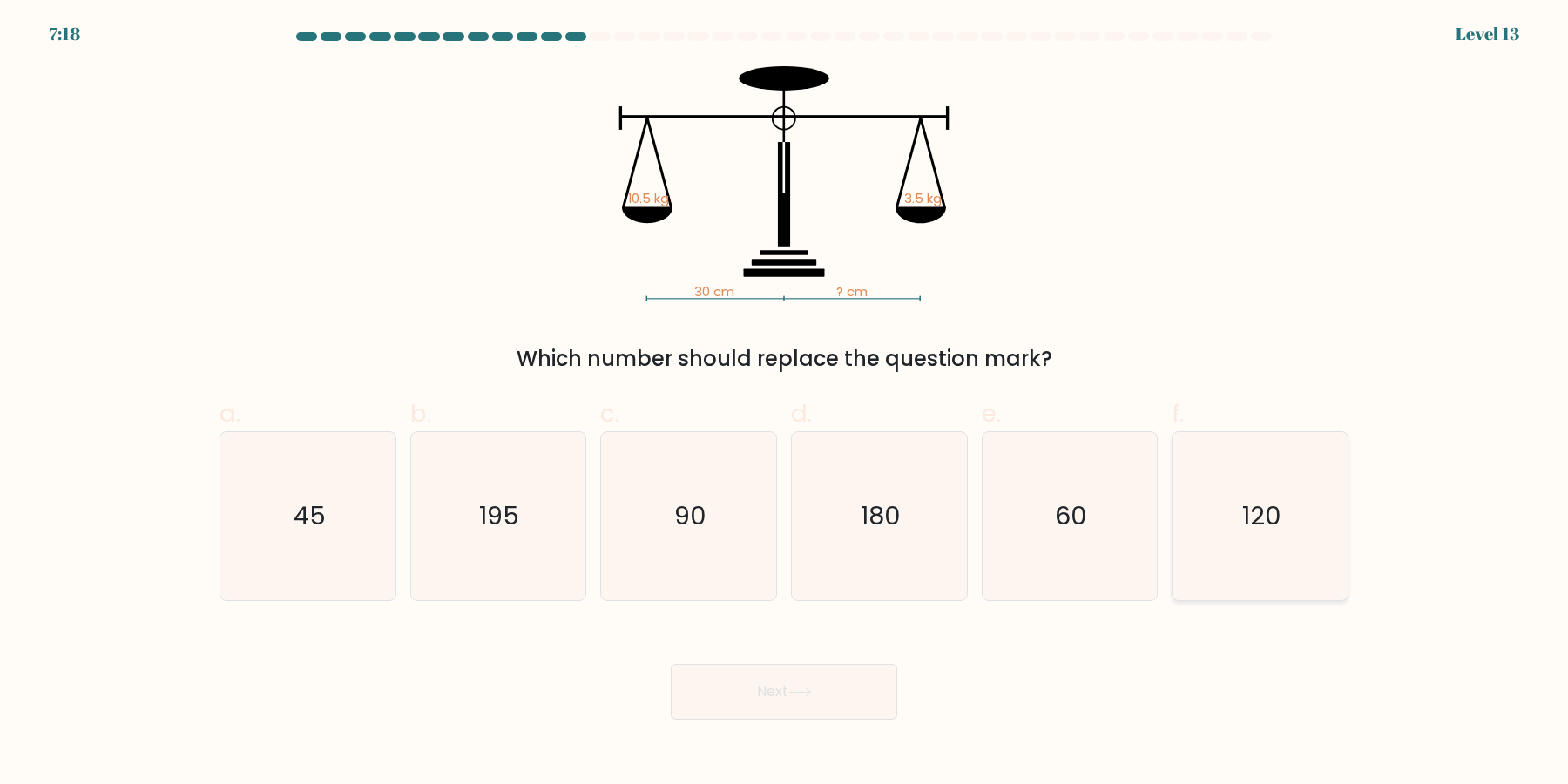
click at [1256, 557] on icon "120" at bounding box center [1260, 516] width 168 height 168
click at [785, 403] on input "f. 120" at bounding box center [784, 398] width 1 height 12
radio input "true"
click at [879, 698] on button "Next" at bounding box center [784, 691] width 227 height 56
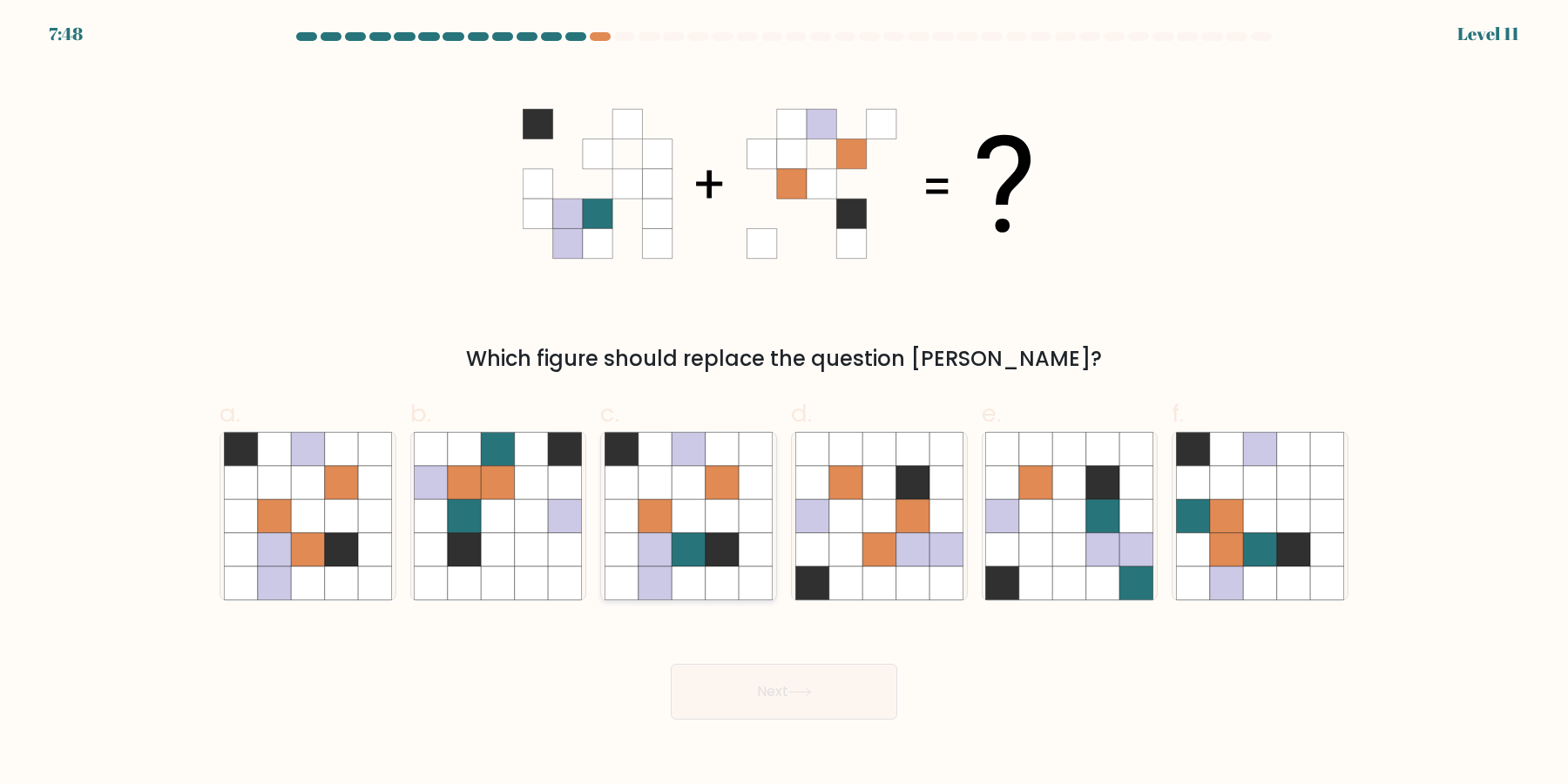
click at [716, 571] on icon at bounding box center [722, 583] width 33 height 33
click at [784, 403] on input "c." at bounding box center [784, 398] width 1 height 12
radio input "true"
click at [780, 691] on button "Next" at bounding box center [784, 691] width 227 height 56
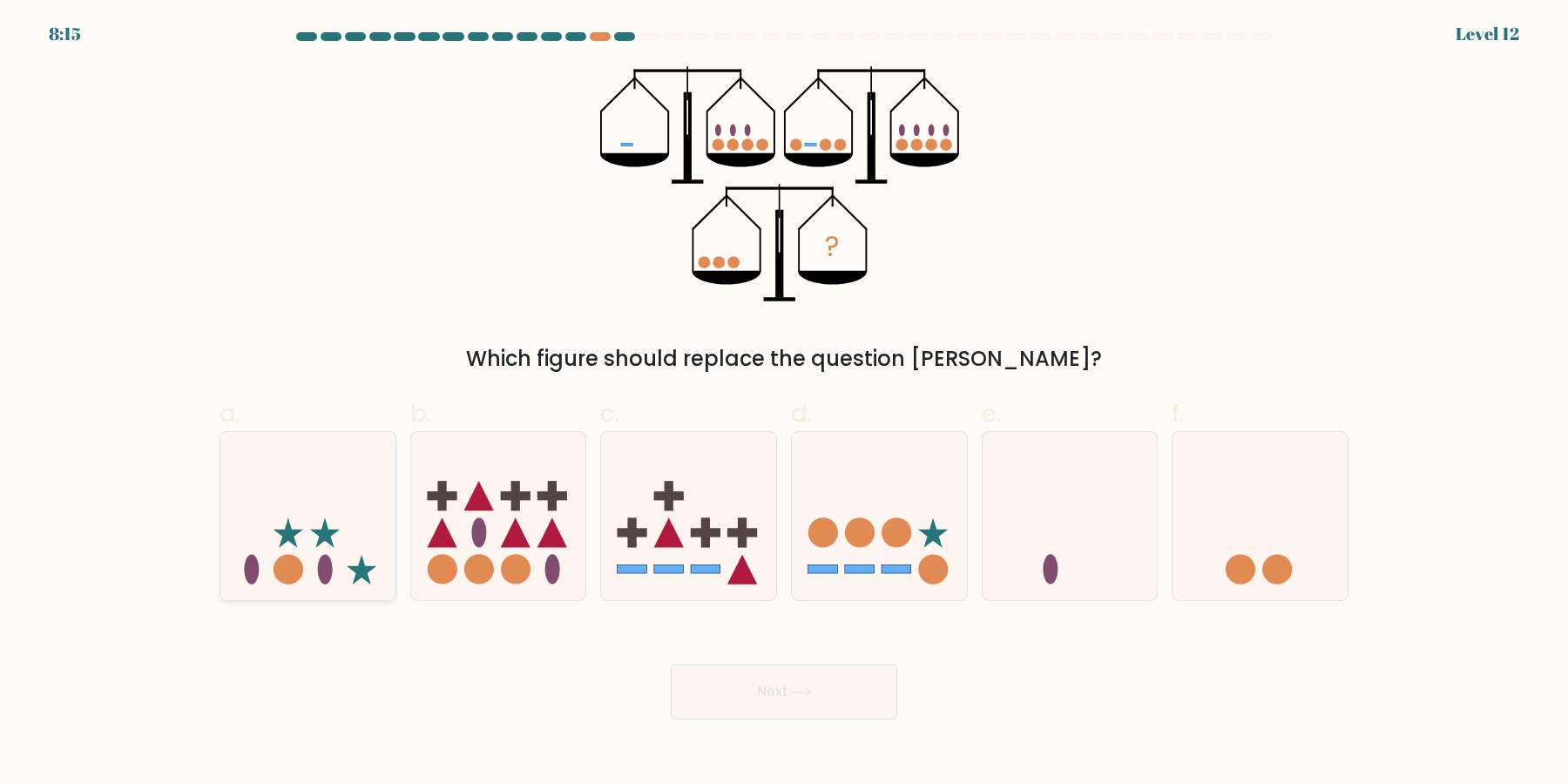
click at [294, 538] on icon at bounding box center [288, 532] width 29 height 29
click at [784, 403] on input "a." at bounding box center [784, 398] width 1 height 12
radio input "true"
click at [805, 693] on icon at bounding box center [800, 692] width 23 height 10
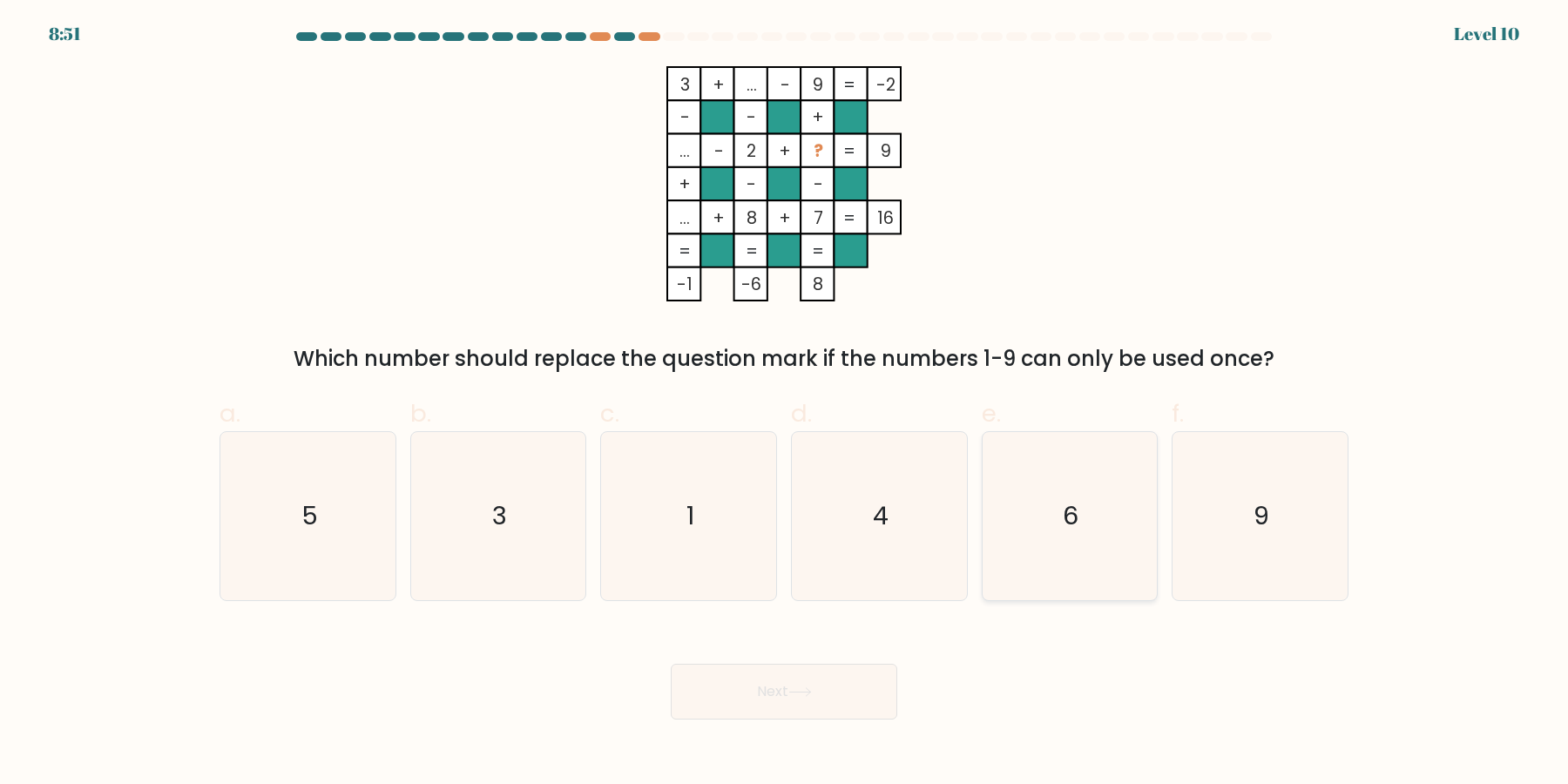
click at [1019, 562] on icon "6" at bounding box center [1069, 516] width 168 height 168
click at [785, 403] on input "e. 6" at bounding box center [784, 398] width 1 height 12
radio input "true"
click at [840, 687] on button "Next" at bounding box center [784, 691] width 227 height 56
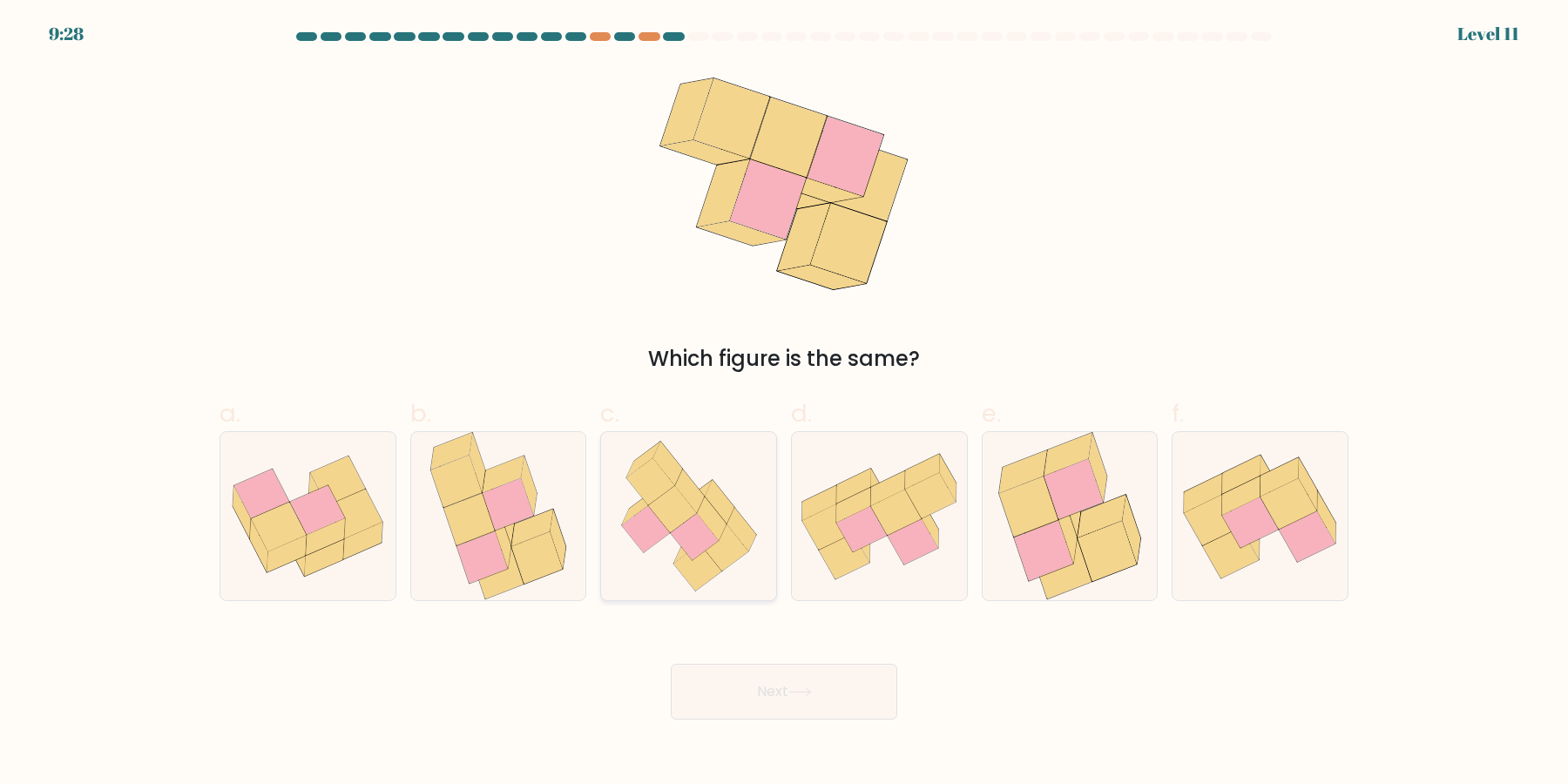
click at [681, 564] on icon at bounding box center [697, 568] width 48 height 47
click at [784, 403] on input "c." at bounding box center [784, 398] width 1 height 12
radio input "true"
click at [756, 687] on button "Next" at bounding box center [784, 691] width 227 height 56
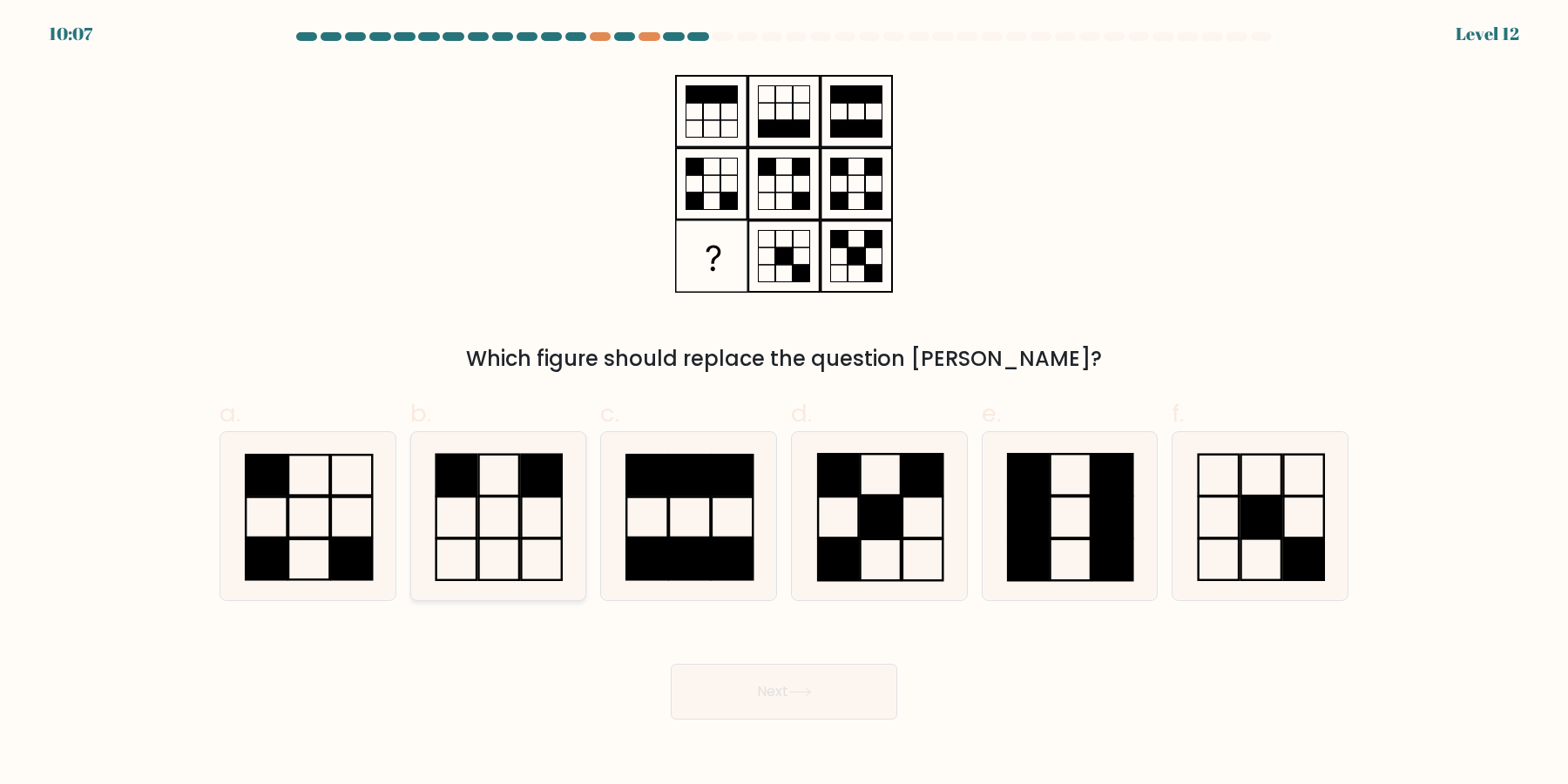
click at [526, 530] on icon at bounding box center [498, 516] width 168 height 168
click at [784, 403] on input "b." at bounding box center [784, 398] width 1 height 12
radio input "true"
click at [725, 679] on button "Next" at bounding box center [784, 691] width 227 height 56
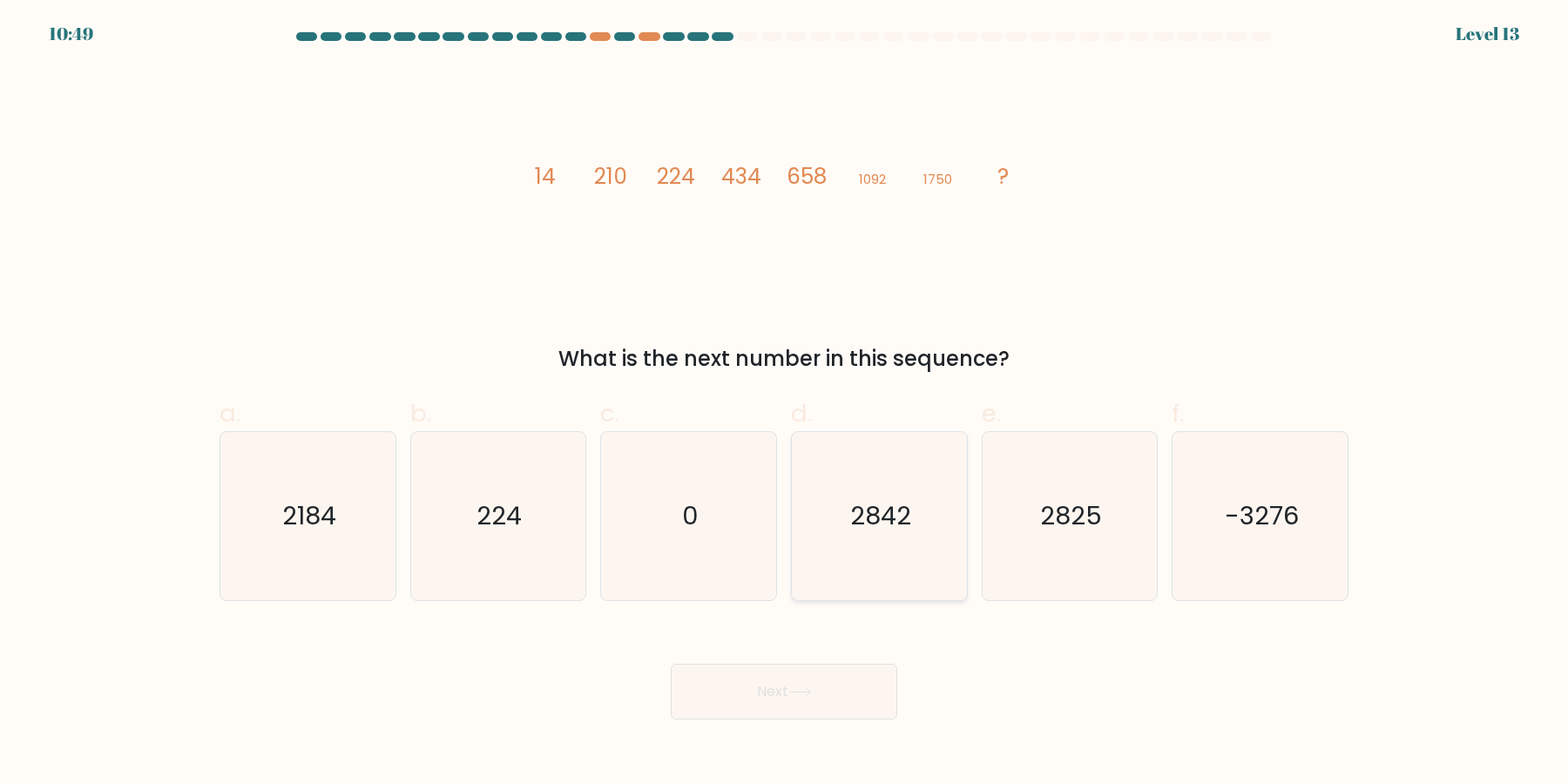
click at [956, 573] on icon "2842" at bounding box center [880, 516] width 168 height 168
click at [785, 403] on input "d. 2842" at bounding box center [784, 398] width 1 height 12
radio input "true"
click at [867, 698] on button "Next" at bounding box center [784, 691] width 227 height 56
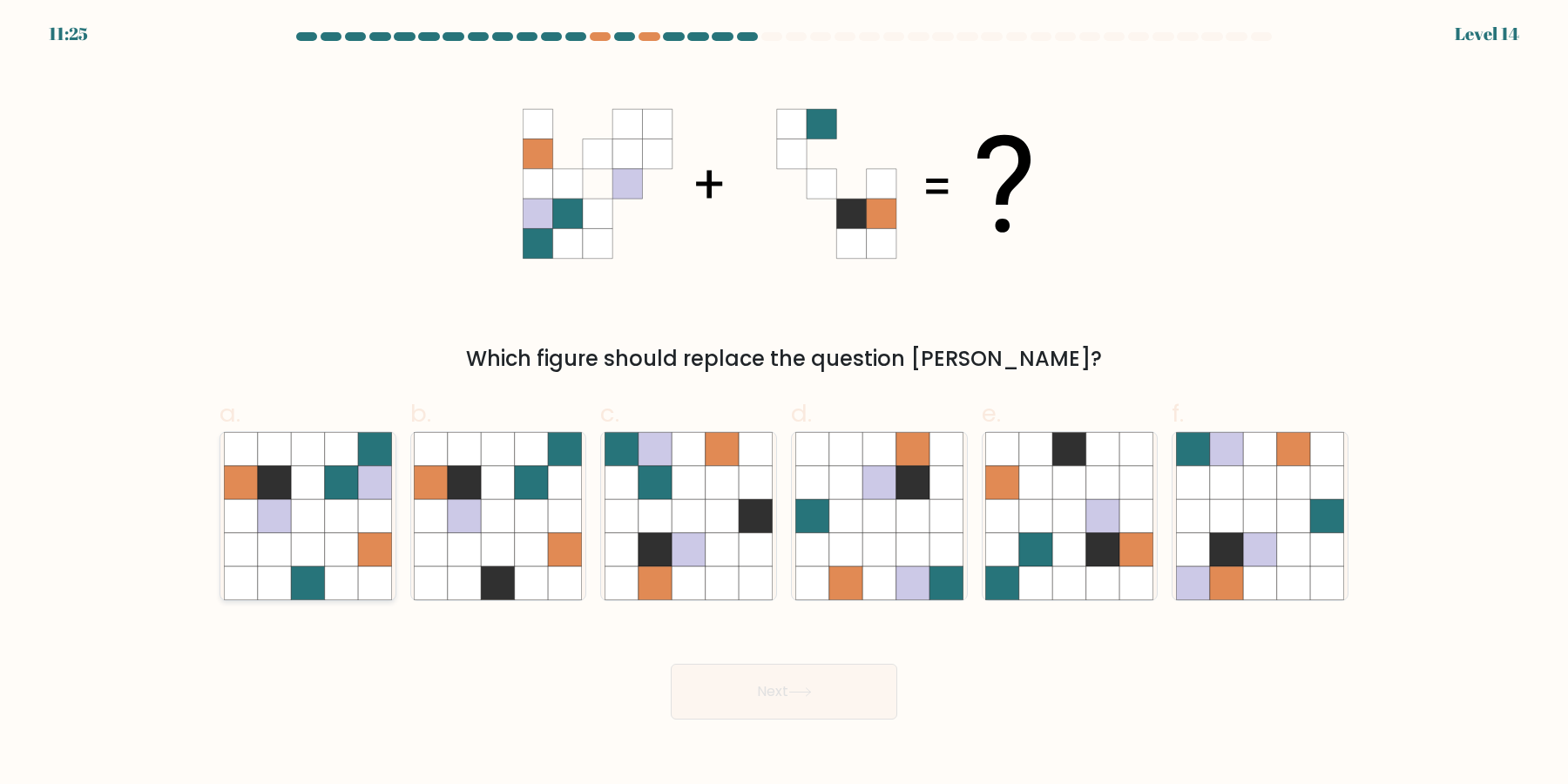
click at [335, 549] on icon at bounding box center [342, 550] width 33 height 33
click at [784, 403] on input "a." at bounding box center [784, 398] width 1 height 12
radio input "true"
click at [503, 540] on icon at bounding box center [498, 550] width 33 height 33
click at [784, 403] on input "b." at bounding box center [784, 398] width 1 height 12
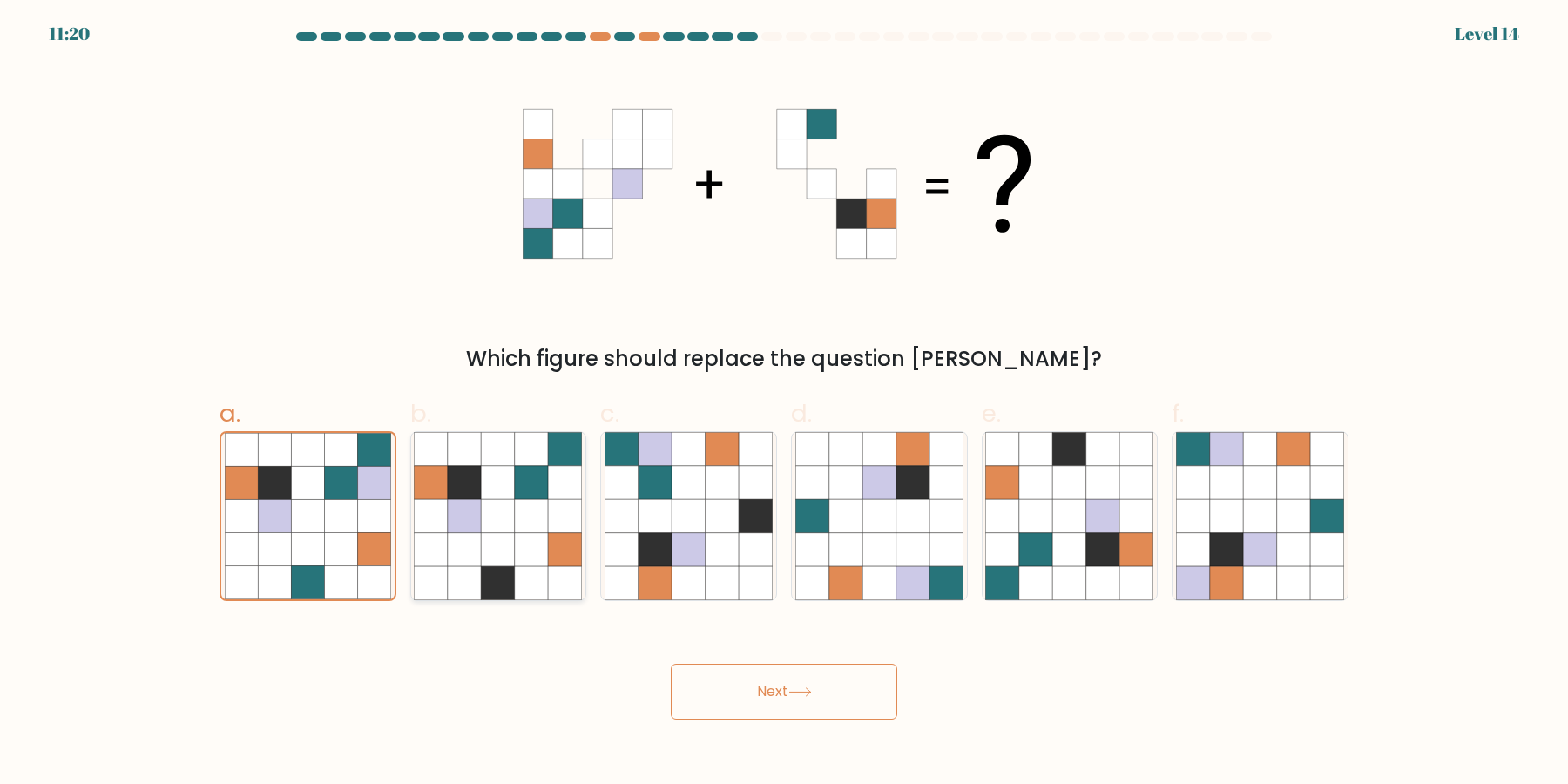
radio input "true"
click at [713, 529] on icon at bounding box center [722, 516] width 33 height 33
click at [784, 403] on input "c." at bounding box center [784, 398] width 1 height 12
radio input "true"
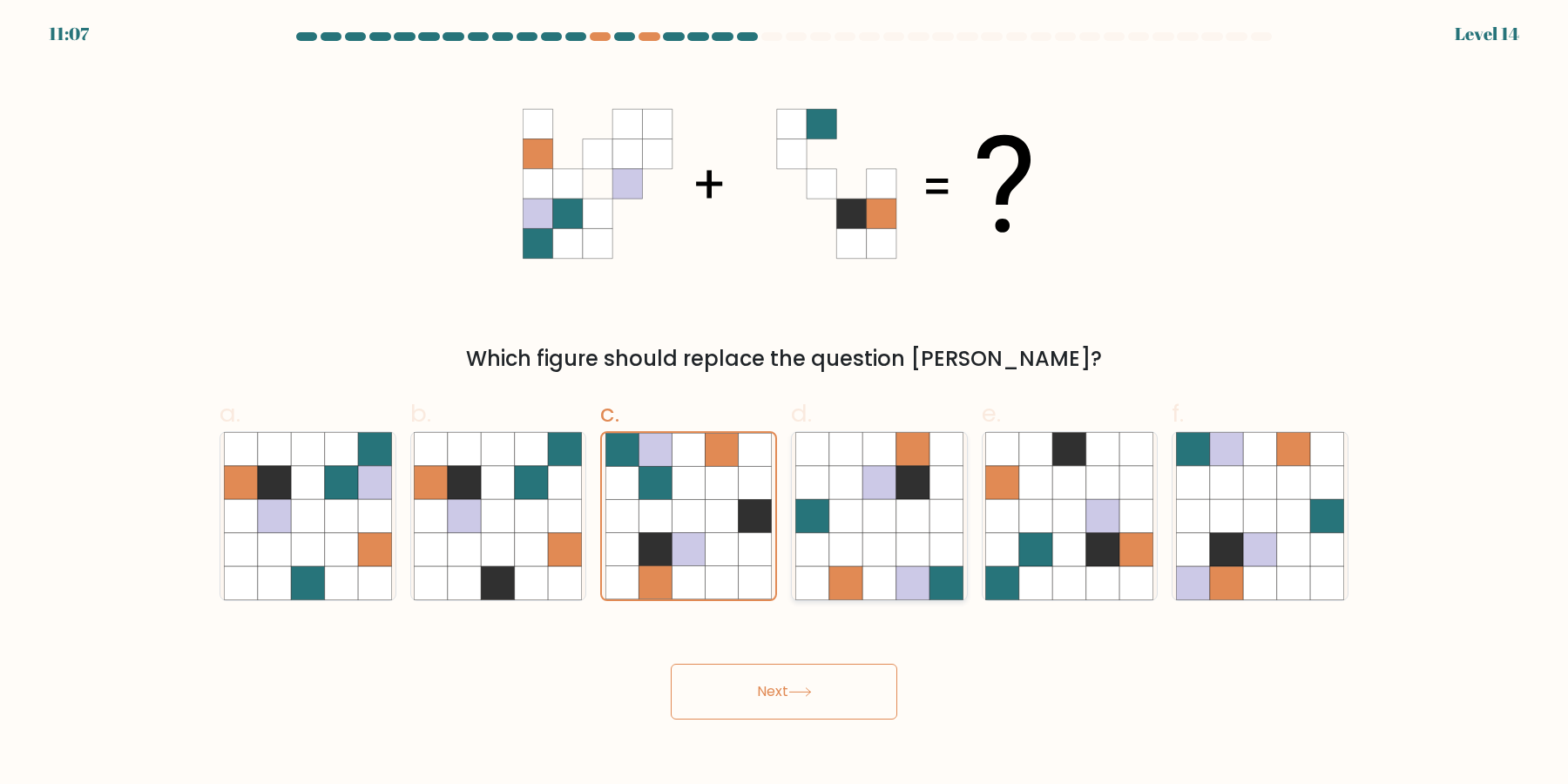
click at [922, 566] on icon at bounding box center [913, 583] width 33 height 33
click at [785, 403] on input "d." at bounding box center [784, 398] width 1 height 12
radio input "true"
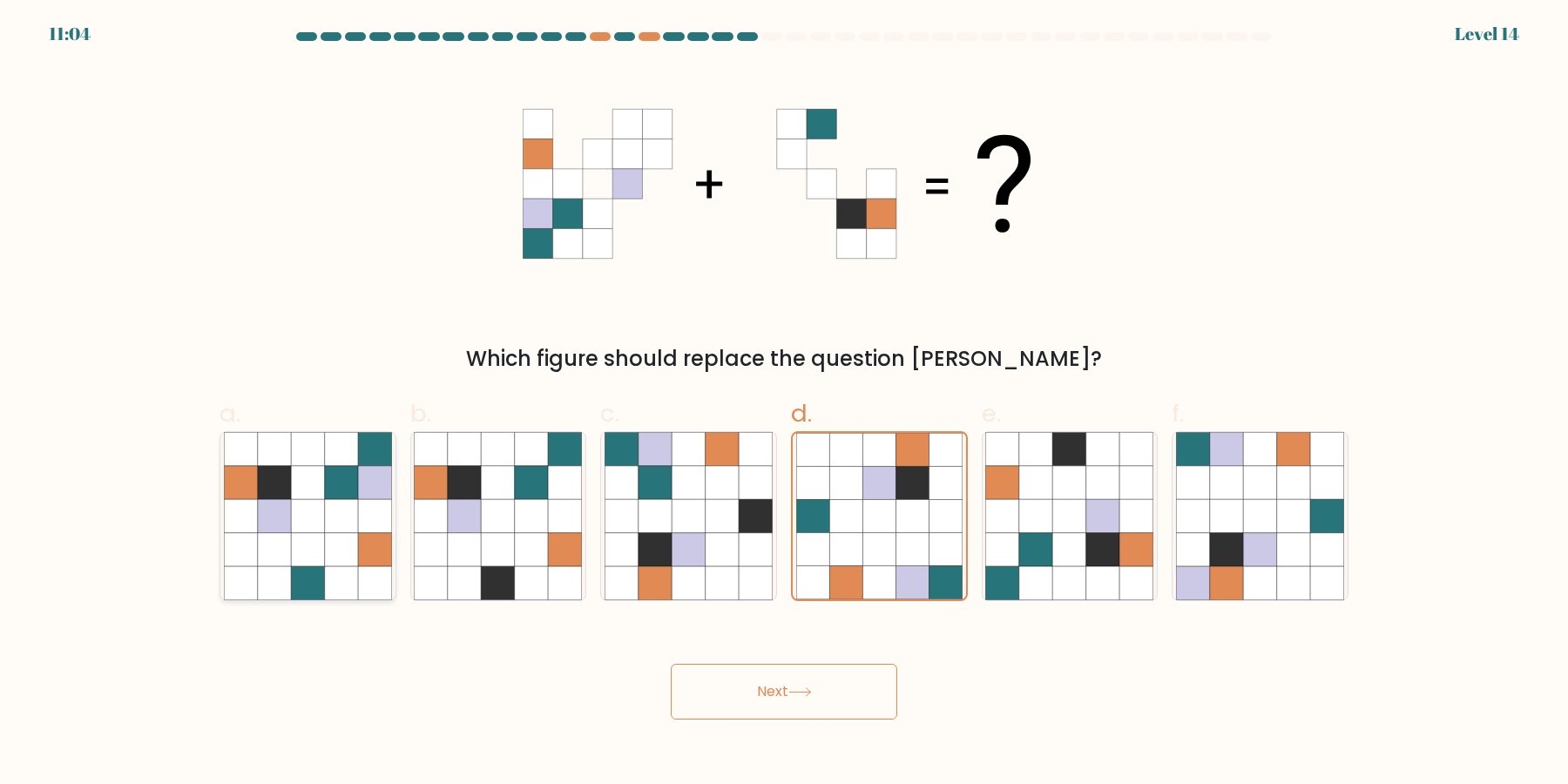
click at [351, 533] on icon at bounding box center [342, 550] width 33 height 33
click at [784, 403] on input "a." at bounding box center [784, 398] width 1 height 12
radio input "true"
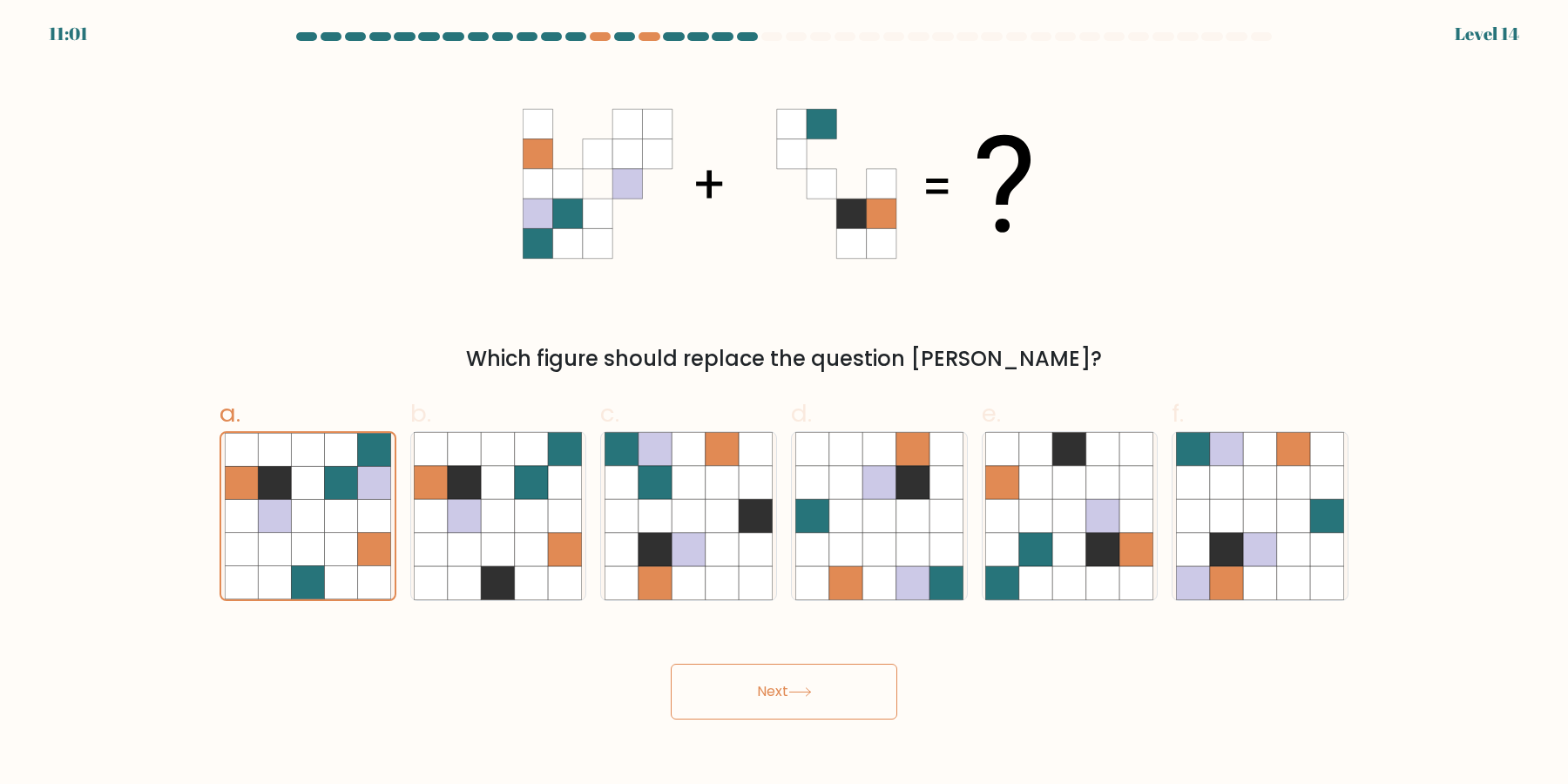
click at [759, 694] on button "Next" at bounding box center [784, 691] width 227 height 56
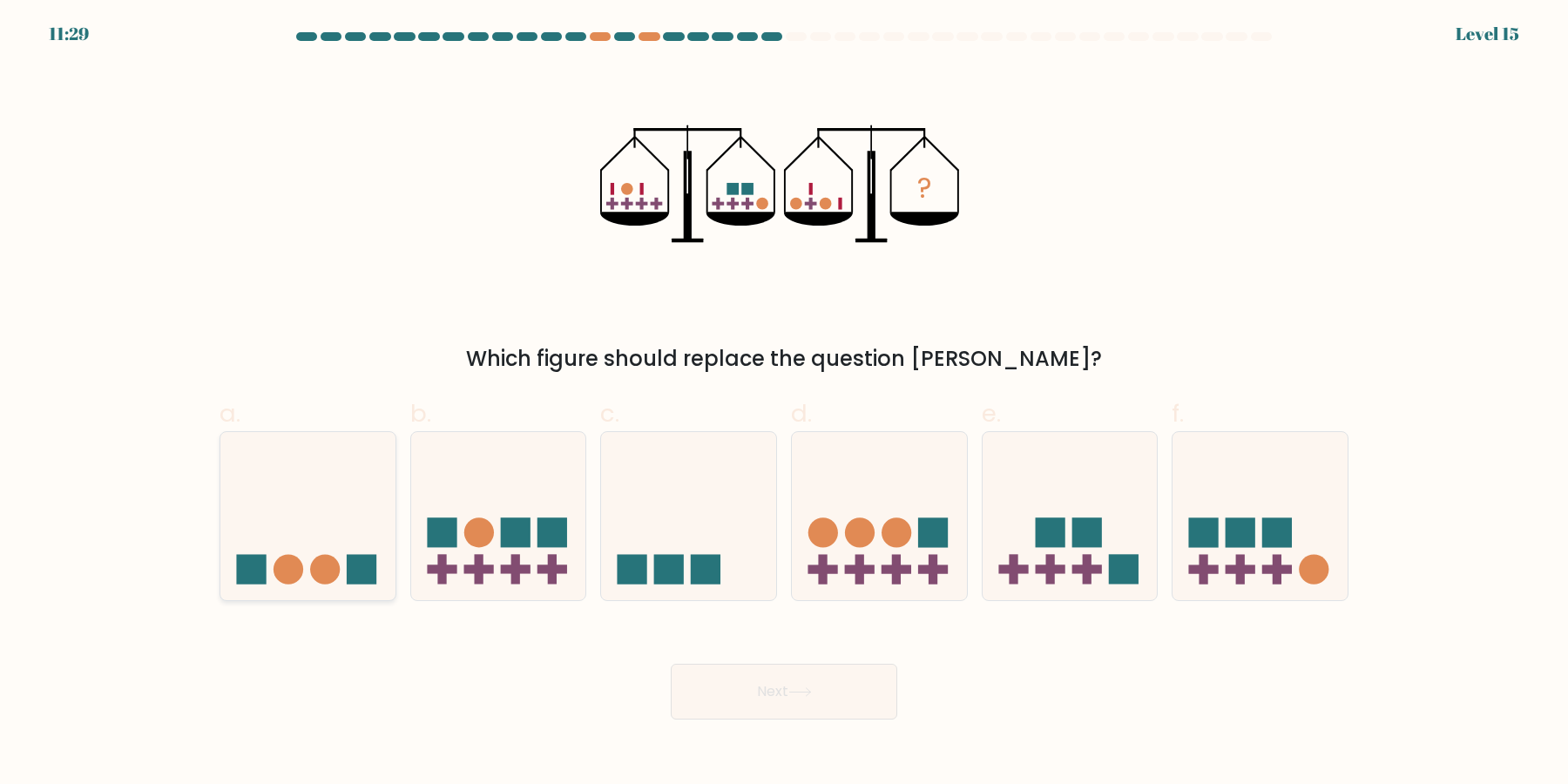
click at [338, 550] on icon at bounding box center [308, 516] width 175 height 144
click at [784, 403] on input "a." at bounding box center [784, 398] width 1 height 12
radio input "true"
click at [748, 711] on button "Next" at bounding box center [784, 691] width 227 height 56
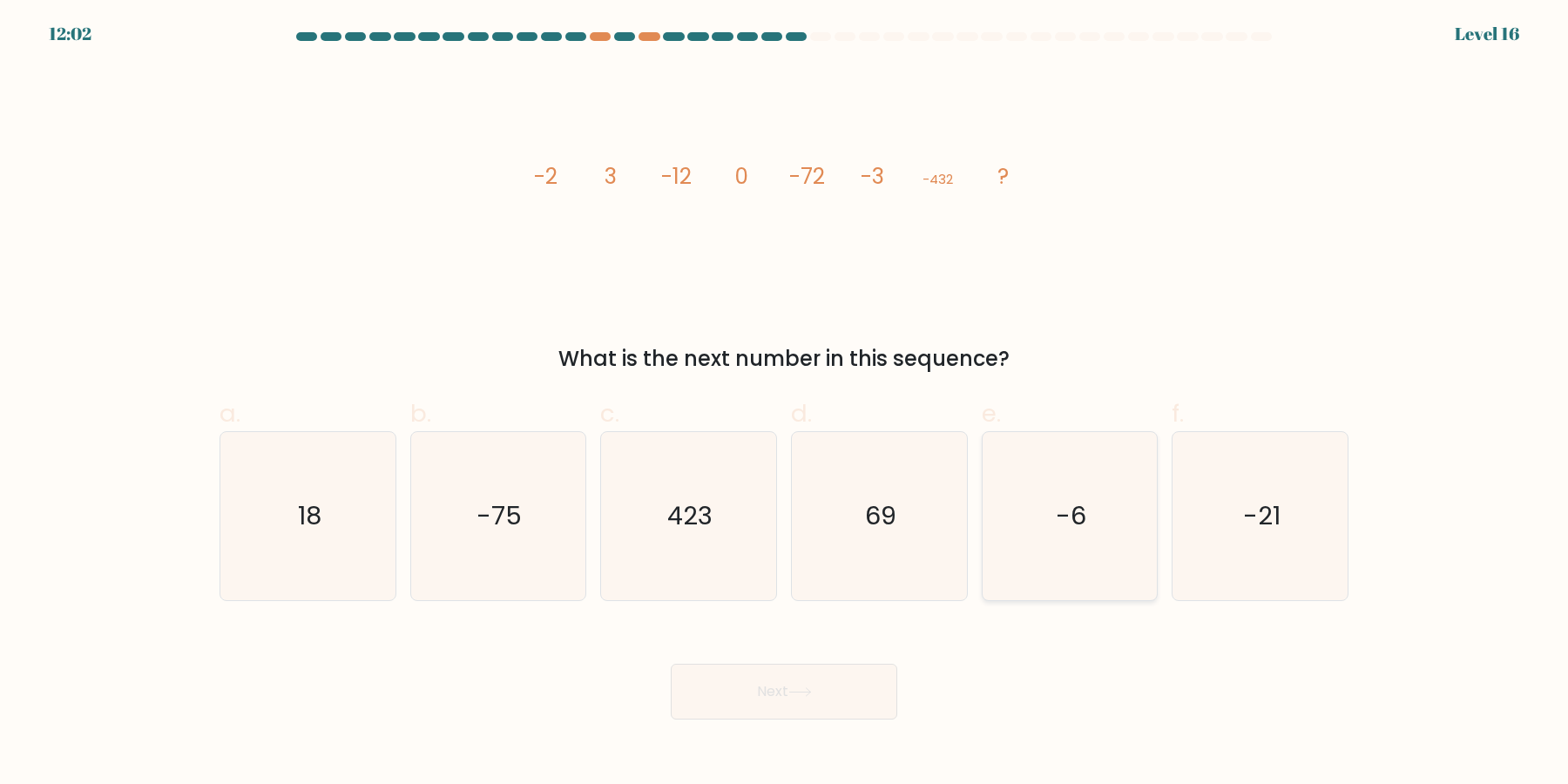
click at [1080, 529] on icon "-6" at bounding box center [1069, 516] width 168 height 168
click at [785, 403] on input "e. -6" at bounding box center [784, 398] width 1 height 12
radio input "true"
click at [818, 671] on button "Next" at bounding box center [784, 691] width 227 height 56
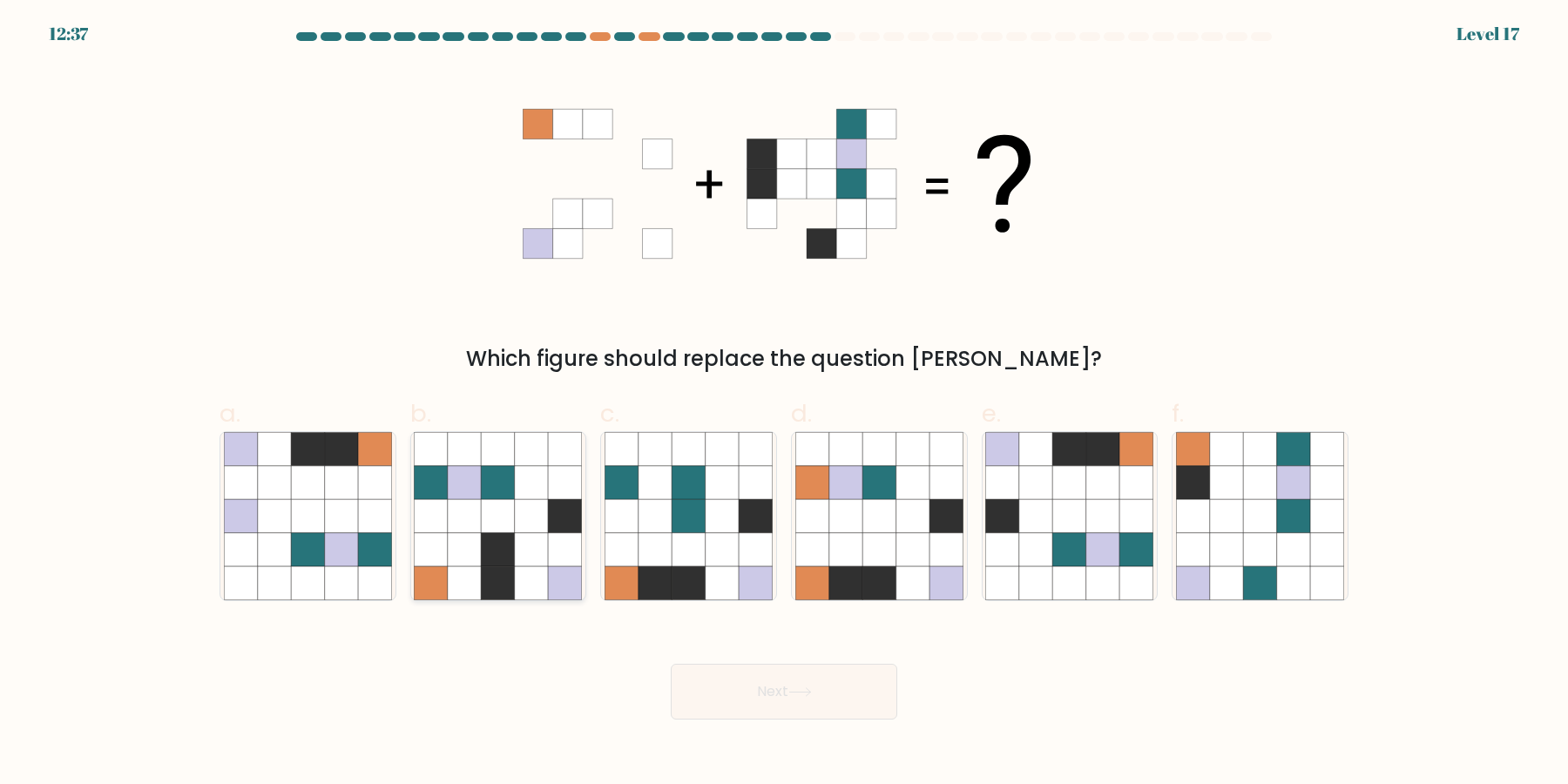
click at [494, 590] on icon at bounding box center [498, 583] width 33 height 33
click at [784, 403] on input "b." at bounding box center [784, 398] width 1 height 12
radio input "true"
click at [1103, 570] on icon at bounding box center [1103, 583] width 33 height 33
click at [785, 403] on input "e." at bounding box center [784, 398] width 1 height 12
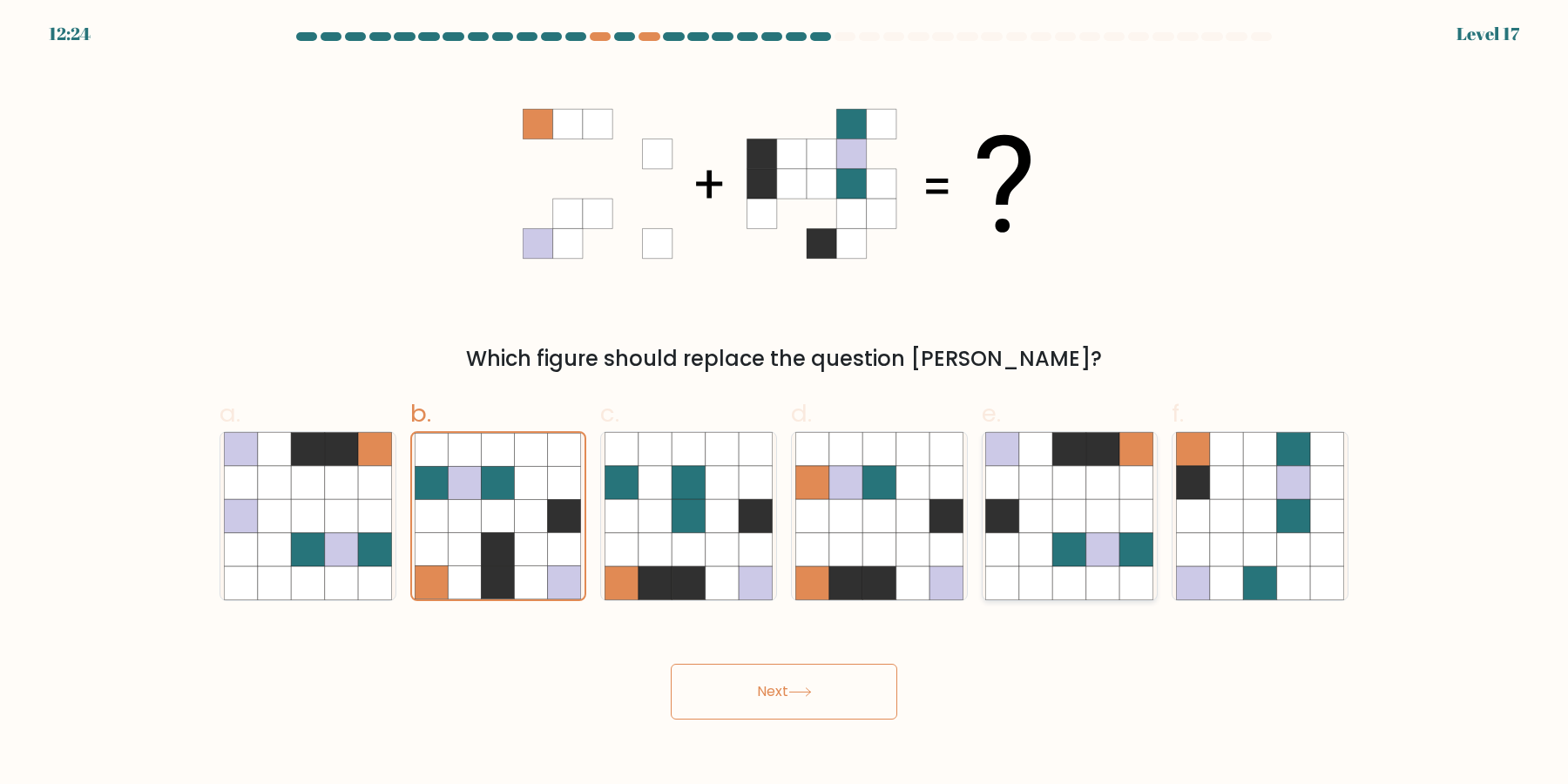
radio input "true"
click at [845, 704] on button "Next" at bounding box center [784, 691] width 227 height 56
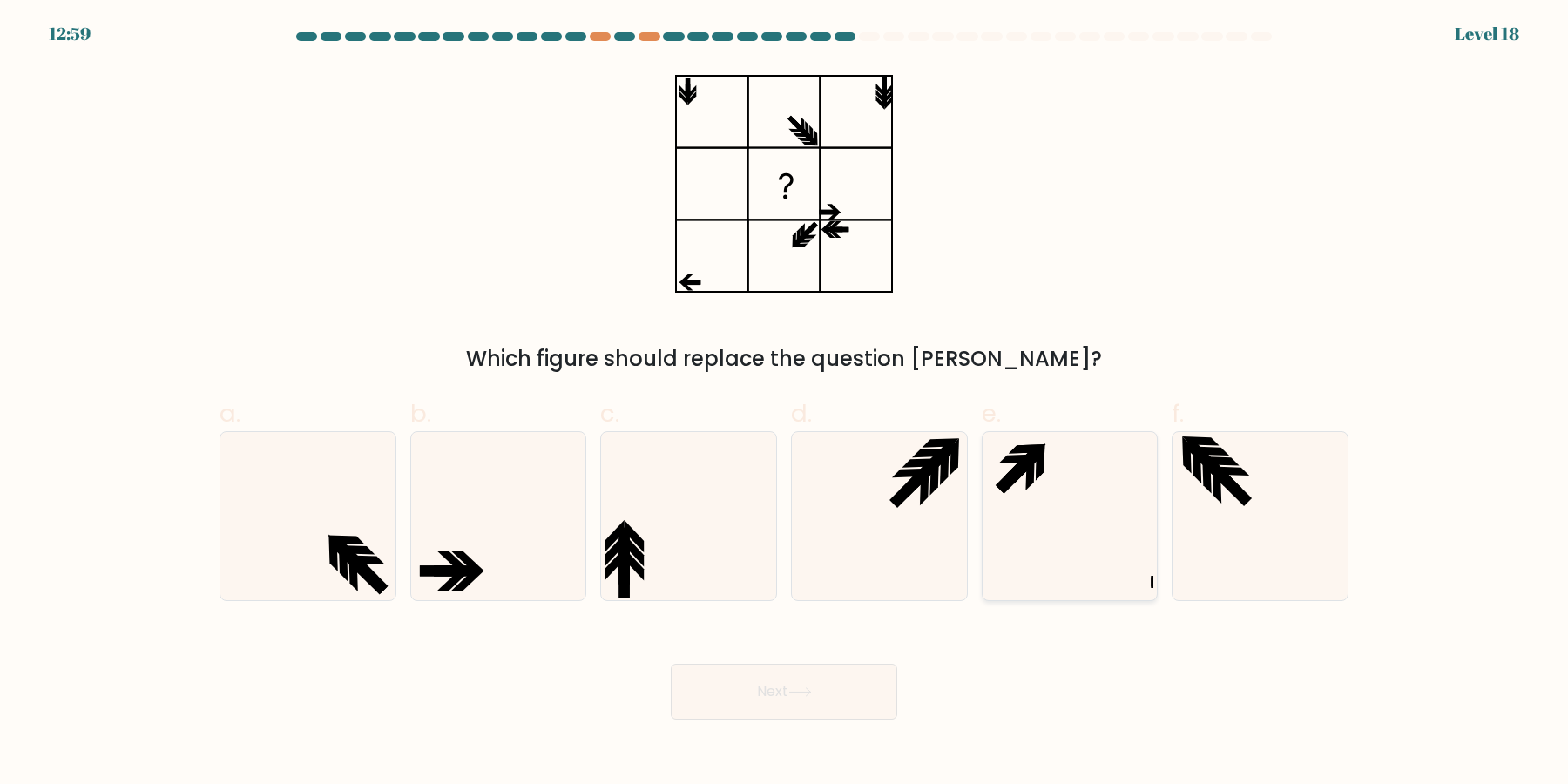
click at [1047, 482] on icon at bounding box center [1069, 516] width 168 height 168
click at [785, 403] on input "e." at bounding box center [784, 398] width 1 height 12
radio input "true"
click at [763, 718] on button "Next" at bounding box center [784, 691] width 227 height 56
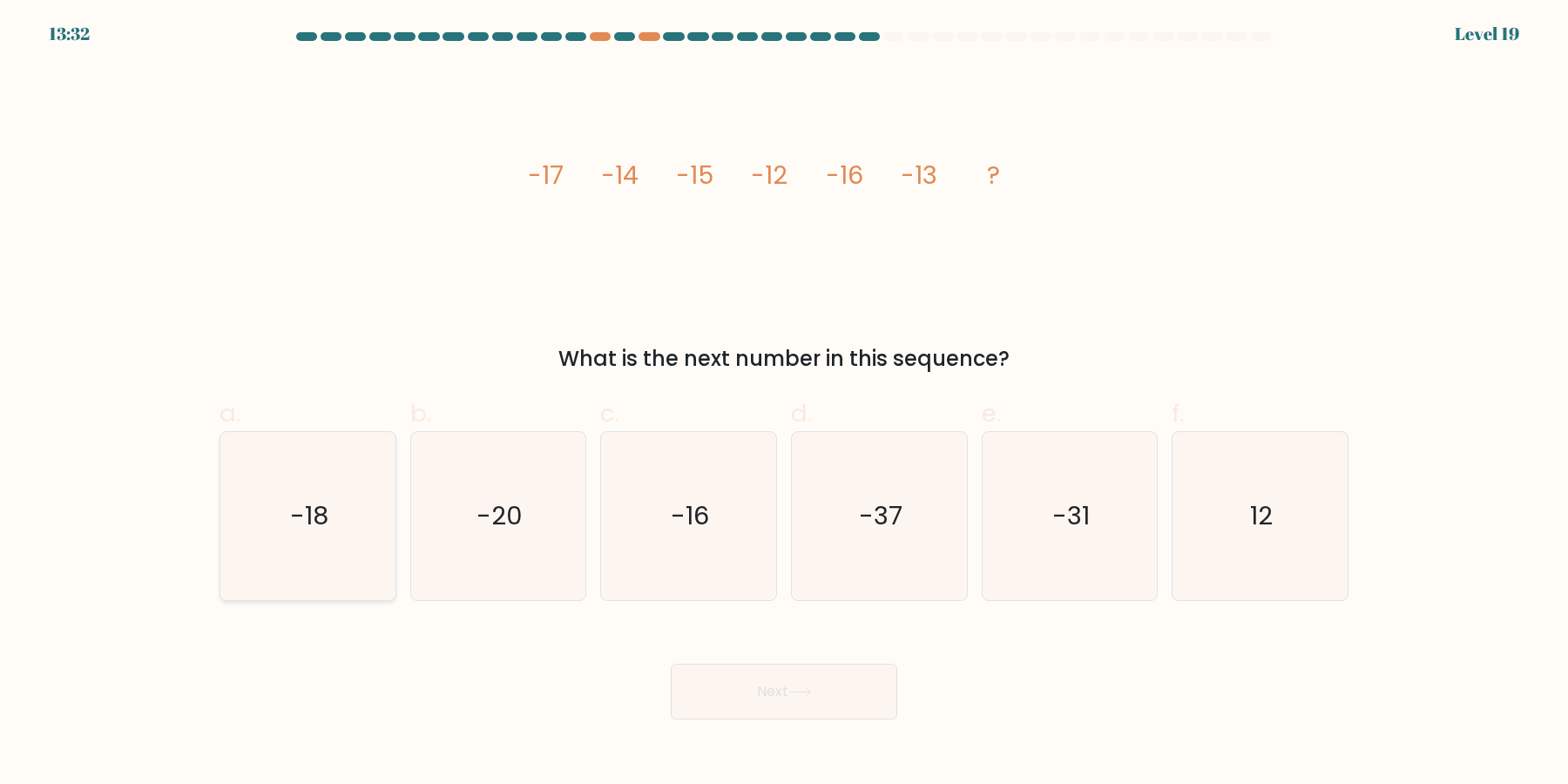
click at [316, 561] on icon "-18" at bounding box center [308, 516] width 168 height 168
click at [784, 403] on input "a. -18" at bounding box center [784, 398] width 1 height 12
radio input "true"
click at [736, 682] on button "Next" at bounding box center [784, 691] width 227 height 56
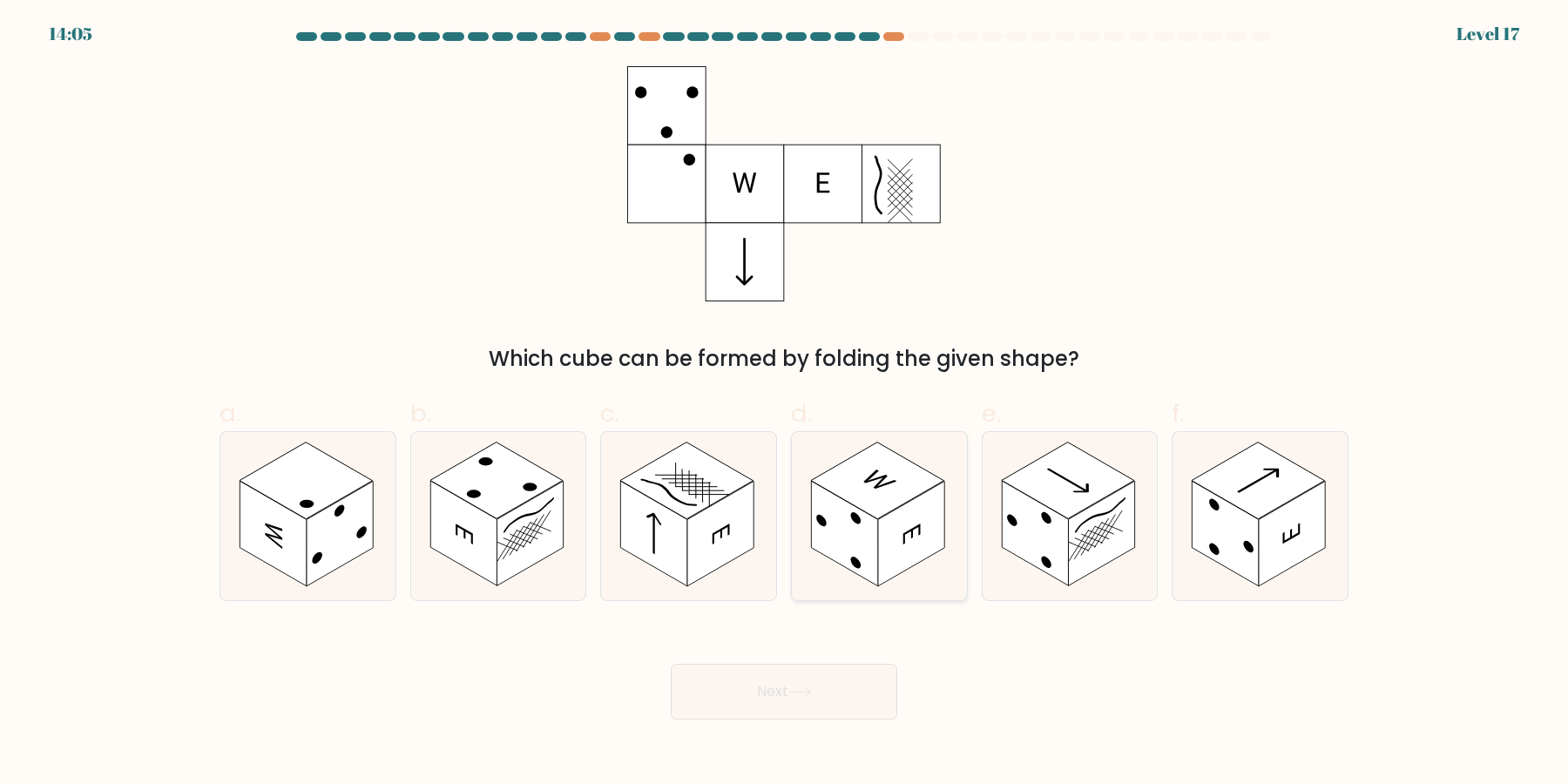
click at [855, 557] on circle at bounding box center [855, 562] width 11 height 16
click at [785, 403] on input "d." at bounding box center [784, 398] width 1 height 12
radio input "true"
click at [276, 555] on rect at bounding box center [272, 534] width 66 height 105
click at [784, 403] on input "a." at bounding box center [784, 398] width 1 height 12
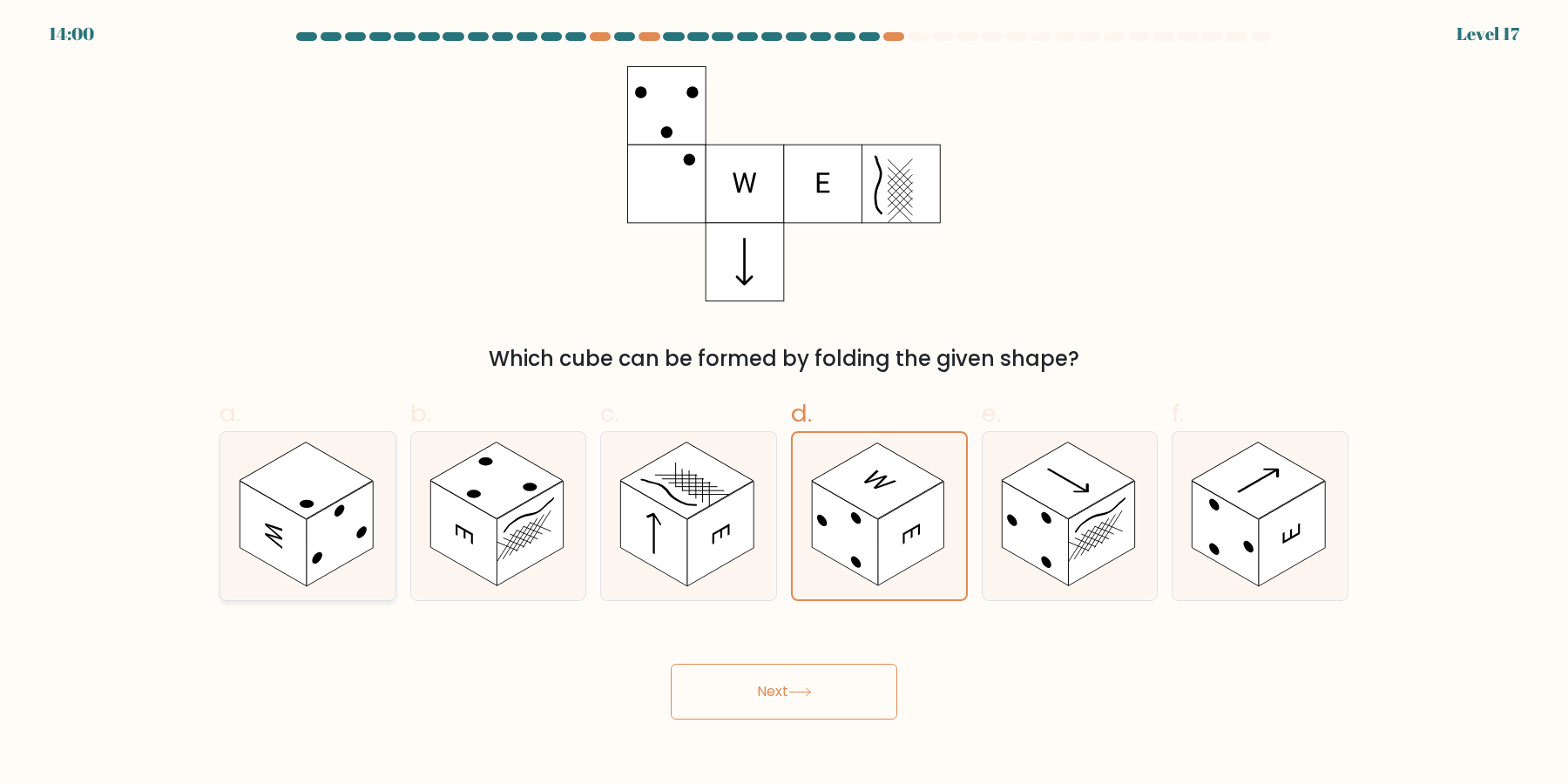
radio input "true"
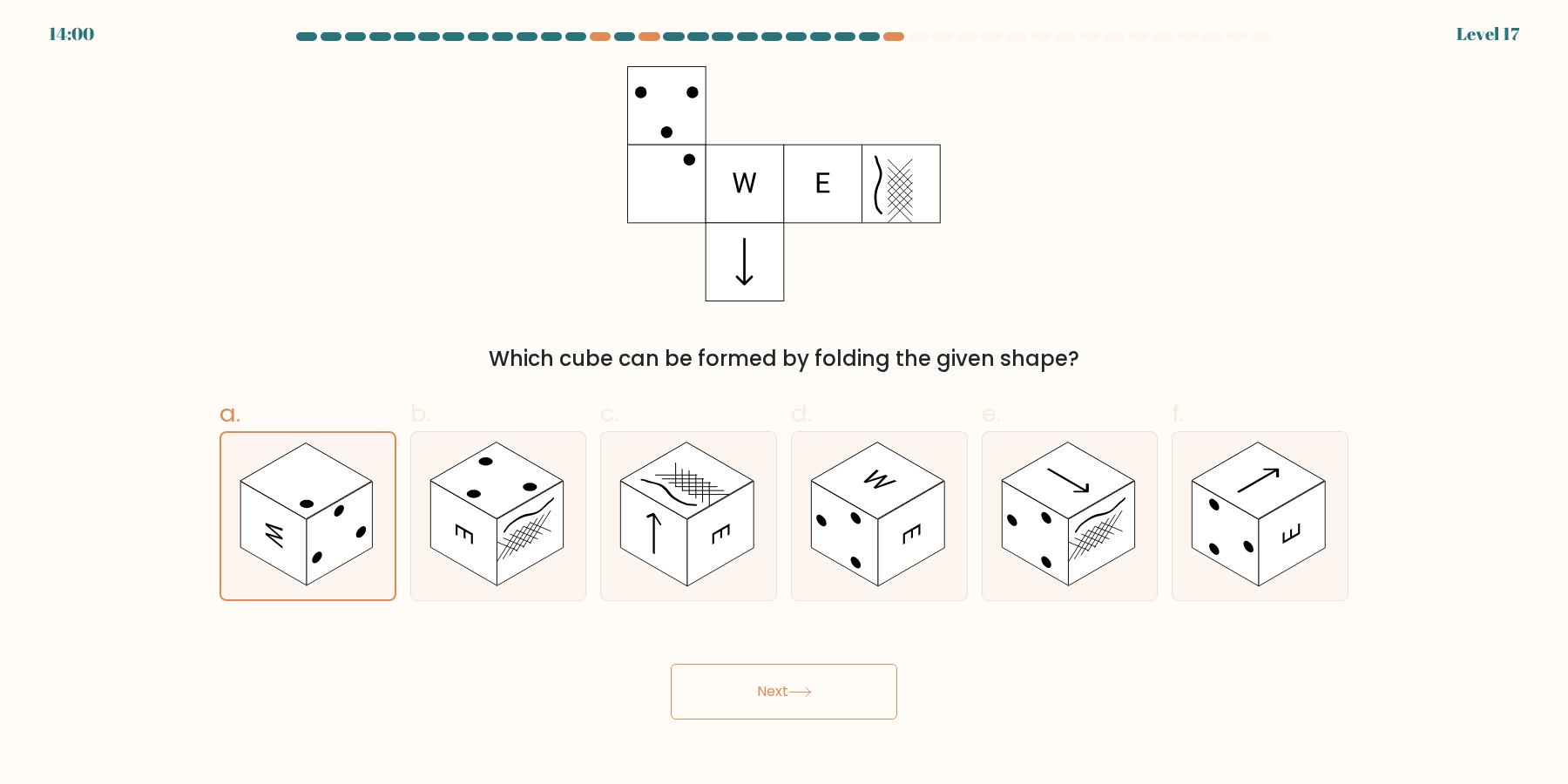
click at [737, 679] on button "Next" at bounding box center [784, 691] width 227 height 56
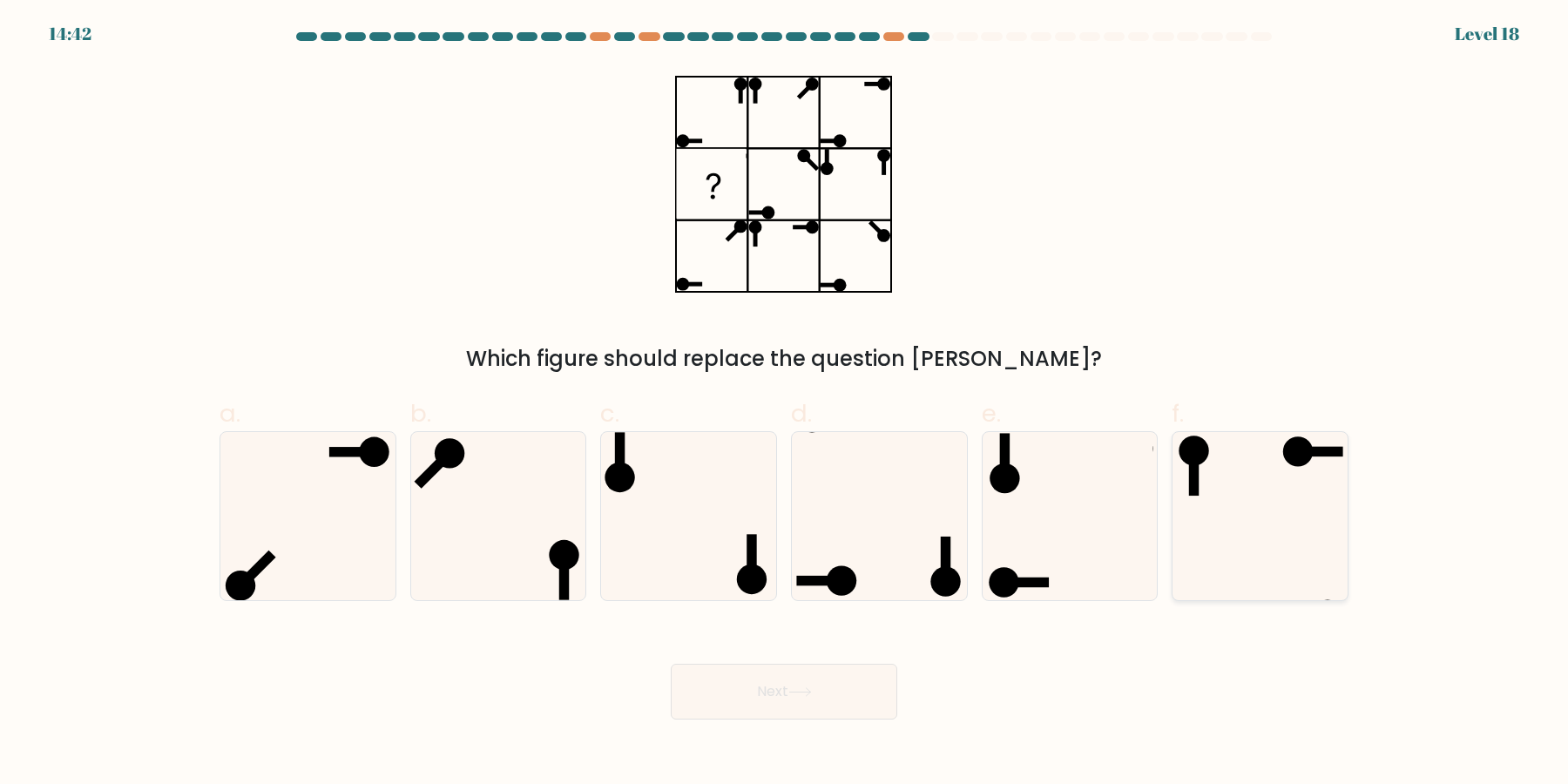
drag, startPoint x: 1251, startPoint y: 545, endPoint x: 1128, endPoint y: 635, distance: 152.4
click at [1251, 543] on icon at bounding box center [1260, 516] width 168 height 168
click at [785, 403] on input "f." at bounding box center [784, 398] width 1 height 12
radio input "true"
click at [862, 722] on body "14:42 Level 18" at bounding box center [784, 392] width 1568 height 784
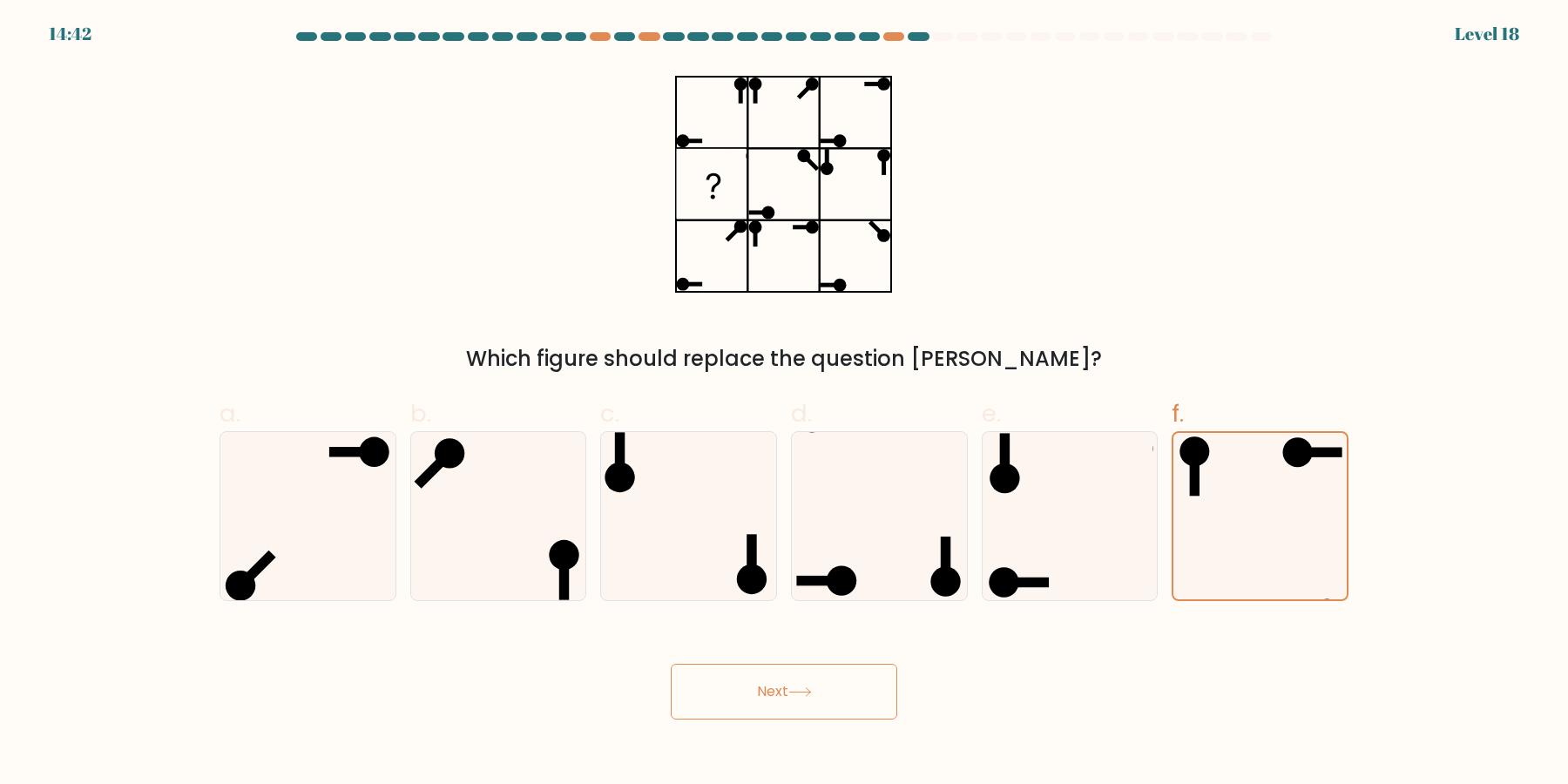
click at [859, 692] on button "Next" at bounding box center [784, 691] width 227 height 56
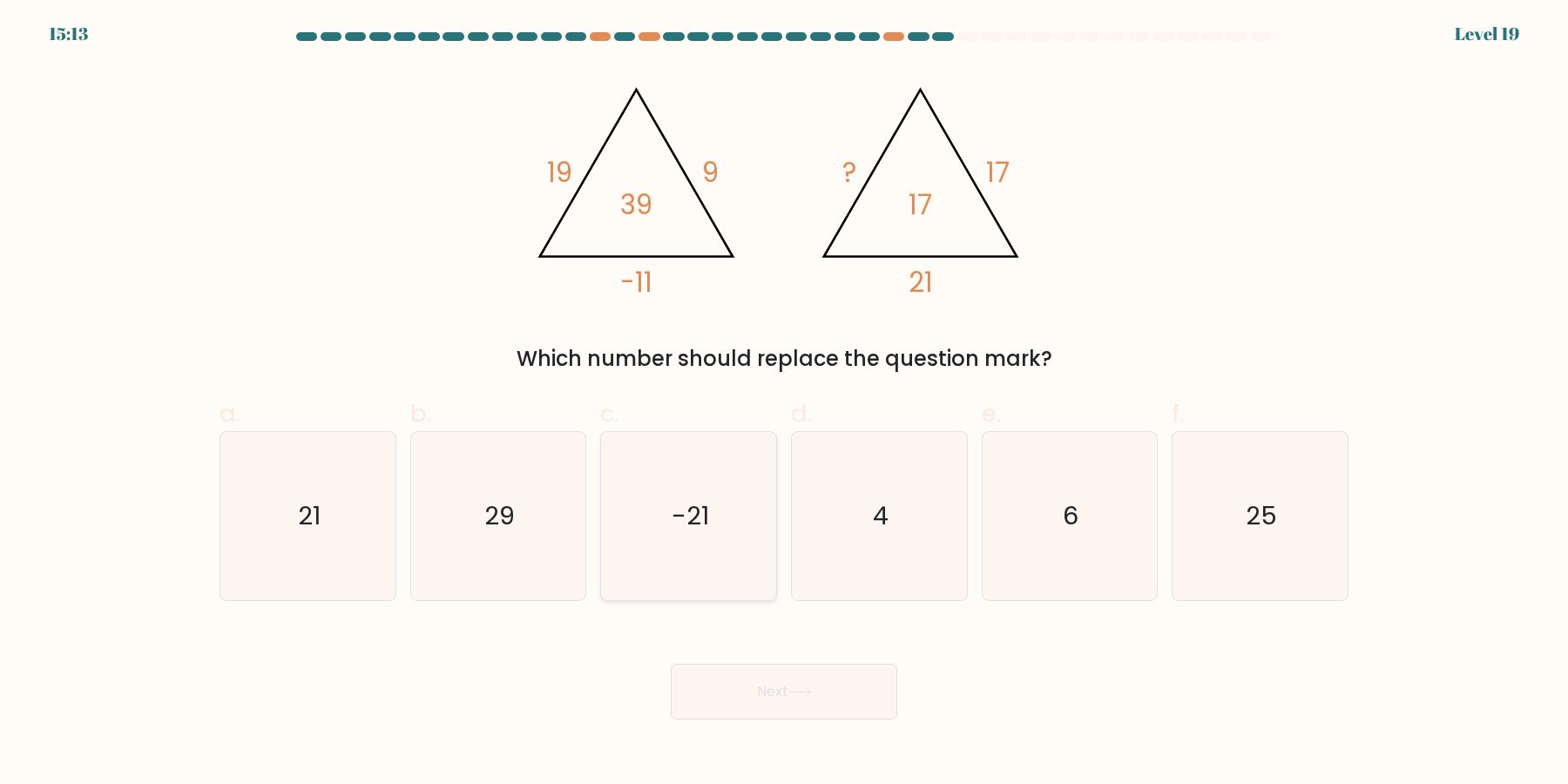
click at [677, 539] on icon "-21" at bounding box center [688, 516] width 168 height 168
click at [784, 403] on input "c. -21" at bounding box center [784, 398] width 1 height 12
radio input "true"
click at [753, 691] on button "Next" at bounding box center [784, 691] width 227 height 56
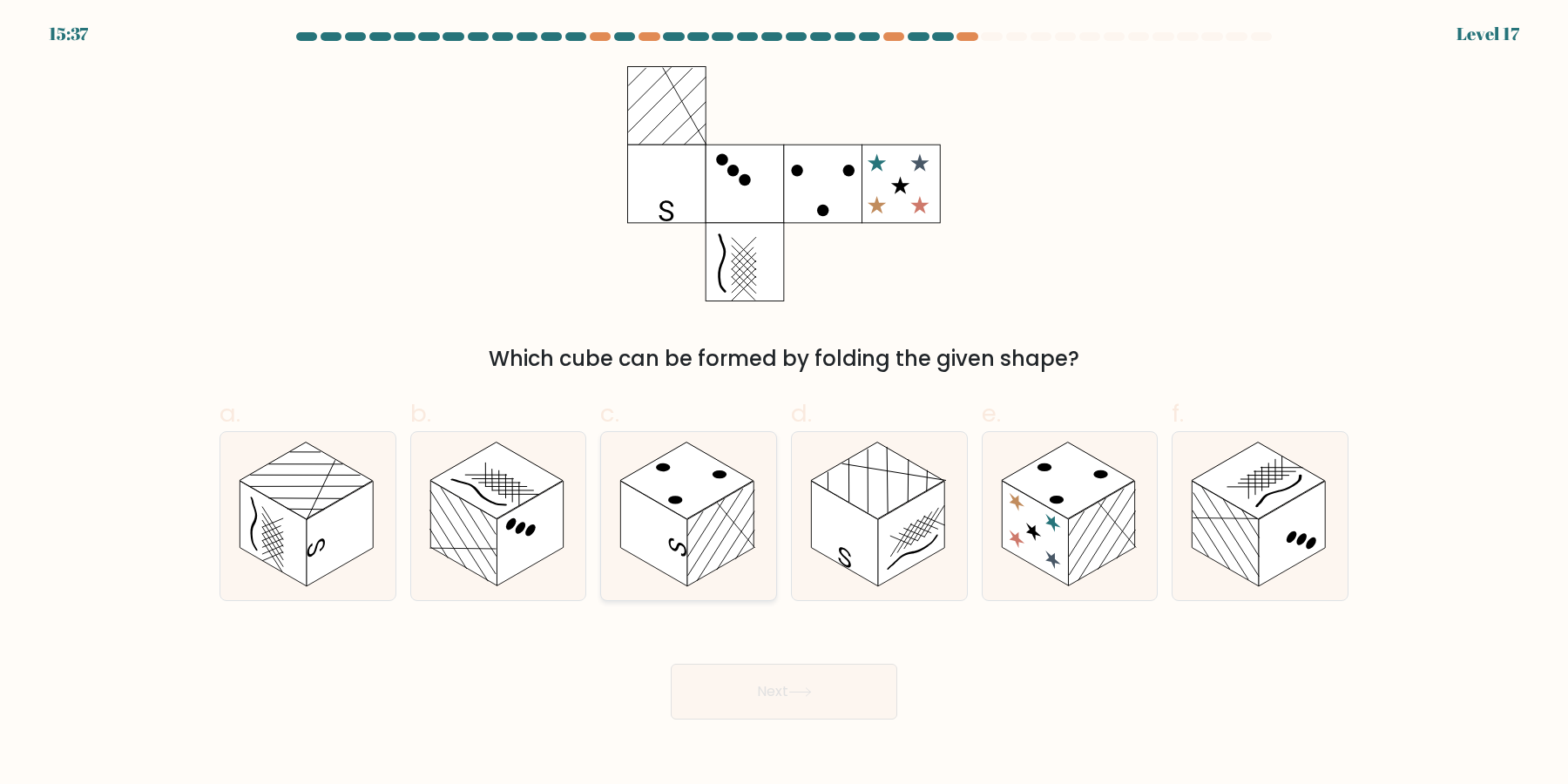
click at [703, 460] on rect at bounding box center [686, 480] width 134 height 77
click at [784, 403] on input "c." at bounding box center [784, 398] width 1 height 12
radio input "true"
click at [526, 573] on icon at bounding box center [498, 516] width 175 height 168
click at [784, 403] on input "b." at bounding box center [784, 398] width 1 height 12
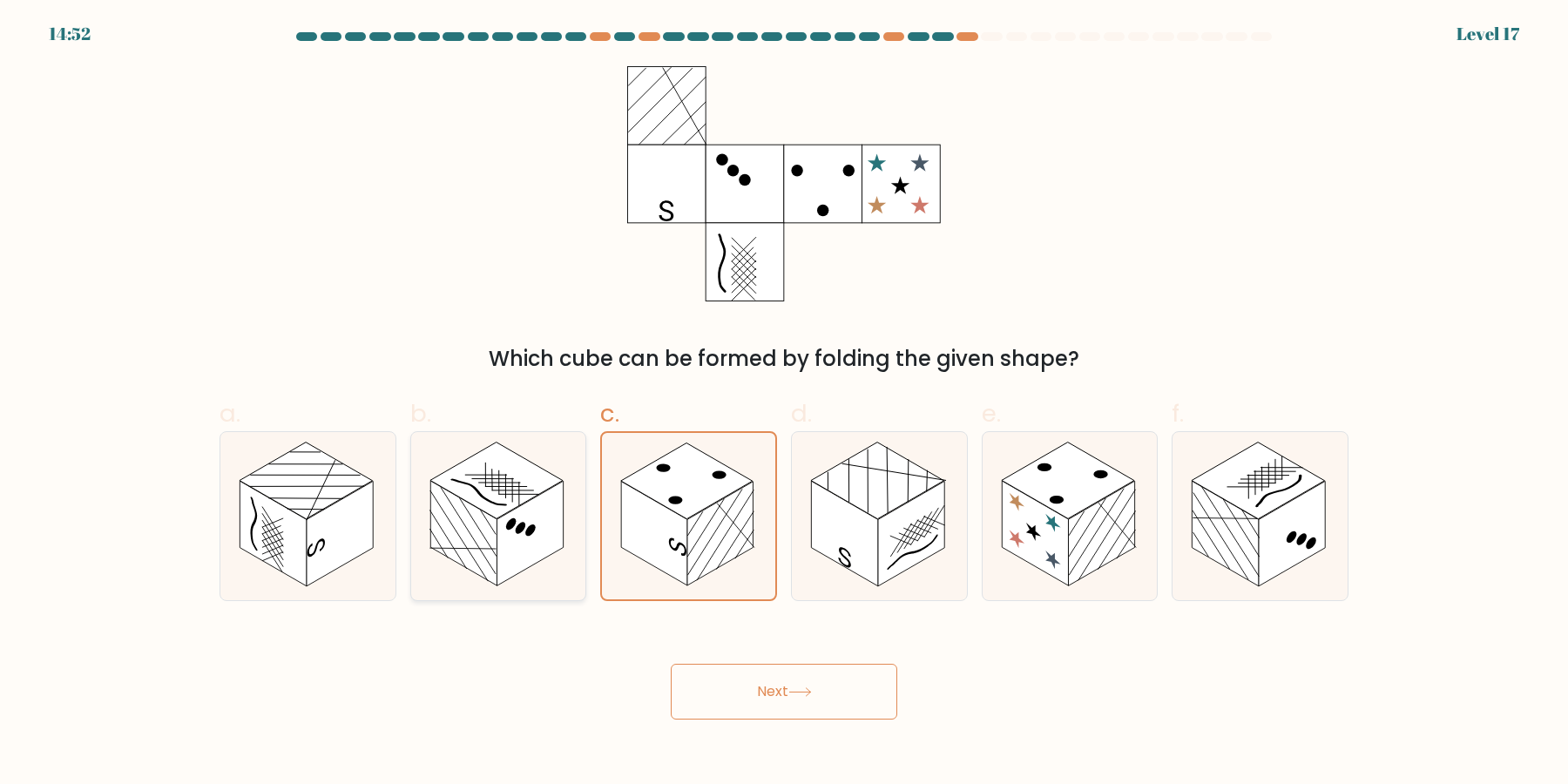
radio input "true"
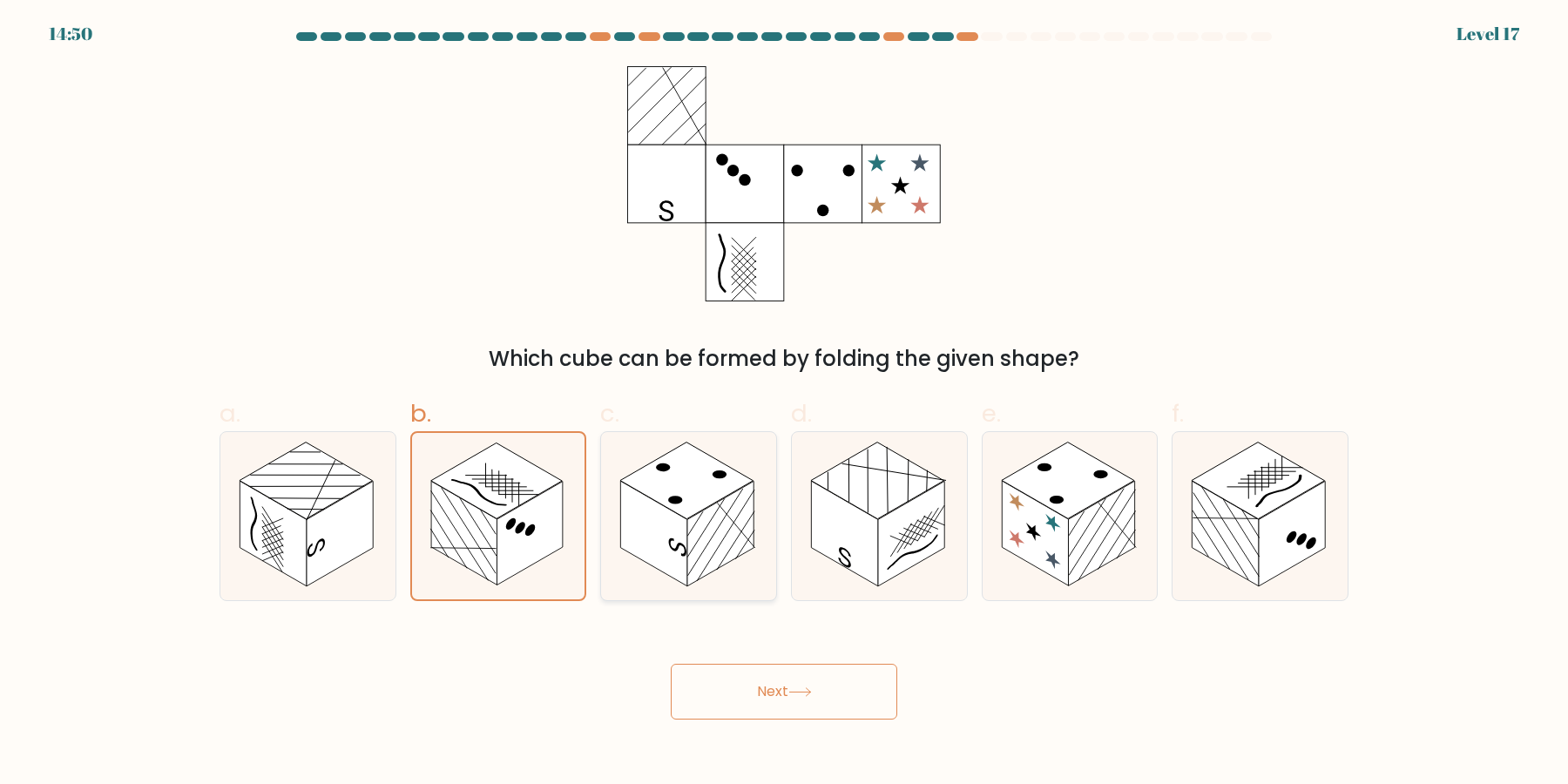
click at [645, 575] on icon at bounding box center [688, 516] width 175 height 168
click at [784, 403] on input "c." at bounding box center [784, 398] width 1 height 12
radio input "true"
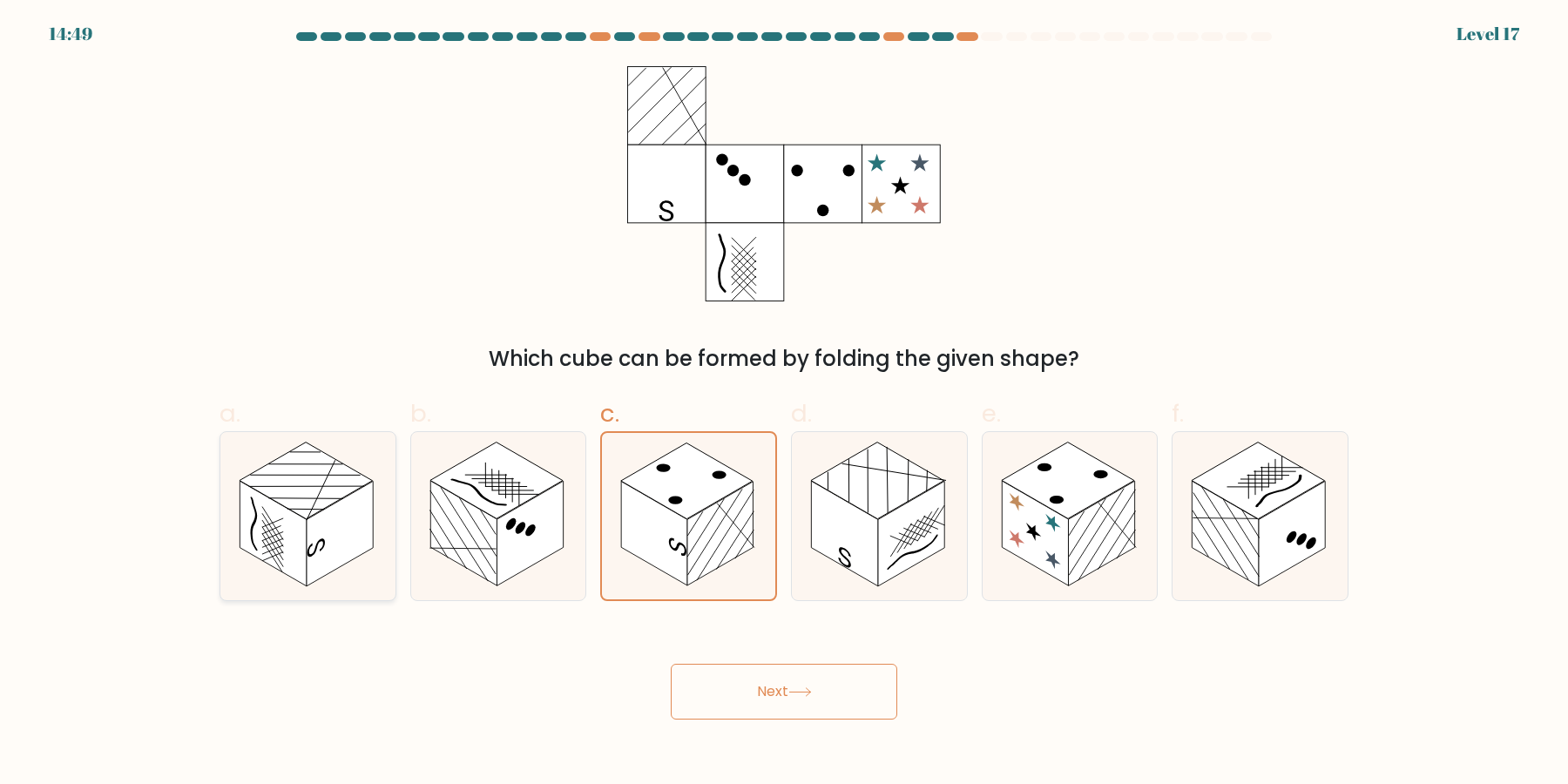
click at [312, 535] on rect at bounding box center [340, 534] width 66 height 105
click at [784, 403] on input "a." at bounding box center [784, 398] width 1 height 12
radio input "true"
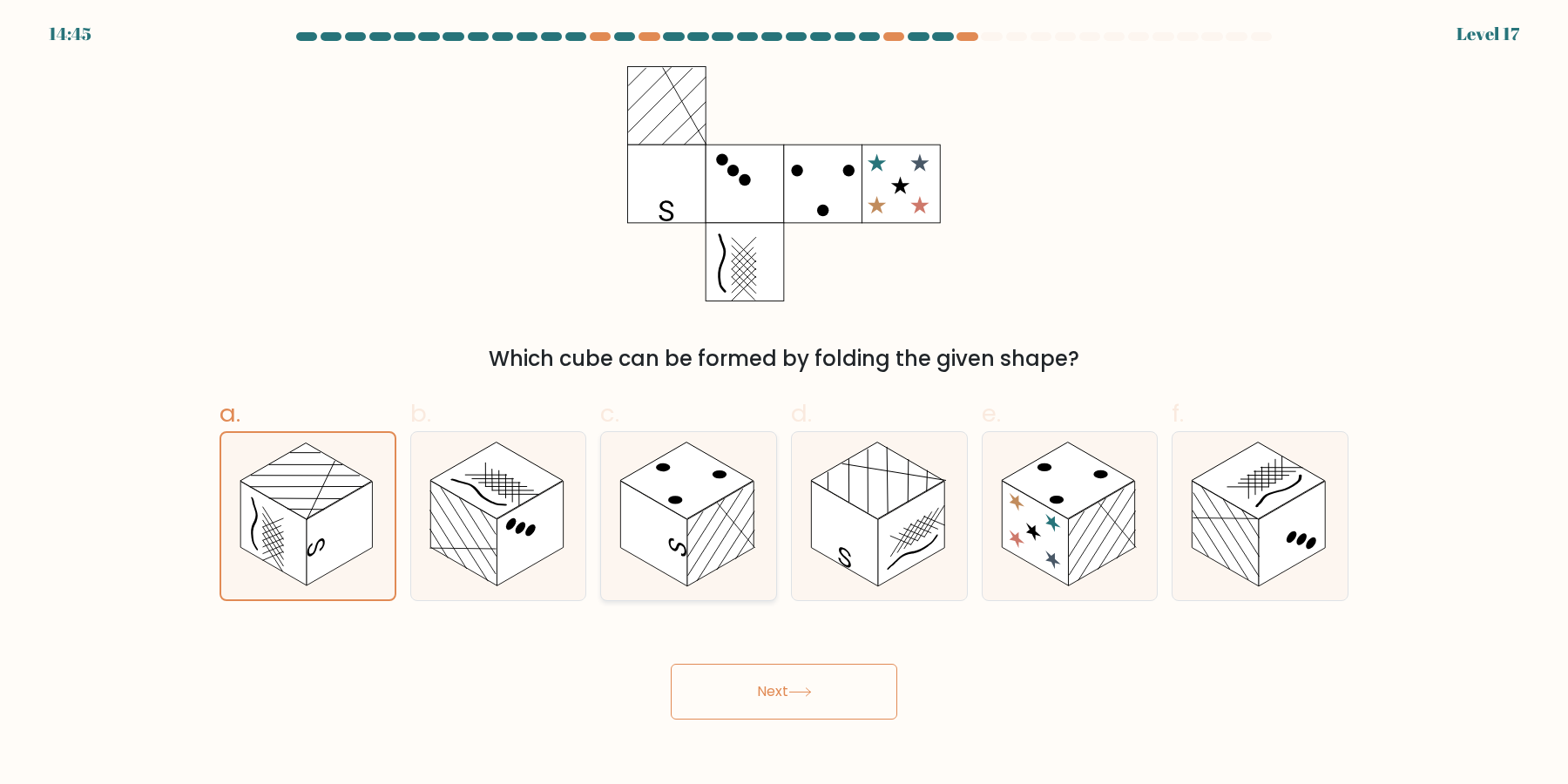
click at [677, 555] on rect at bounding box center [654, 534] width 66 height 105
click at [784, 403] on input "c." at bounding box center [784, 398] width 1 height 12
radio input "true"
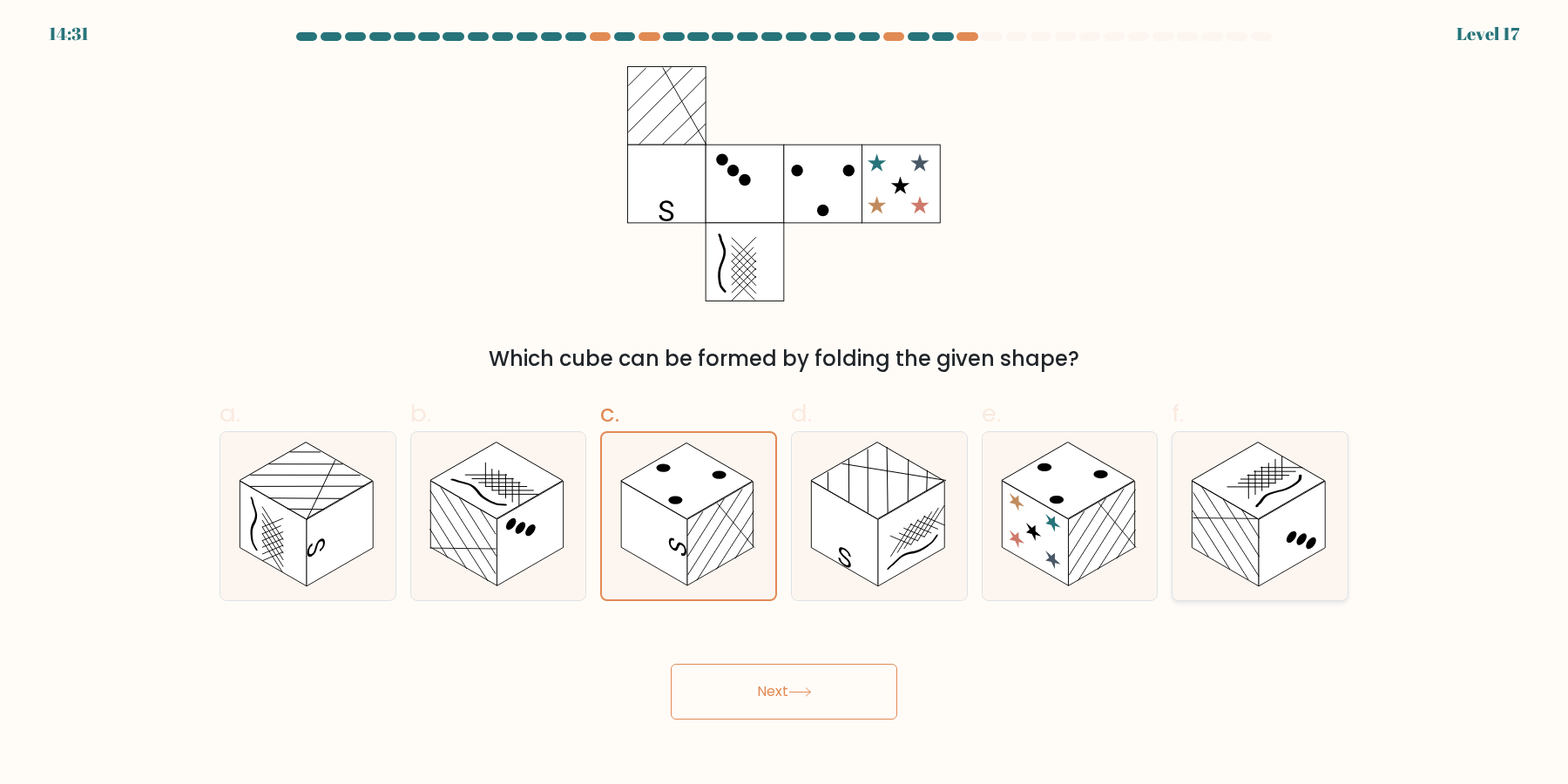
drag, startPoint x: 1254, startPoint y: 547, endPoint x: 1211, endPoint y: 587, distance: 58.7
click at [1255, 546] on rect at bounding box center [1226, 534] width 66 height 105
click at [785, 403] on input "f." at bounding box center [784, 398] width 1 height 12
radio input "true"
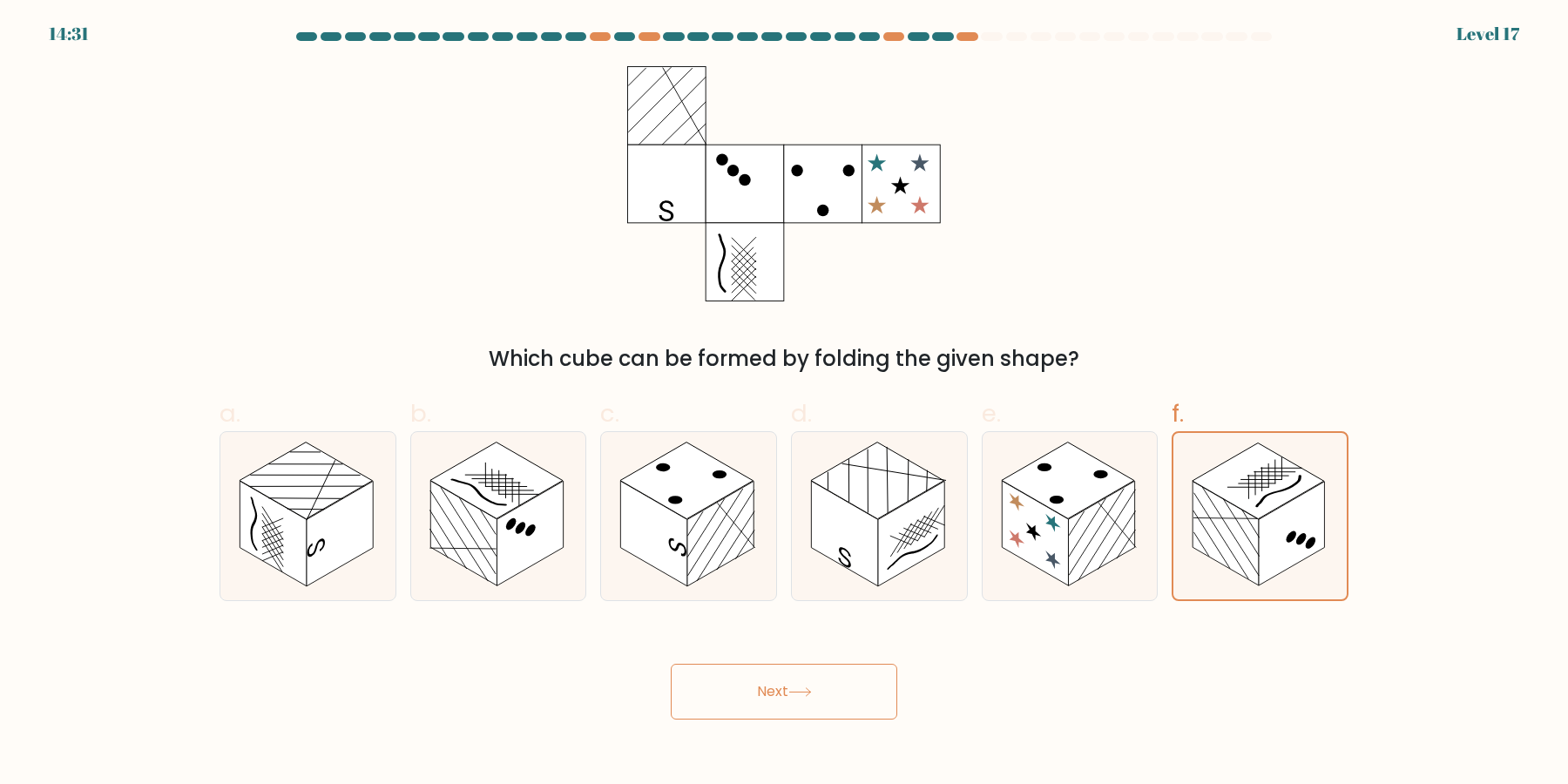
click at [853, 694] on button "Next" at bounding box center [784, 691] width 227 height 56
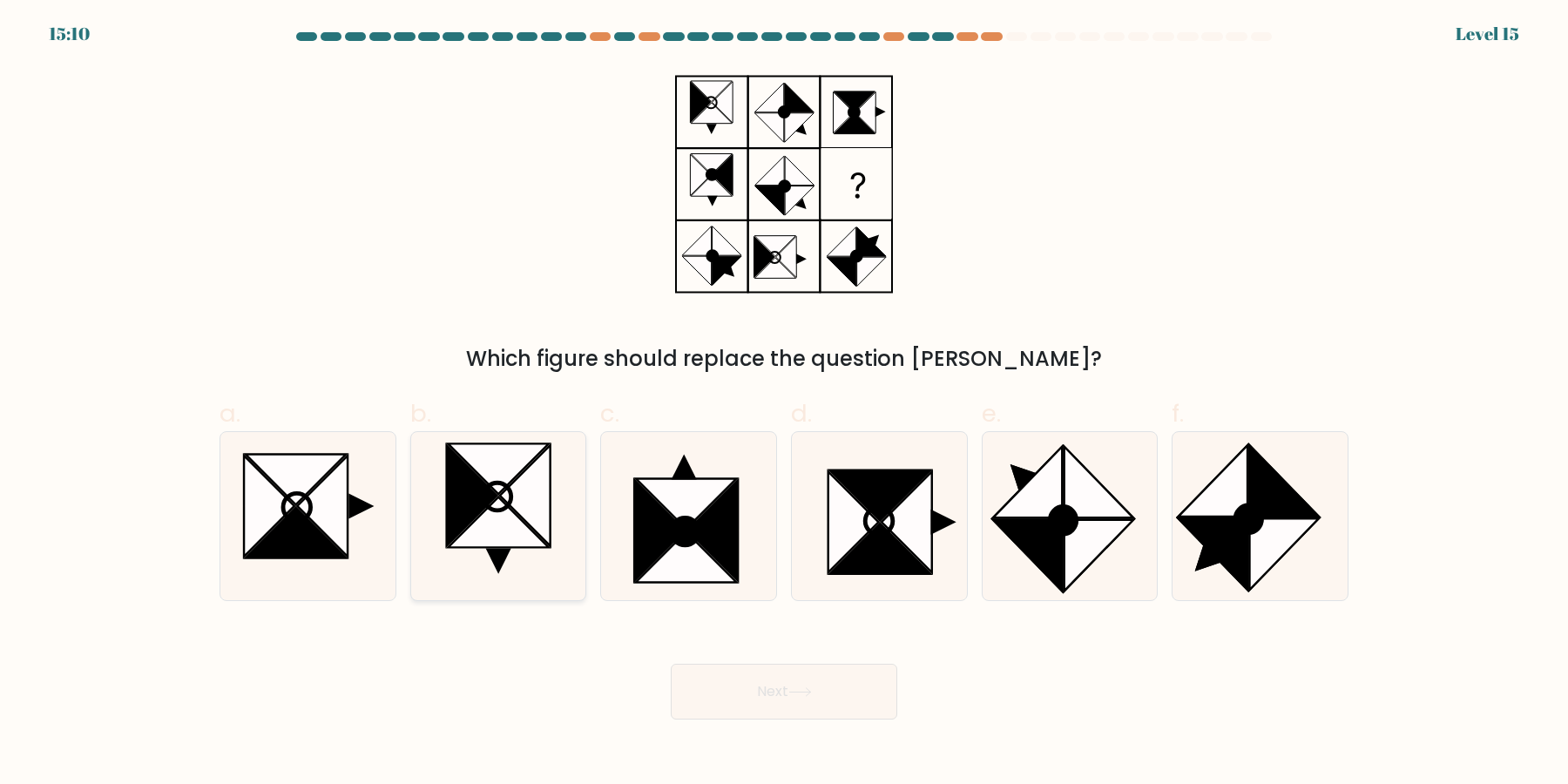
click at [516, 557] on icon at bounding box center [498, 516] width 168 height 168
click at [784, 403] on input "b." at bounding box center [784, 398] width 1 height 12
radio input "true"
click at [796, 708] on button "Next" at bounding box center [784, 691] width 227 height 56
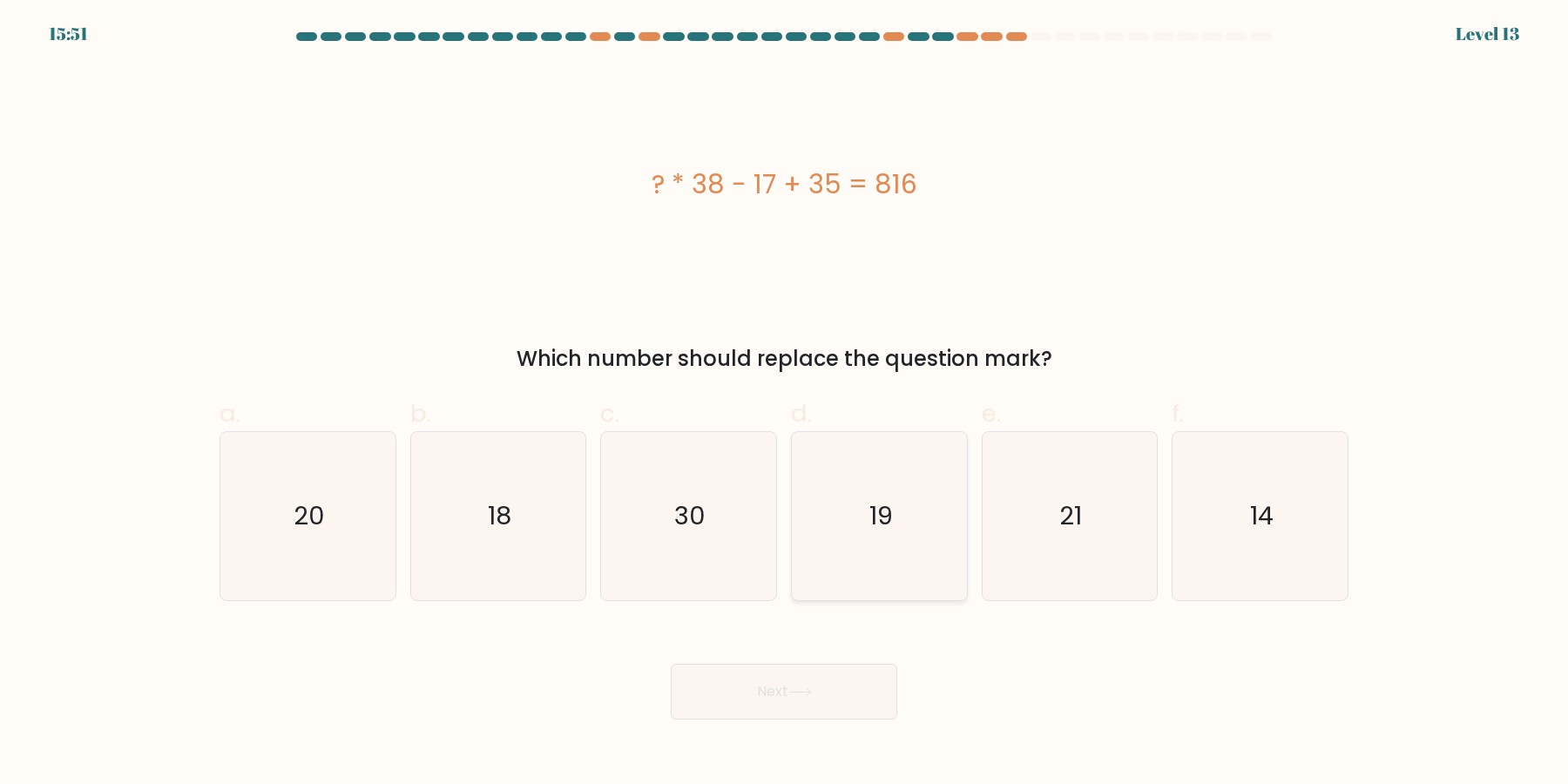
click at [895, 493] on icon "19" at bounding box center [880, 516] width 168 height 168
click at [785, 403] on input "d. 19" at bounding box center [784, 398] width 1 height 12
radio input "true"
click at [878, 691] on button "Next" at bounding box center [784, 691] width 227 height 56
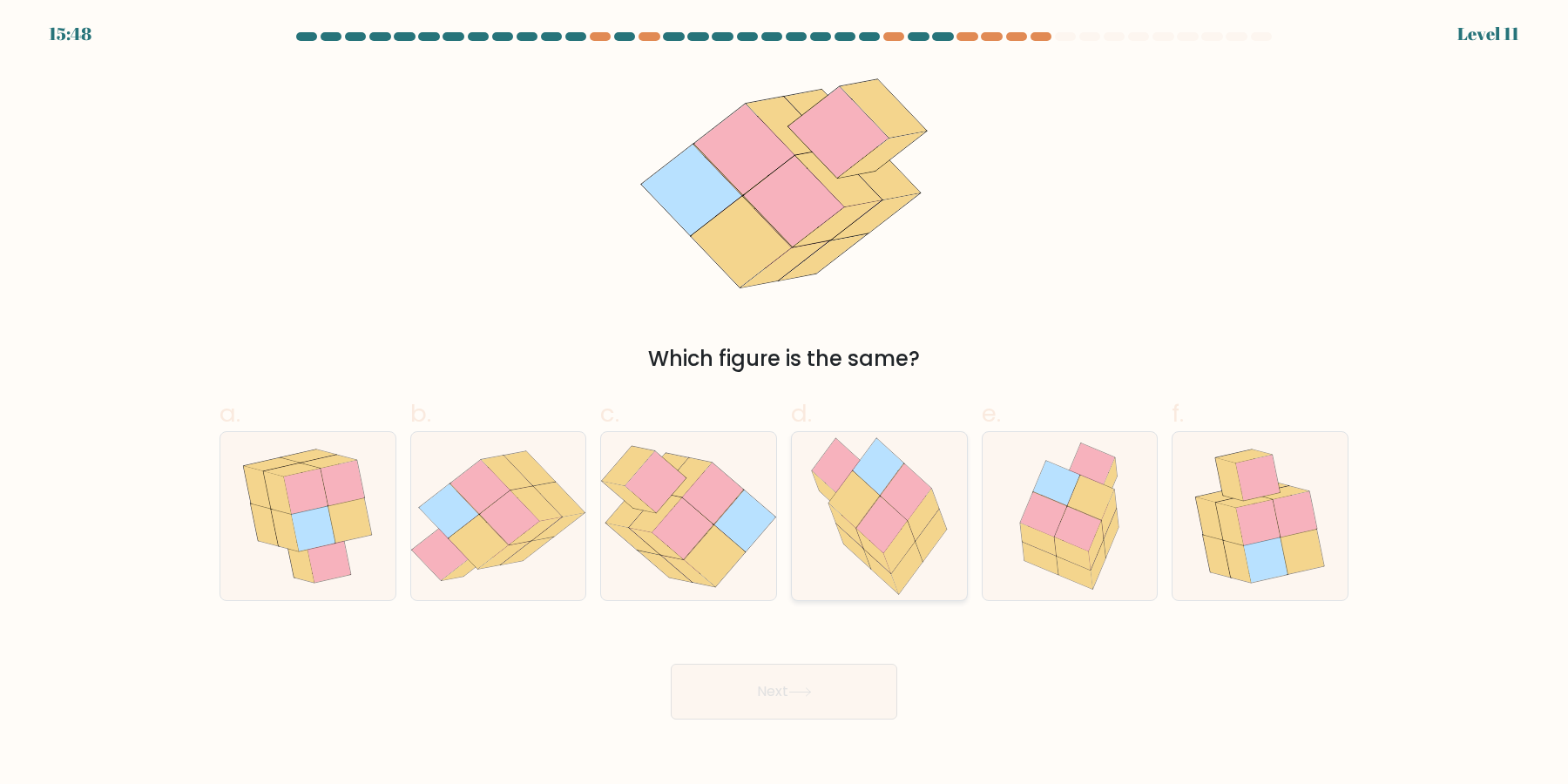
click at [868, 555] on icon at bounding box center [881, 572] width 34 height 45
click at [785, 403] on input "d." at bounding box center [784, 398] width 1 height 12
radio input "true"
click at [671, 664] on button "Next" at bounding box center [784, 691] width 227 height 56
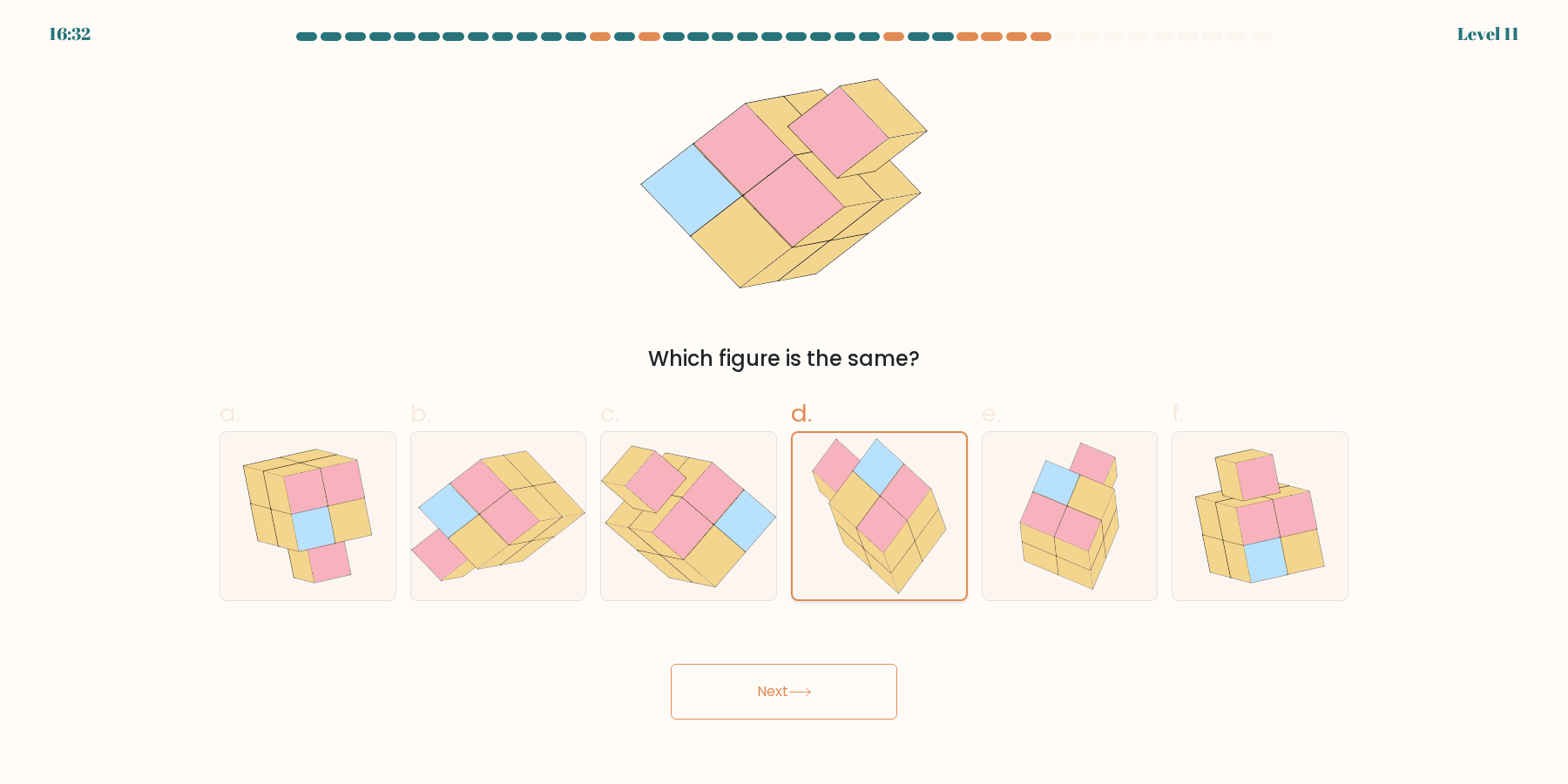
click at [671, 664] on button "Next" at bounding box center [784, 691] width 227 height 56
click at [868, 555] on icon at bounding box center [881, 571] width 34 height 44
click at [785, 403] on input "d." at bounding box center [784, 398] width 1 height 12
click at [671, 664] on button "Next" at bounding box center [784, 691] width 227 height 56
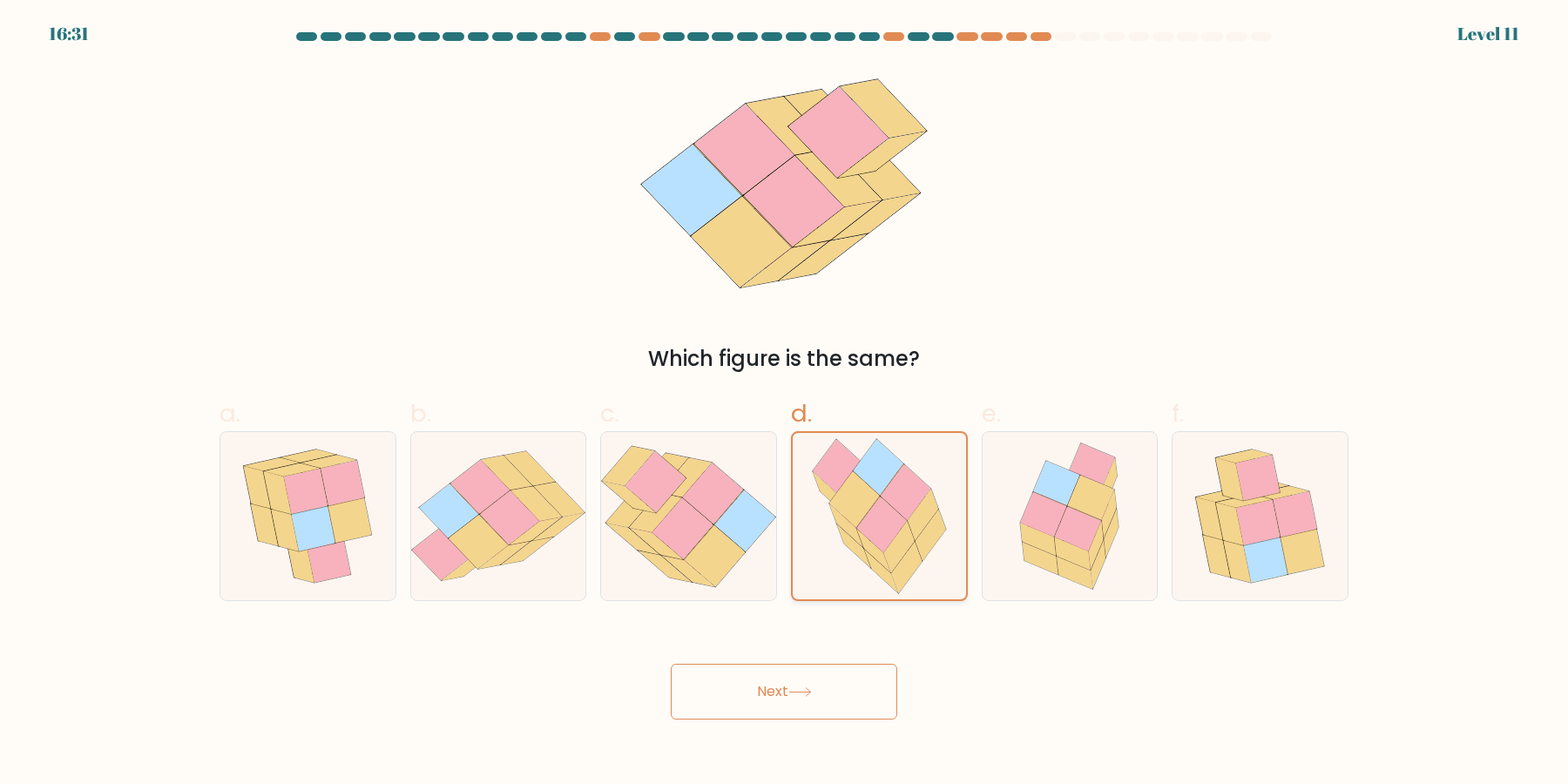
click at [671, 664] on button "Next" at bounding box center [784, 691] width 227 height 56
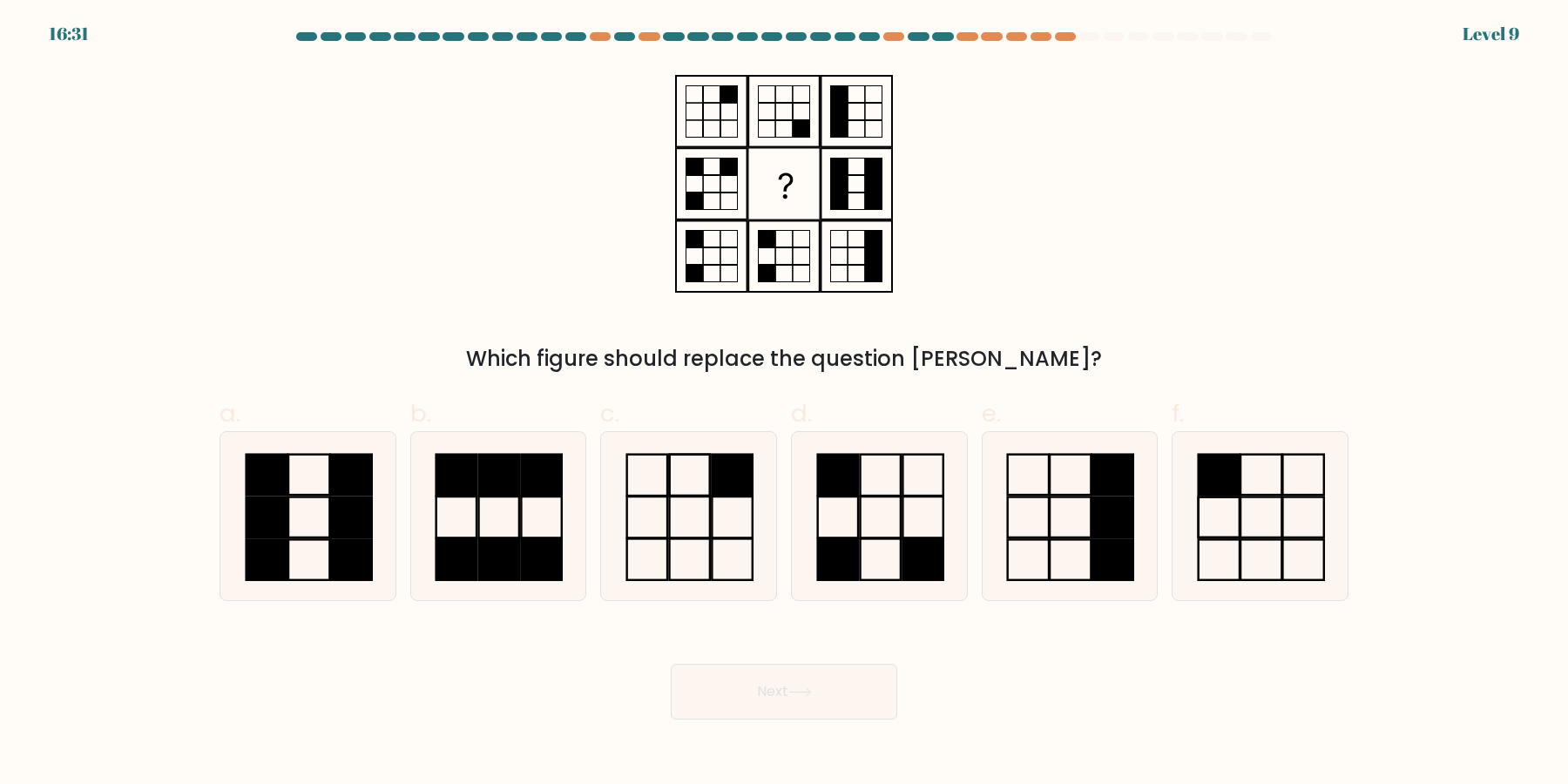
click at [868, 555] on icon at bounding box center [880, 516] width 168 height 168
click at [785, 403] on input "d." at bounding box center [784, 398] width 1 height 12
radio input "true"
click at [671, 664] on button "Next" at bounding box center [784, 691] width 227 height 56
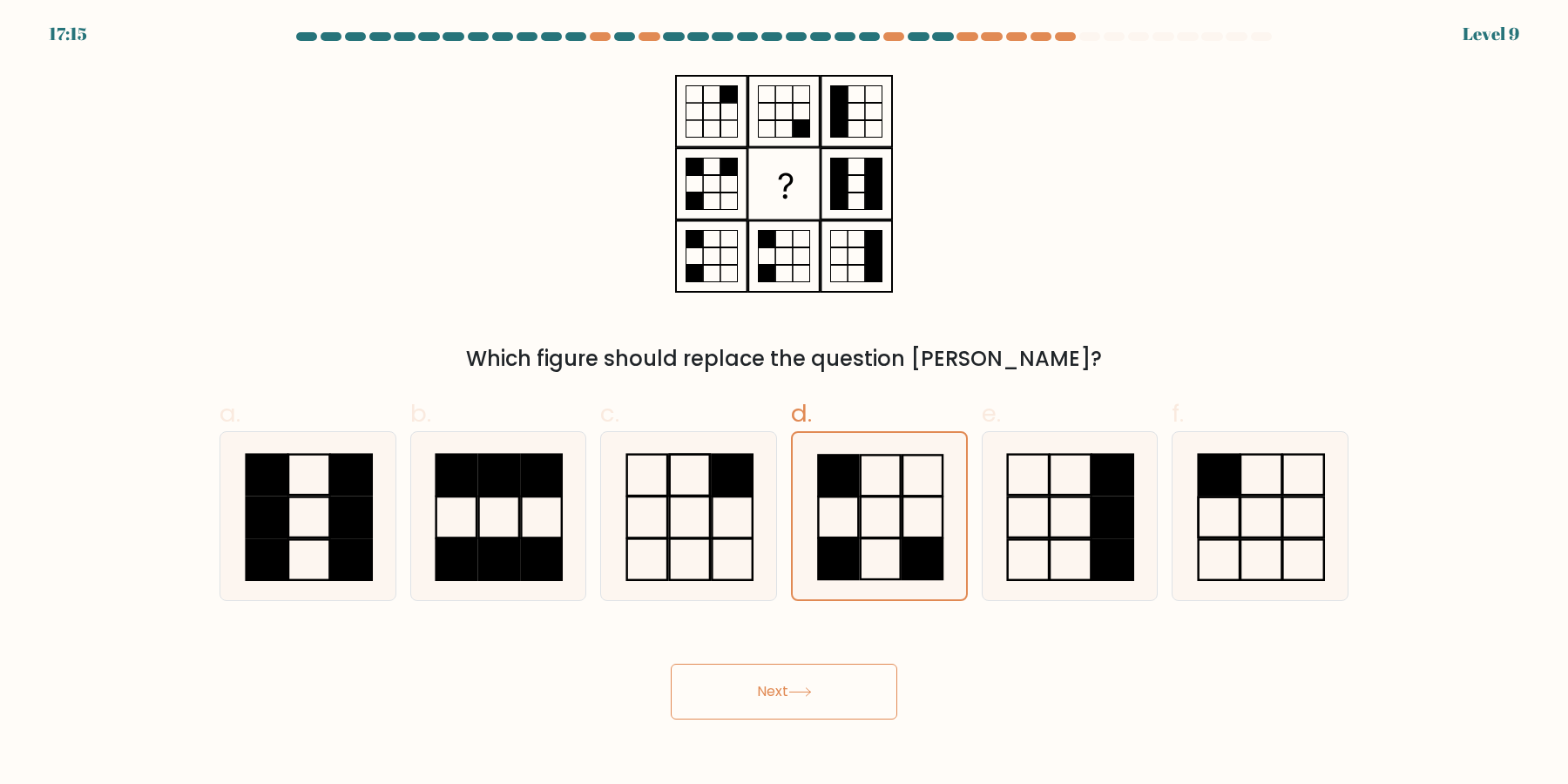
click at [671, 664] on button "Next" at bounding box center [784, 691] width 227 height 56
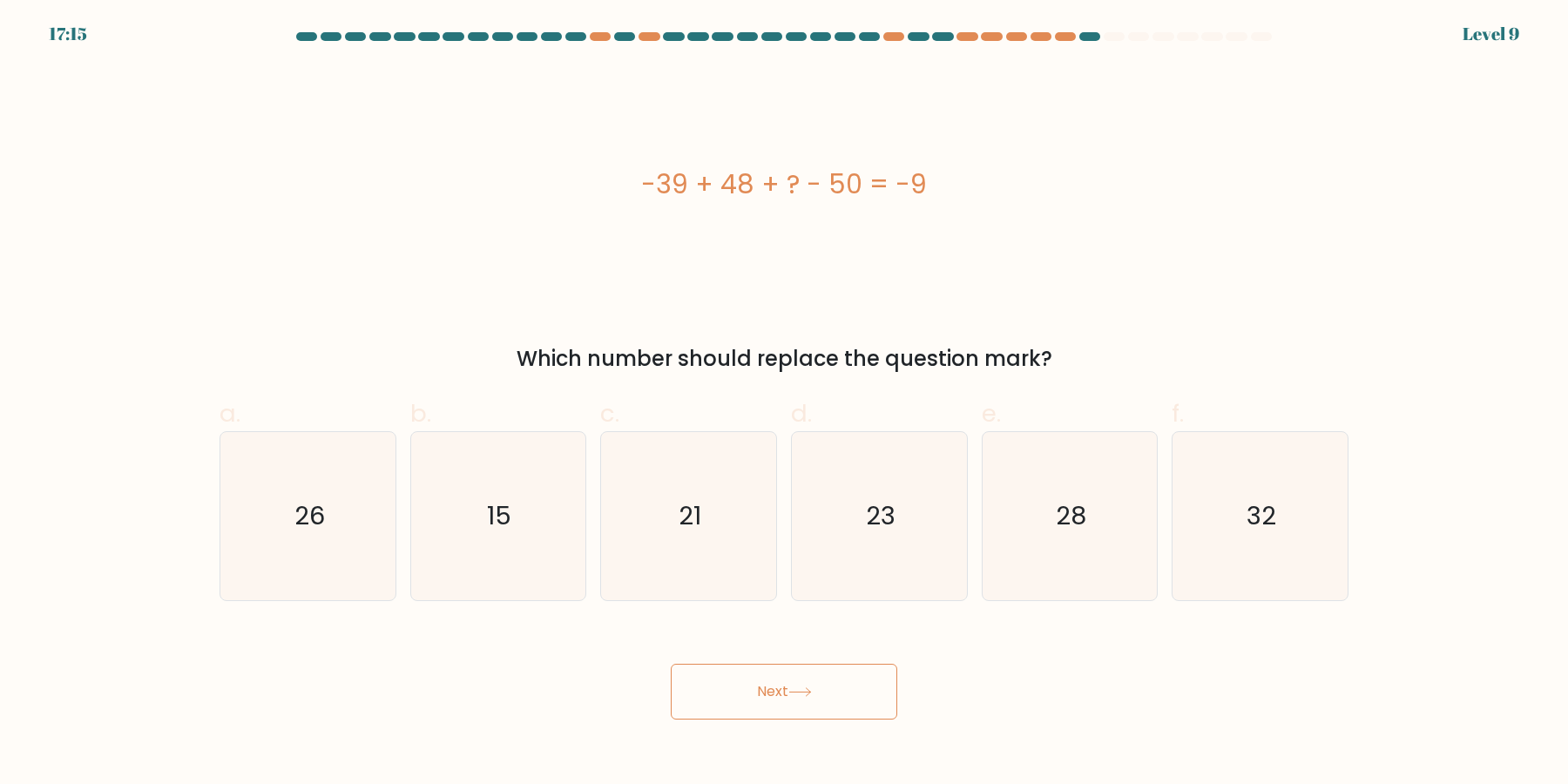
click at [671, 664] on button "Next" at bounding box center [784, 691] width 227 height 56
click at [868, 555] on icon "23" at bounding box center [880, 516] width 168 height 168
click at [785, 403] on input "d. 23" at bounding box center [784, 398] width 1 height 12
radio input "true"
click at [671, 664] on button "Next" at bounding box center [784, 691] width 227 height 56
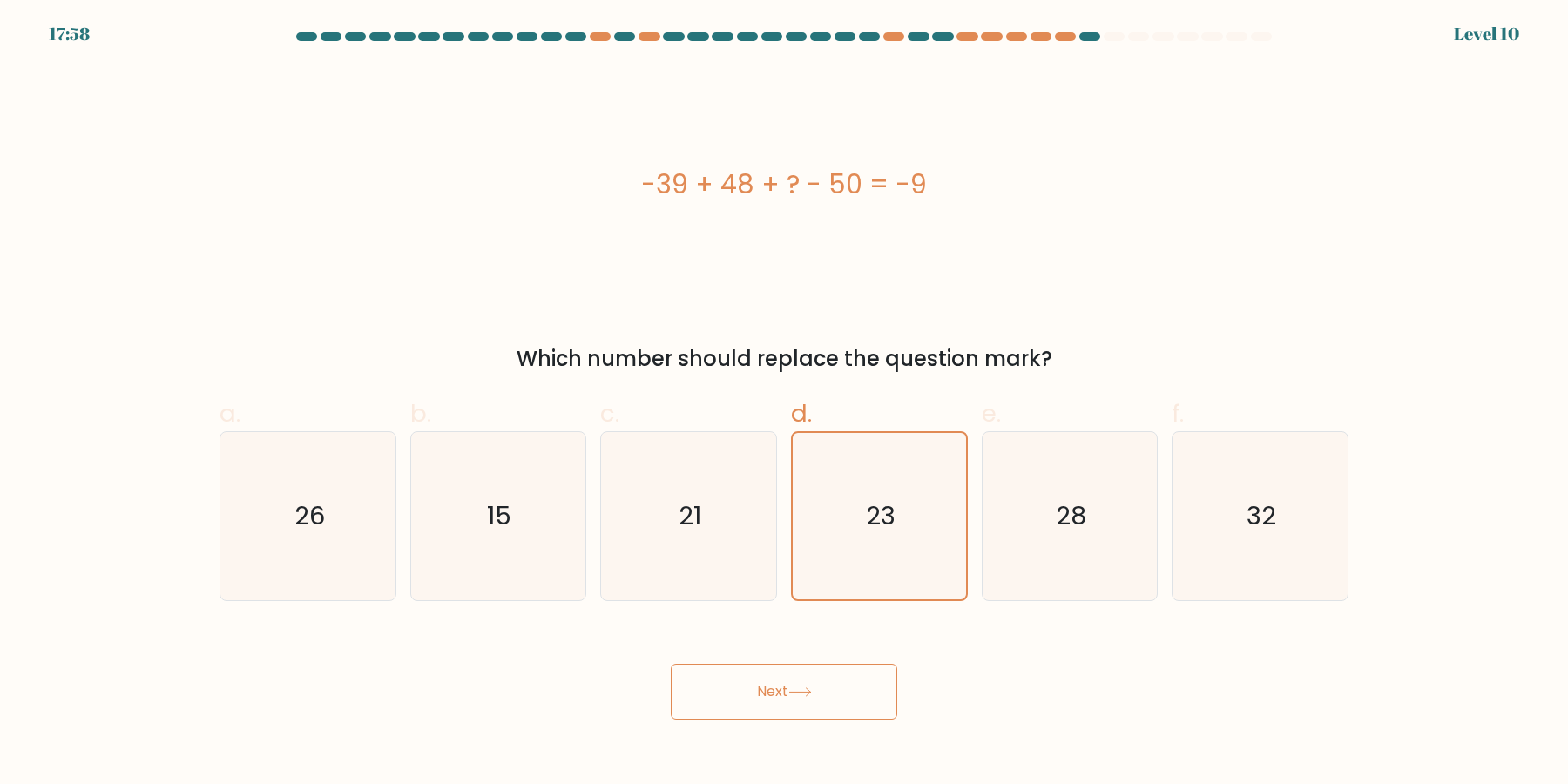
click at [671, 664] on button "Next" at bounding box center [784, 691] width 227 height 56
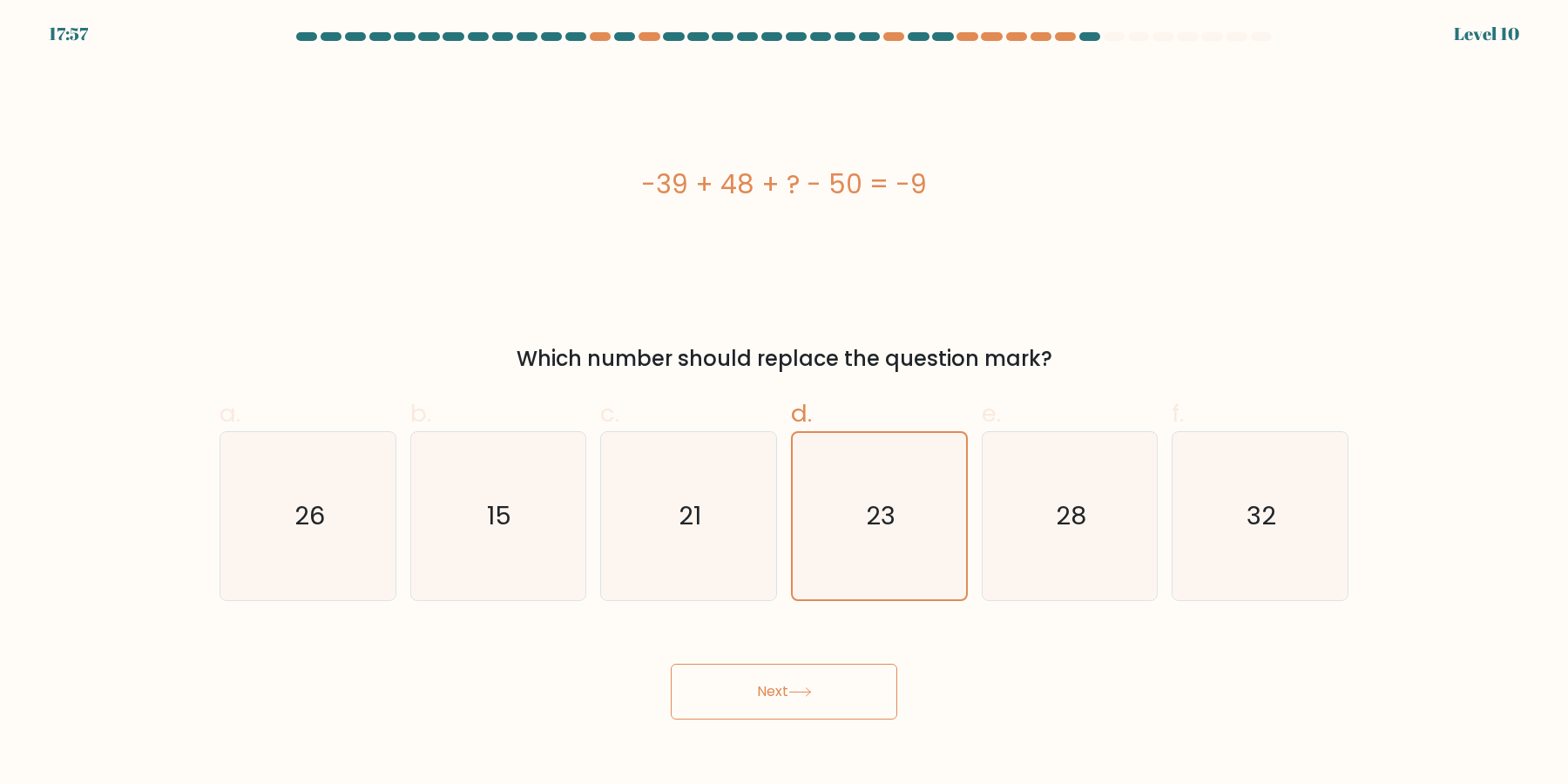
click at [671, 664] on button "Next" at bounding box center [784, 691] width 227 height 56
click at [868, 555] on icon "23" at bounding box center [880, 516] width 166 height 166
click at [785, 403] on input "d. 23" at bounding box center [784, 398] width 1 height 12
click at [671, 664] on button "Next" at bounding box center [784, 691] width 227 height 56
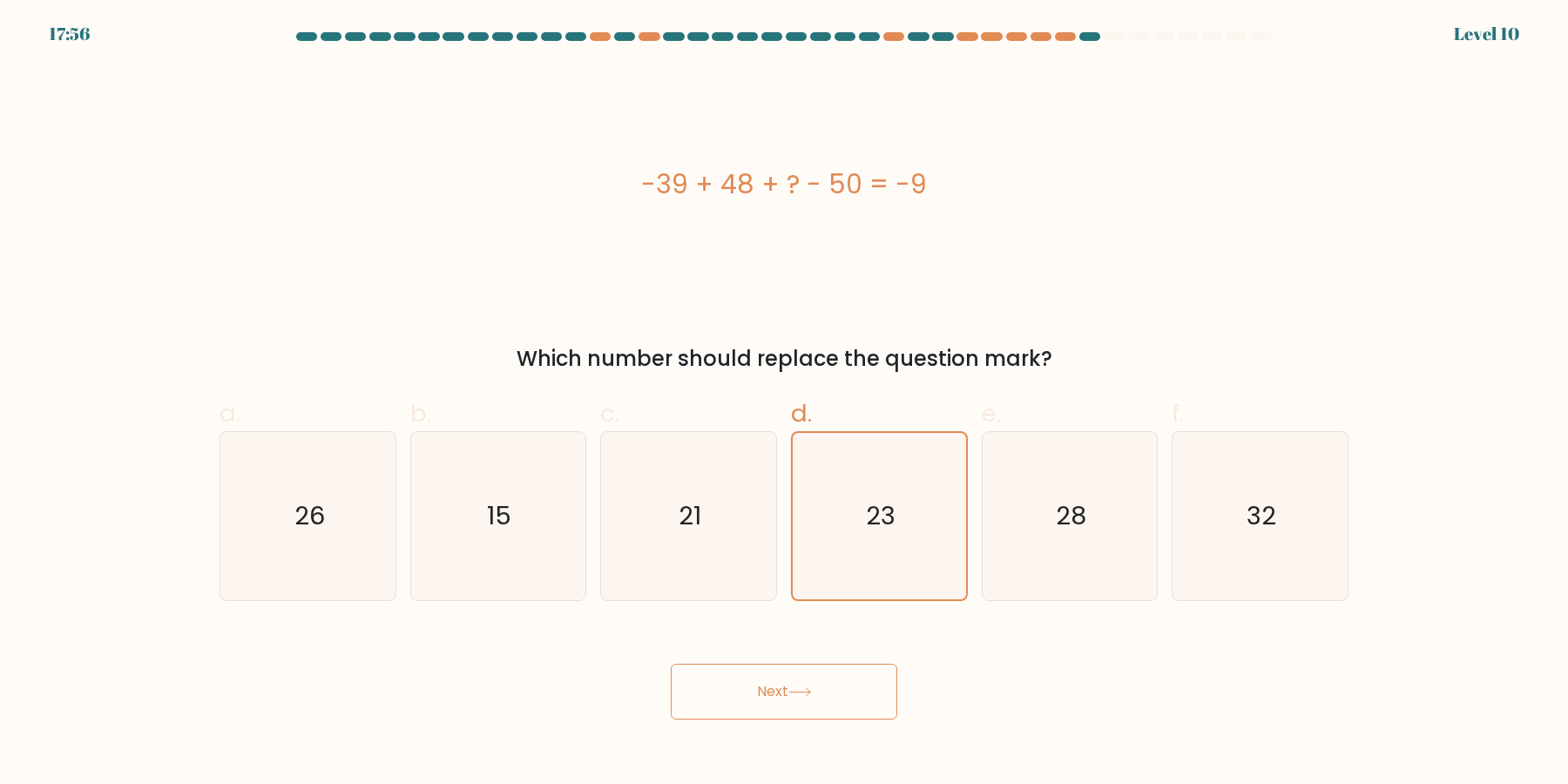
click button "Next" at bounding box center [784, 691] width 227 height 56
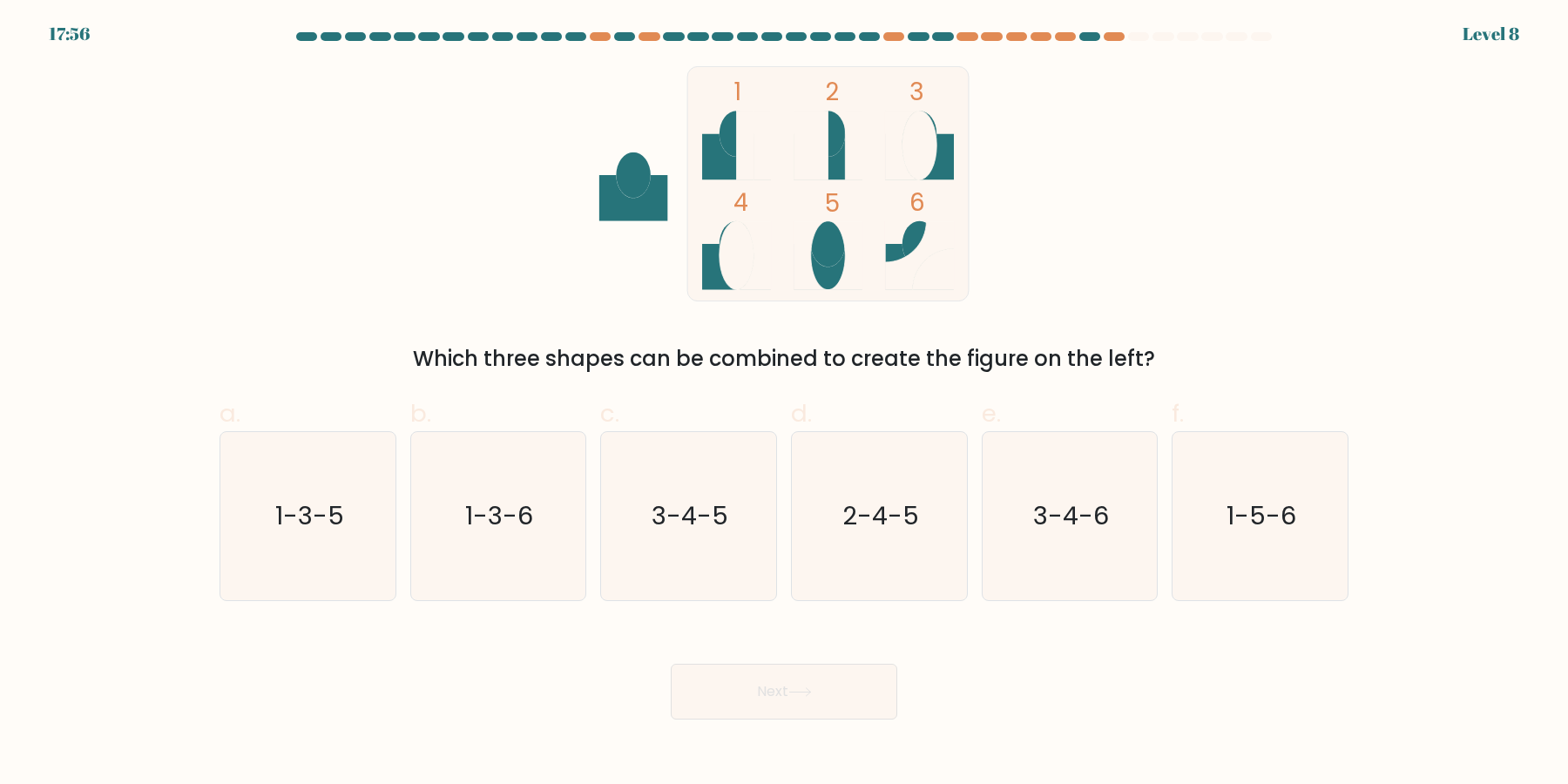
click at [671, 664] on button "Next" at bounding box center [784, 691] width 227 height 56
click at [868, 555] on icon "2-4-5" at bounding box center [880, 516] width 168 height 168
click at [785, 403] on input "d. 2-4-5" at bounding box center [784, 398] width 1 height 12
radio input "true"
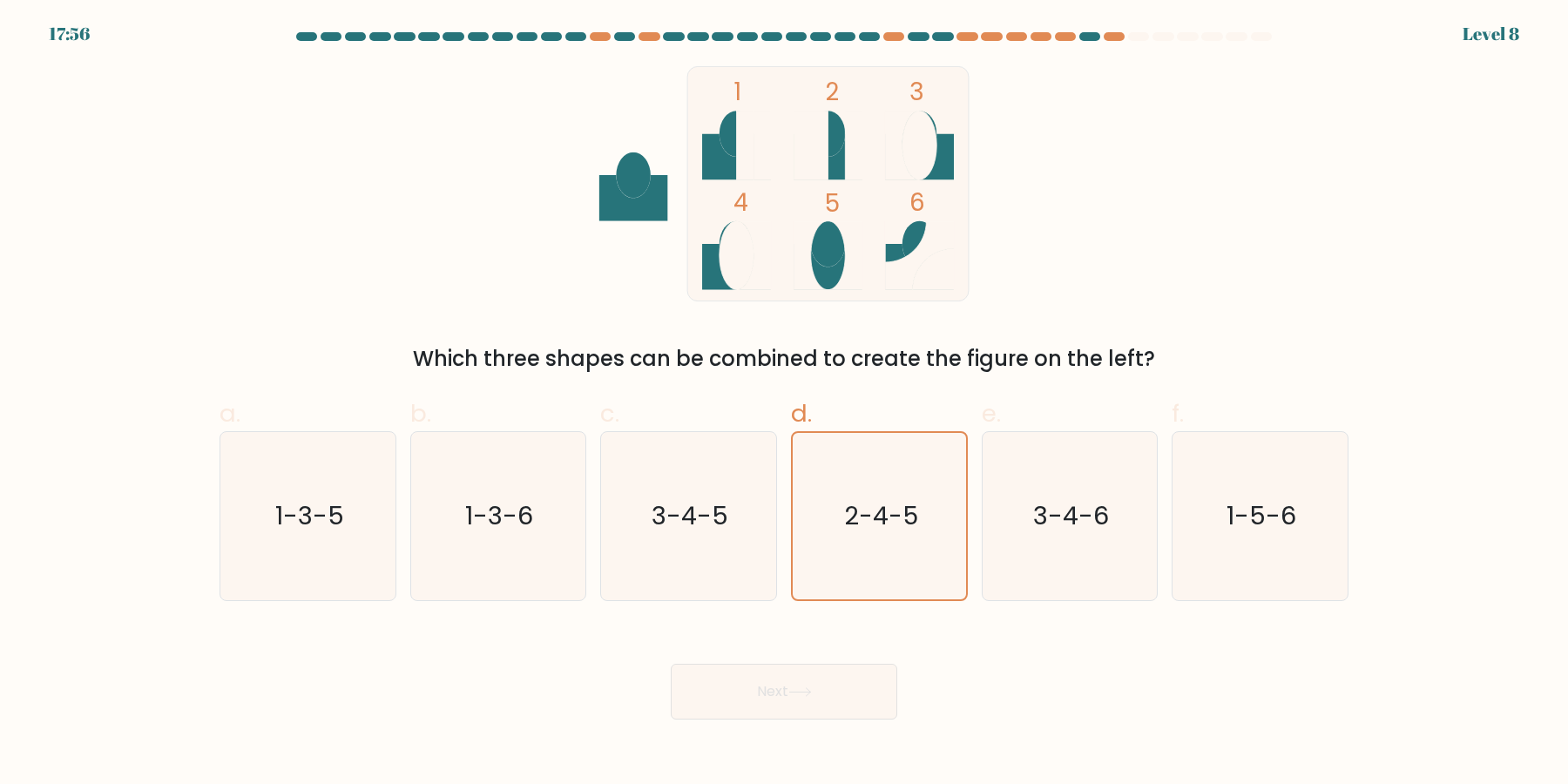
click at [671, 664] on button "Next" at bounding box center [784, 691] width 227 height 56
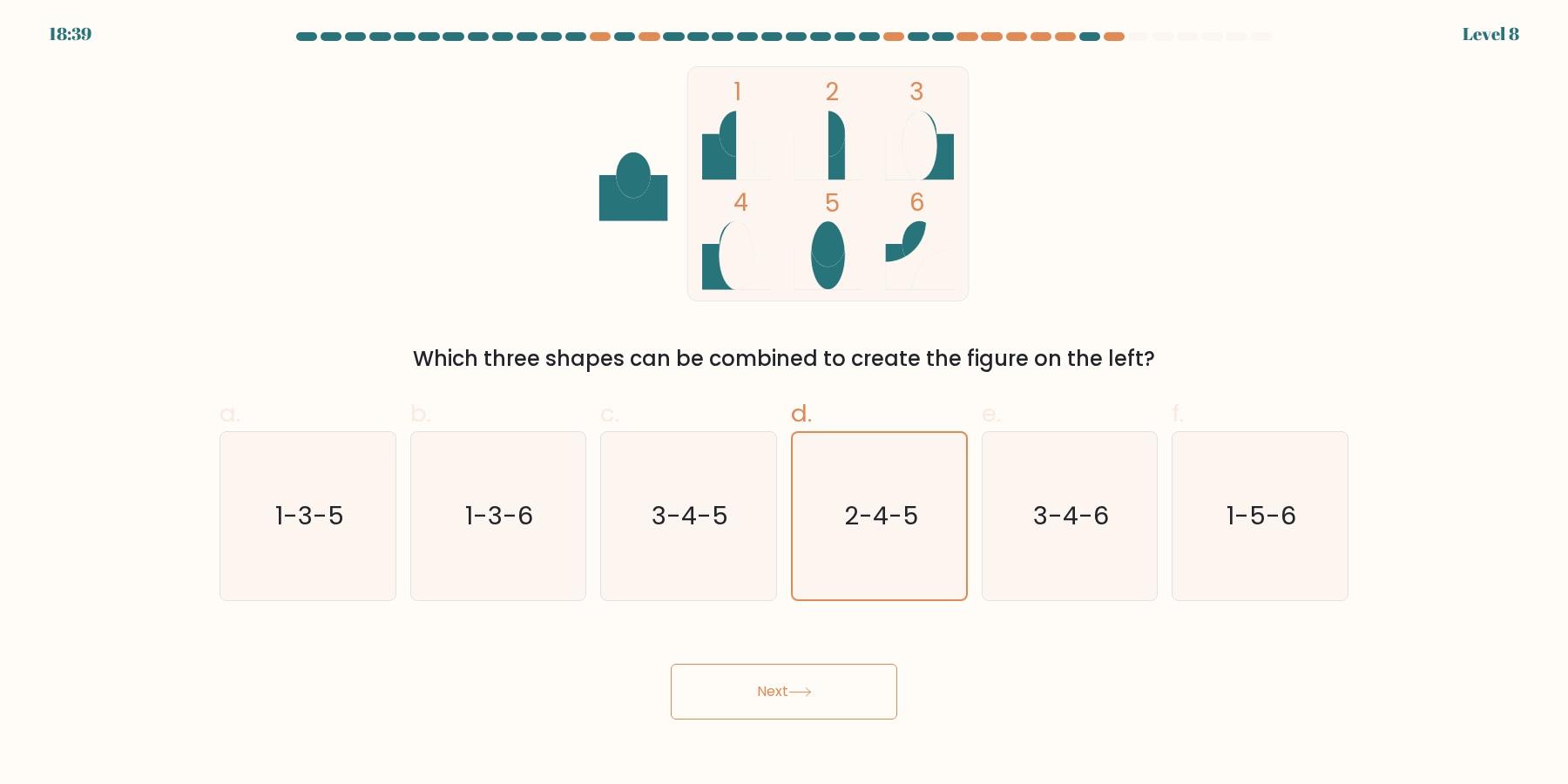
click at [671, 664] on button "Next" at bounding box center [784, 691] width 227 height 56
click at [868, 555] on icon "2-4-5" at bounding box center [880, 516] width 166 height 166
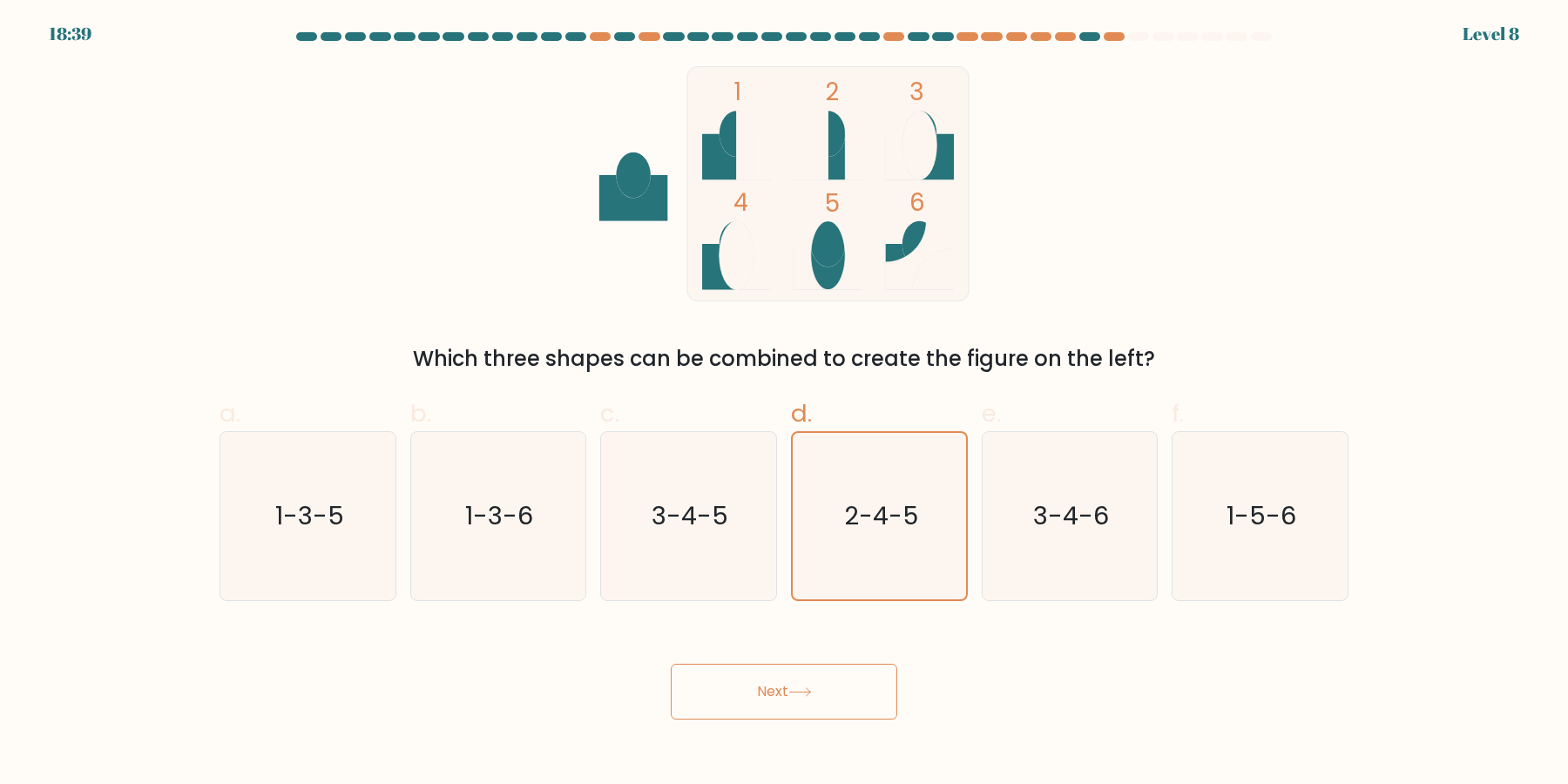
click at [785, 403] on input "d. 2-4-5" at bounding box center [784, 398] width 1 height 12
click at [671, 664] on button "Next" at bounding box center [784, 691] width 227 height 56
click at [868, 555] on icon "2-4-5" at bounding box center [880, 516] width 166 height 166
click at [785, 403] on input "d. 2-4-5" at bounding box center [784, 398] width 1 height 12
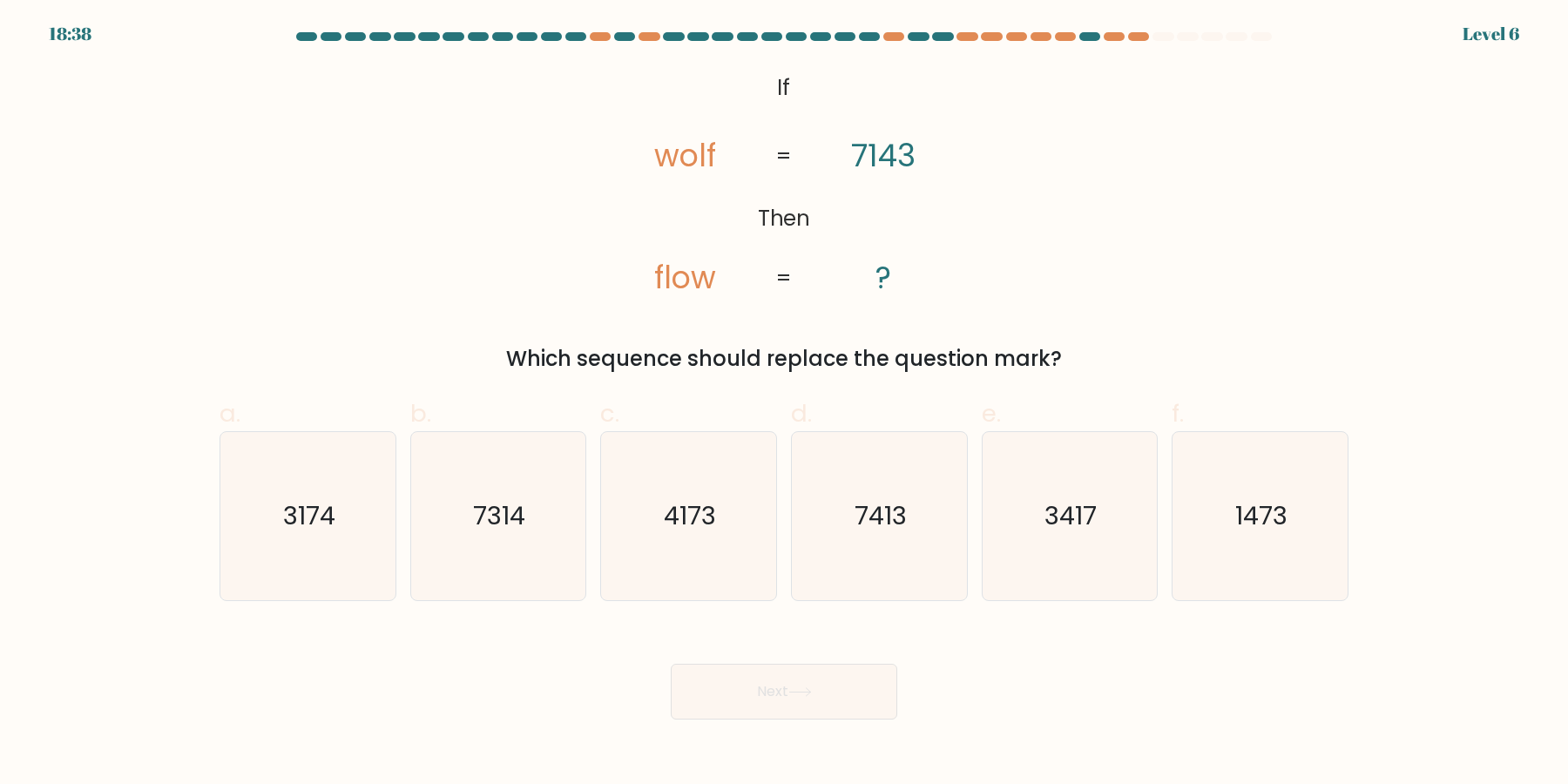
click at [868, 555] on icon "7413" at bounding box center [880, 516] width 168 height 168
click at [785, 403] on input "d. 7413" at bounding box center [784, 398] width 1 height 12
radio input "true"
click at [868, 555] on icon "7413" at bounding box center [880, 516] width 166 height 166
click at [785, 403] on input "d. 7413" at bounding box center [784, 398] width 1 height 12
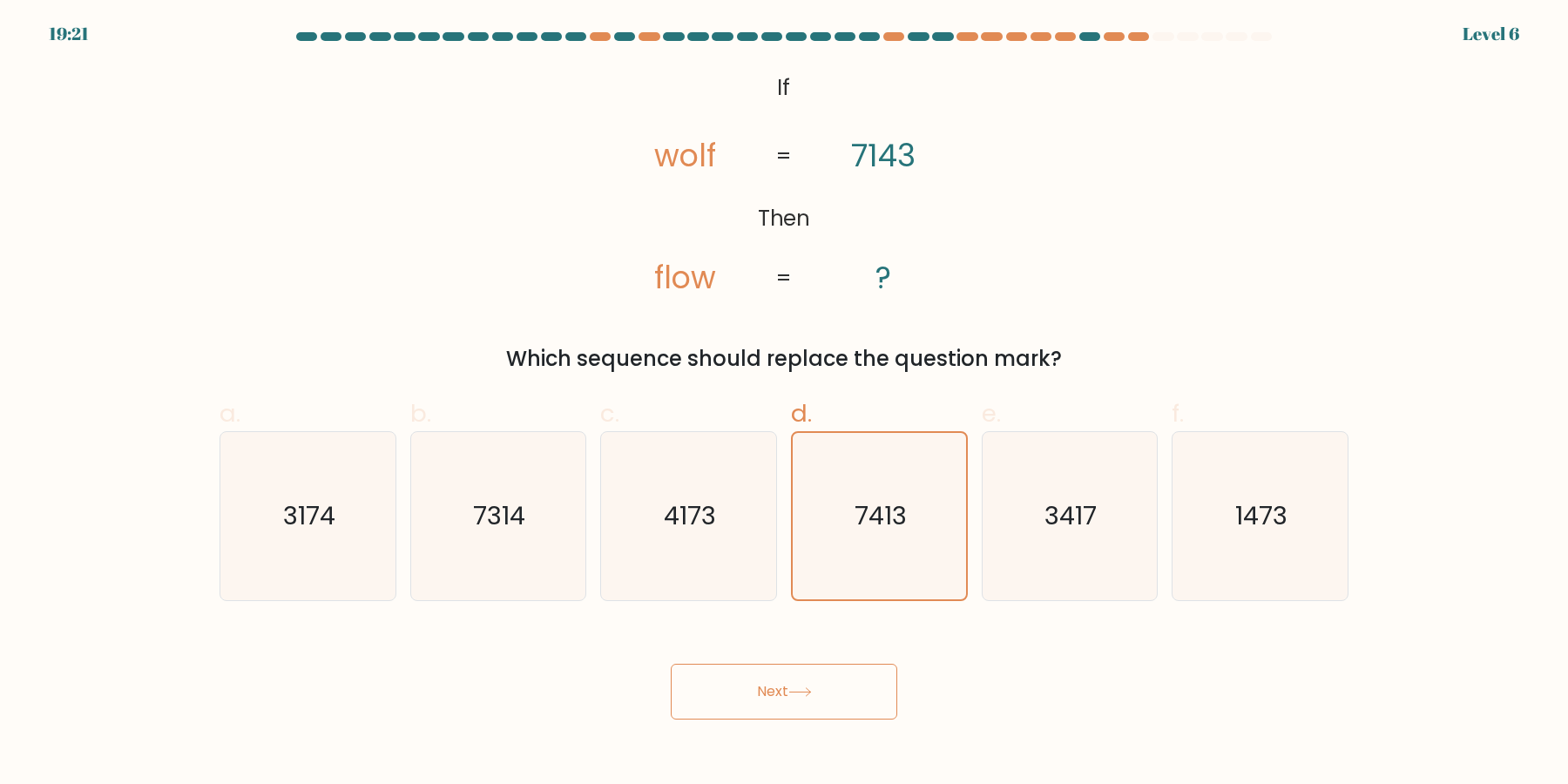
click at [671, 664] on button "Next" at bounding box center [784, 691] width 227 height 56
click at [868, 555] on icon "7413" at bounding box center [880, 516] width 166 height 166
click at [785, 403] on input "d. 7413" at bounding box center [784, 398] width 1 height 12
click at [868, 555] on icon "7413" at bounding box center [880, 516] width 166 height 166
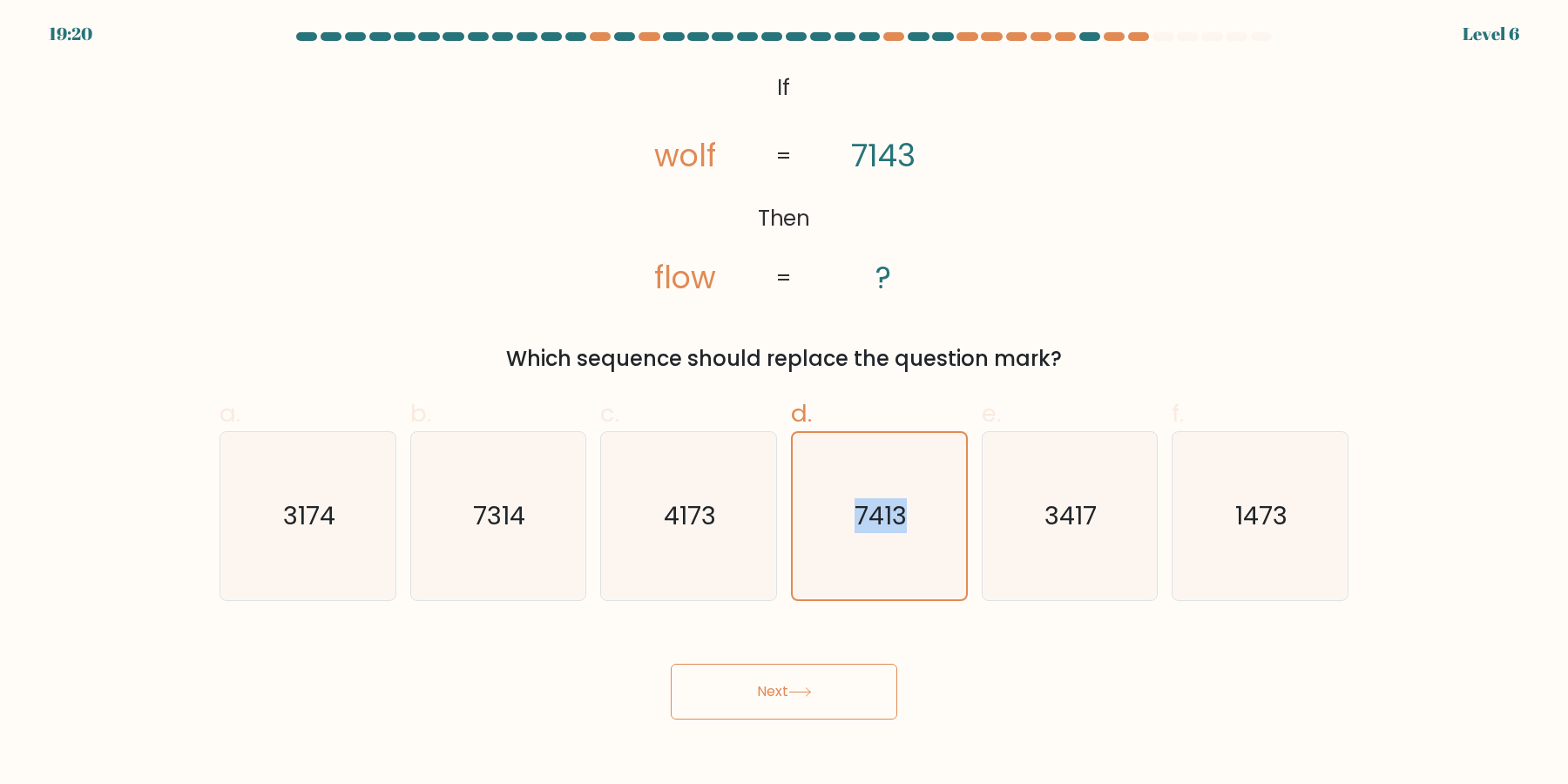
click at [785, 403] on input "d. 7413" at bounding box center [784, 398] width 1 height 12
click at [868, 555] on icon "7413" at bounding box center [880, 516] width 166 height 166
click at [785, 403] on input "d. 7413" at bounding box center [784, 398] width 1 height 12
click at [868, 555] on icon "7413" at bounding box center [880, 516] width 166 height 166
click at [785, 403] on input "d. 7413" at bounding box center [784, 398] width 1 height 12
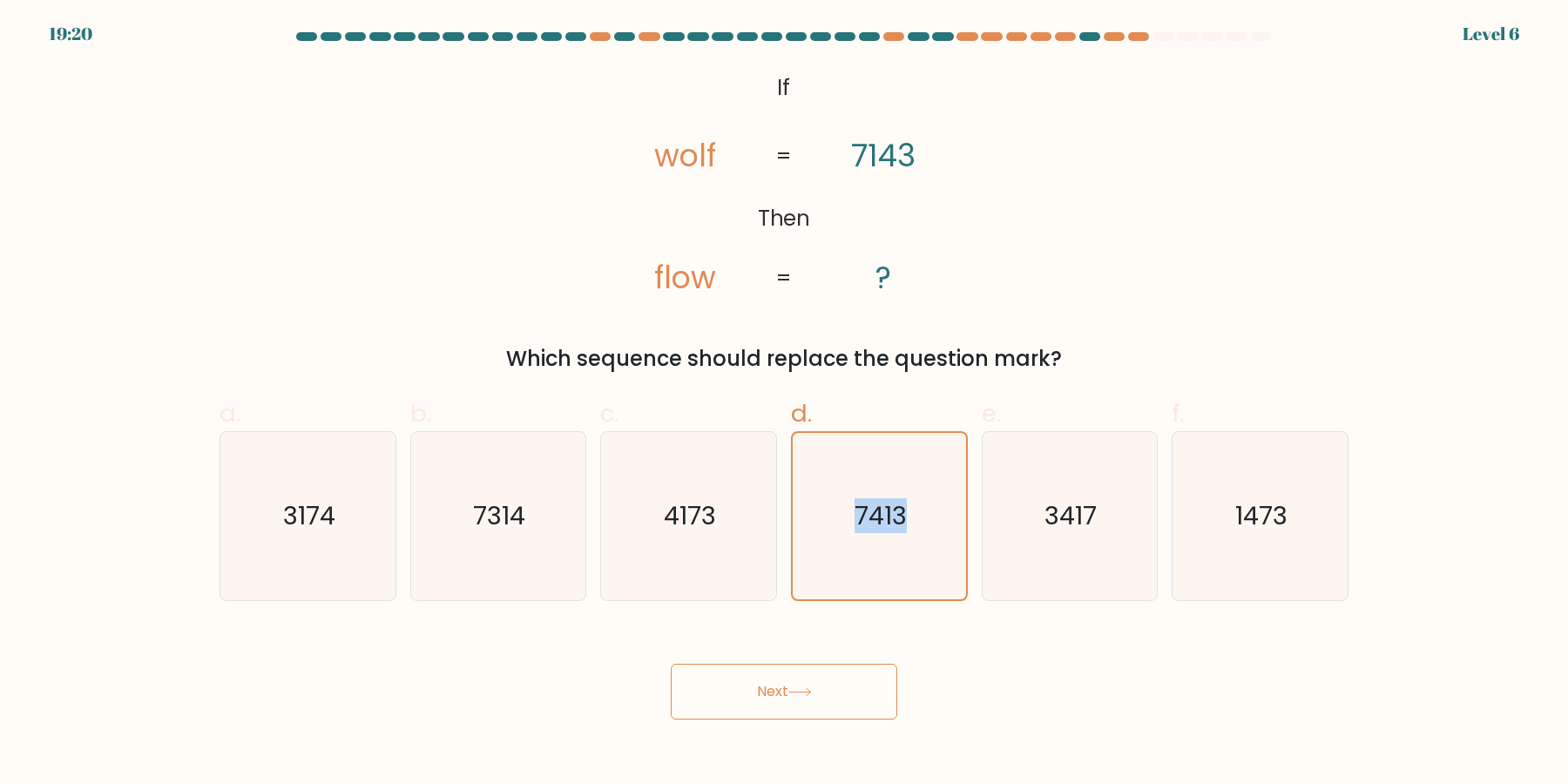
click at [868, 555] on icon "7413" at bounding box center [880, 516] width 166 height 166
click at [785, 403] on input "d. 7413" at bounding box center [784, 398] width 1 height 12
click at [868, 555] on icon "7413" at bounding box center [880, 516] width 166 height 166
click at [785, 403] on input "d. 7413" at bounding box center [784, 398] width 1 height 12
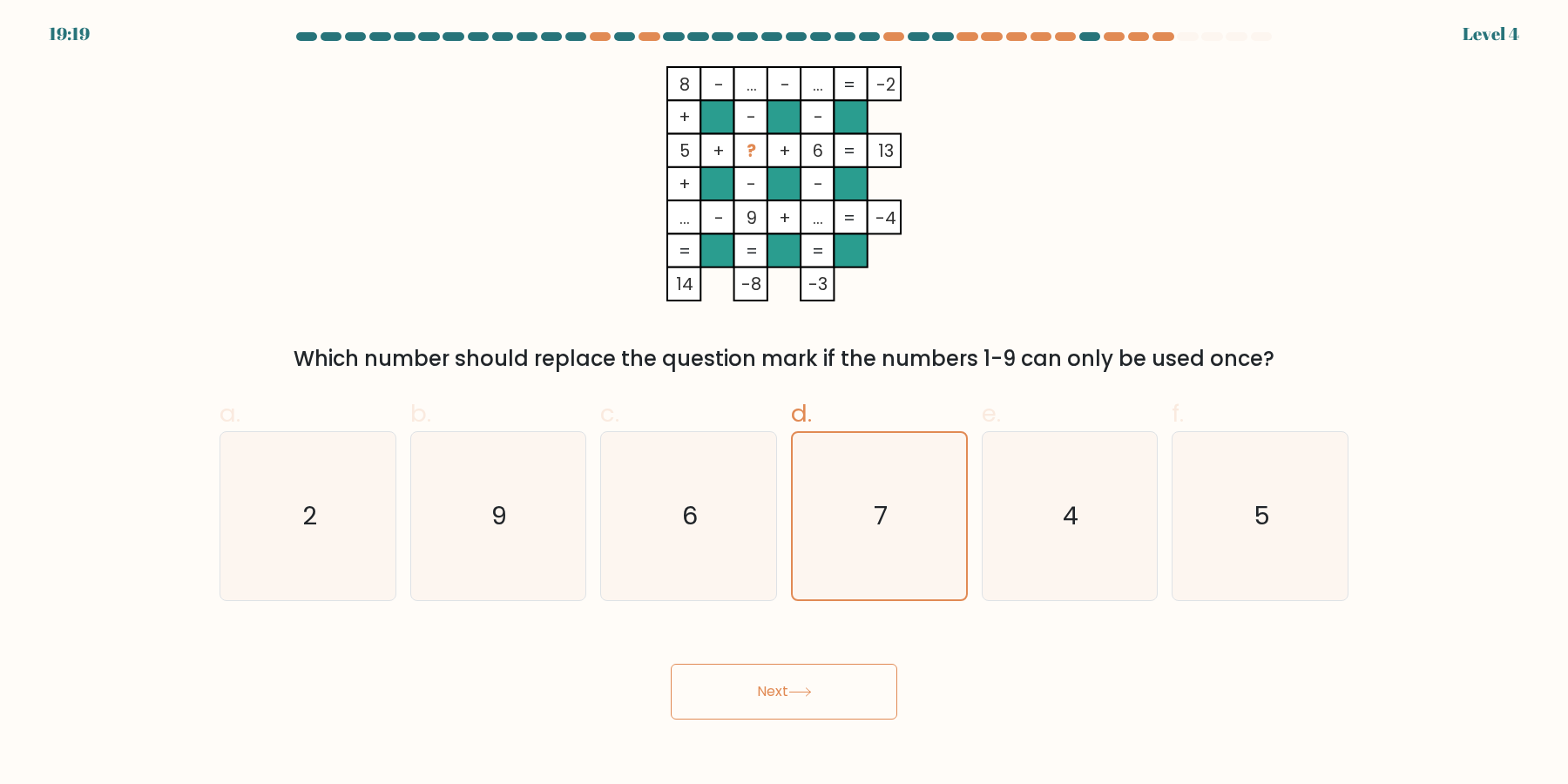
click at [868, 555] on icon "7" at bounding box center [880, 516] width 166 height 166
click at [785, 403] on input "d. 7" at bounding box center [784, 398] width 1 height 12
click at [868, 555] on icon "7" at bounding box center [880, 516] width 166 height 166
click at [785, 403] on input "d. 7" at bounding box center [784, 398] width 1 height 12
click at [868, 555] on icon "7" at bounding box center [880, 516] width 166 height 166
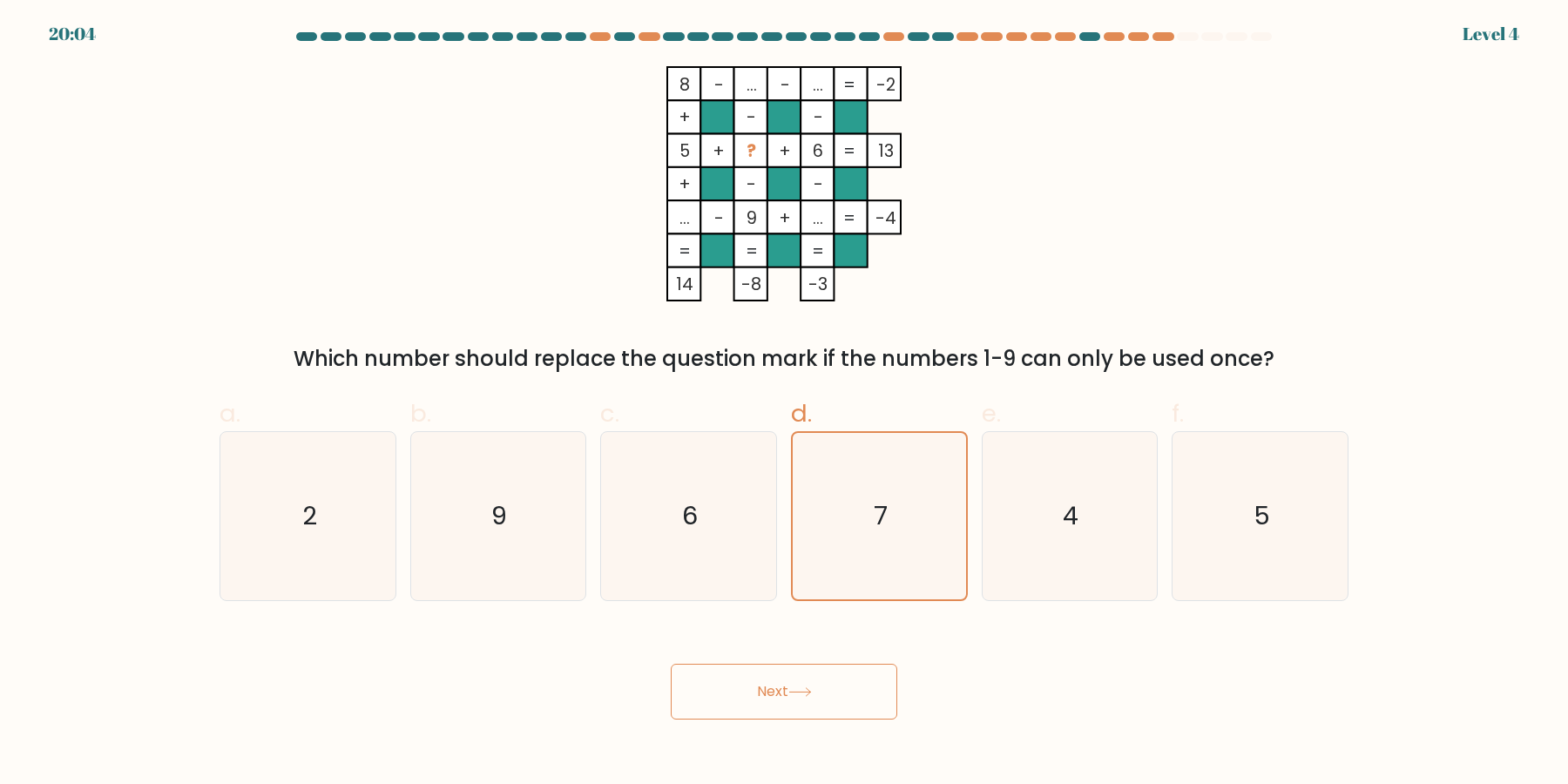
click at [785, 403] on input "d. 7" at bounding box center [784, 398] width 1 height 12
click at [671, 664] on button "Next" at bounding box center [784, 691] width 227 height 56
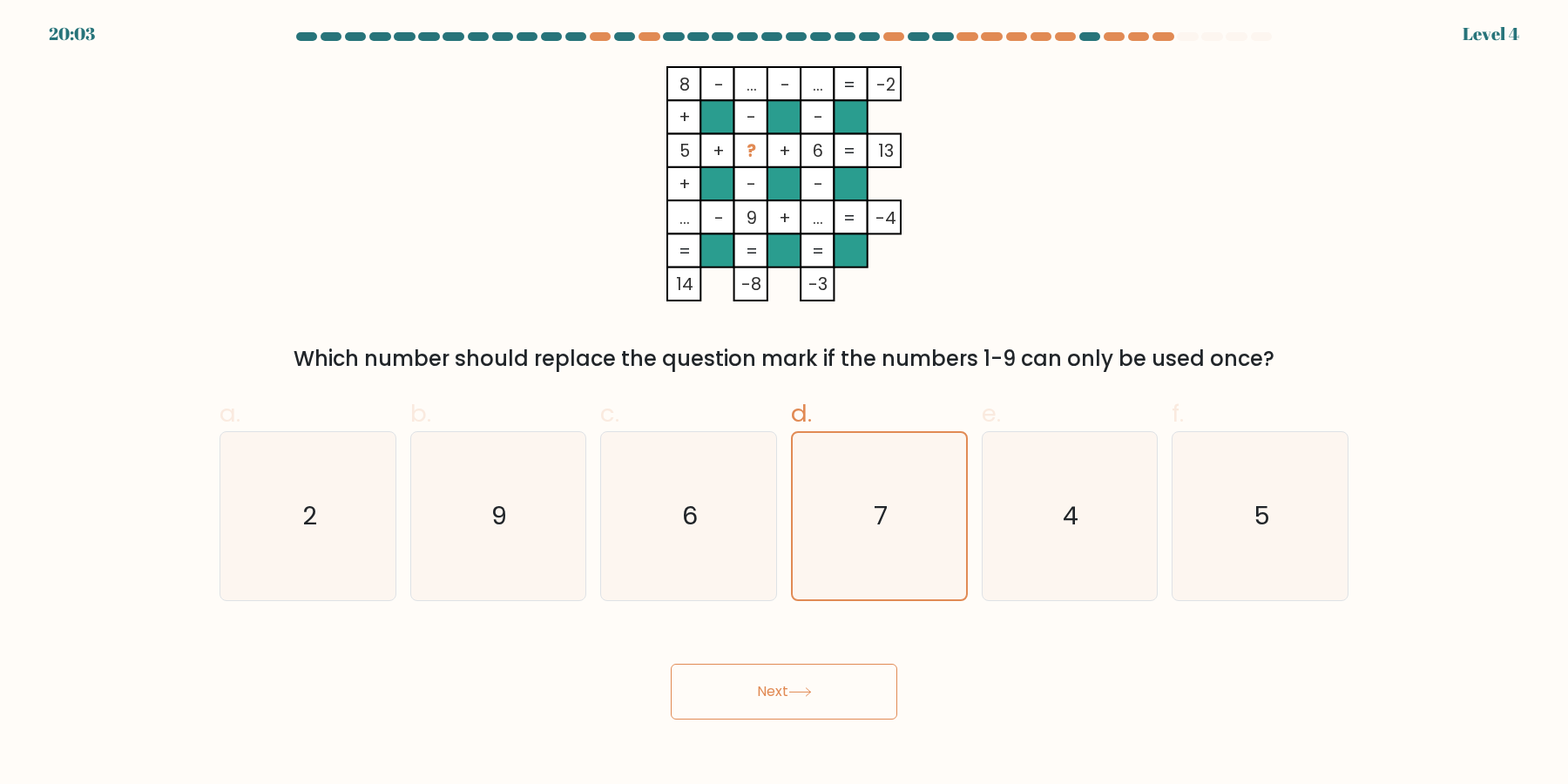
click at [671, 664] on button "Next" at bounding box center [784, 691] width 227 height 56
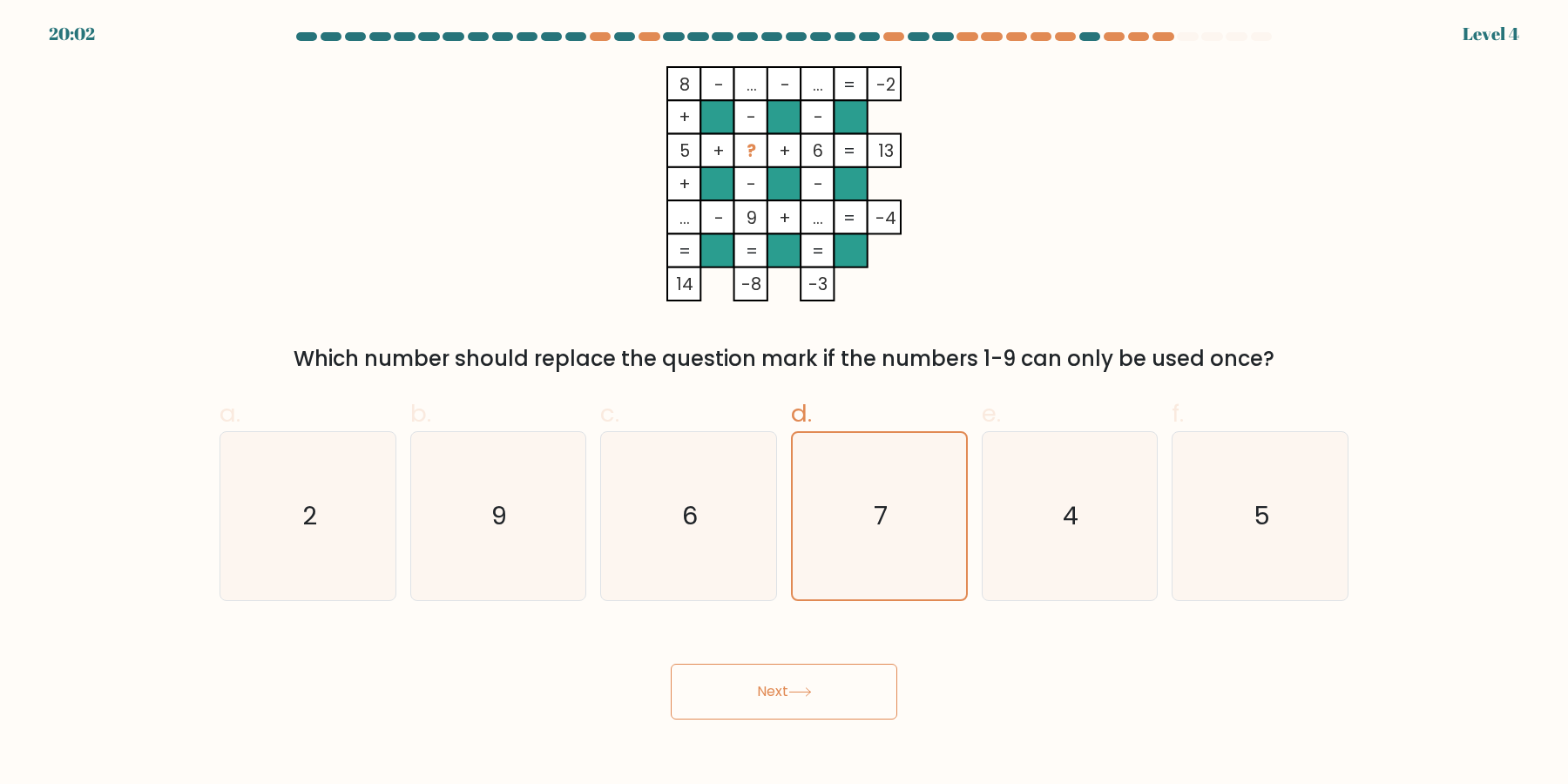
click at [671, 664] on button "Next" at bounding box center [784, 691] width 227 height 56
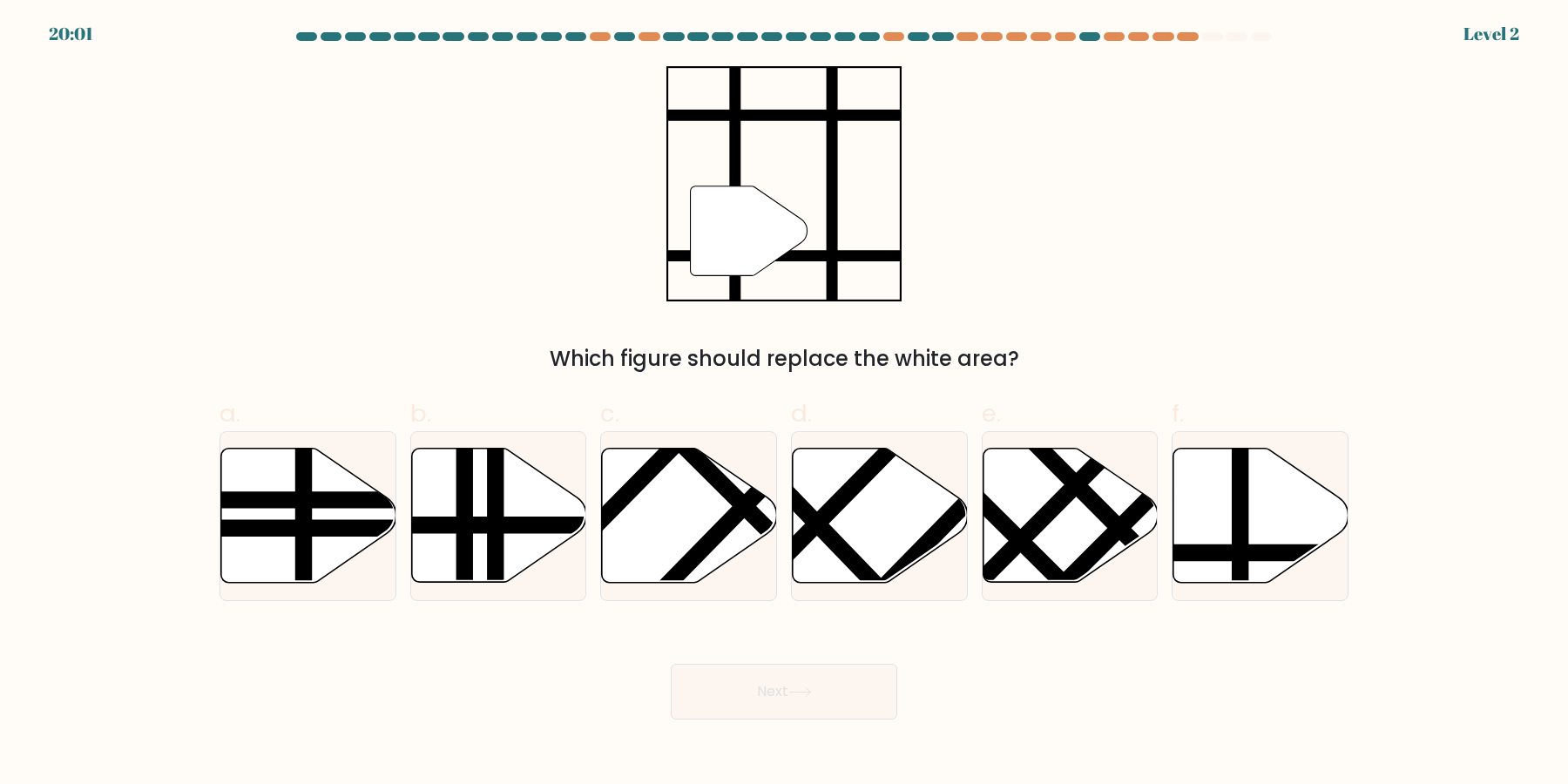
click at [671, 664] on button "Next" at bounding box center [784, 691] width 227 height 56
click at [868, 555] on icon at bounding box center [880, 516] width 175 height 134
click at [785, 403] on input "d." at bounding box center [784, 398] width 1 height 12
radio input "true"
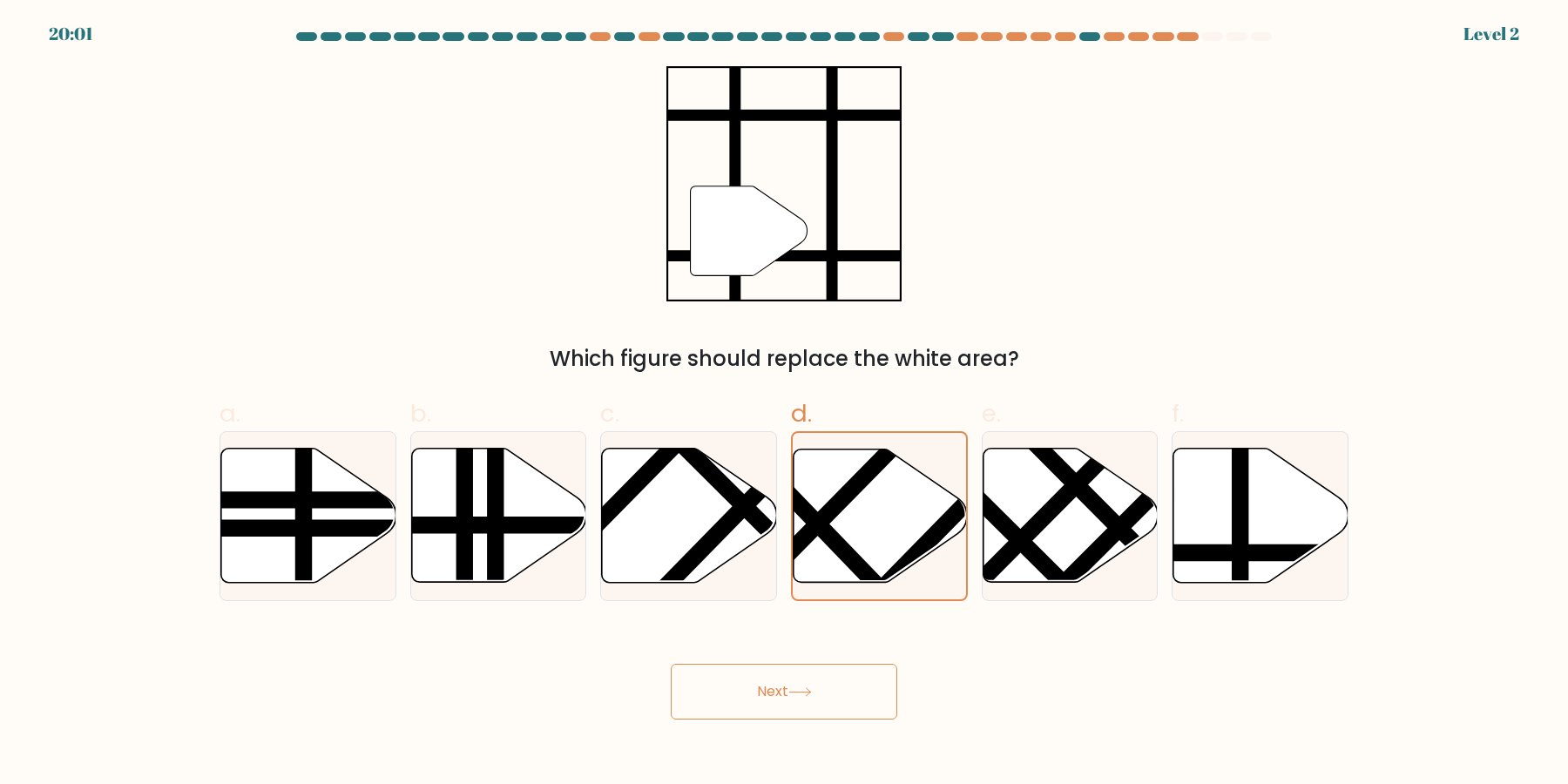
click at [671, 664] on button "Next" at bounding box center [784, 691] width 227 height 56
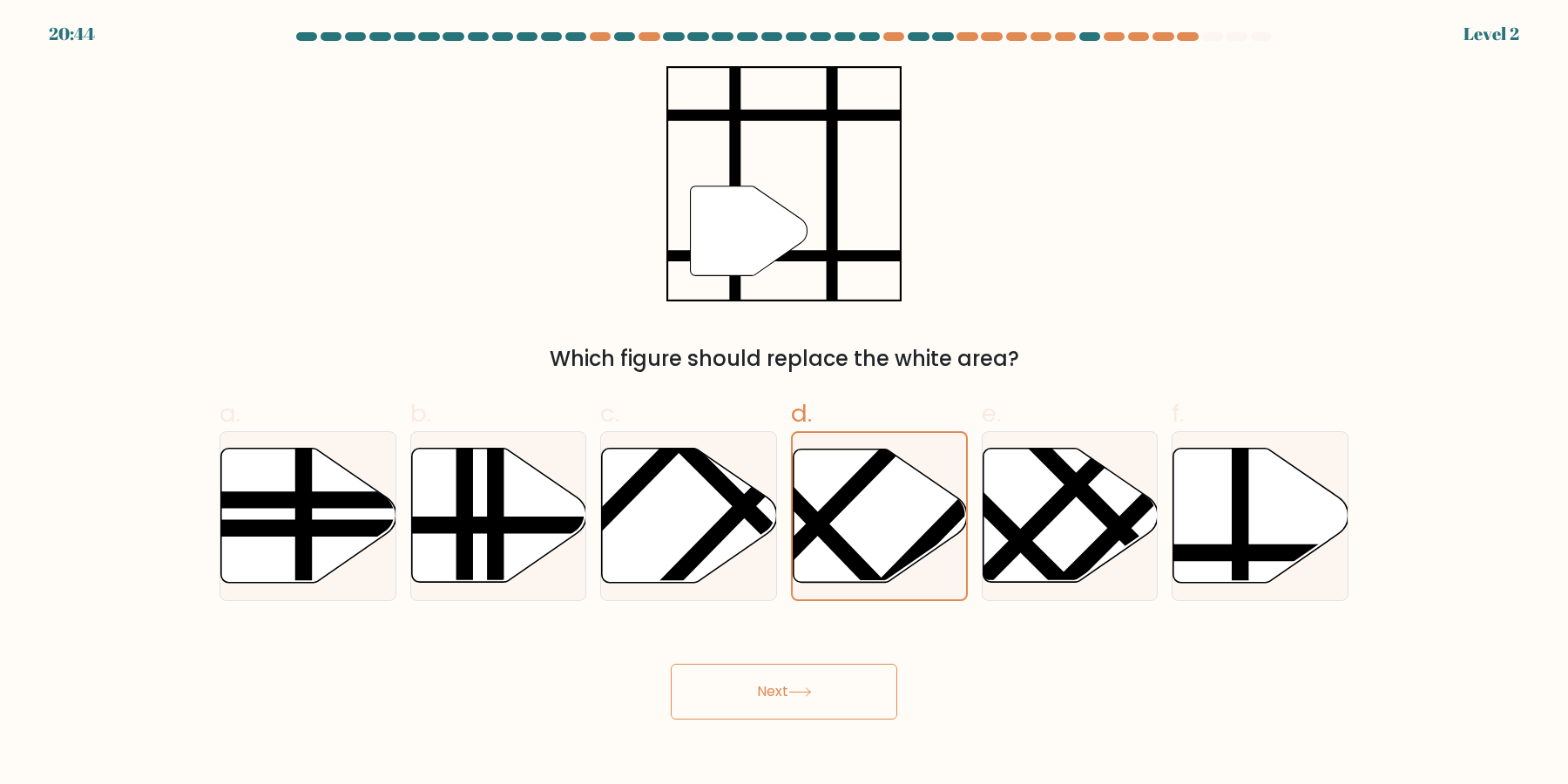
click at [671, 664] on button "Next" at bounding box center [784, 691] width 227 height 56
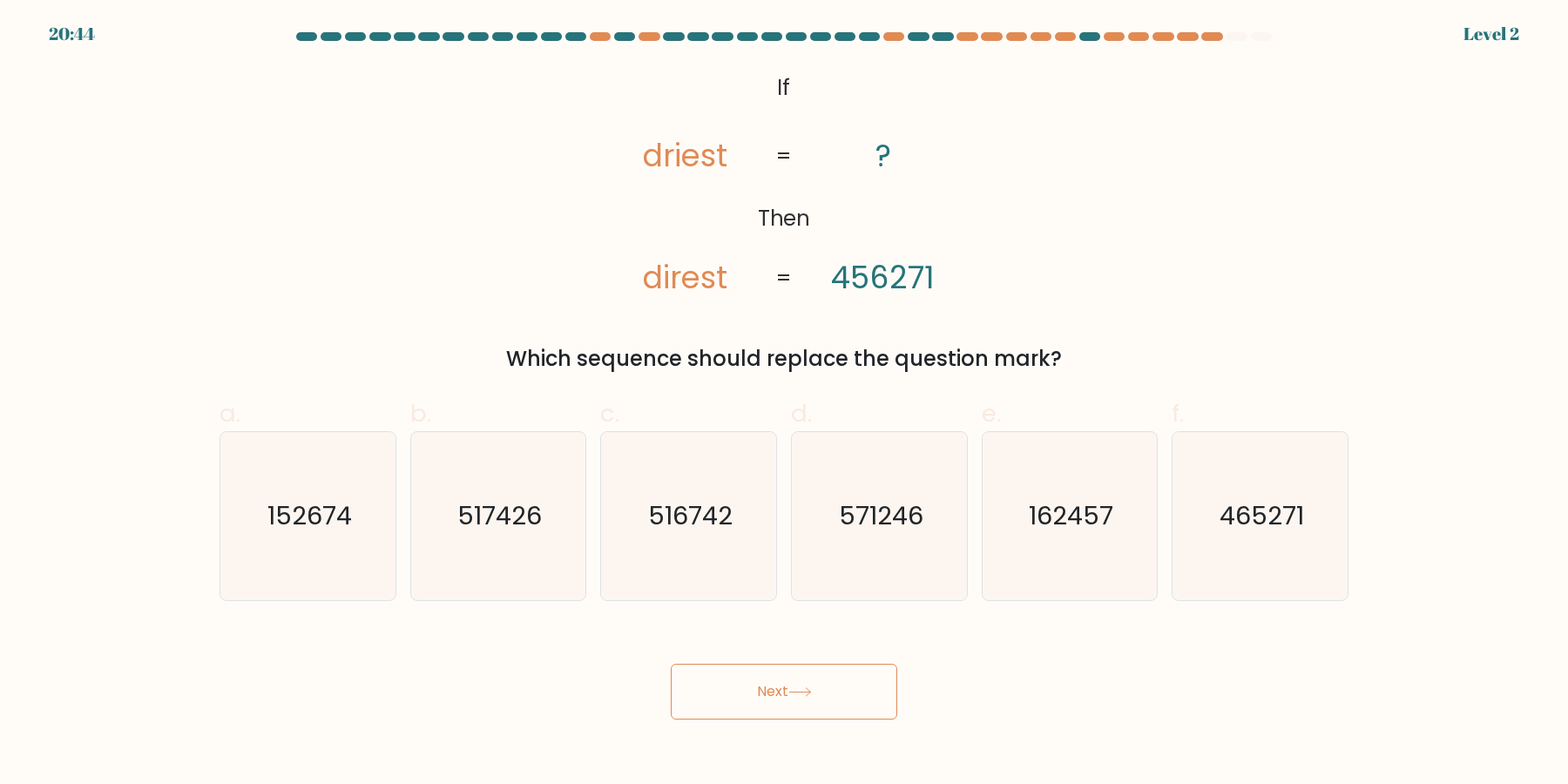
click at [671, 664] on button "Next" at bounding box center [784, 691] width 227 height 56
click at [868, 555] on icon "571246" at bounding box center [880, 516] width 168 height 168
click at [785, 403] on input "d. 571246" at bounding box center [784, 398] width 1 height 12
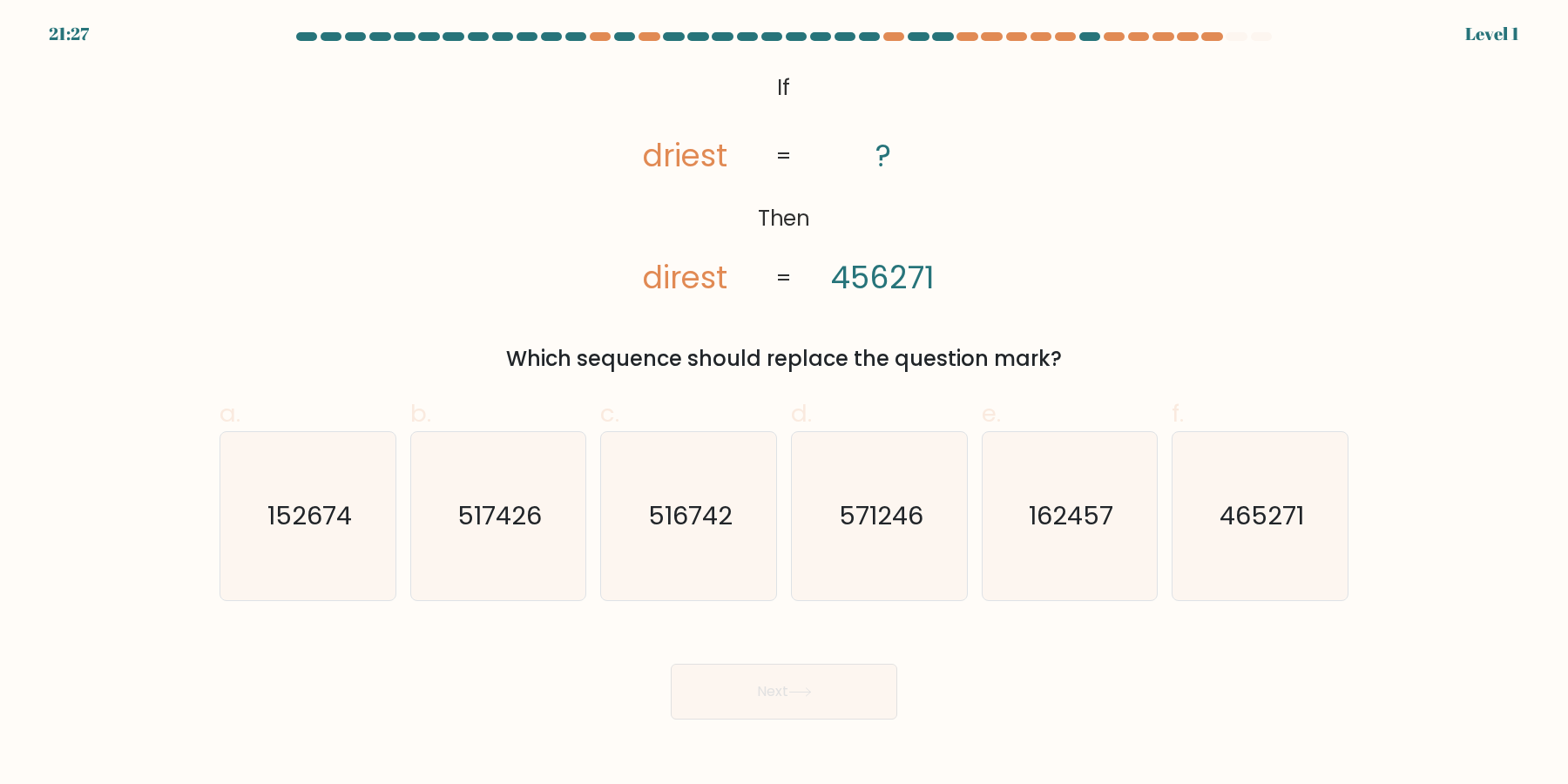
radio input "true"
click at [671, 664] on button "Next" at bounding box center [784, 691] width 227 height 56
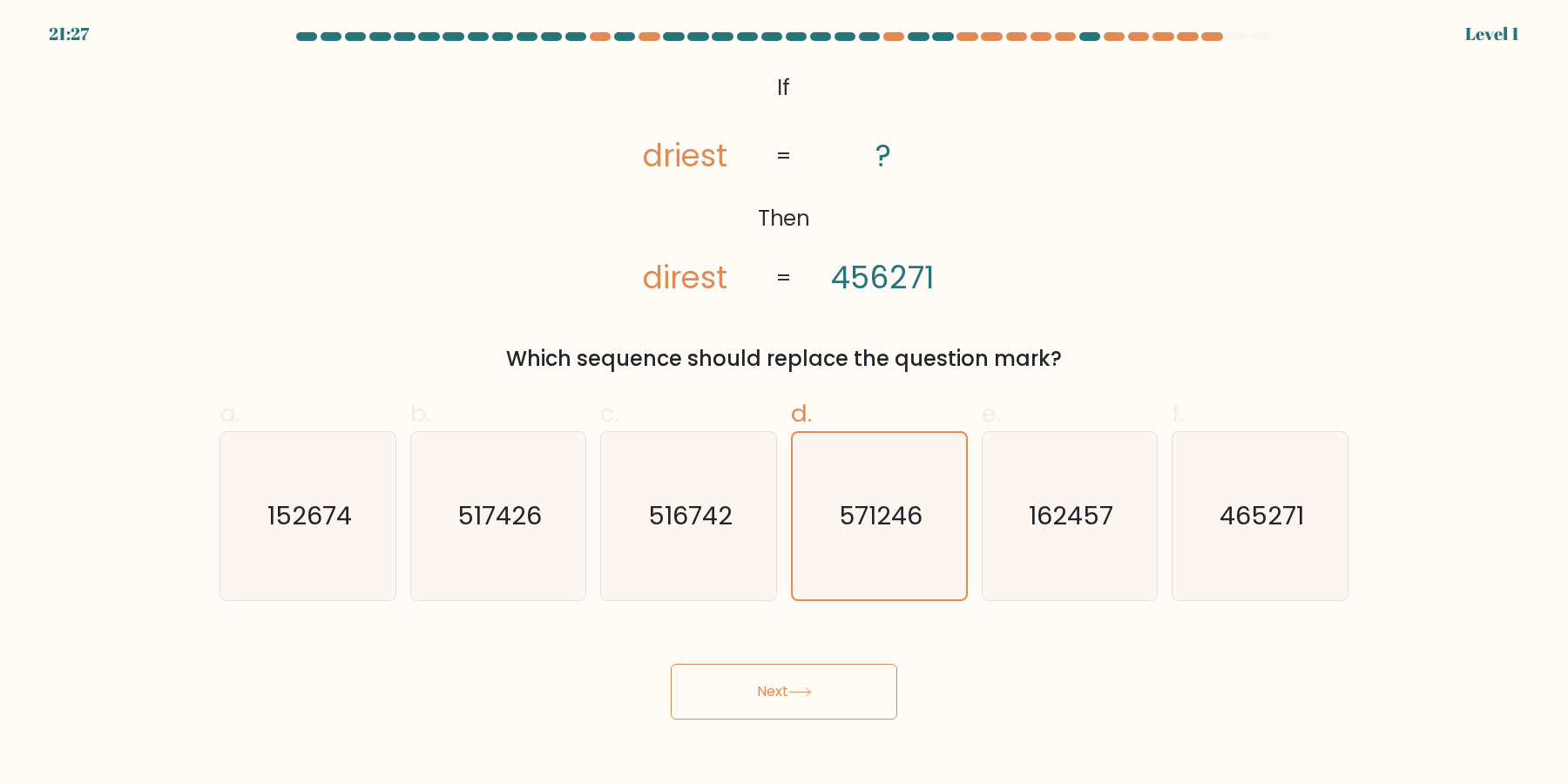
click at [671, 664] on button "Next" at bounding box center [784, 691] width 227 height 56
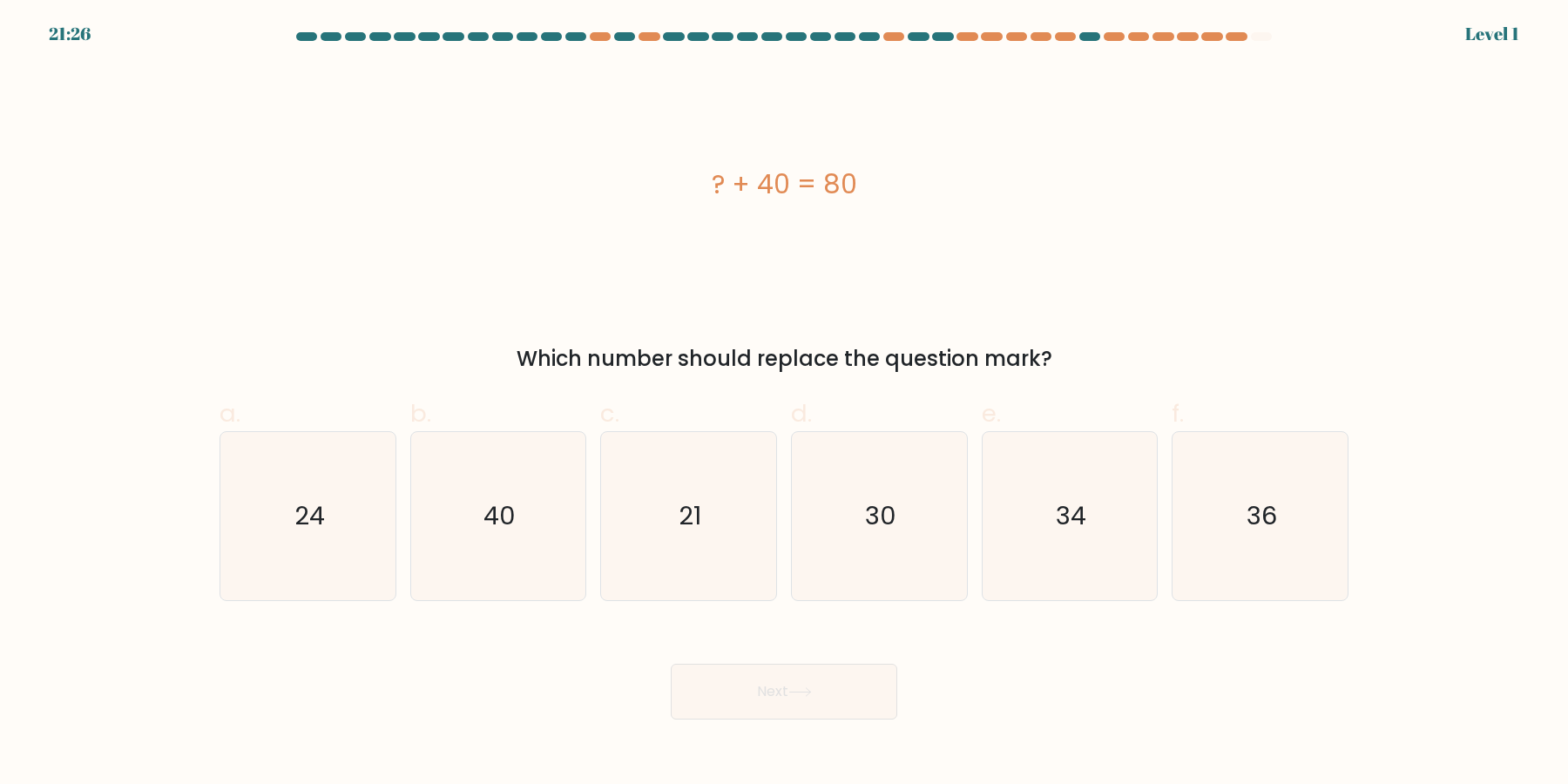
click at [671, 664] on button "Next" at bounding box center [784, 691] width 227 height 56
click at [868, 555] on icon "30" at bounding box center [880, 516] width 168 height 168
click at [785, 403] on input "d. 30" at bounding box center [784, 398] width 1 height 12
radio input "true"
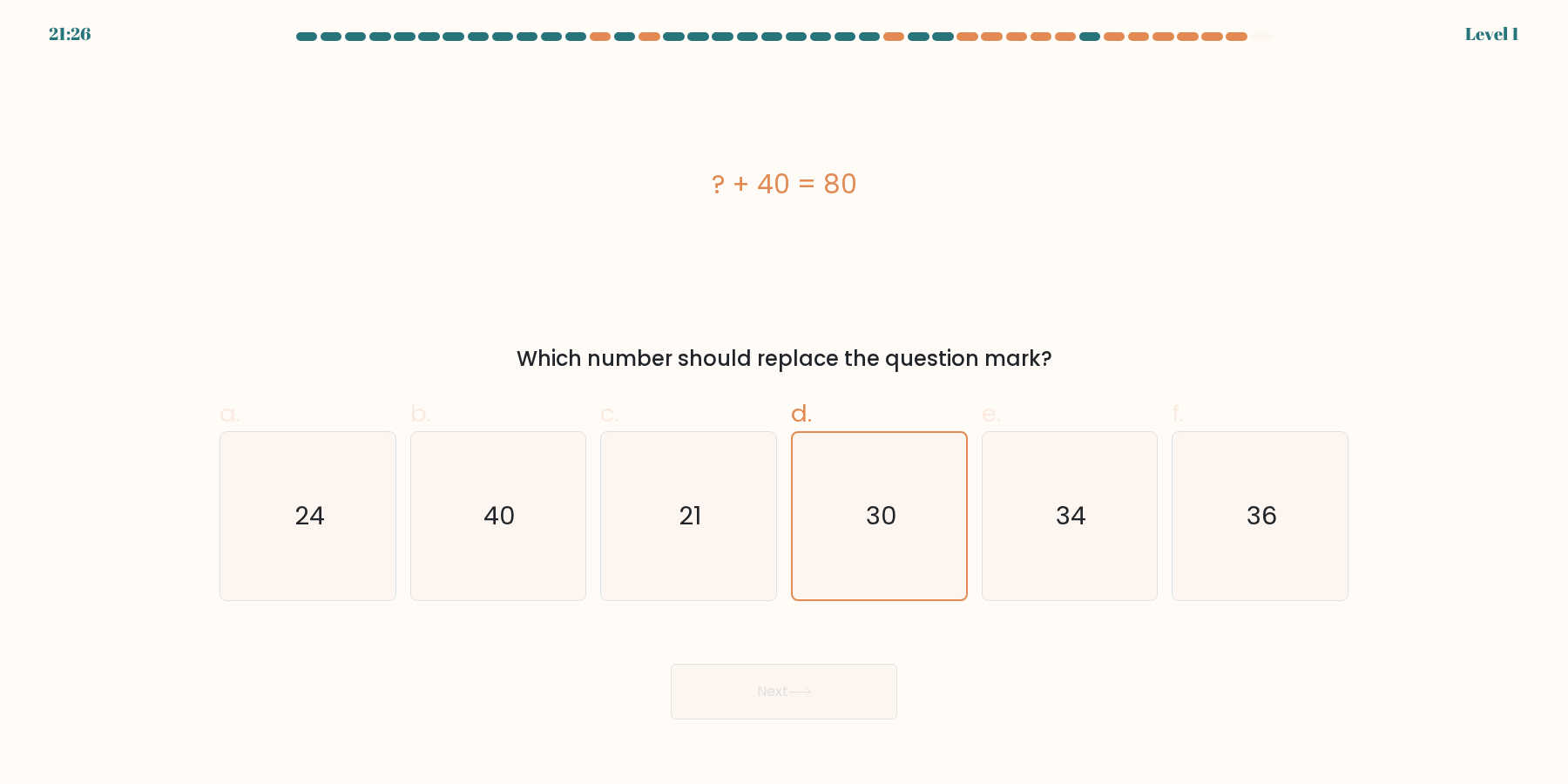
click at [671, 664] on button "Next" at bounding box center [784, 691] width 227 height 56
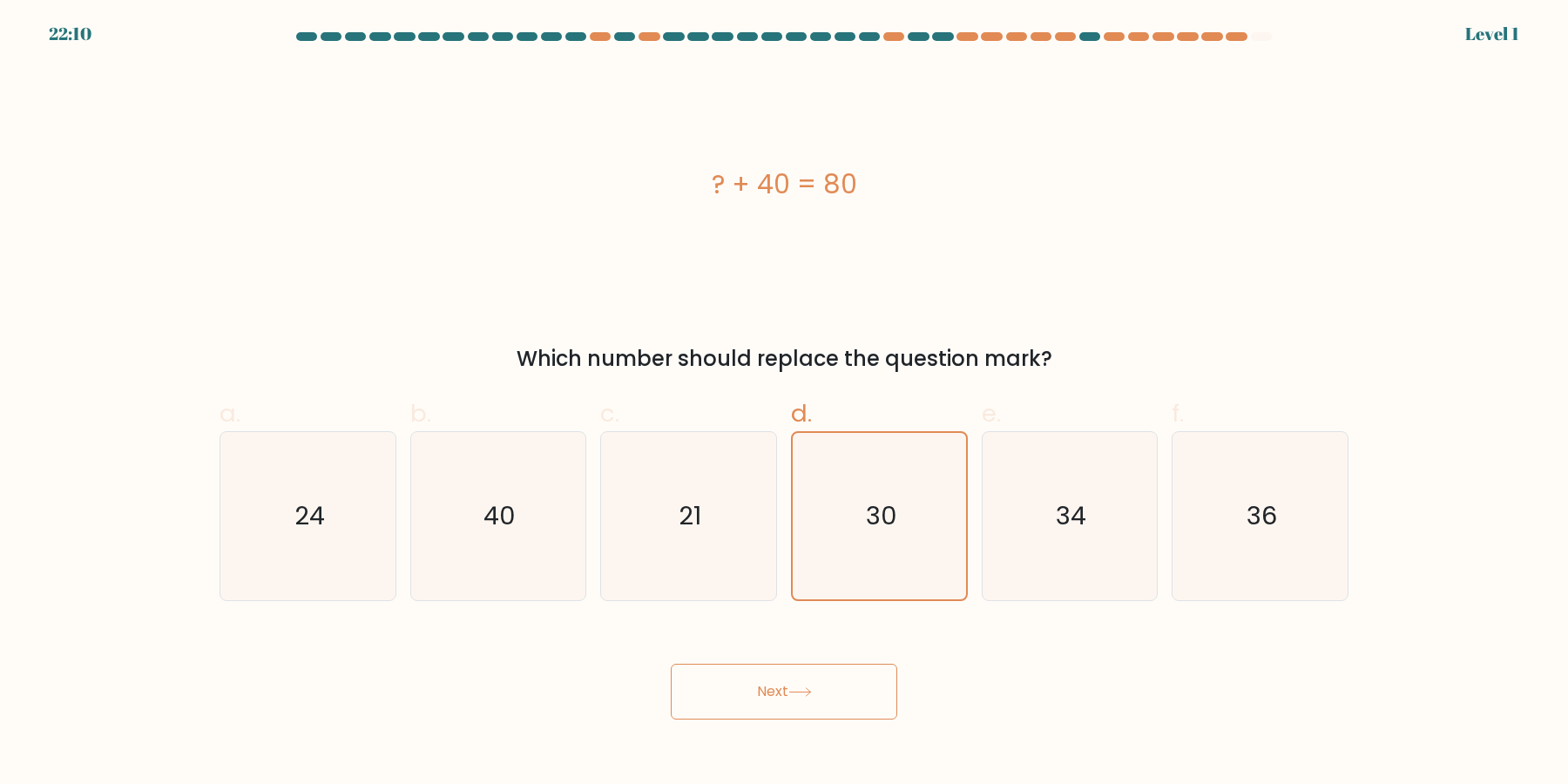
click at [671, 664] on button "Next" at bounding box center [784, 691] width 227 height 56
click at [876, 538] on icon "30" at bounding box center [880, 516] width 166 height 166
click at [785, 403] on input "d. 30" at bounding box center [784, 398] width 1 height 12
click at [814, 658] on div "Next" at bounding box center [784, 671] width 1150 height 98
click at [801, 705] on button "Next" at bounding box center [784, 691] width 227 height 56
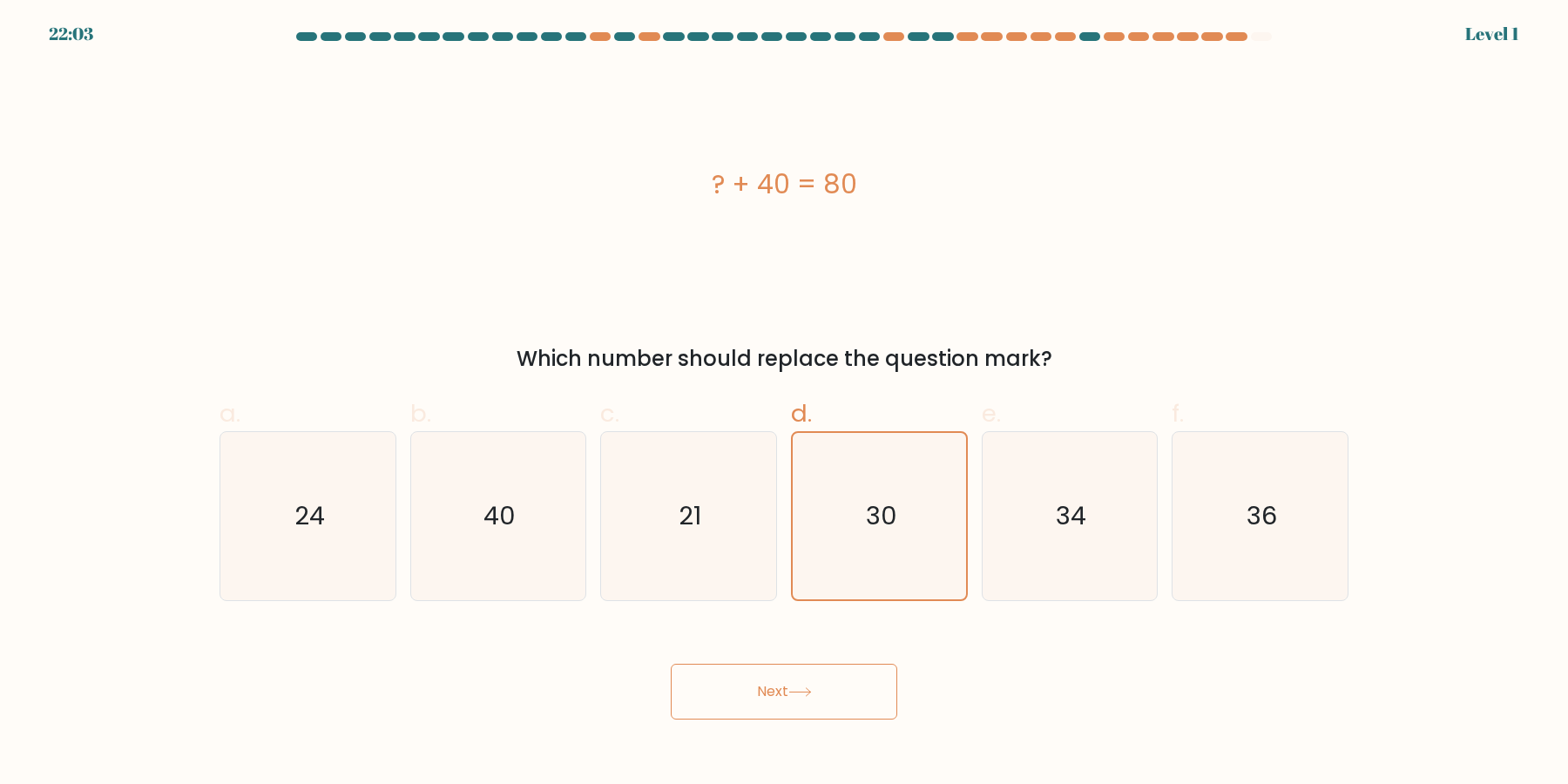
click at [802, 699] on button "Next" at bounding box center [784, 691] width 227 height 56
click at [859, 691] on button "Next" at bounding box center [784, 691] width 227 height 56
click at [888, 495] on icon "30" at bounding box center [880, 516] width 168 height 168
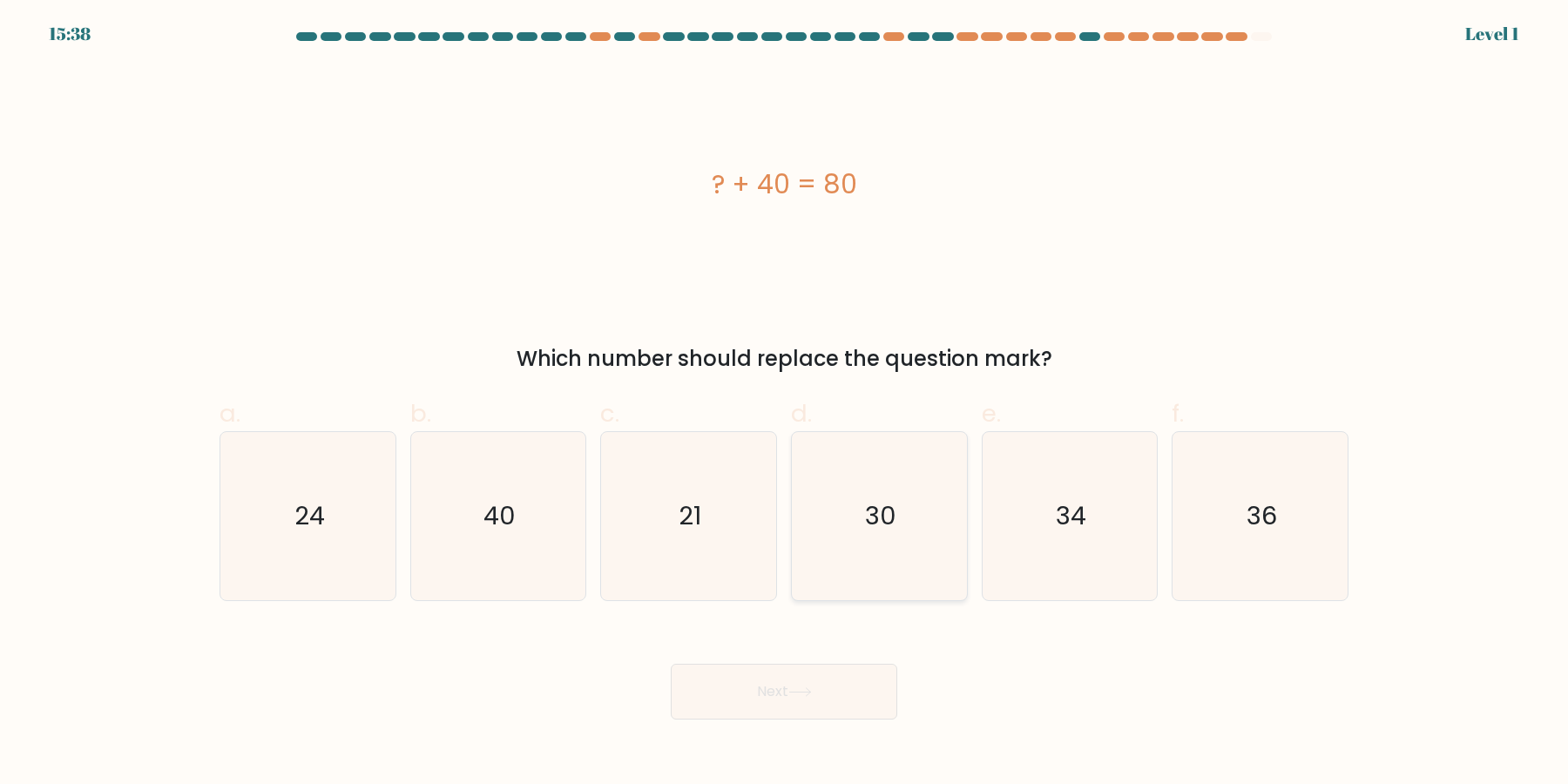
click at [785, 403] on input "d. 30" at bounding box center [784, 398] width 1 height 12
radio input "true"
click at [808, 679] on button "Next" at bounding box center [784, 691] width 227 height 56
